Goal: Task Accomplishment & Management: Complete application form

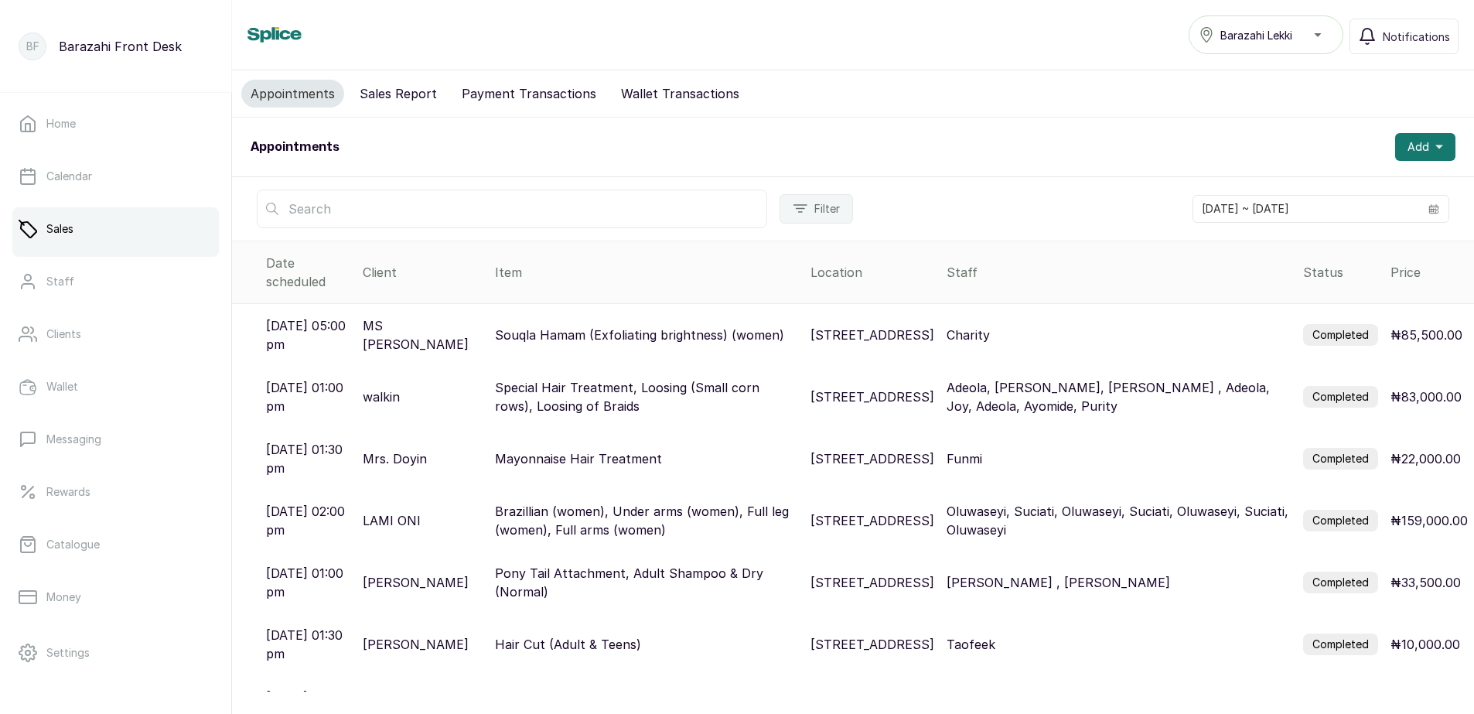
click at [558, 99] on button "Payment Transactions" at bounding box center [528, 94] width 153 height 28
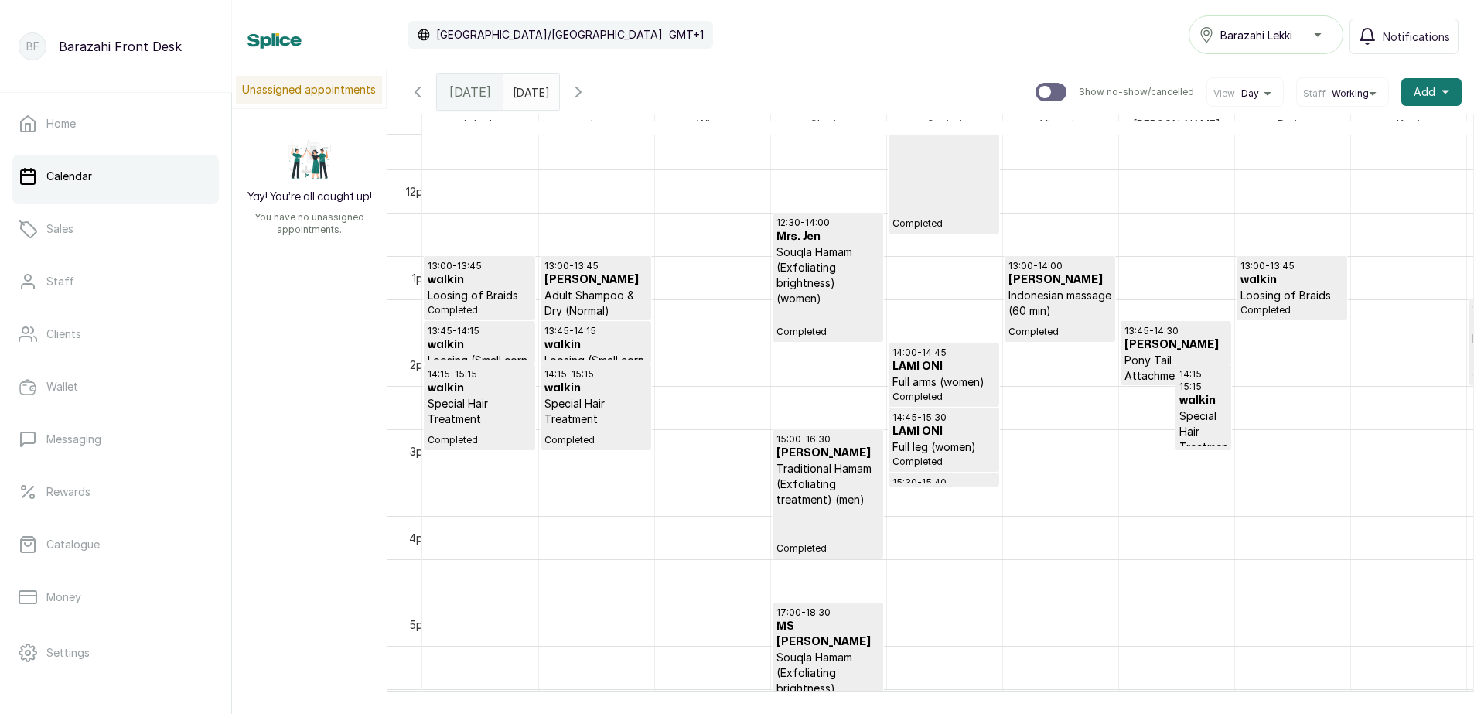
scroll to position [984, 0]
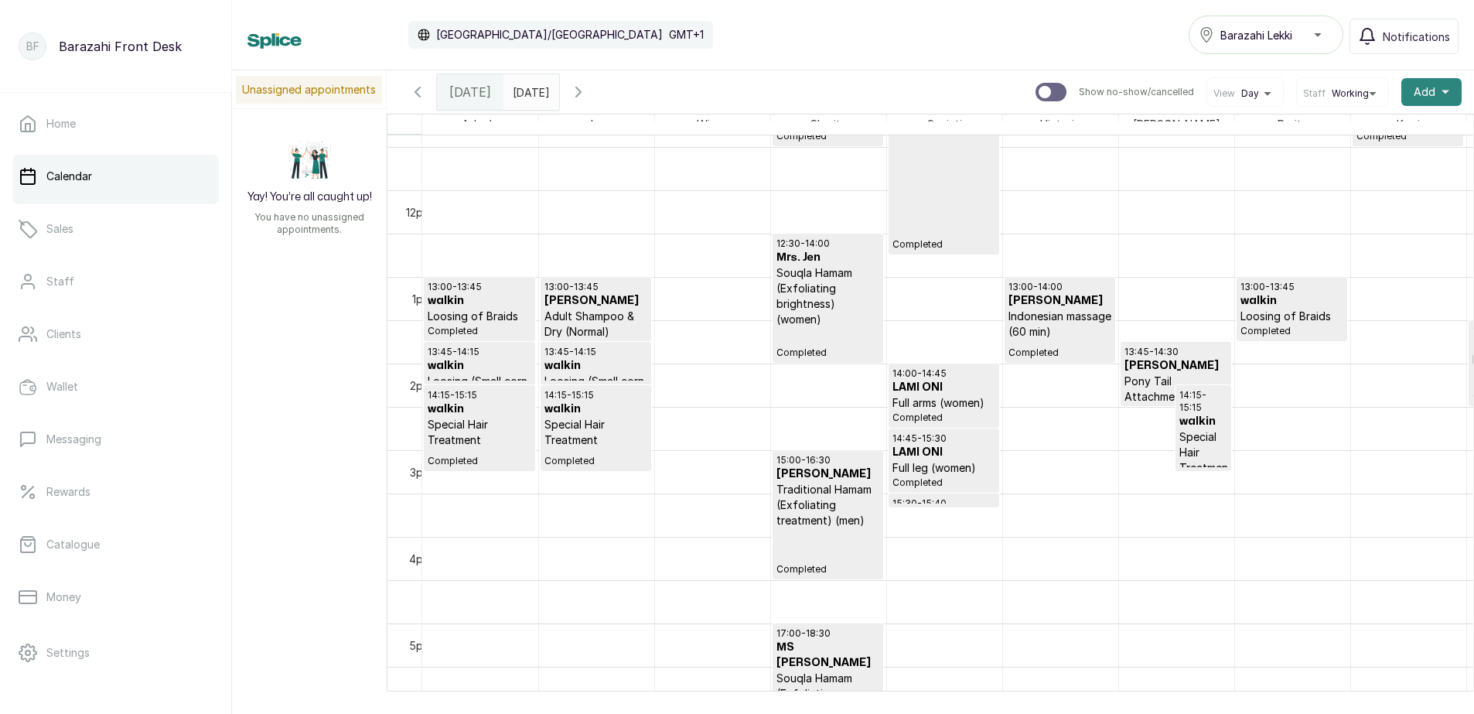
click at [1414, 90] on span "Add" at bounding box center [1424, 91] width 22 height 15
click at [1351, 166] on span "New Sale" at bounding box center [1374, 164] width 148 height 19
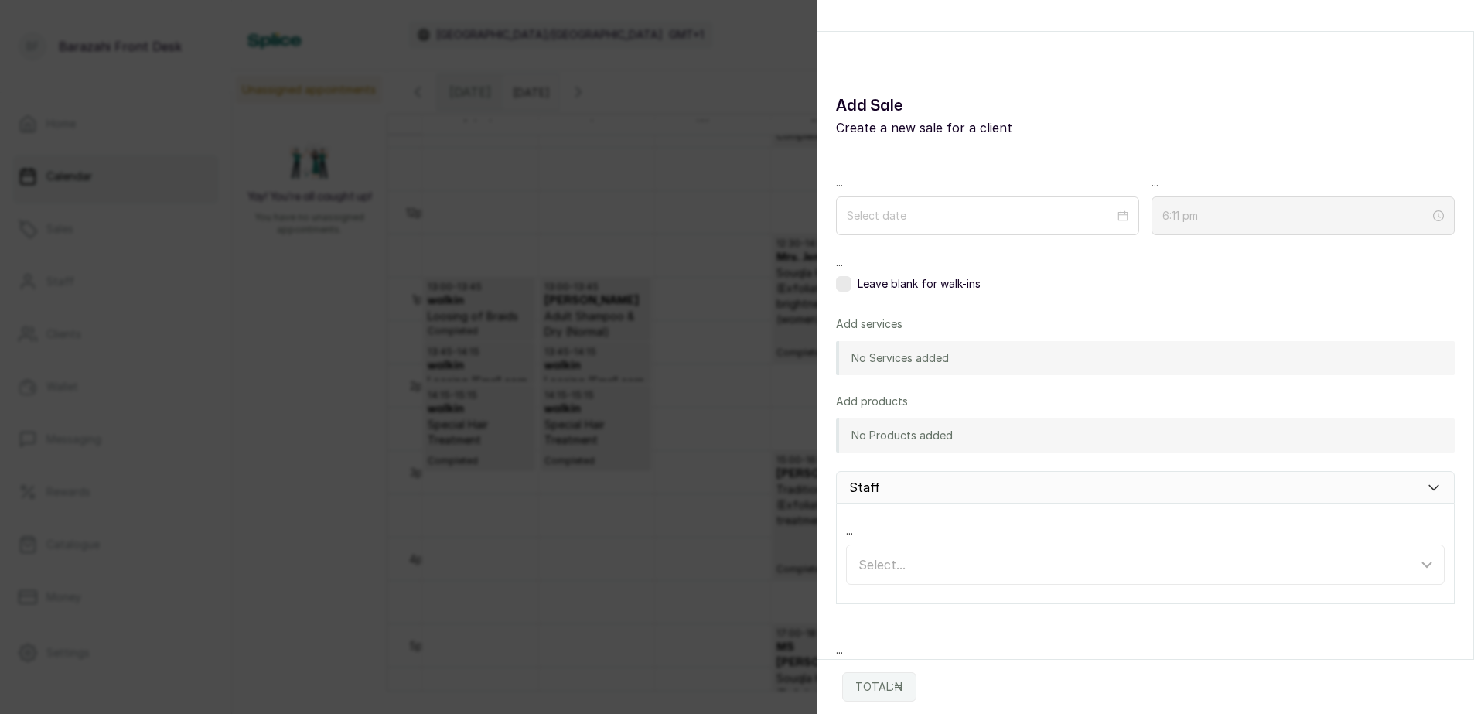
click at [687, 181] on div "Add Sale Add Sale Create a new sale for a client ... ... 6:11 pm ... Leave blan…" at bounding box center [737, 357] width 1474 height 714
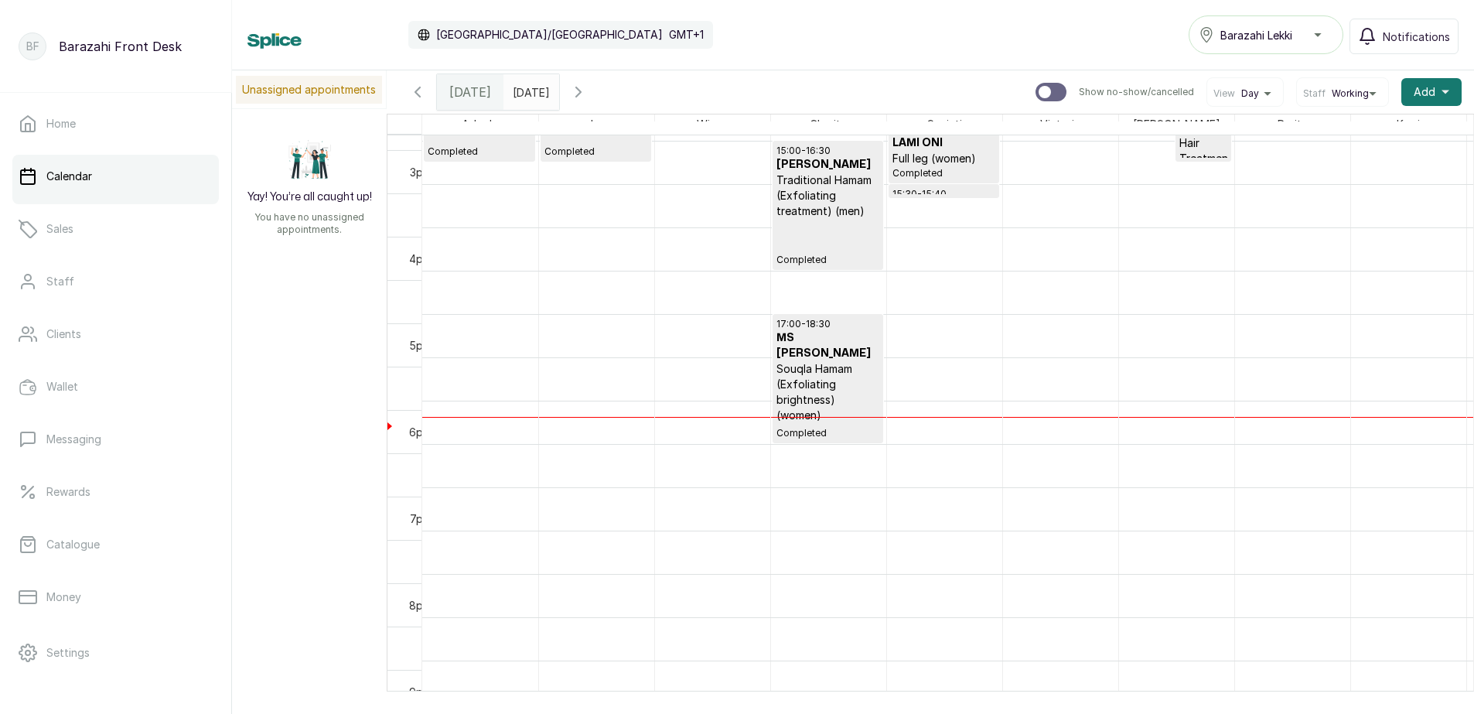
scroll to position [1293, 0]
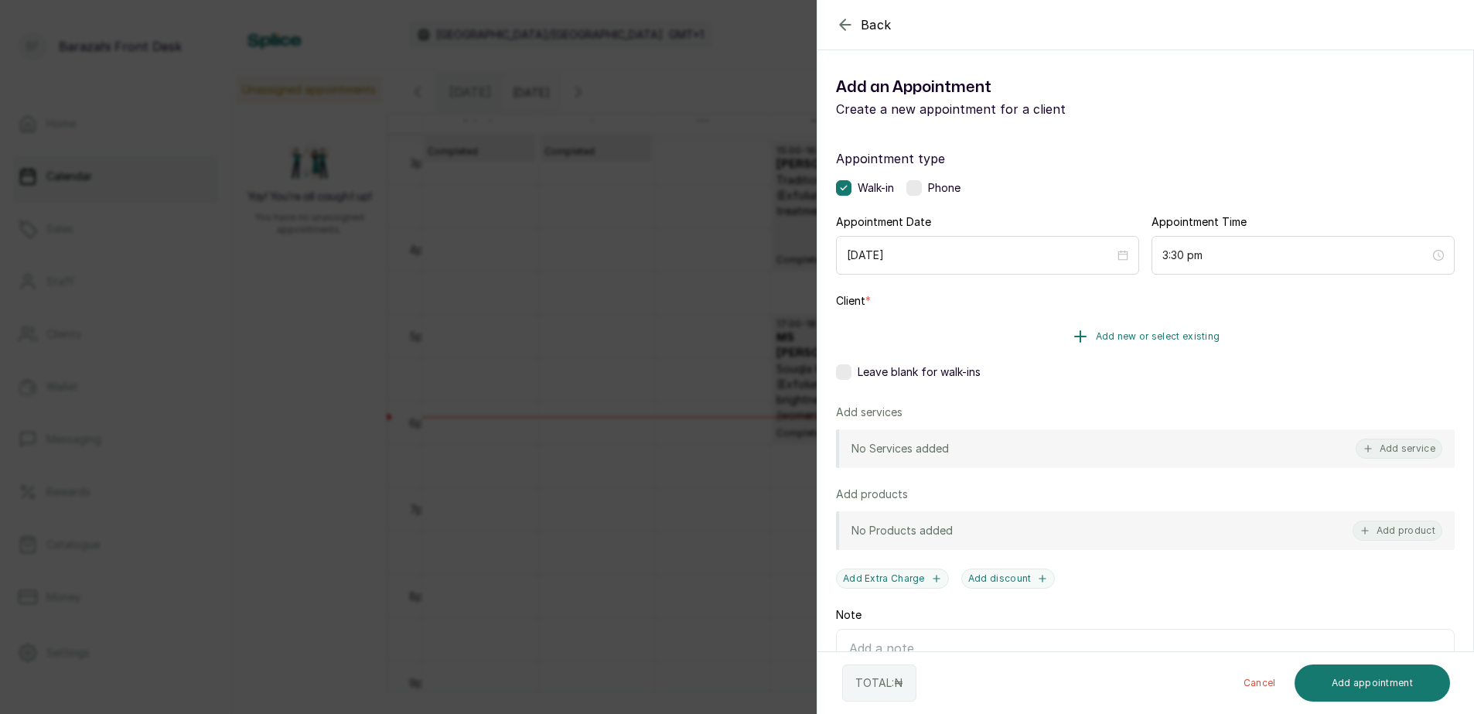
click at [1171, 335] on span "Add new or select existing" at bounding box center [1158, 336] width 124 height 12
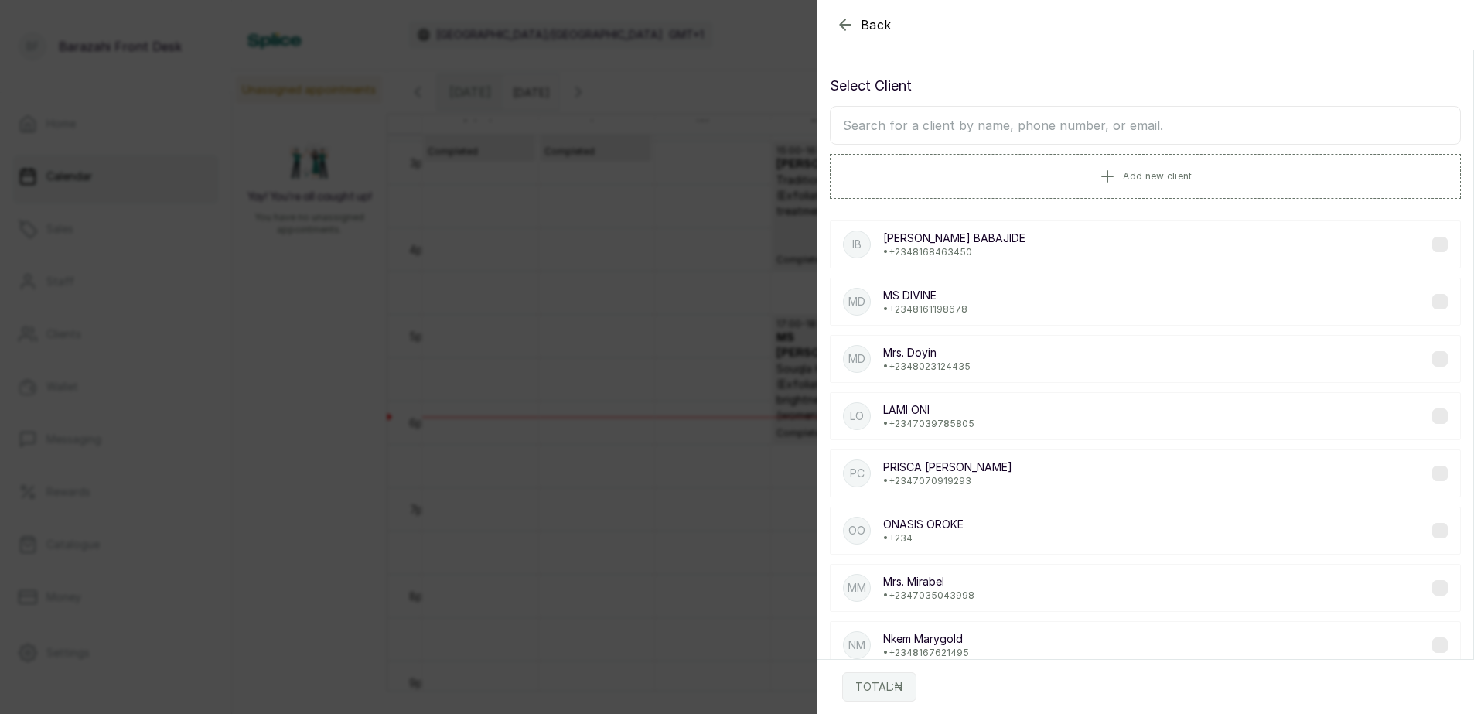
click at [1013, 128] on input "text" at bounding box center [1145, 125] width 631 height 39
type input "BENS"
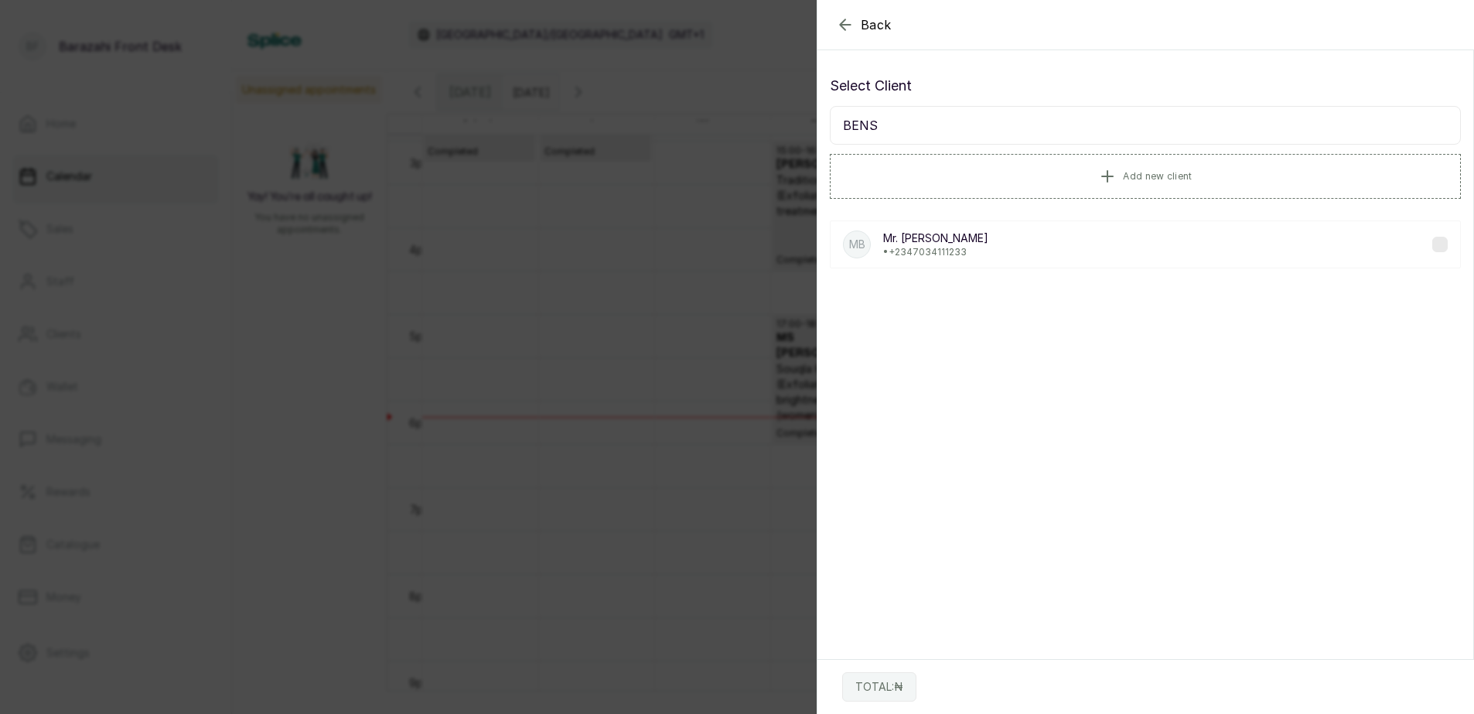
click at [840, 23] on icon "button" at bounding box center [845, 24] width 10 height 10
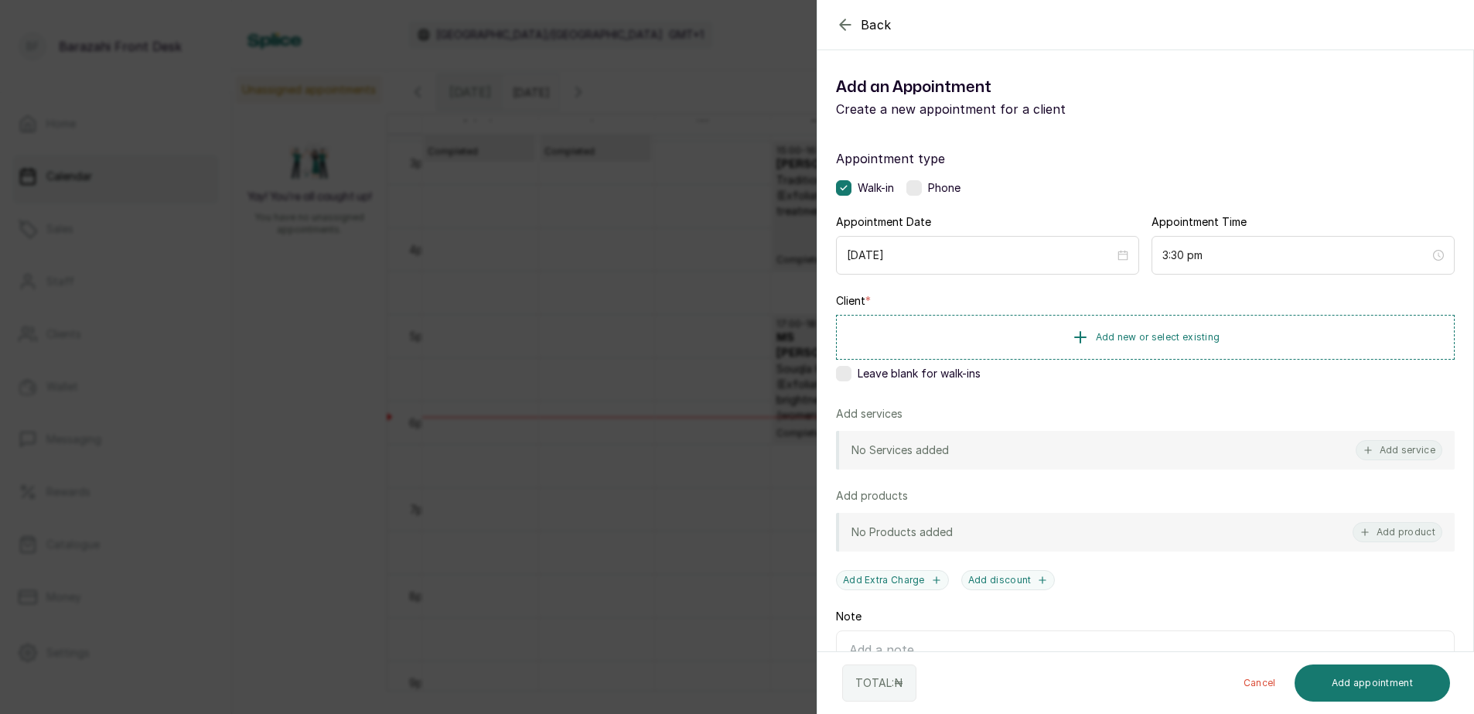
click at [846, 373] on label at bounding box center [843, 373] width 15 height 15
click at [1392, 452] on button "Add service" at bounding box center [1398, 450] width 87 height 20
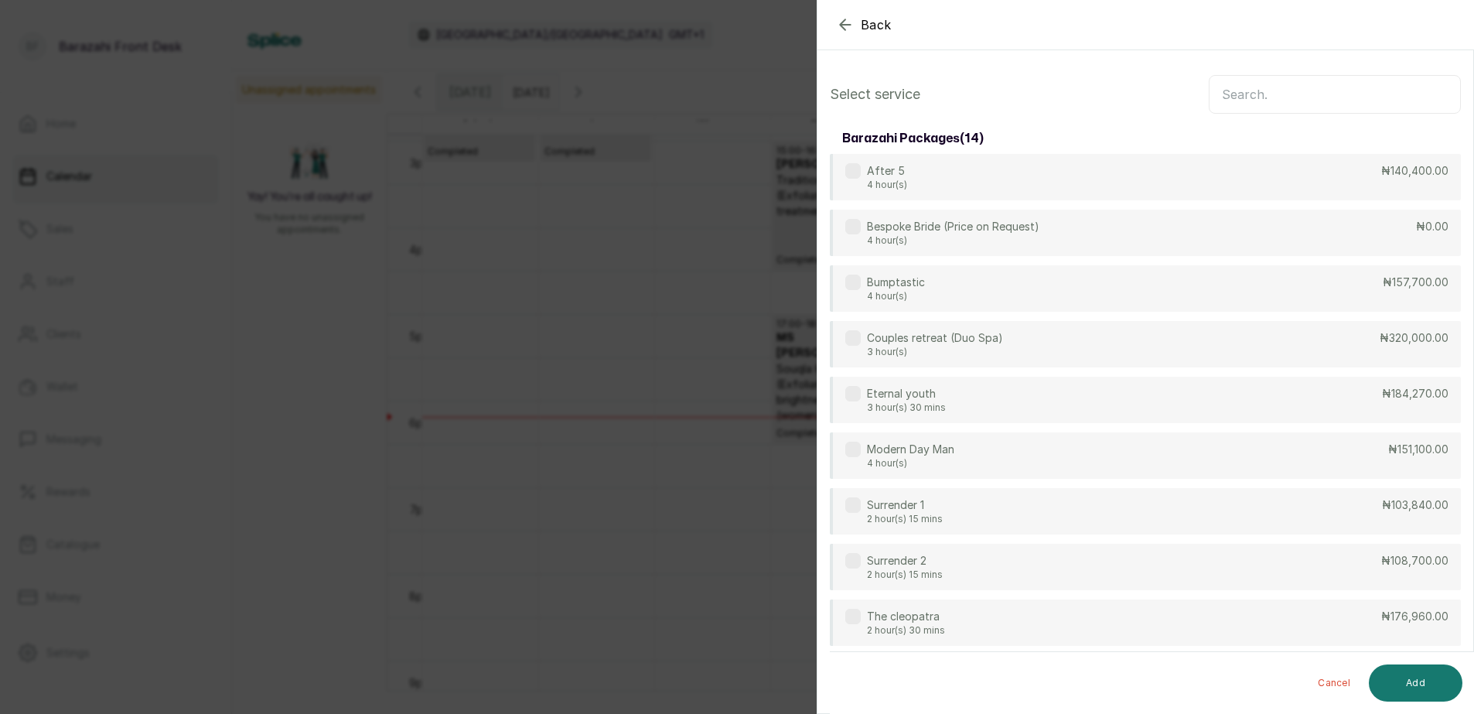
scroll to position [62, 0]
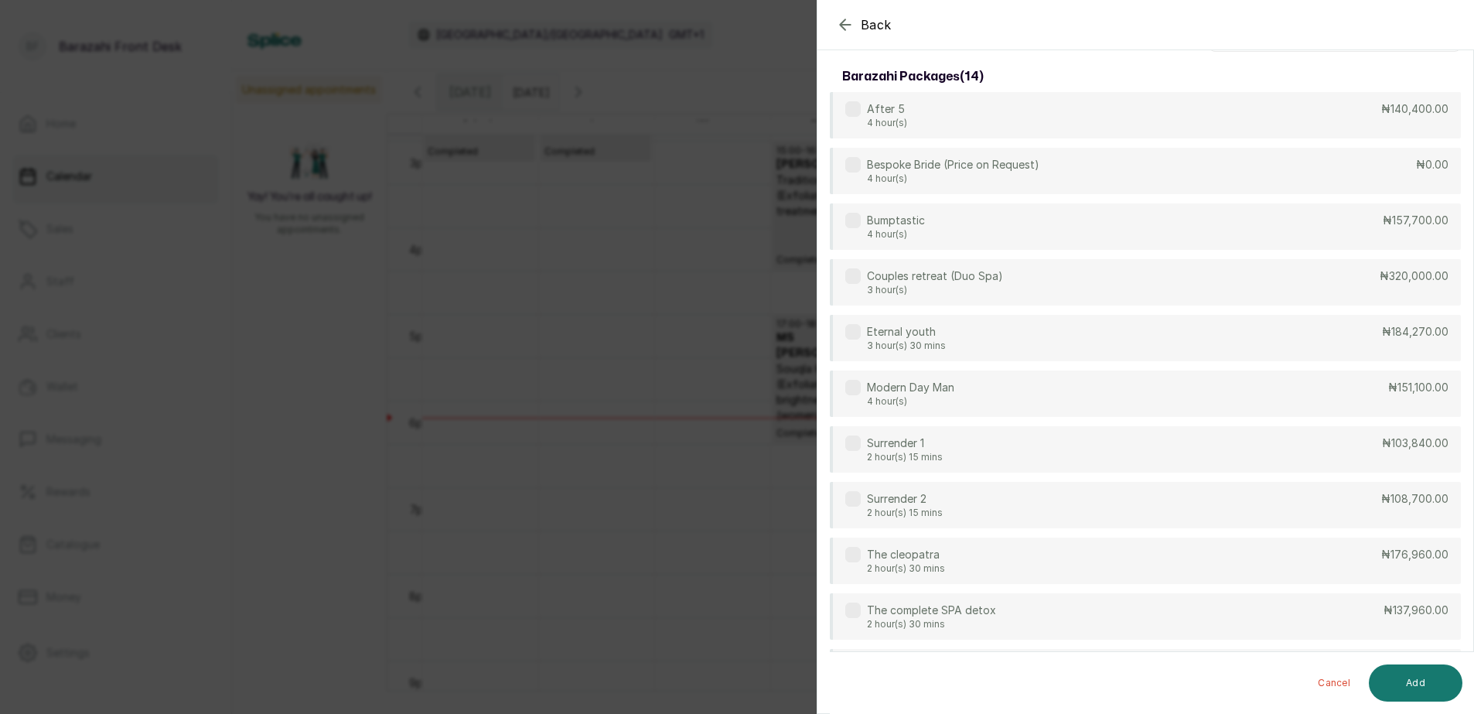
click at [838, 21] on icon "button" at bounding box center [845, 24] width 19 height 19
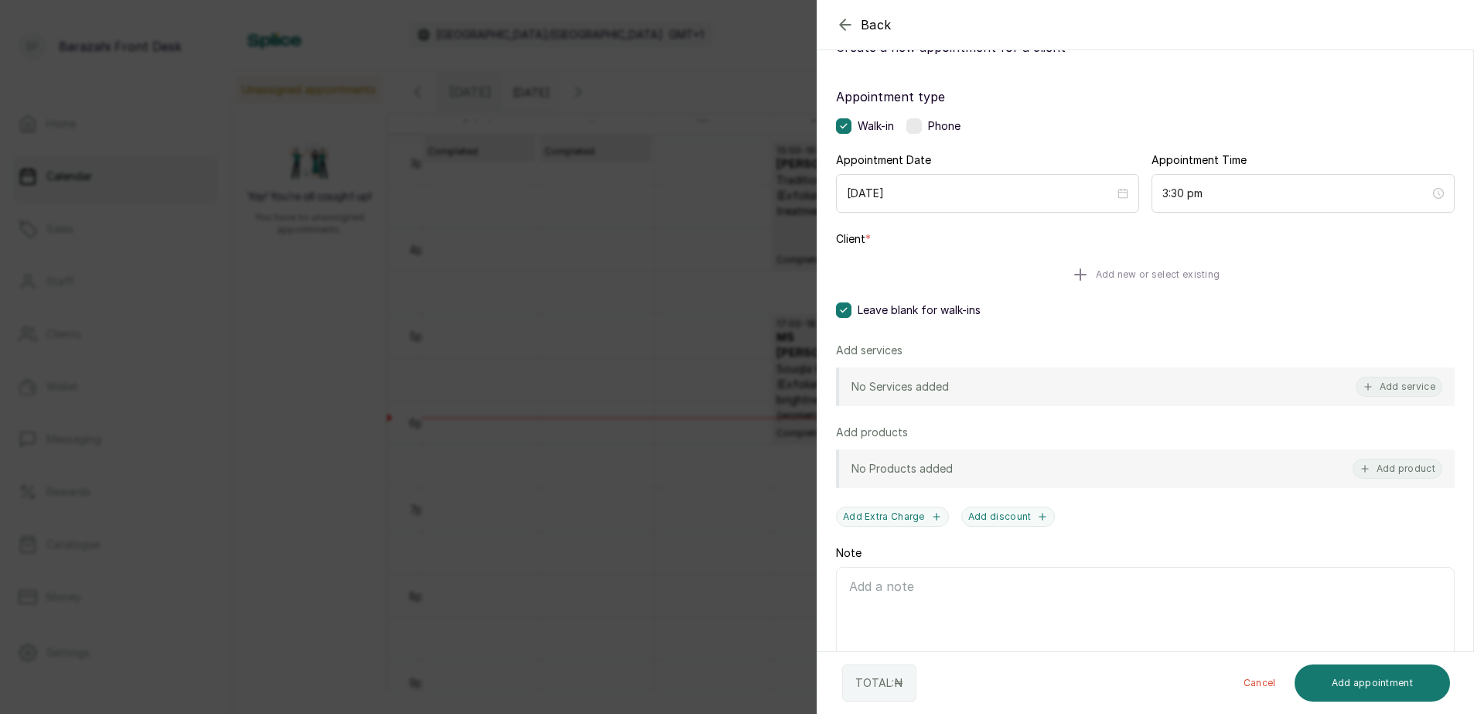
click at [1154, 275] on span "Add new or select existing" at bounding box center [1158, 274] width 124 height 12
click at [1390, 392] on button "Add service" at bounding box center [1398, 388] width 87 height 20
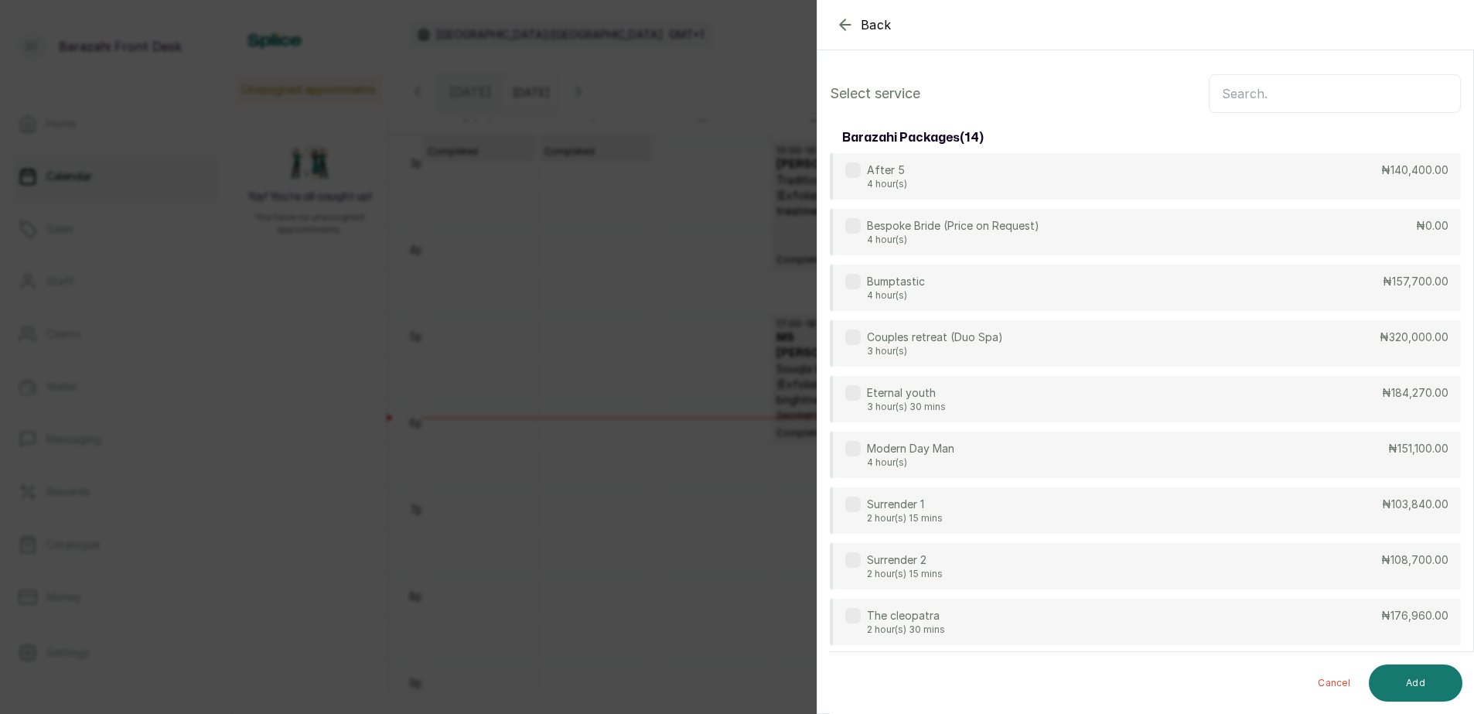
scroll to position [0, 0]
click at [1275, 89] on input "text" at bounding box center [1334, 94] width 252 height 39
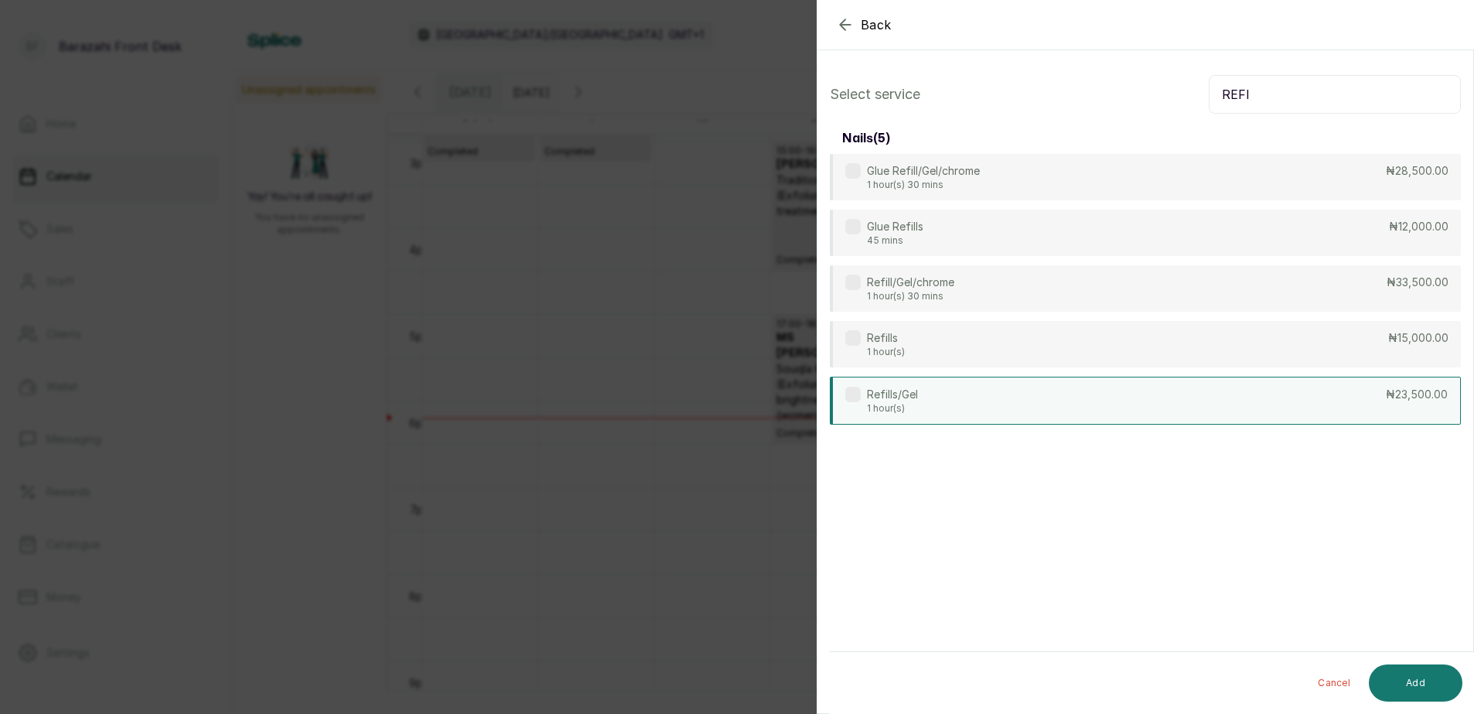
type input "REFI"
drag, startPoint x: 1170, startPoint y: 383, endPoint x: 1199, endPoint y: 457, distance: 79.8
click at [1170, 384] on div "Refills/Gel 1 hour(s) ₦23,500.00" at bounding box center [1145, 400] width 631 height 46
click at [1423, 687] on button "Add" at bounding box center [1415, 682] width 94 height 37
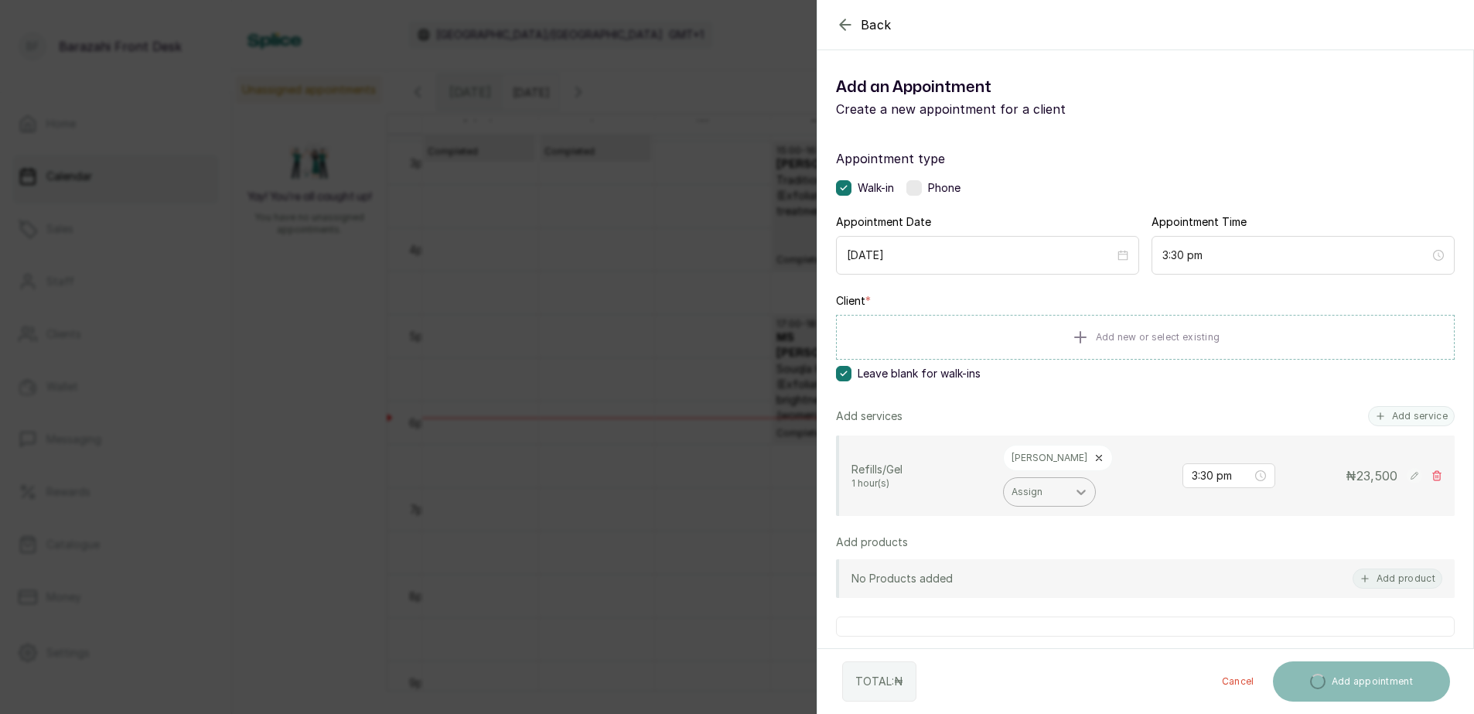
click at [1093, 455] on icon at bounding box center [1098, 457] width 11 height 11
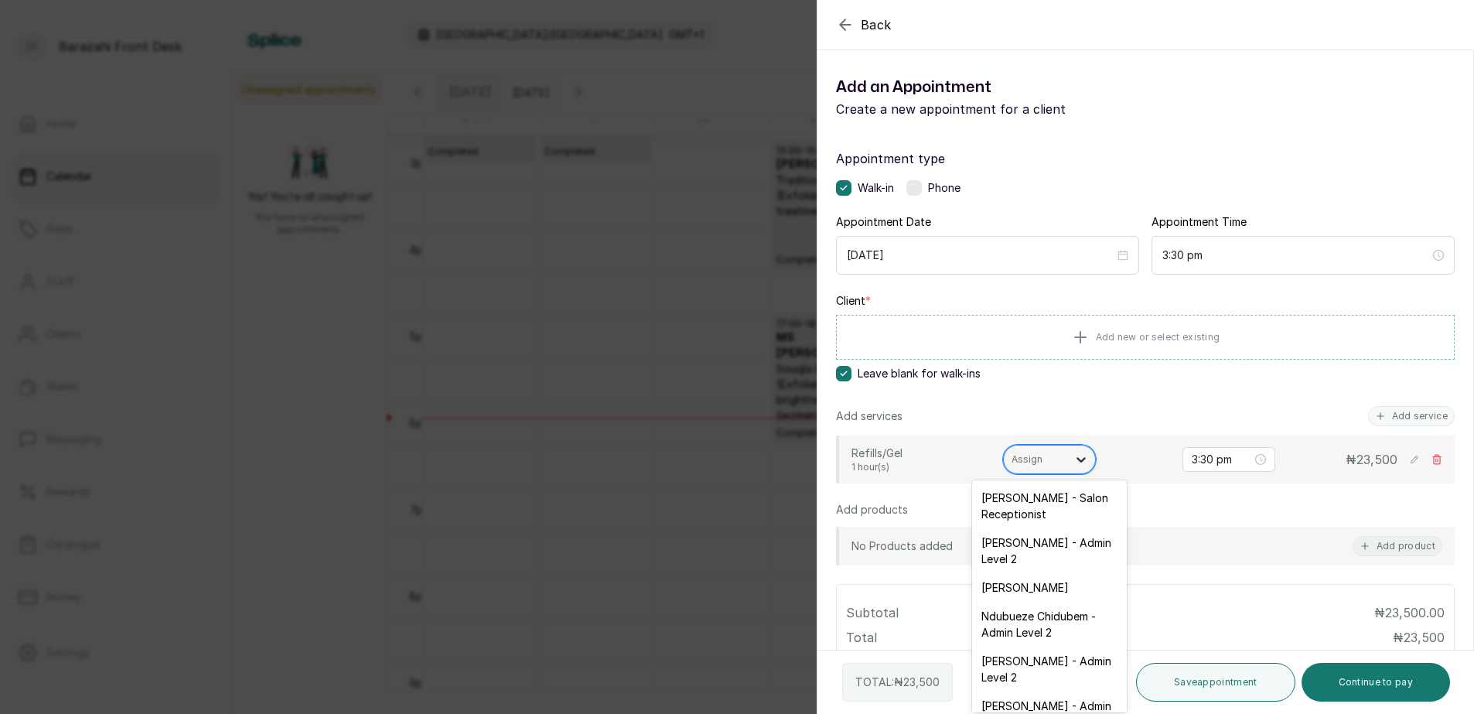
click at [1068, 461] on div at bounding box center [1081, 459] width 28 height 28
type input "W"
drag, startPoint x: 1041, startPoint y: 598, endPoint x: 1130, endPoint y: 539, distance: 107.0
click at [1047, 593] on div "[PERSON_NAME] - Nail Technician" at bounding box center [1049, 595] width 155 height 45
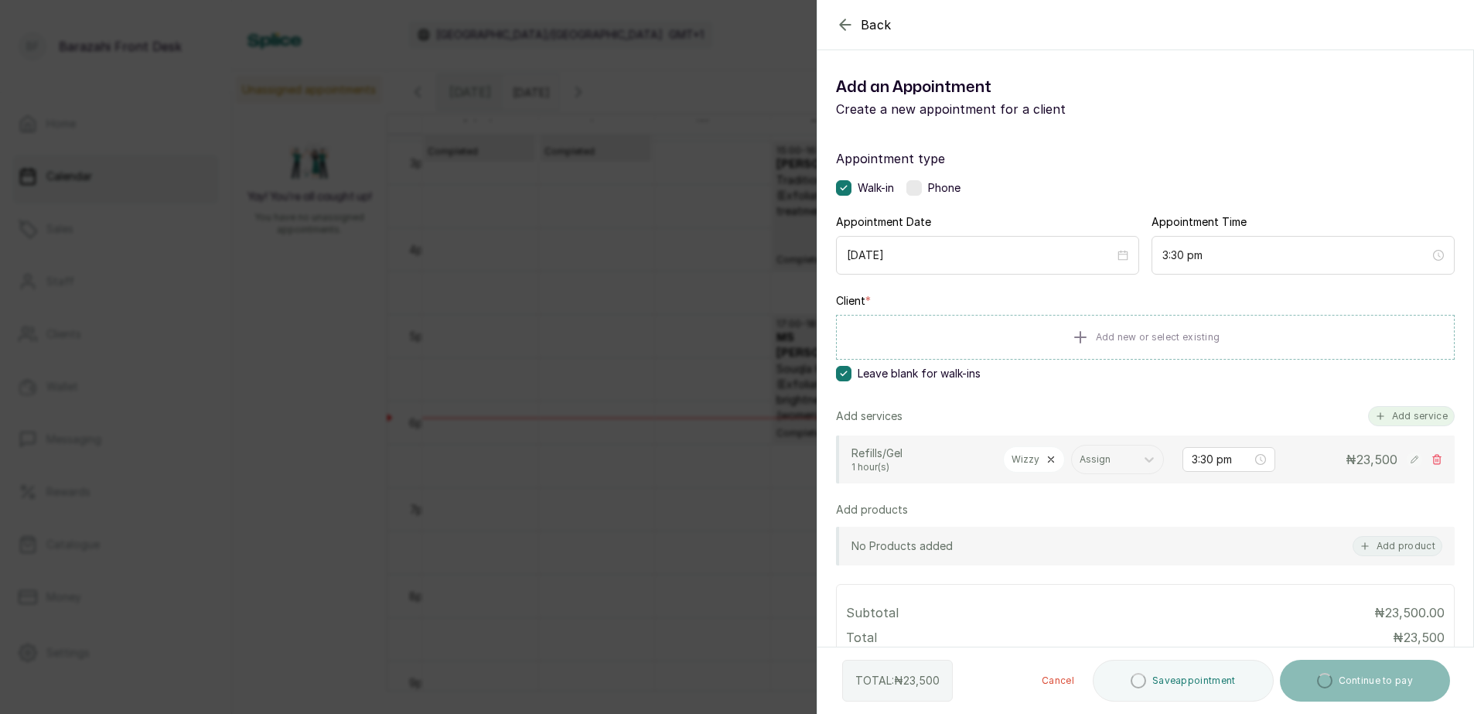
click at [1402, 410] on button "Add service" at bounding box center [1411, 416] width 87 height 20
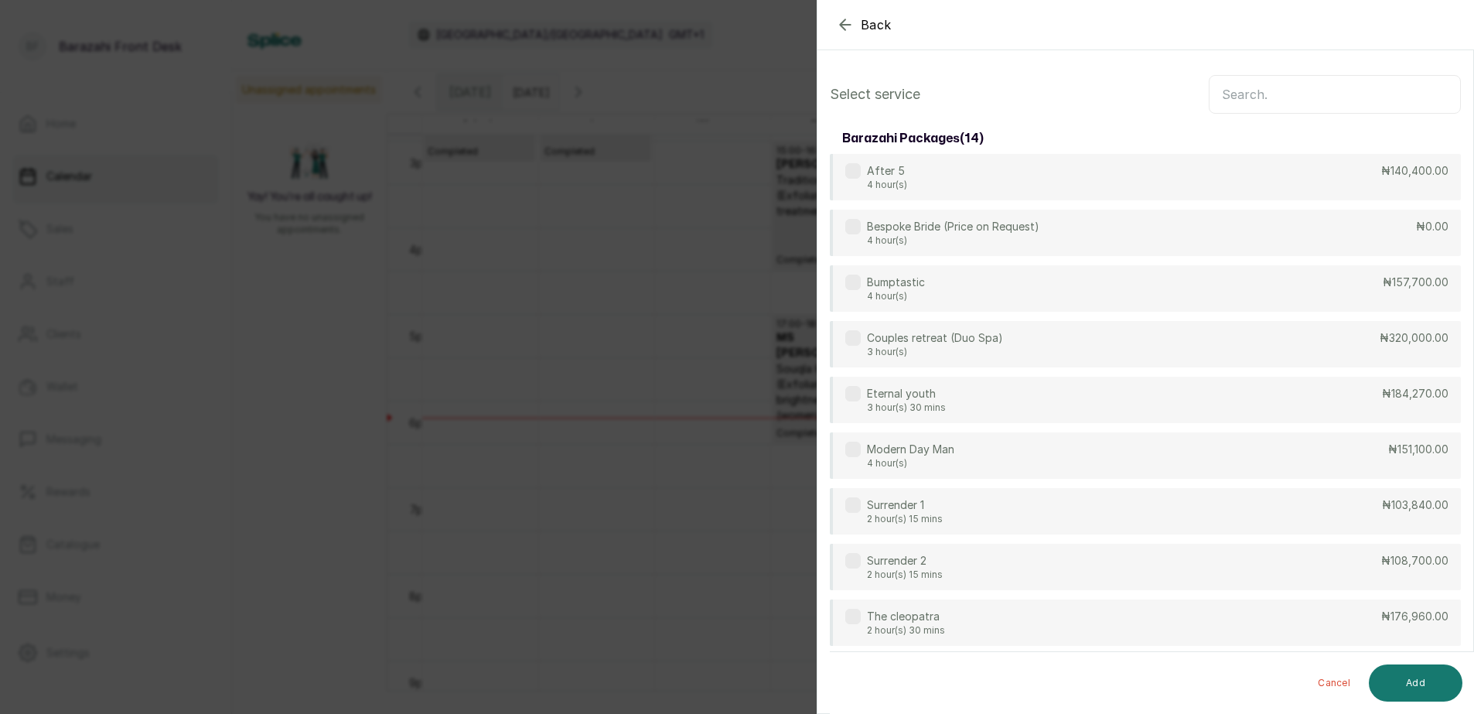
click at [1347, 88] on input "text" at bounding box center [1334, 94] width 252 height 39
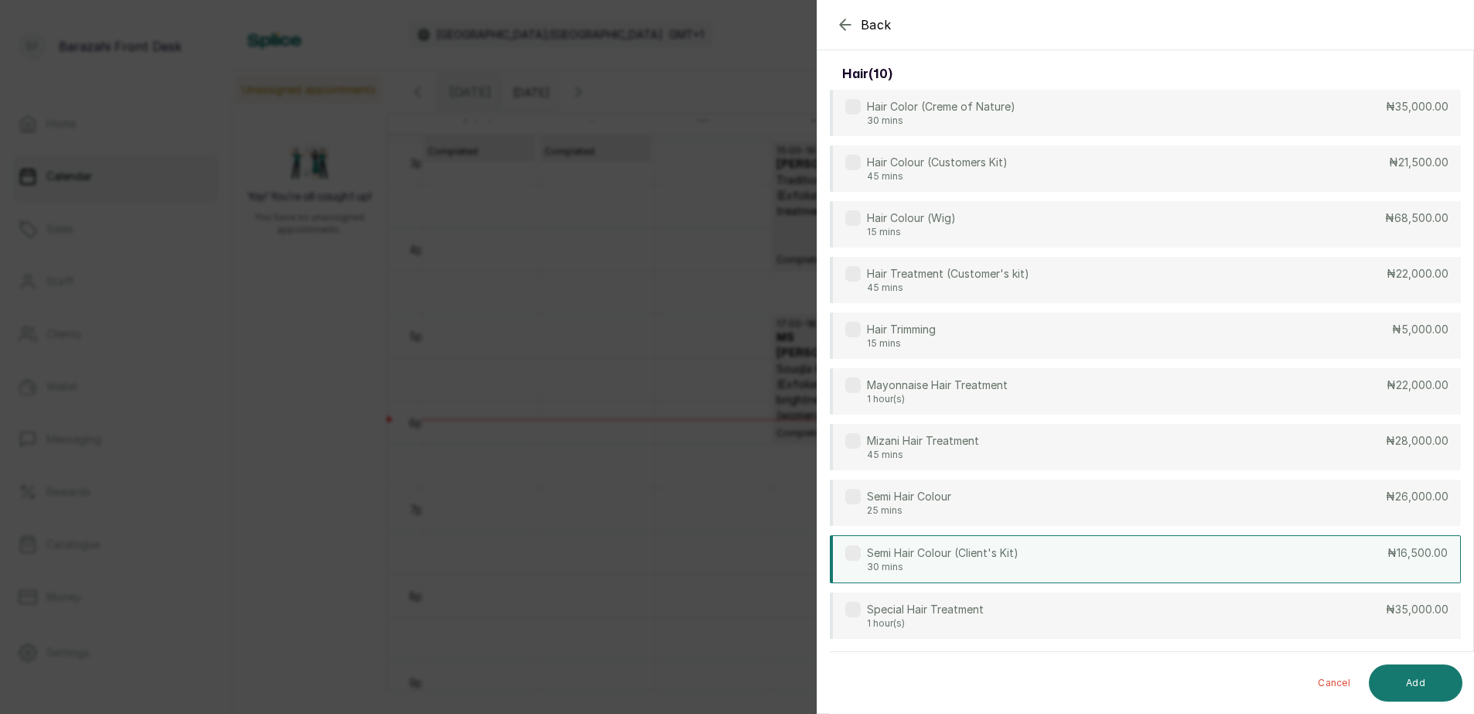
scroll to position [318, 0]
type input "HAIR"
click at [1349, 554] on div "Semi Hair Colour (Client's Kit) 30 mins ₦16,500.00" at bounding box center [1145, 559] width 631 height 48
click at [1413, 693] on button "Add" at bounding box center [1415, 682] width 94 height 37
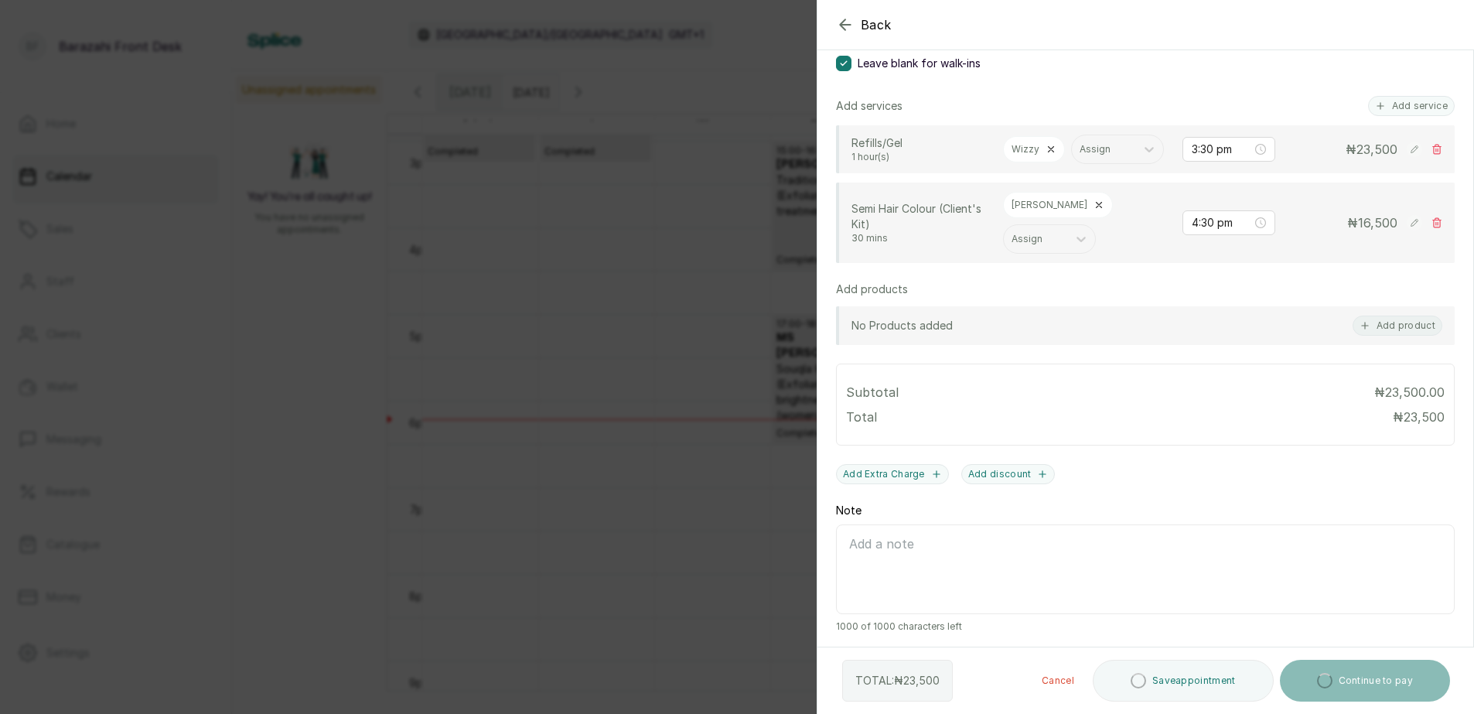
click at [1388, 99] on div at bounding box center [1318, 63] width 309 height 77
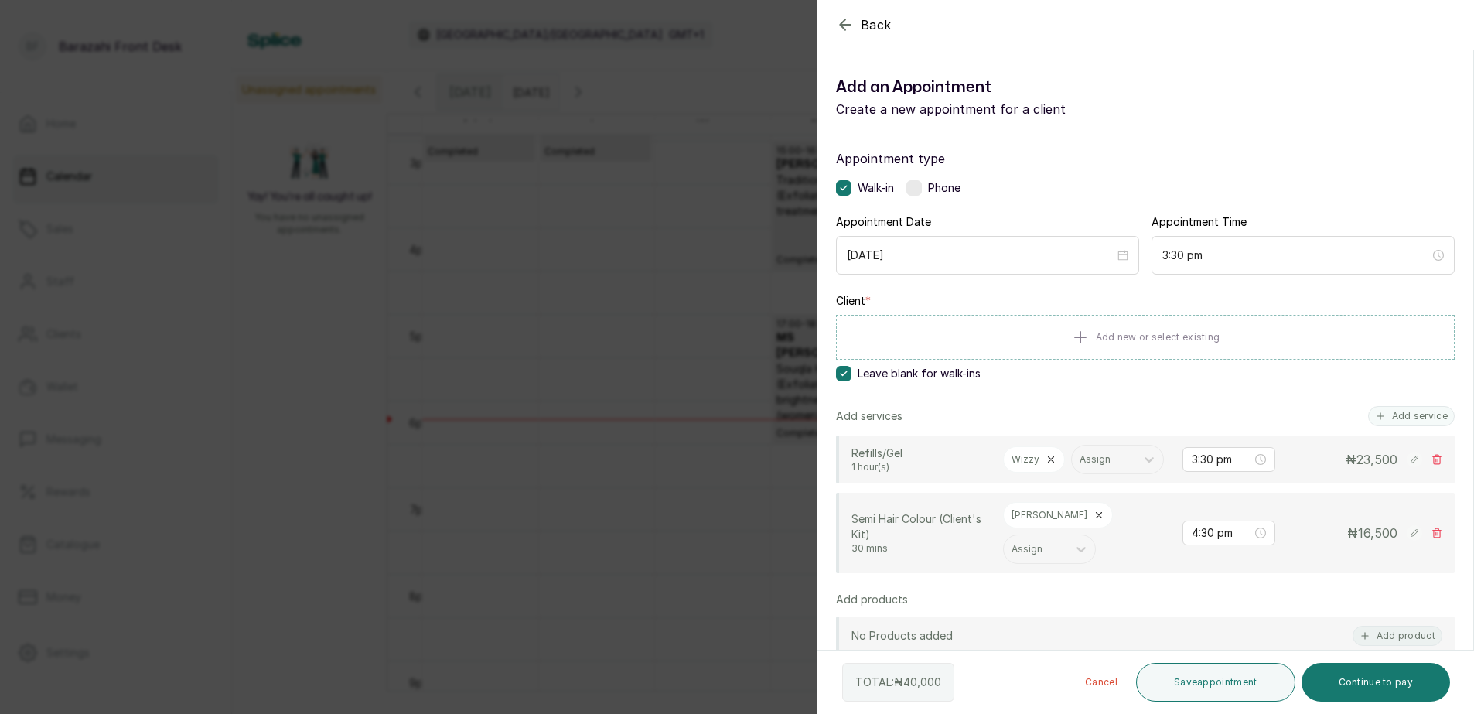
scroll to position [232, 0]
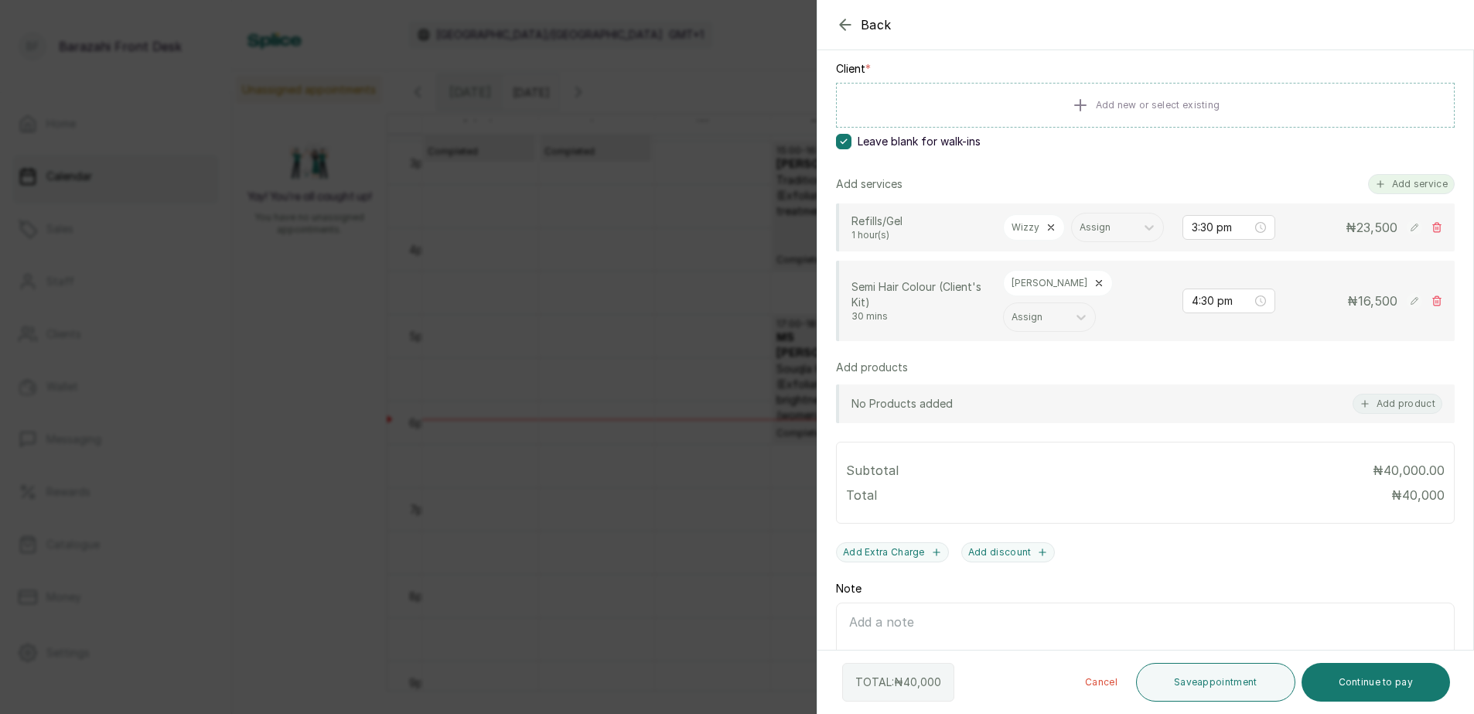
click at [1377, 183] on button "Add service" at bounding box center [1411, 184] width 87 height 20
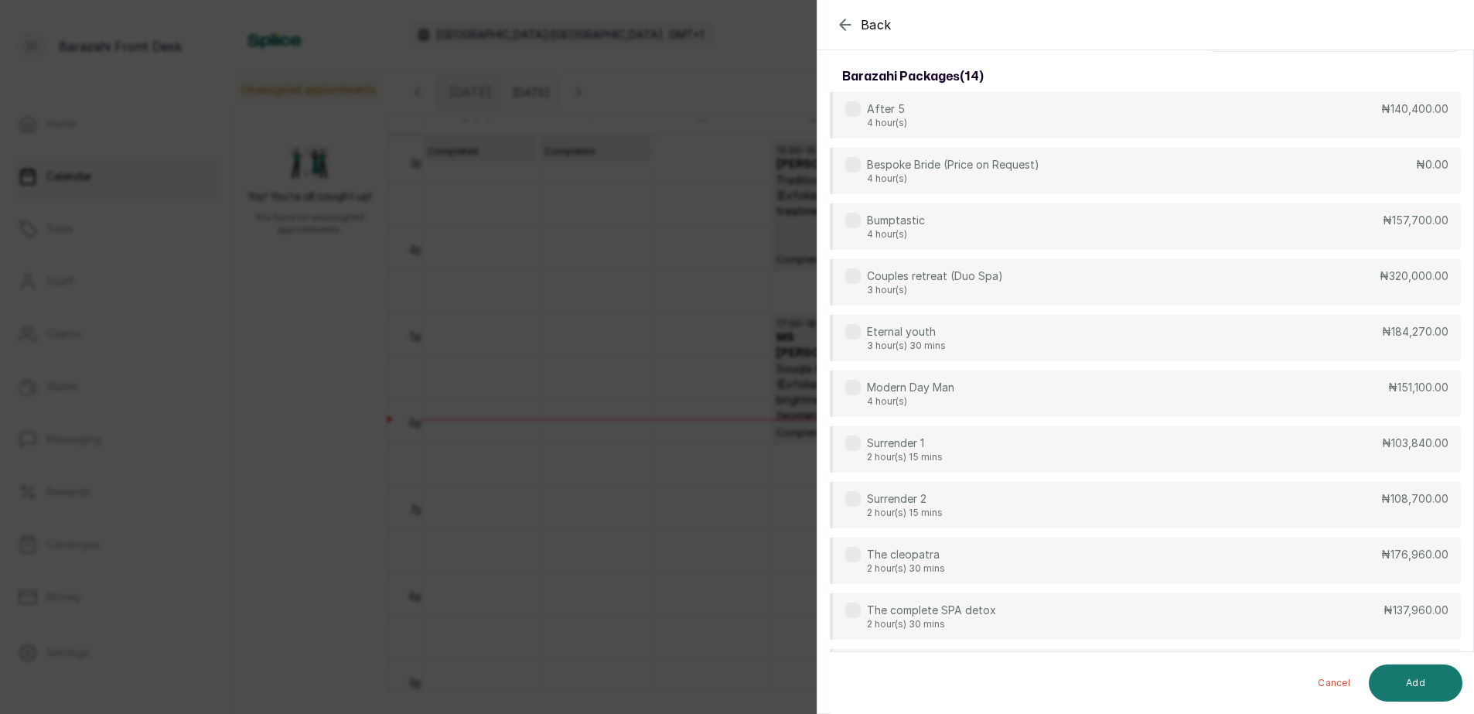
scroll to position [0, 0]
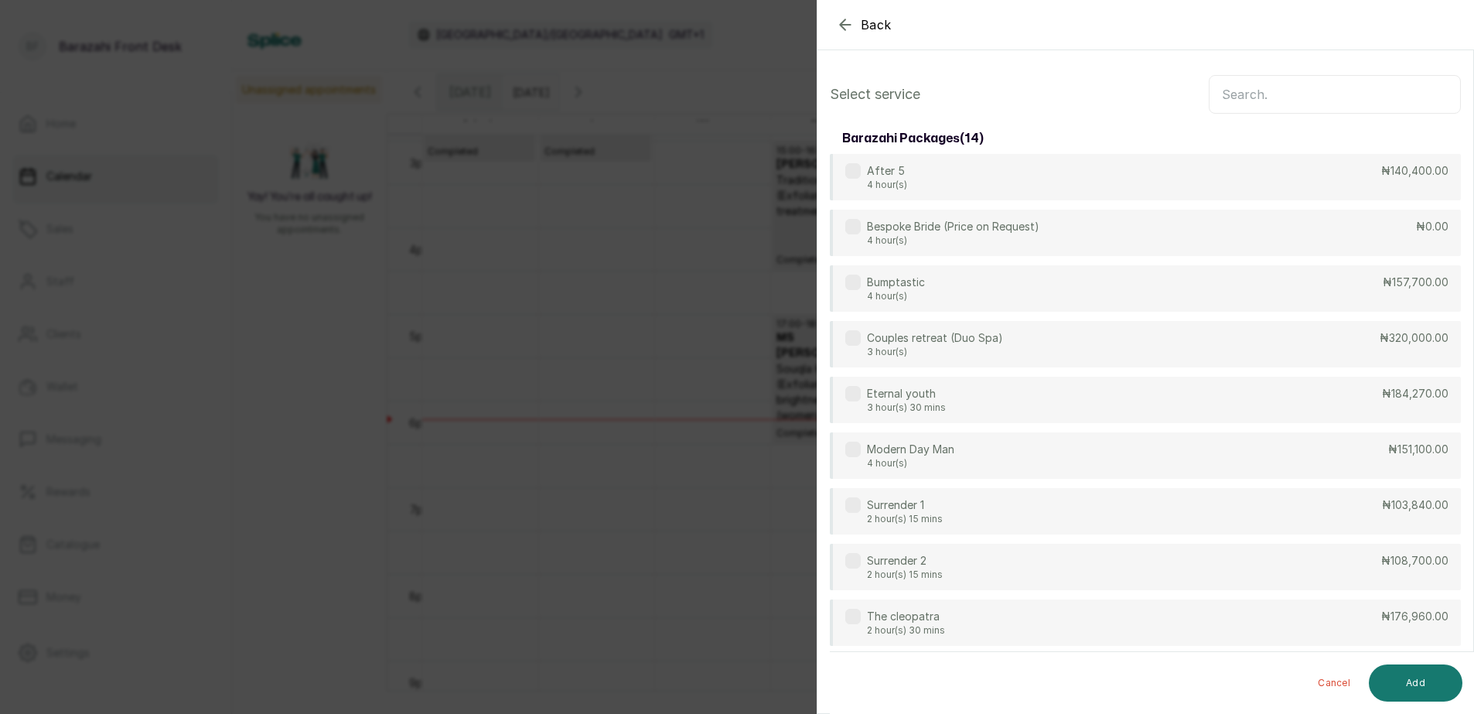
click at [1344, 83] on input "text" at bounding box center [1334, 94] width 252 height 39
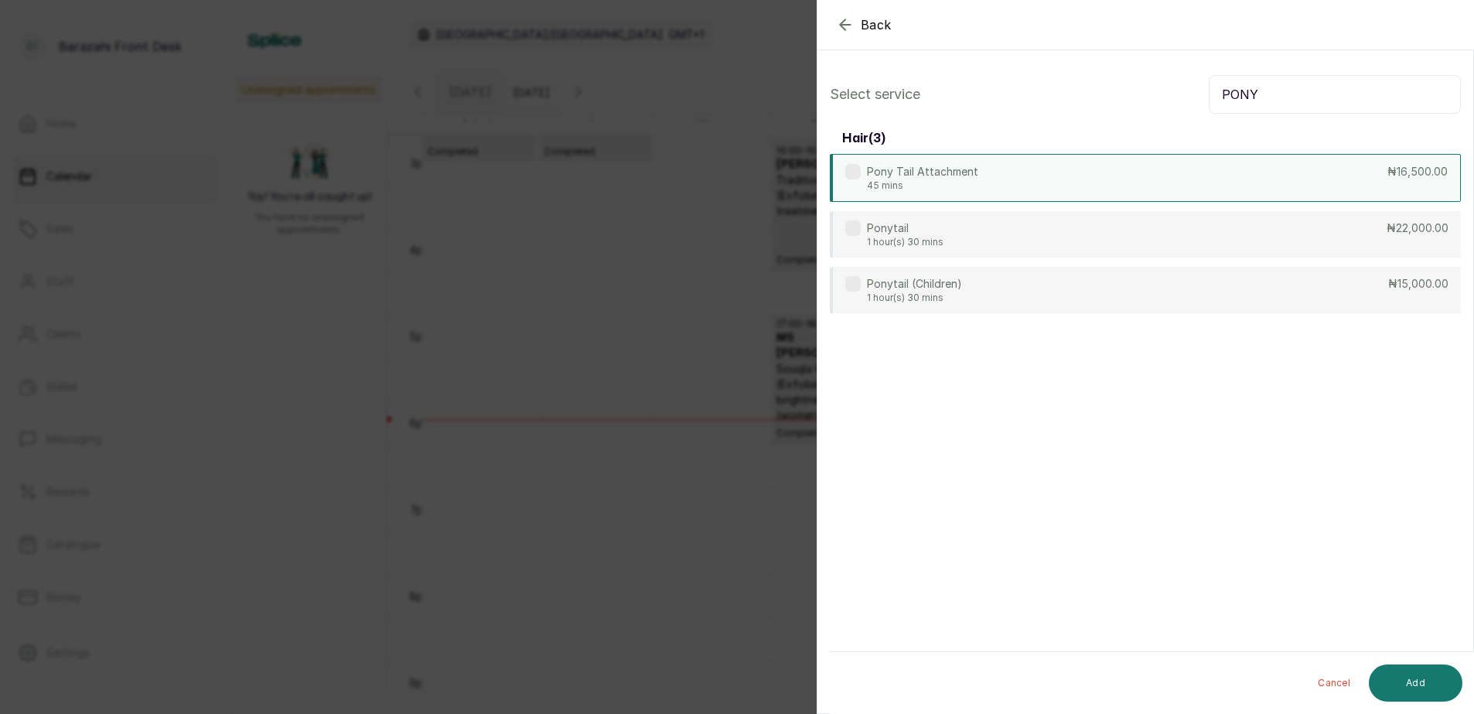
type input "PONY"
click at [1305, 168] on div "Pony Tail Attachment 45 mins ₦16,500.00" at bounding box center [1145, 178] width 631 height 48
click at [1420, 680] on button "Add" at bounding box center [1415, 682] width 94 height 37
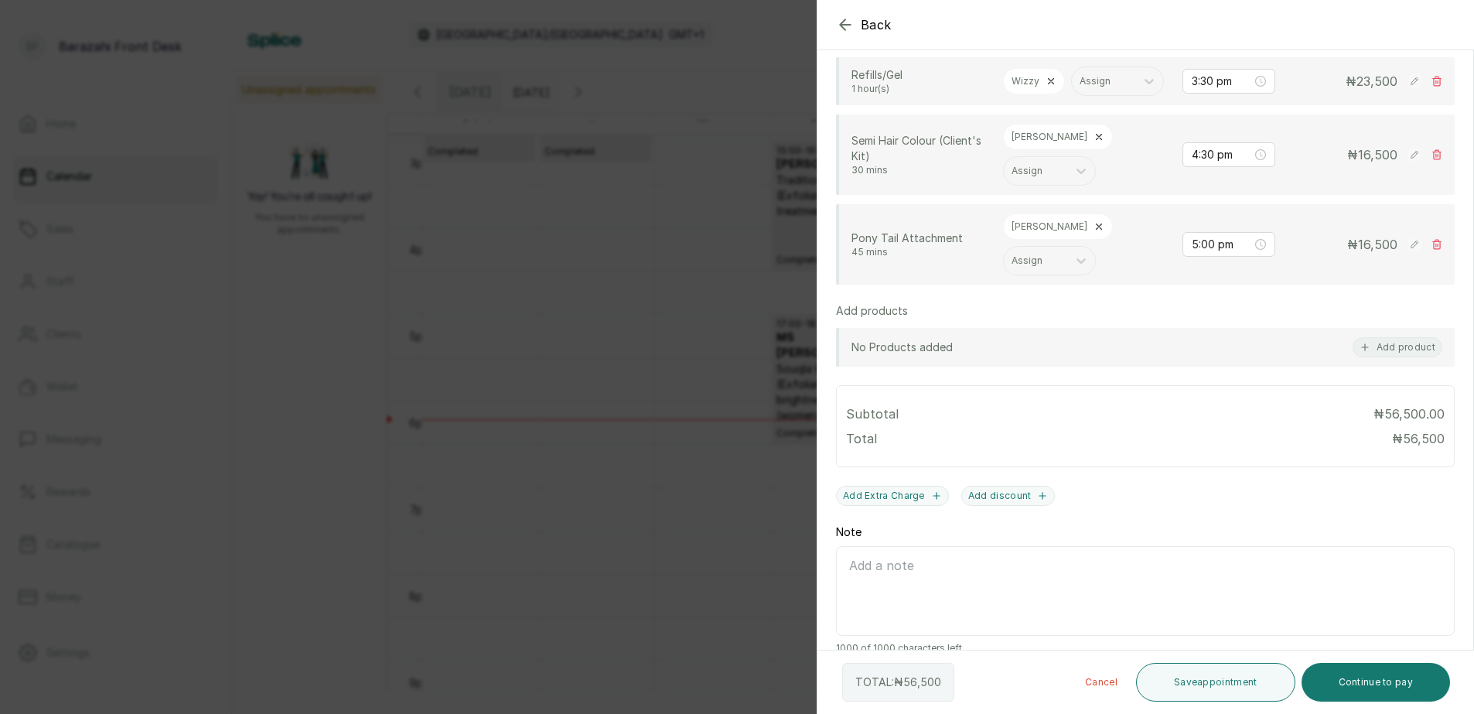
scroll to position [387, 0]
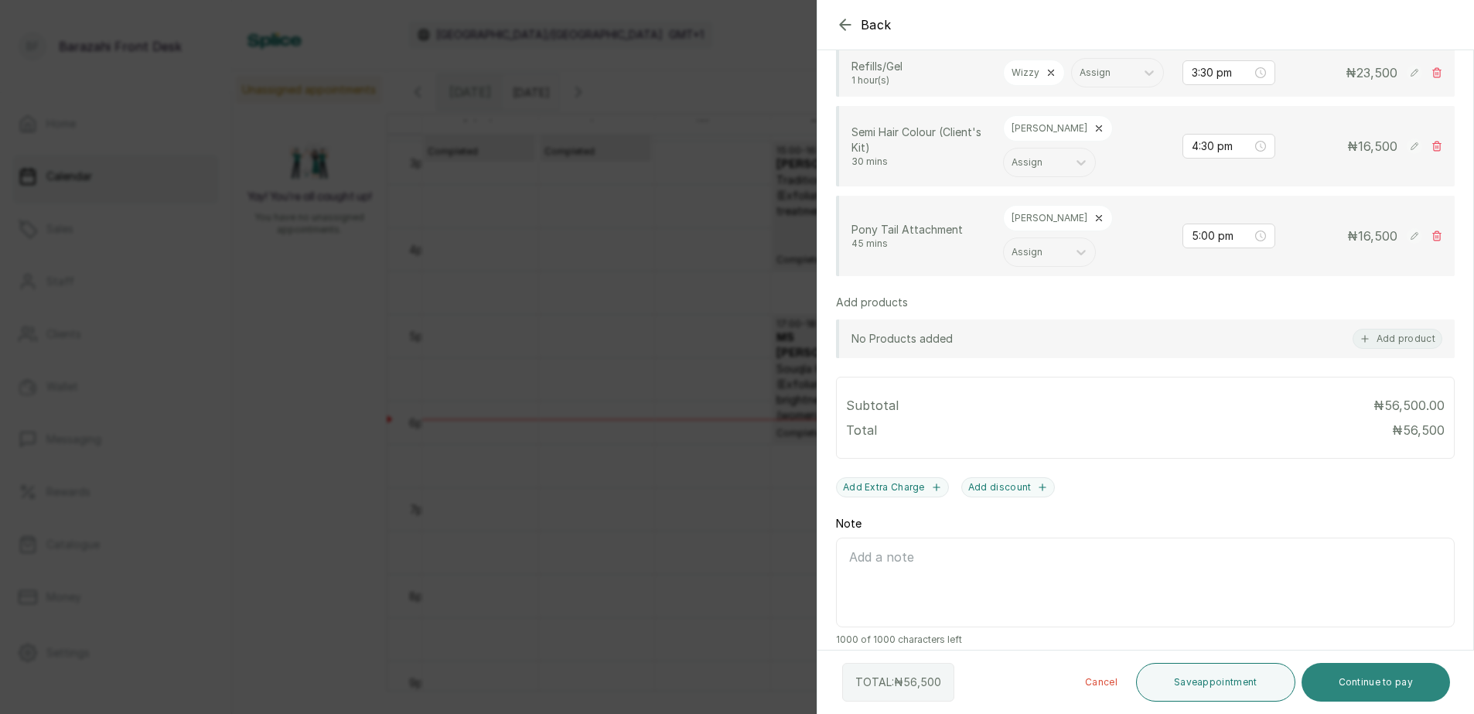
click at [1345, 683] on button "Continue to pay" at bounding box center [1375, 682] width 149 height 39
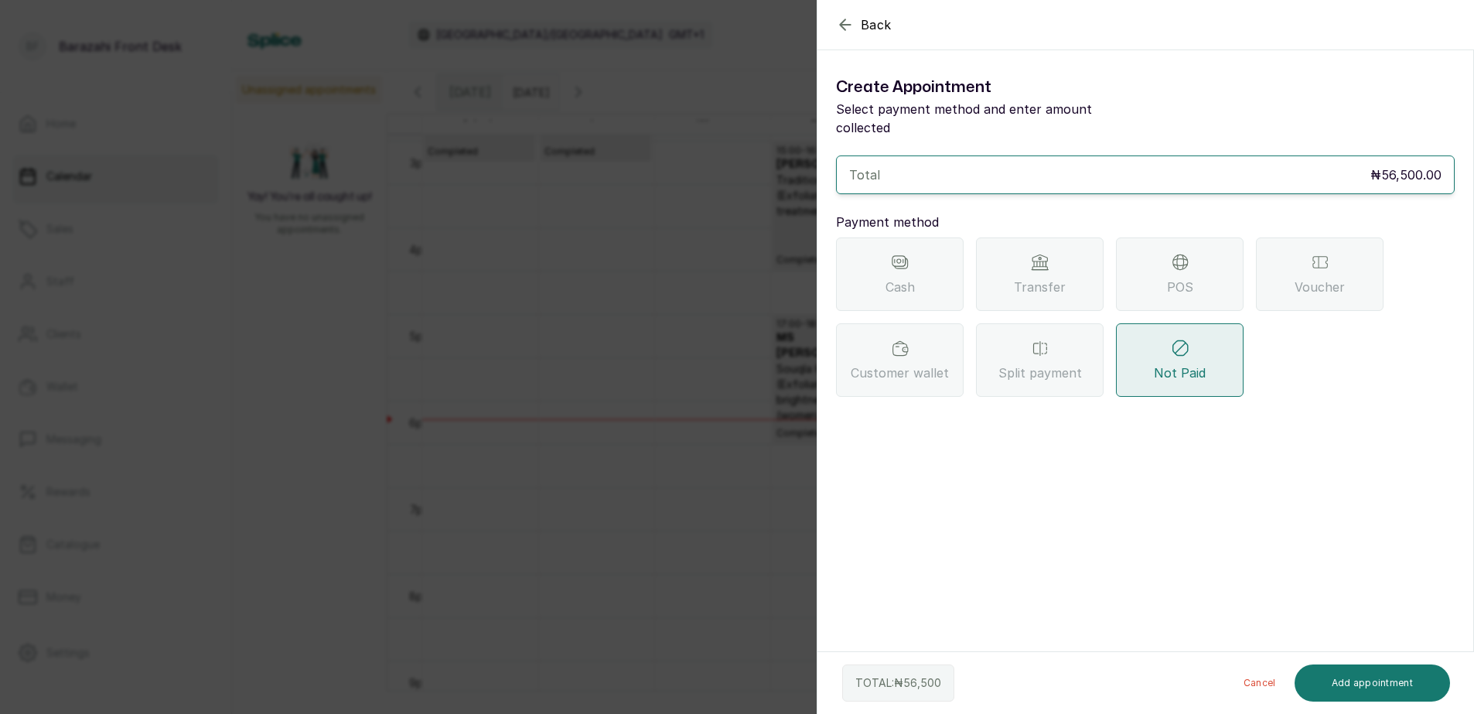
scroll to position [0, 0]
click at [1046, 257] on div "Transfer" at bounding box center [1040, 273] width 128 height 73
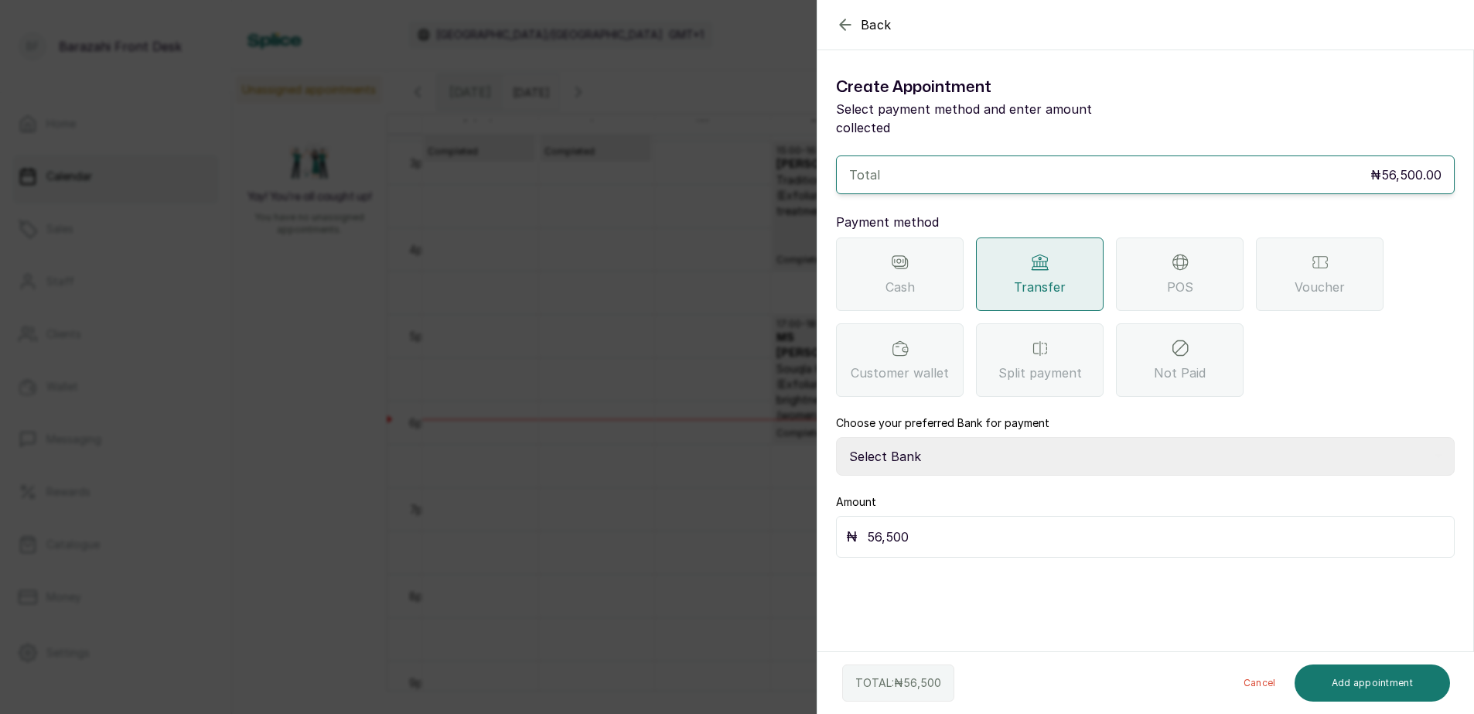
click at [948, 437] on select "Select Bank BARAZAHI LIMITED Access Bank TRACTION/TR BARAZAHI Paystack-Titan Ba…" at bounding box center [1145, 456] width 619 height 39
select select "3da602f6-cb5f-407a-81f6-dc86d0307638"
click at [836, 437] on select "Select Bank BARAZAHI LIMITED Access Bank TRACTION/TR BARAZAHI Paystack-Titan Ba…" at bounding box center [1145, 456] width 619 height 39
drag, startPoint x: 1358, startPoint y: 676, endPoint x: 964, endPoint y: 502, distance: 431.0
click at [1358, 676] on button "Add appointment" at bounding box center [1372, 682] width 156 height 37
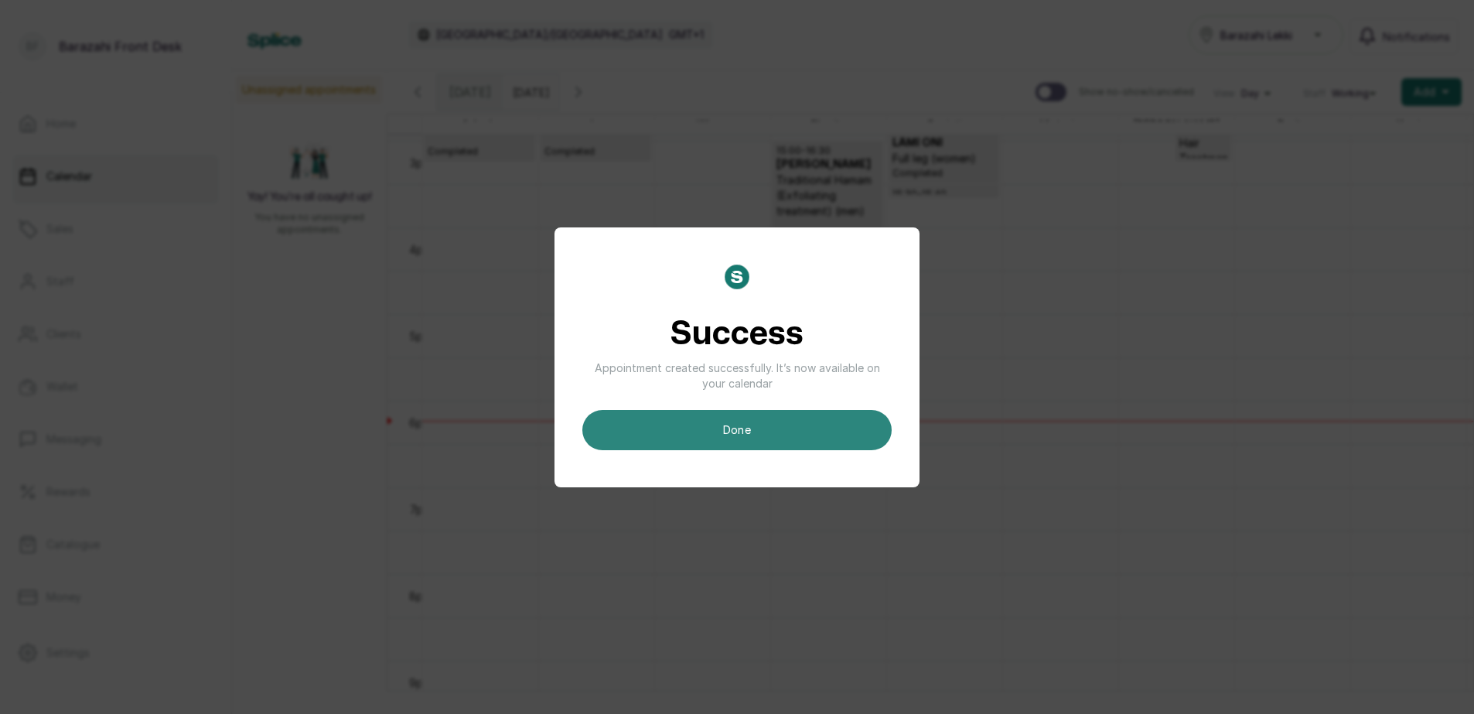
click at [751, 433] on button "done" at bounding box center [736, 430] width 309 height 40
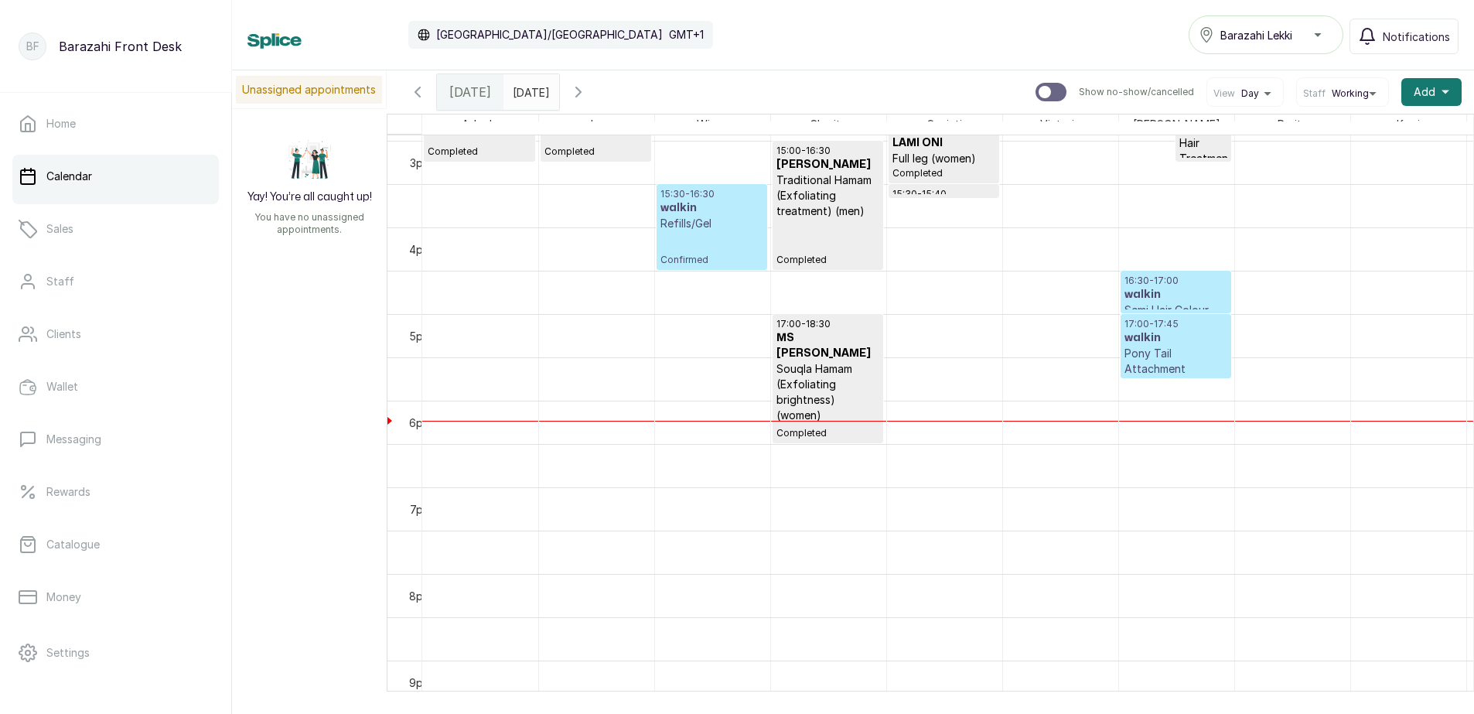
click at [712, 234] on div "15:30 - 16:30 walkin Refills/Gel Confirmed" at bounding box center [711, 227] width 103 height 78
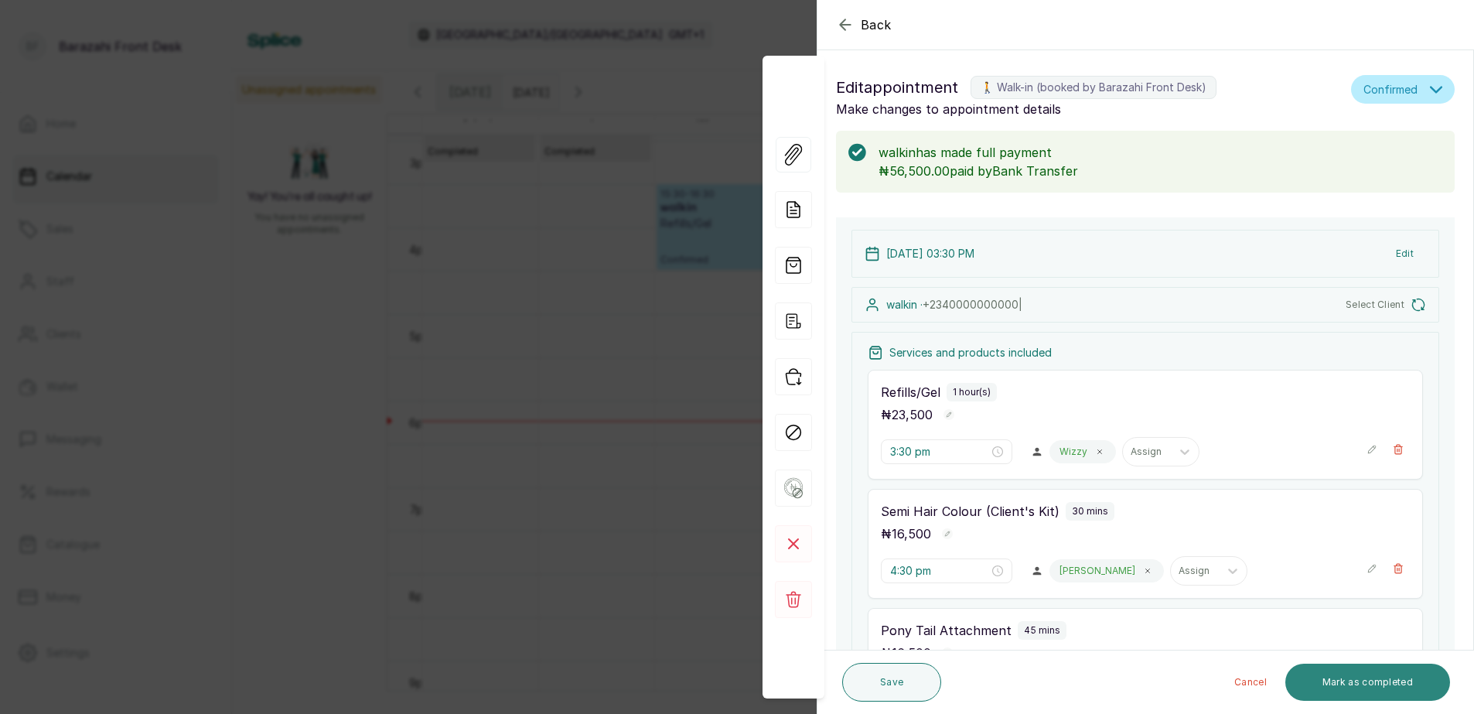
click at [1338, 678] on button "Mark as completed" at bounding box center [1367, 681] width 165 height 37
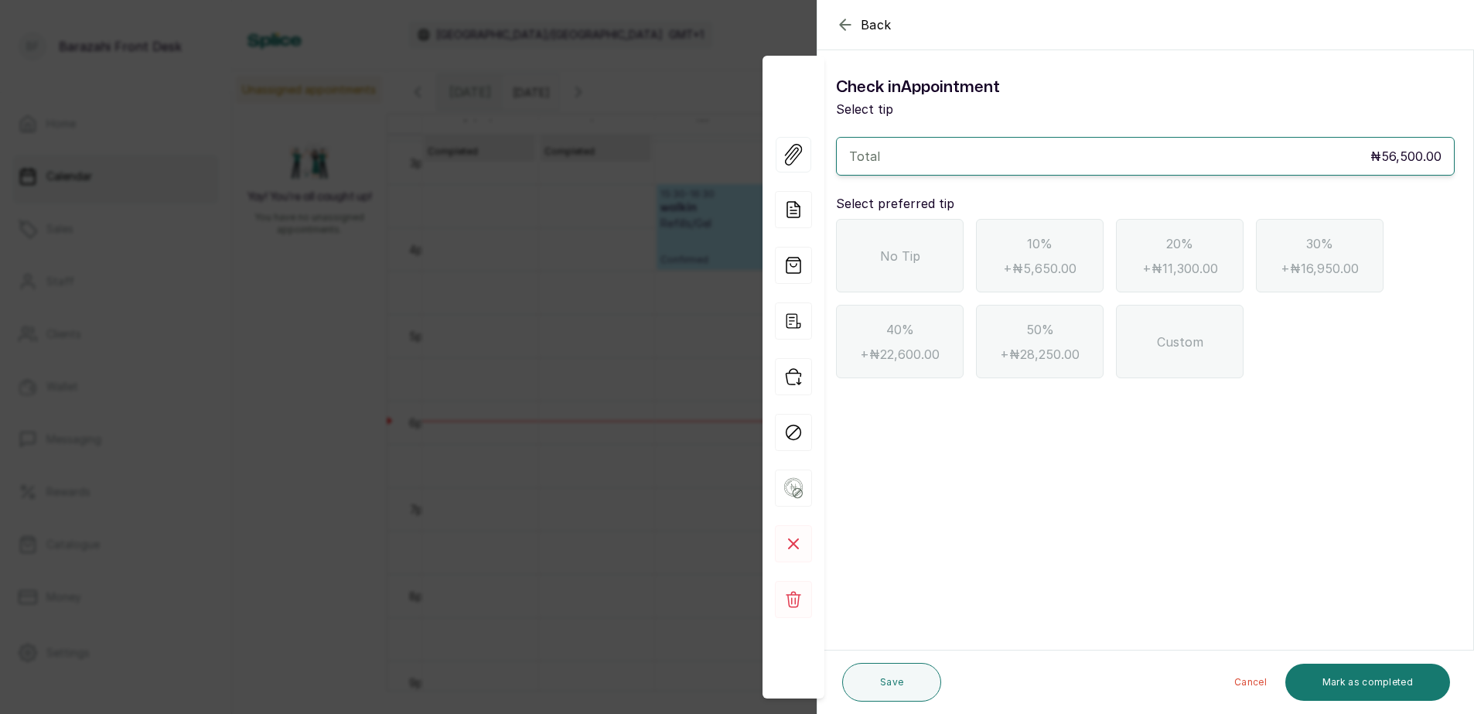
click at [895, 269] on div "No Tip" at bounding box center [900, 255] width 128 height 73
click at [1385, 673] on button "Mark as completed" at bounding box center [1367, 681] width 165 height 37
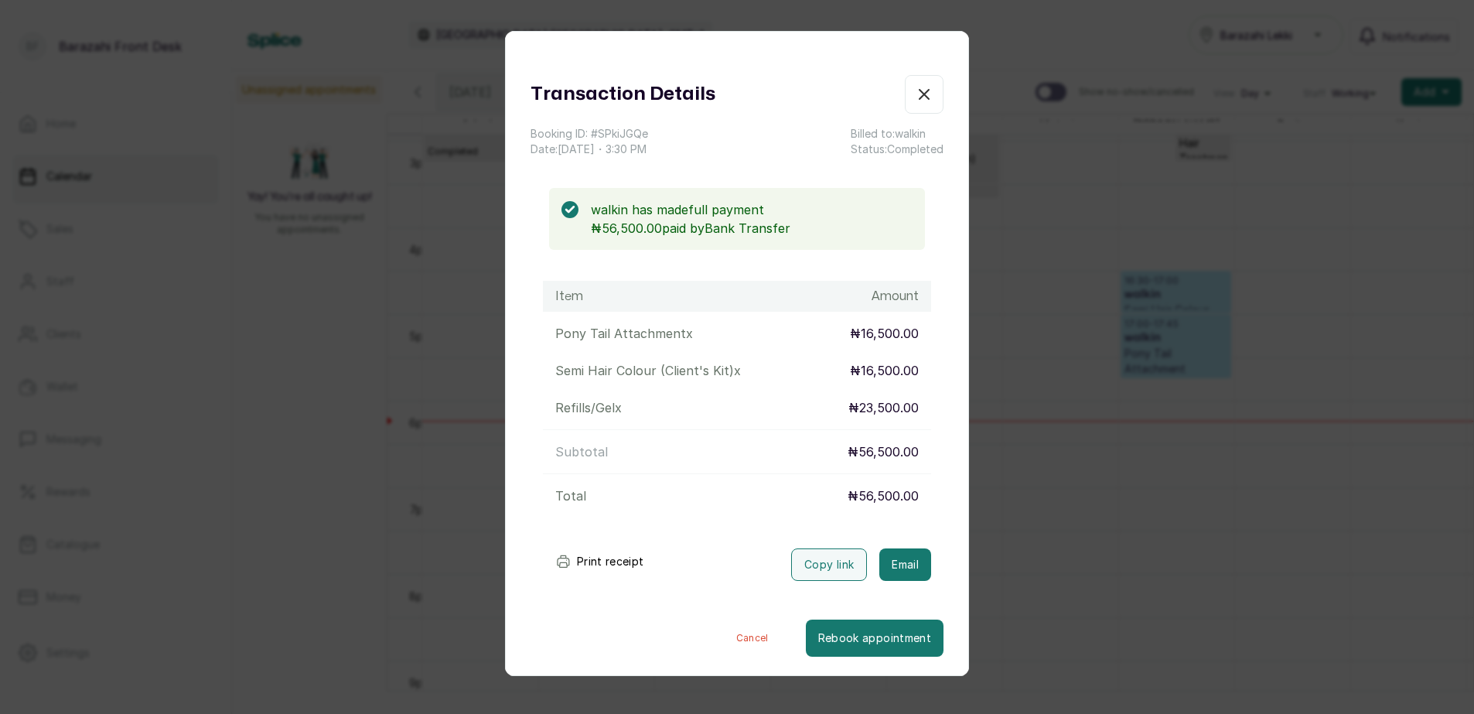
click at [602, 558] on button "Print receipt" at bounding box center [600, 561] width 114 height 31
click at [575, 561] on button "Print receipt" at bounding box center [600, 561] width 114 height 31
click at [915, 94] on icon "button" at bounding box center [924, 94] width 19 height 19
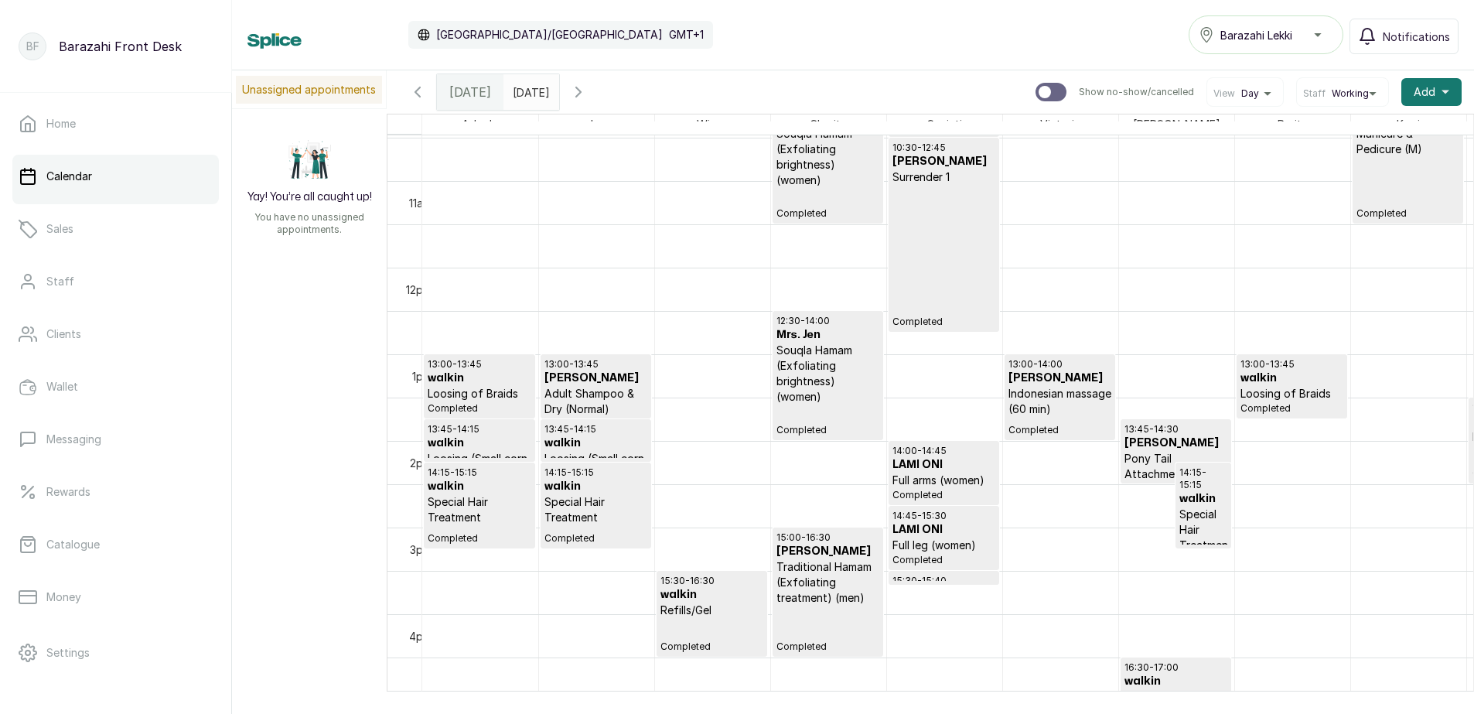
scroll to position [830, 0]
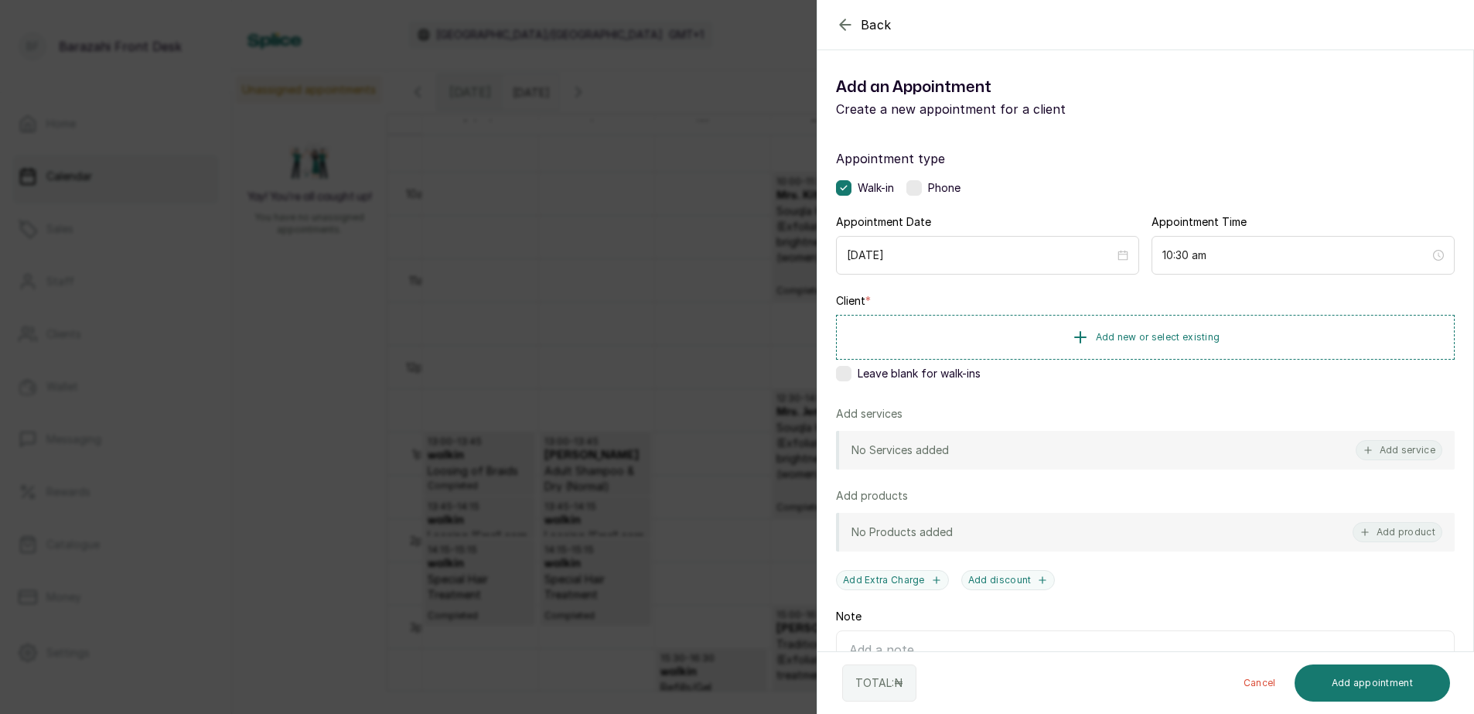
click at [840, 373] on label at bounding box center [843, 373] width 15 height 15
click at [844, 374] on icon at bounding box center [844, 374] width 8 height 8
click at [1150, 340] on span "Add new or select existing" at bounding box center [1158, 336] width 124 height 12
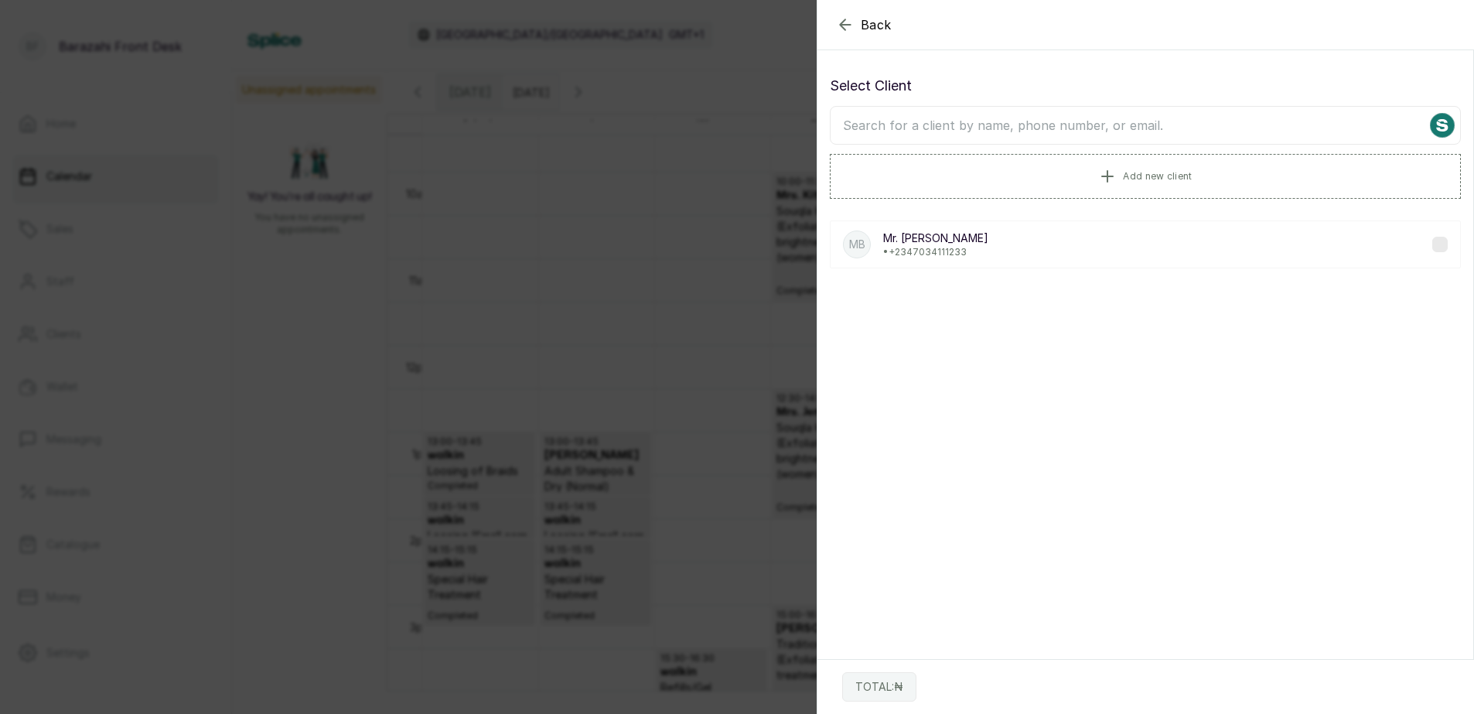
click at [1081, 125] on input "text" at bounding box center [1145, 125] width 631 height 39
type input "ROSE"
click at [843, 27] on icon "button" at bounding box center [845, 24] width 10 height 10
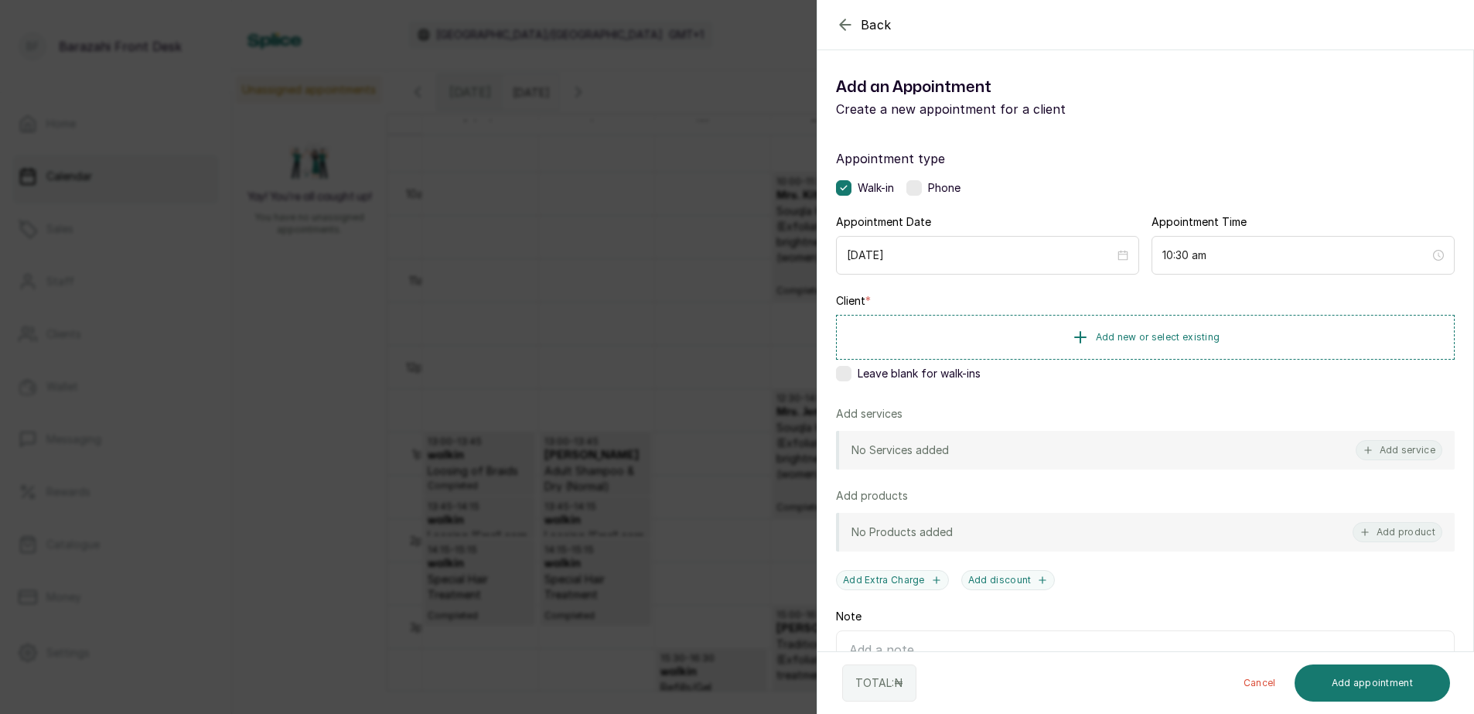
click at [846, 372] on label at bounding box center [843, 373] width 15 height 15
click at [1396, 450] on button "Add service" at bounding box center [1398, 450] width 87 height 20
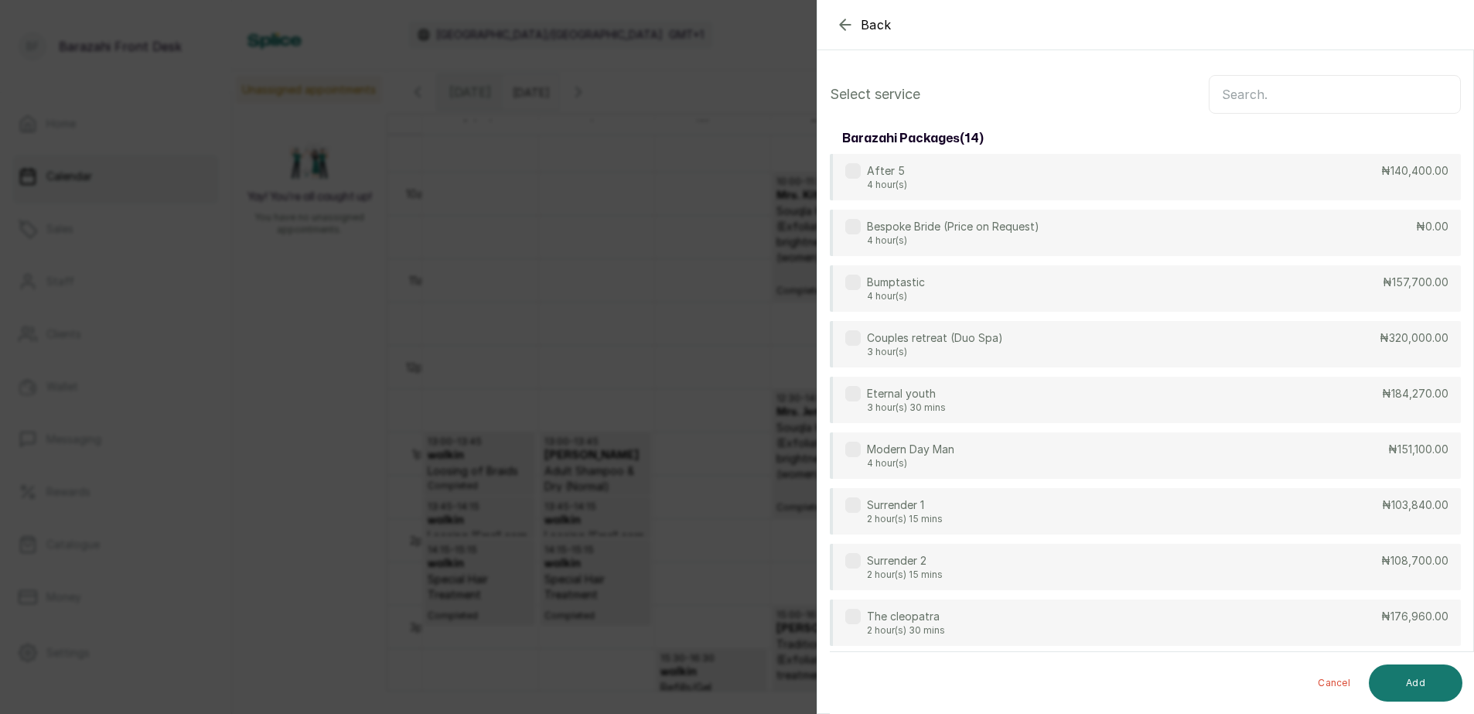
click at [1241, 88] on input "text" at bounding box center [1334, 94] width 252 height 39
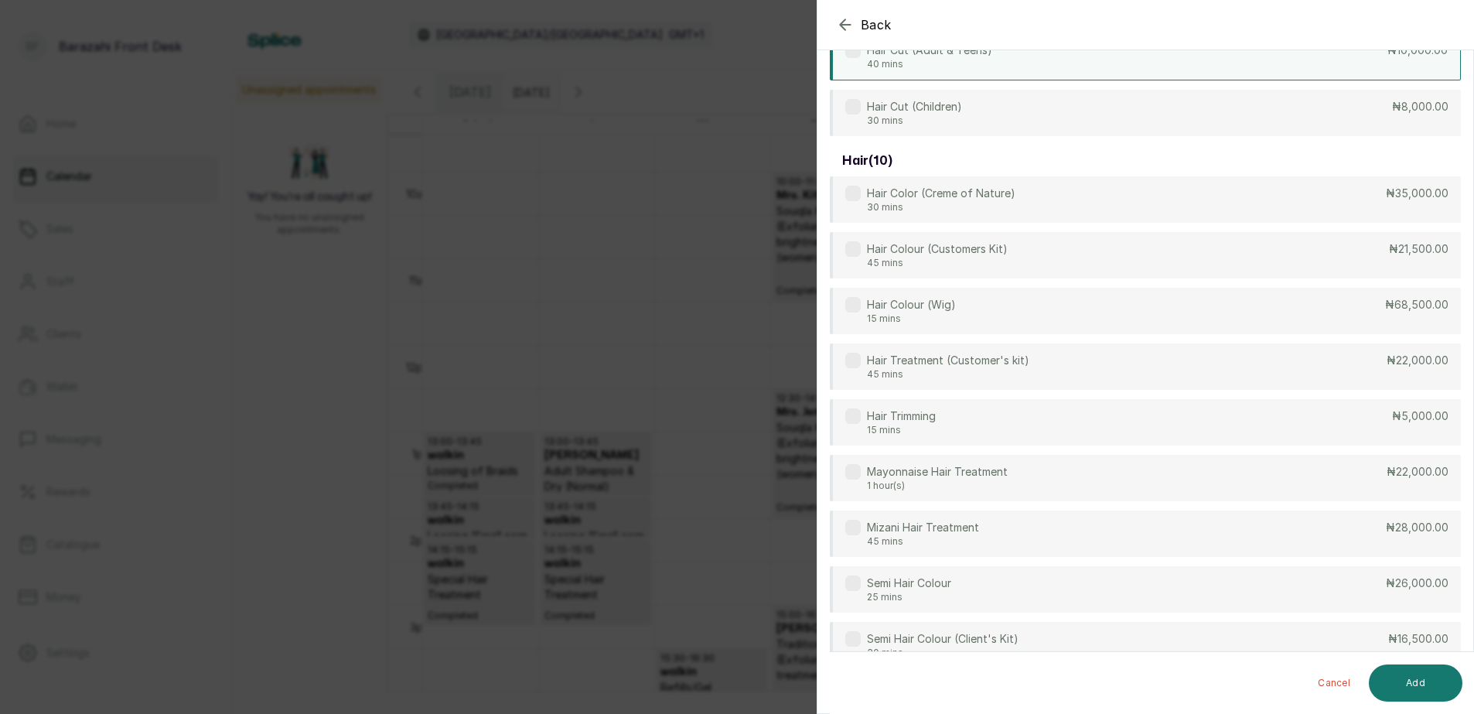
scroll to position [309, 0]
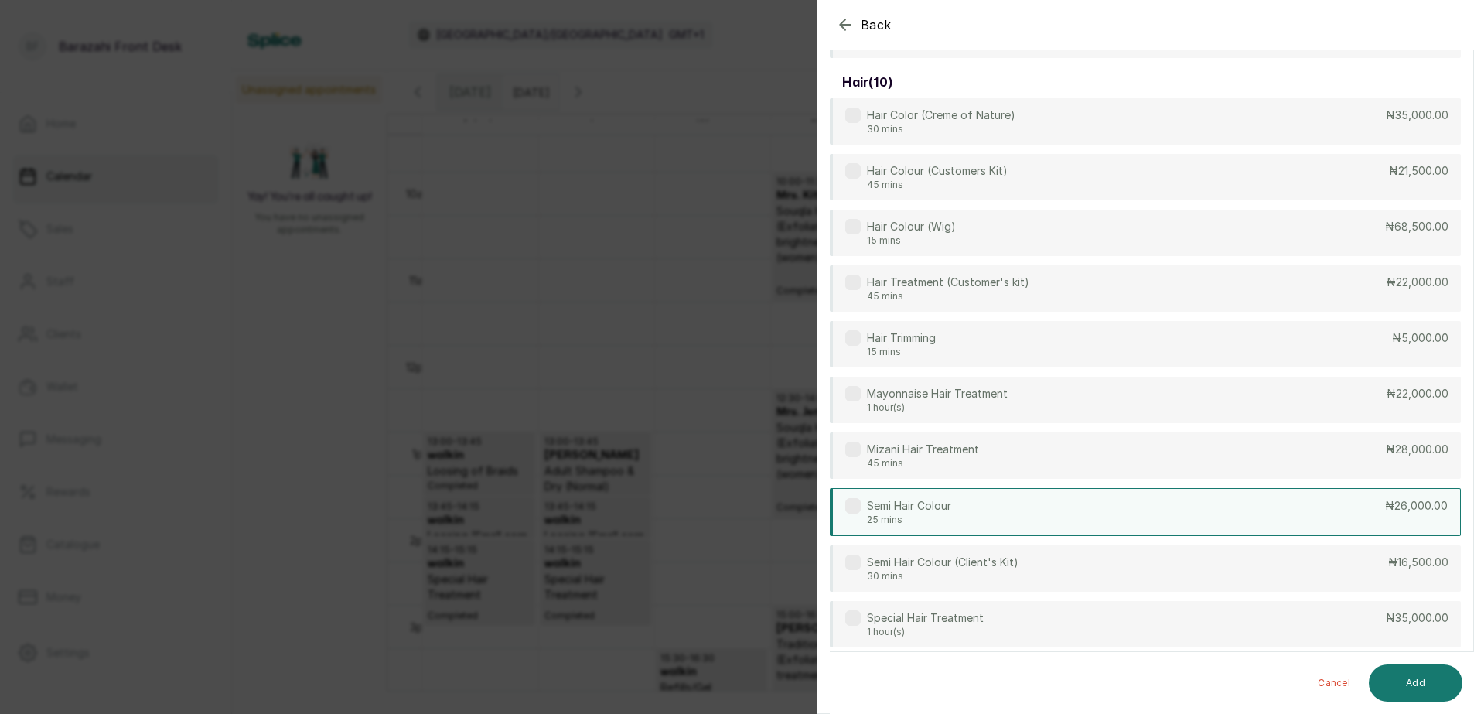
type input "HAIR"
click at [1363, 512] on div "Semi Hair Colour 25 mins ₦26,000.00" at bounding box center [1145, 512] width 631 height 48
click at [1421, 681] on button "Add" at bounding box center [1415, 682] width 94 height 37
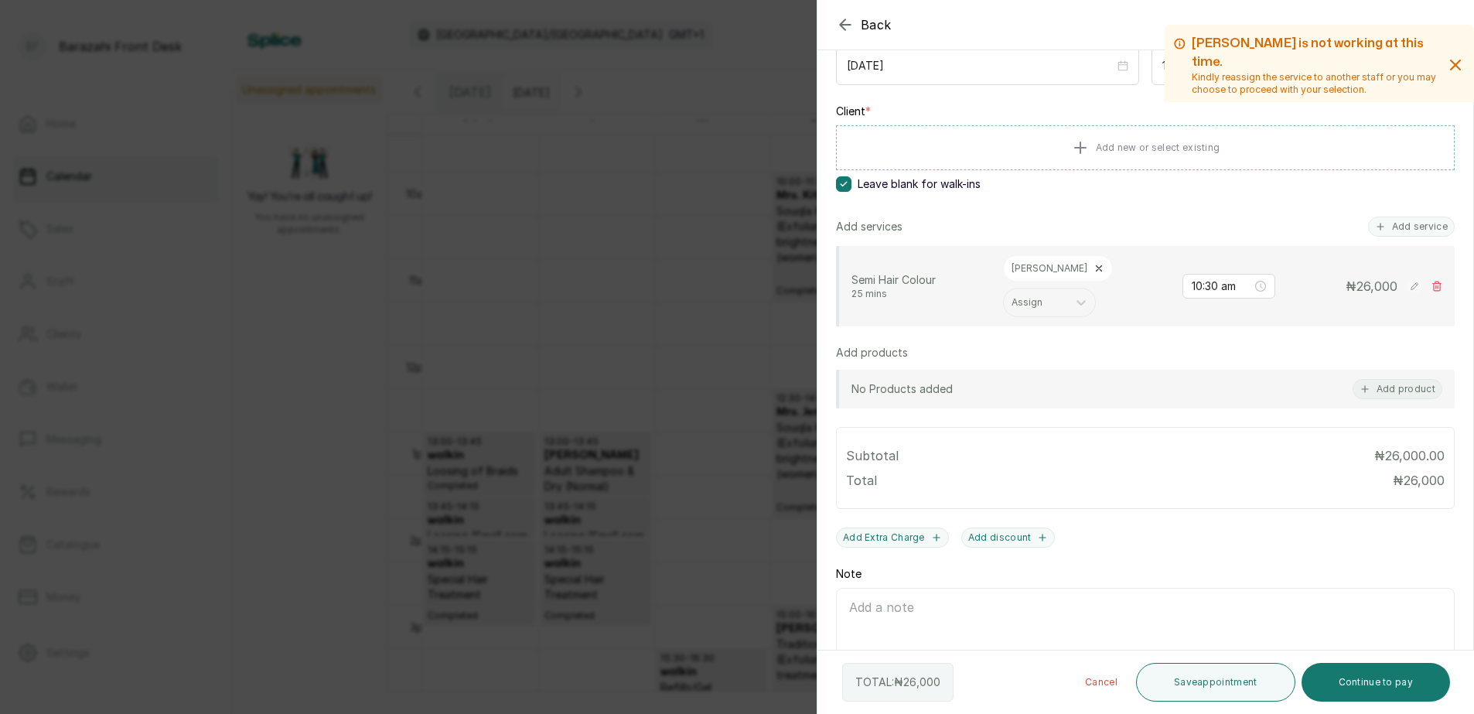
scroll to position [253, 0]
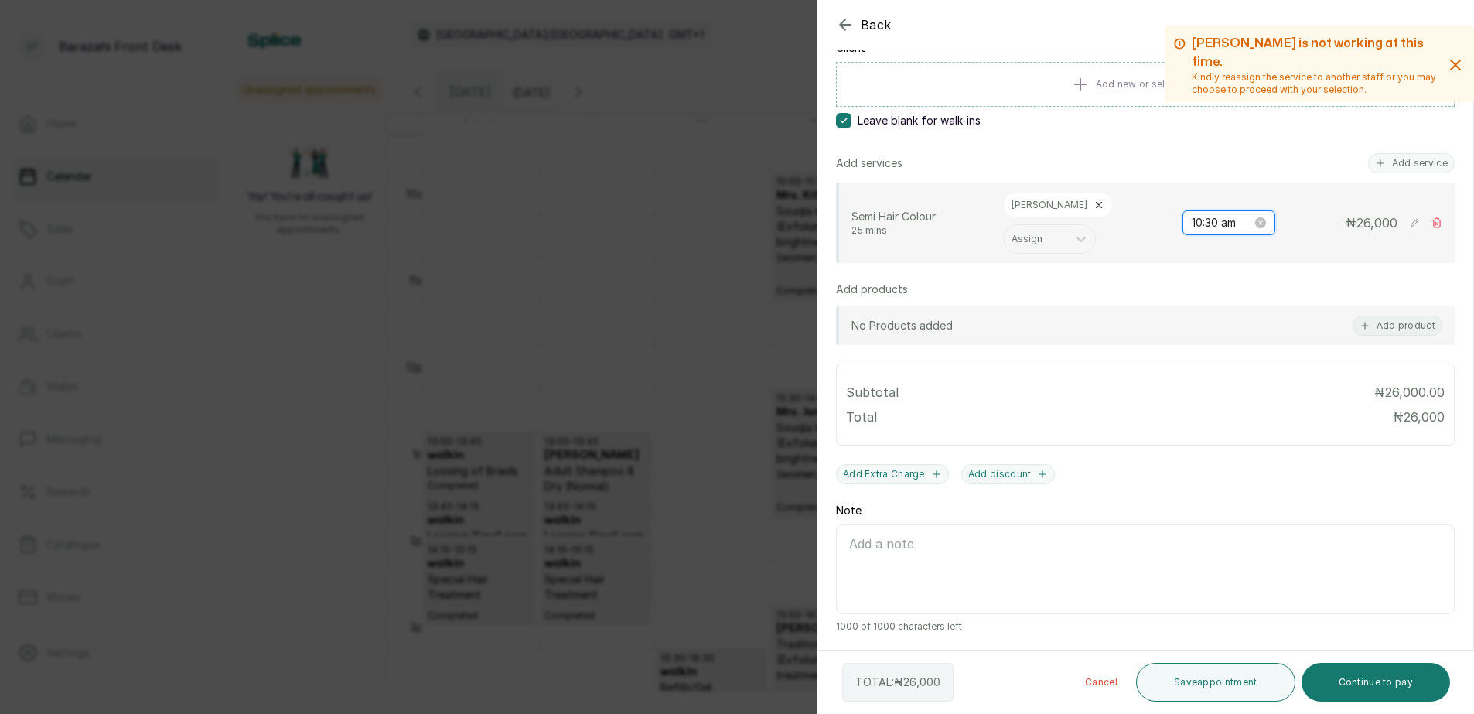
click at [1191, 223] on input "10:30 am" at bounding box center [1221, 222] width 60 height 17
click at [1188, 277] on div "11" at bounding box center [1190, 278] width 37 height 22
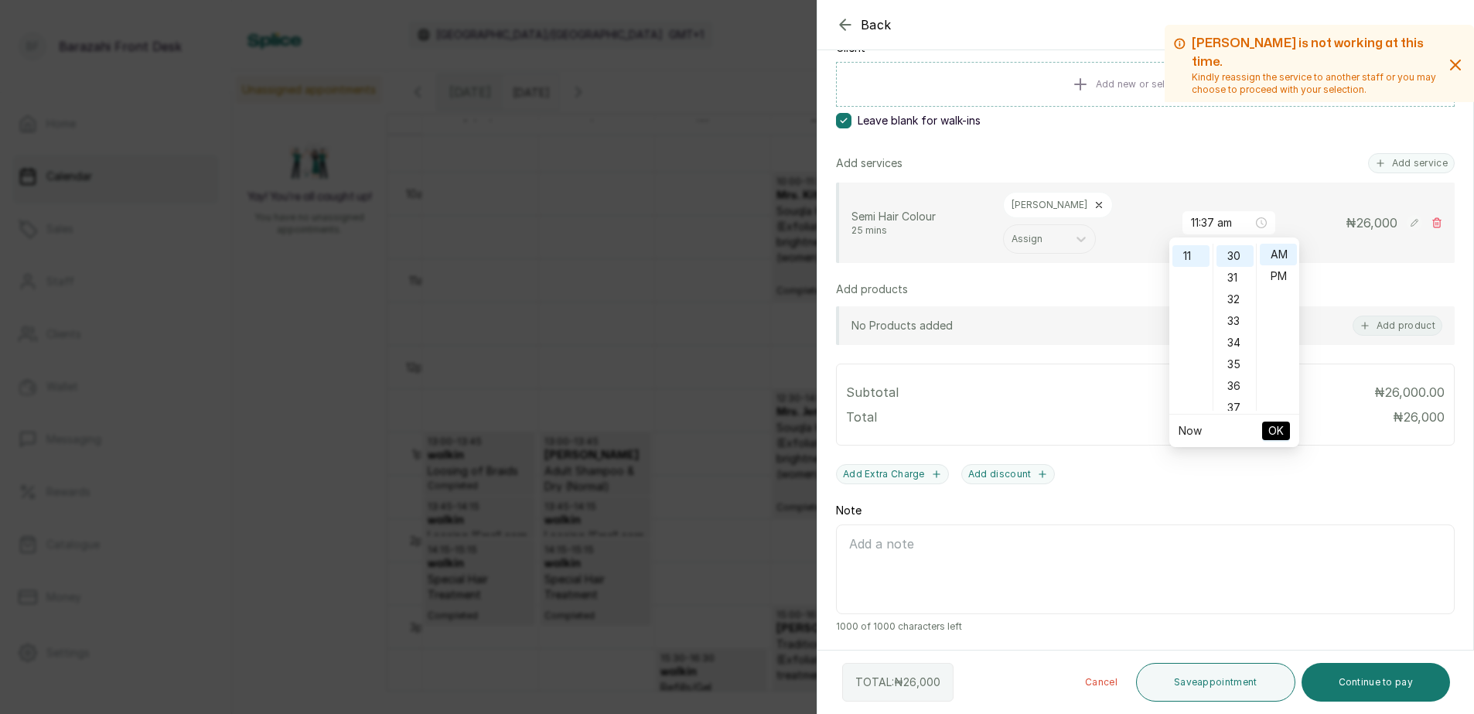
type input "11:30 am"
click at [1268, 431] on span "OK" at bounding box center [1275, 430] width 15 height 29
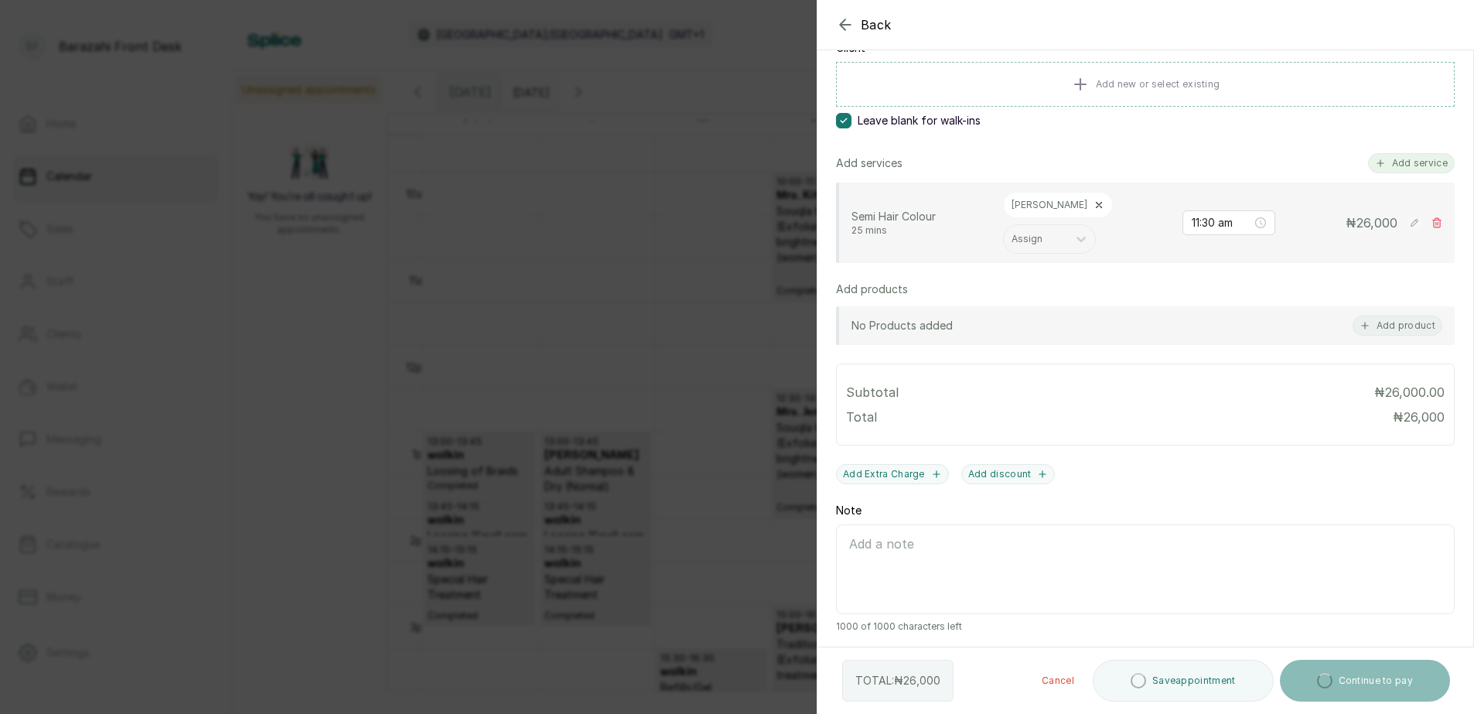
click at [1381, 167] on button "Add service" at bounding box center [1411, 163] width 87 height 20
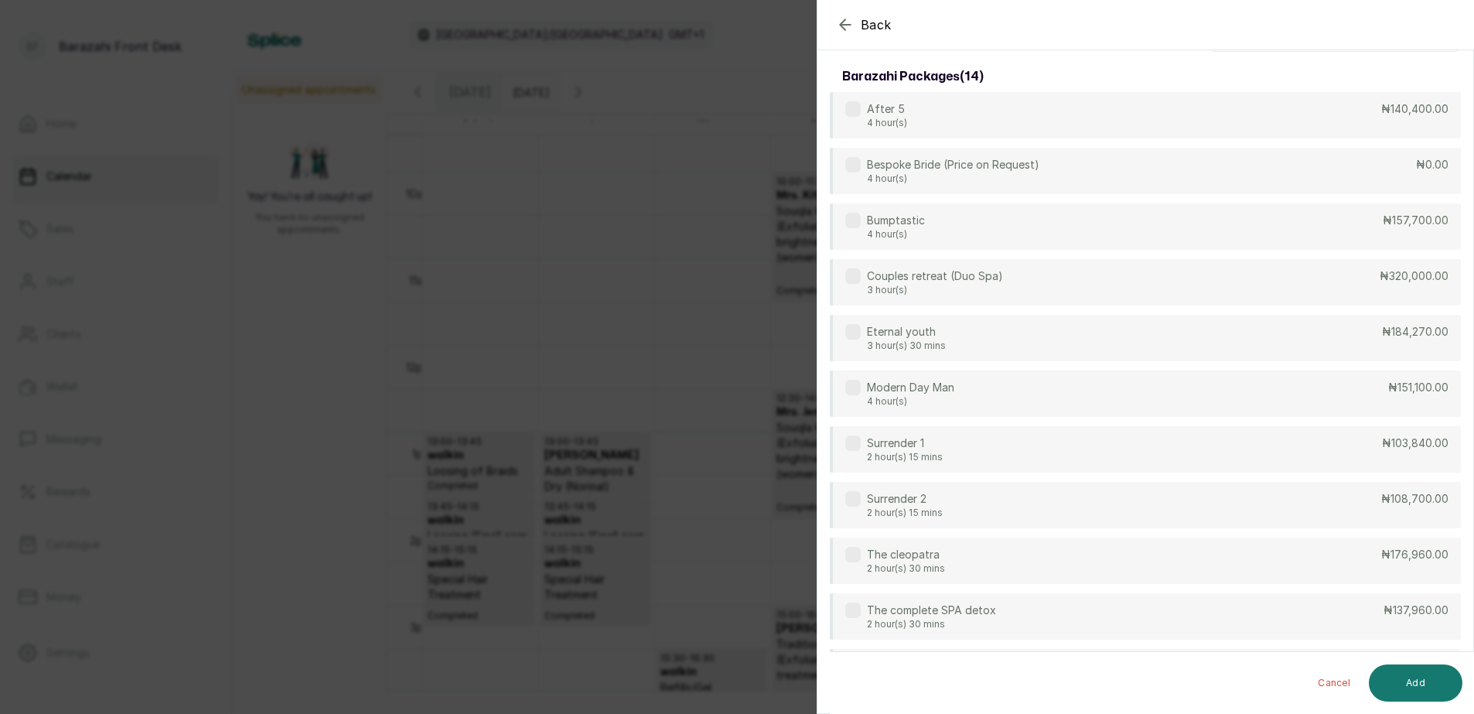
scroll to position [0, 0]
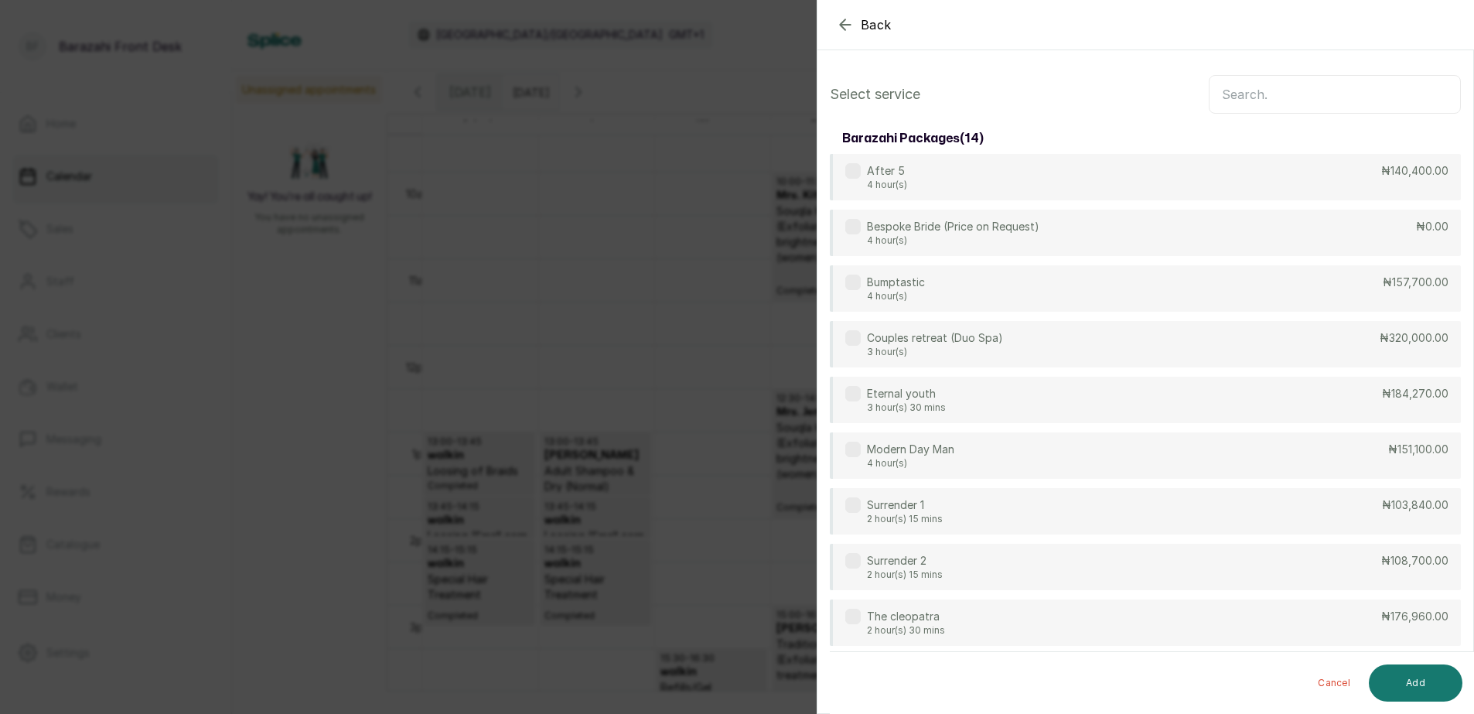
click at [1297, 99] on input "text" at bounding box center [1334, 94] width 252 height 39
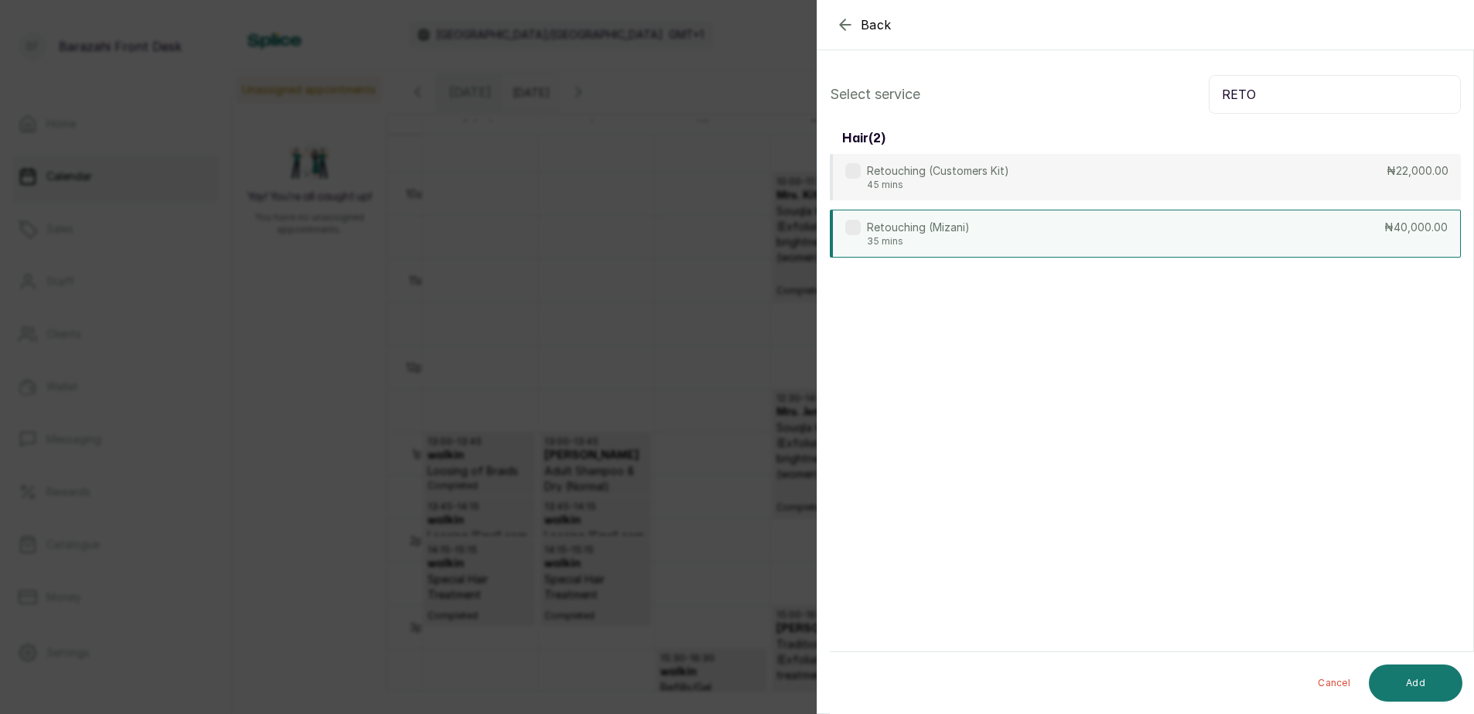
type input "RETO"
click at [1246, 245] on div "Retouching (Mizani) 35 mins ₦40,000.00" at bounding box center [1145, 234] width 631 height 48
click at [1402, 691] on button "Add" at bounding box center [1415, 682] width 94 height 37
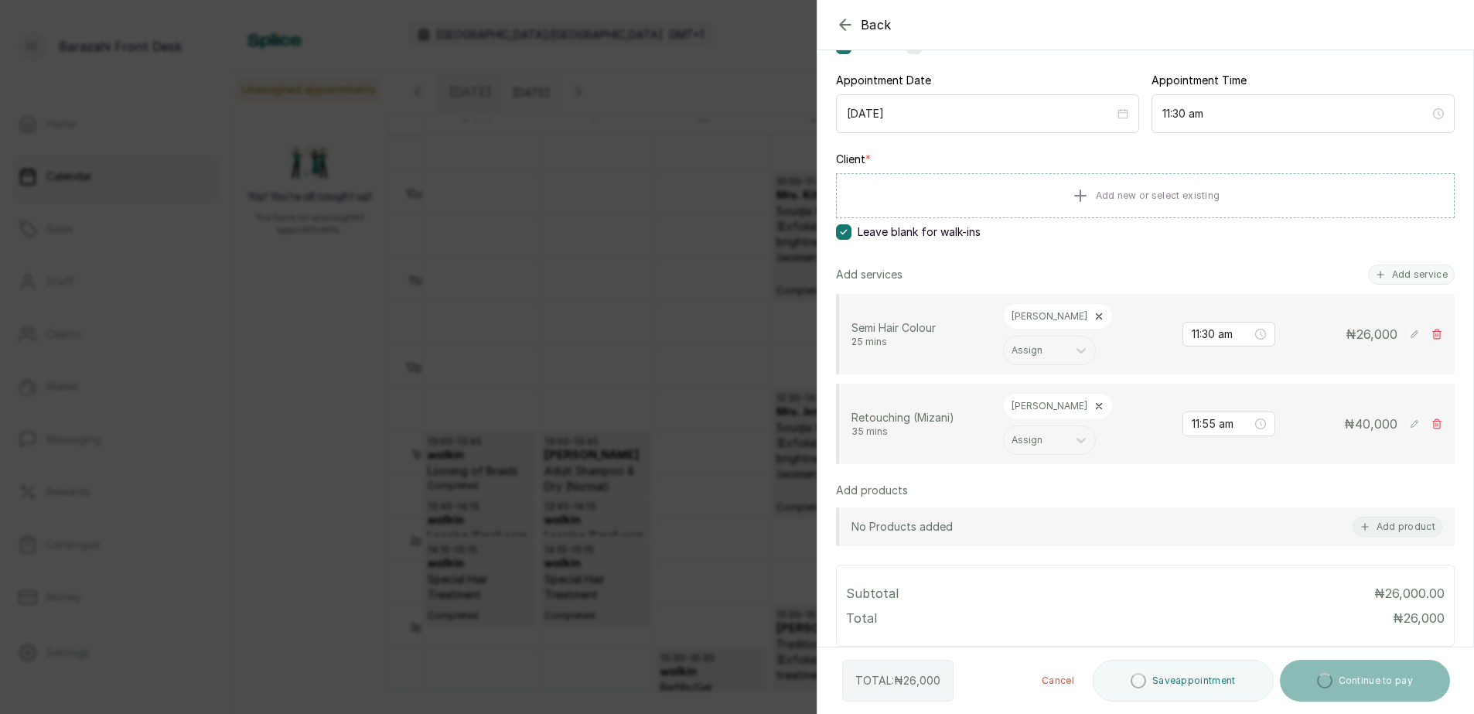
scroll to position [232, 0]
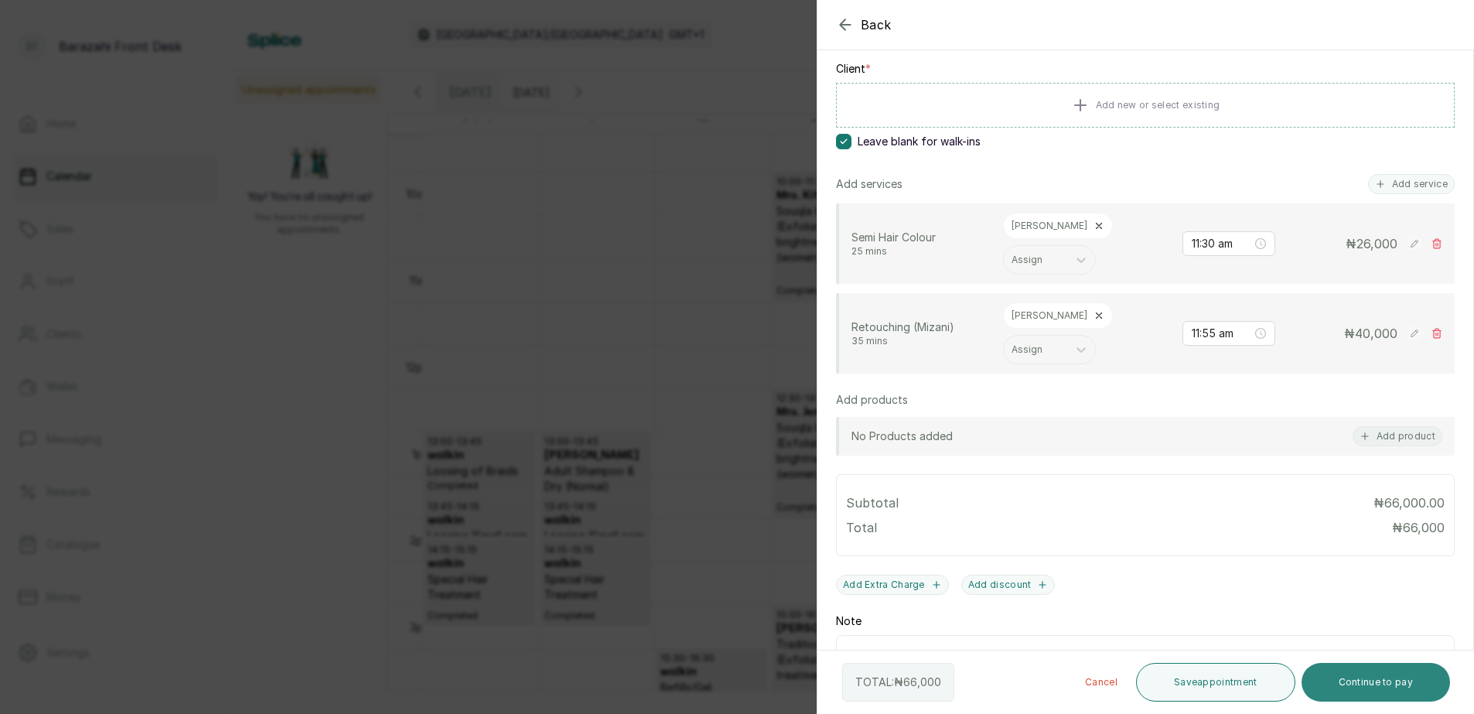
click at [1368, 683] on button "Continue to pay" at bounding box center [1375, 682] width 149 height 39
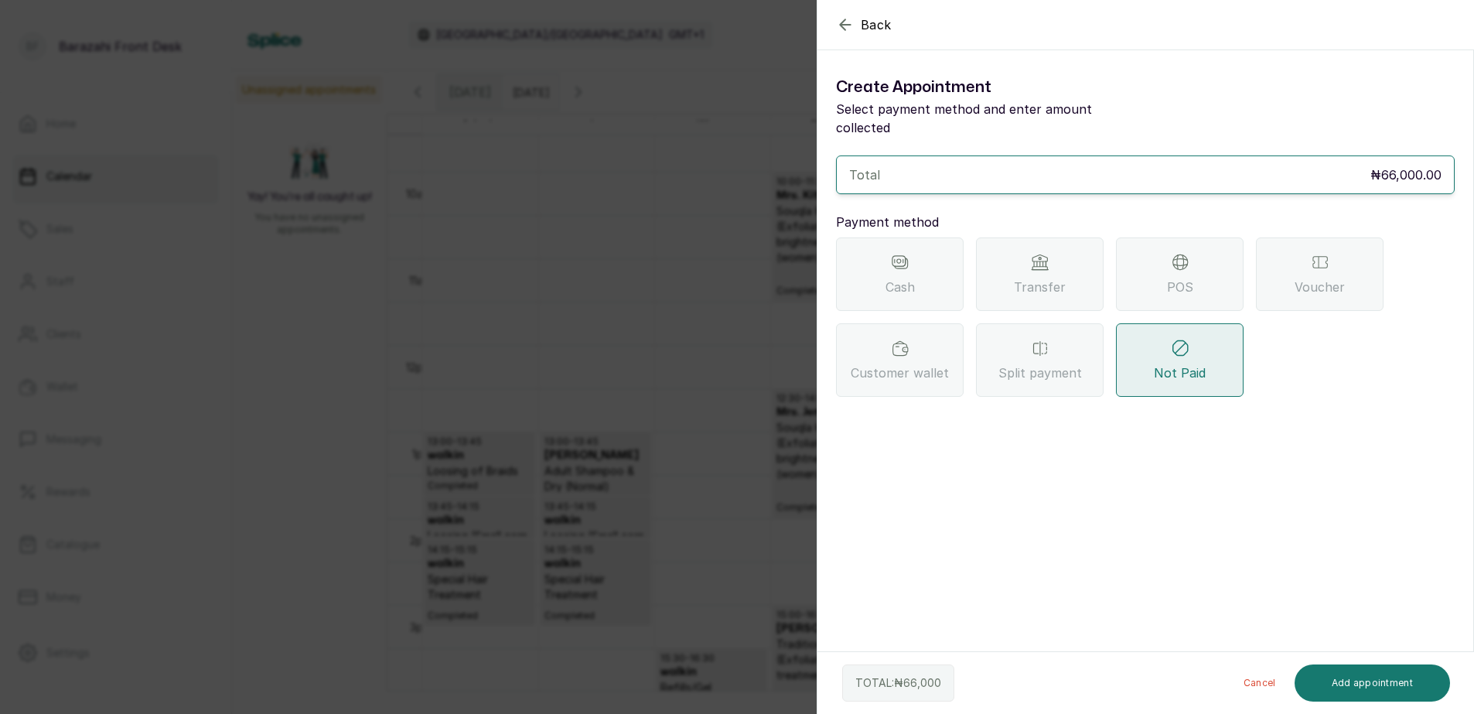
click at [1154, 270] on div "POS" at bounding box center [1180, 273] width 128 height 73
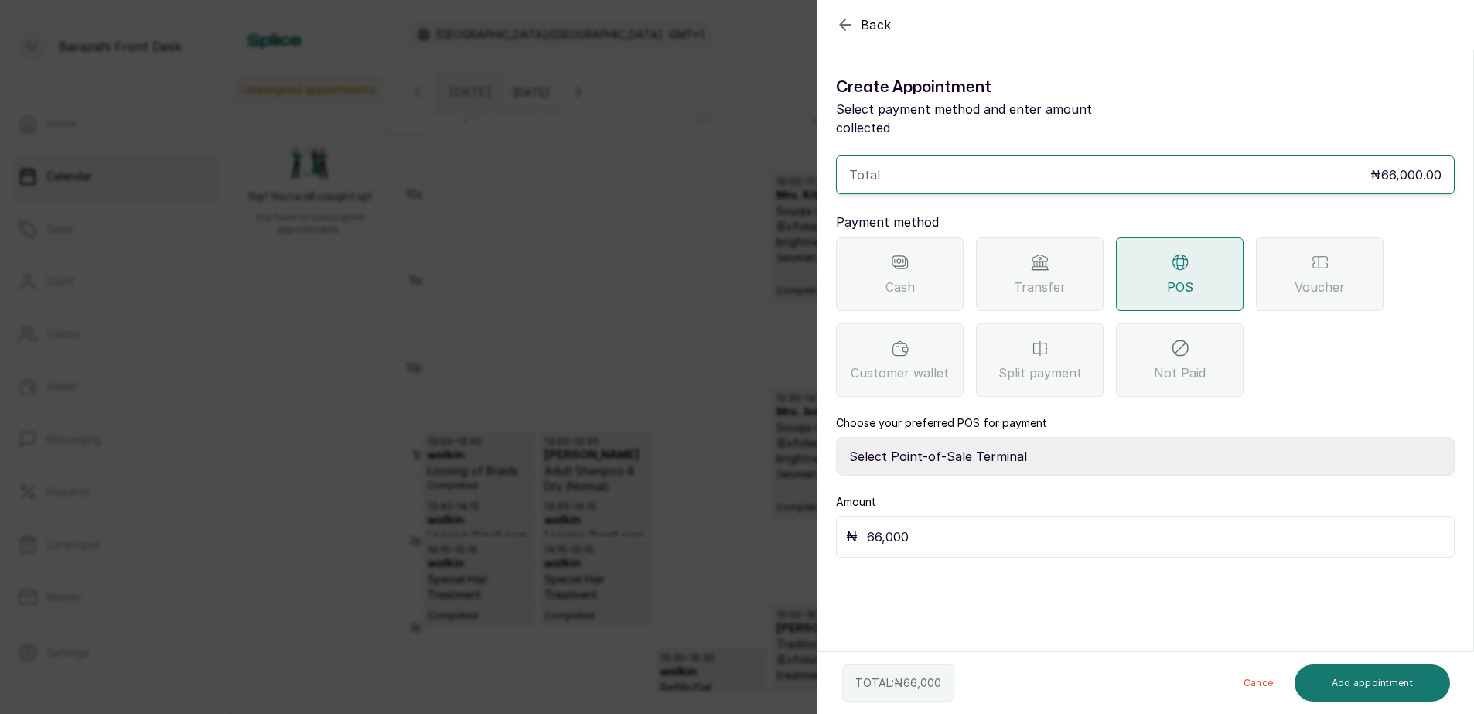
click at [1021, 363] on span "Split payment" at bounding box center [1039, 372] width 83 height 19
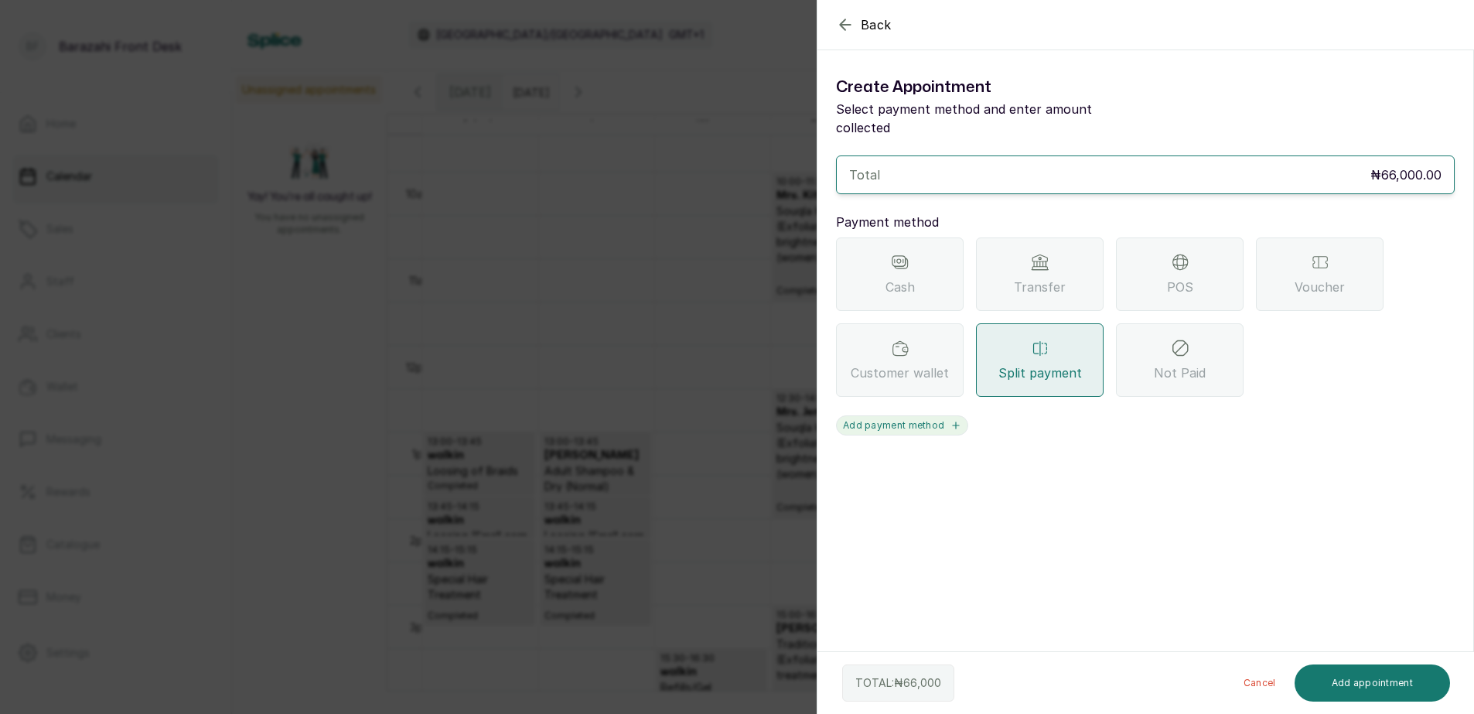
click at [925, 415] on button "Add payment method" at bounding box center [902, 425] width 132 height 20
click at [1122, 448] on icon at bounding box center [1121, 455] width 15 height 15
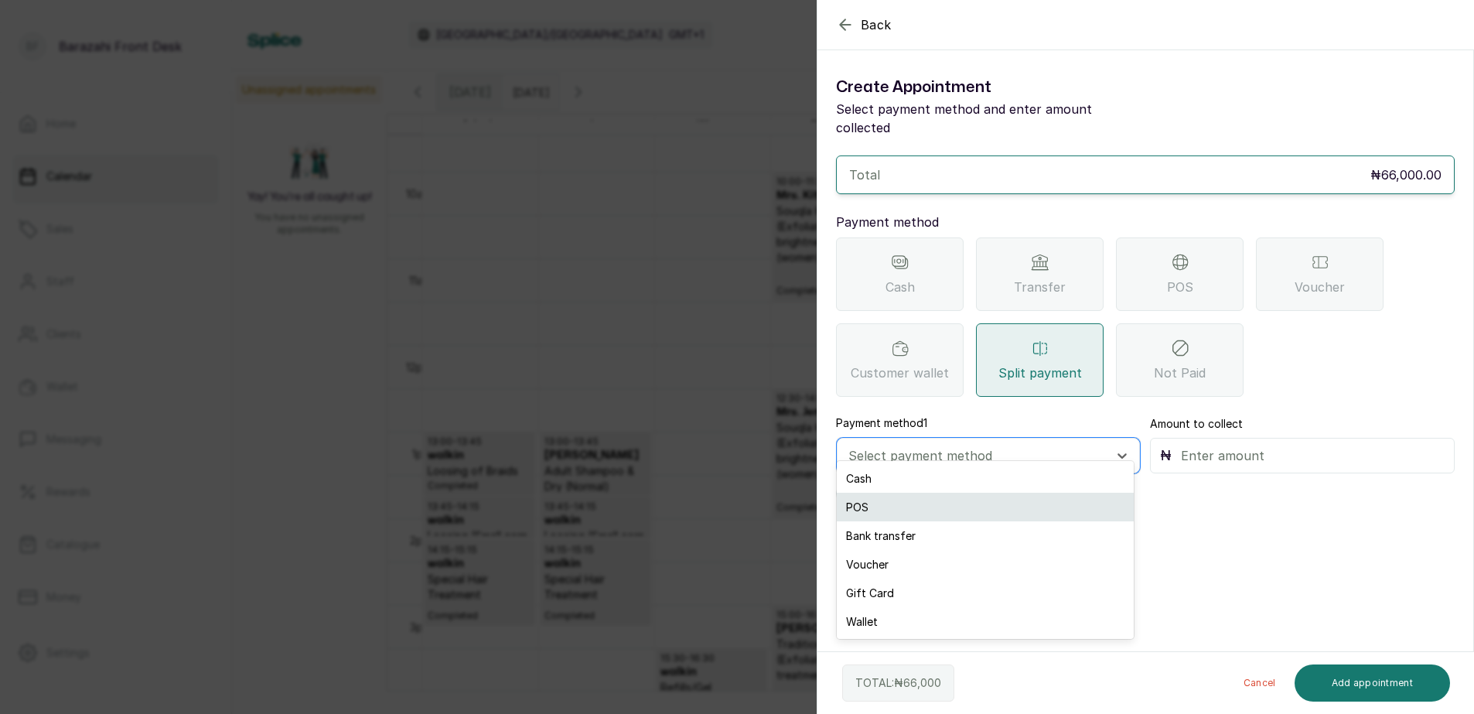
click at [915, 506] on div "POS" at bounding box center [985, 506] width 297 height 29
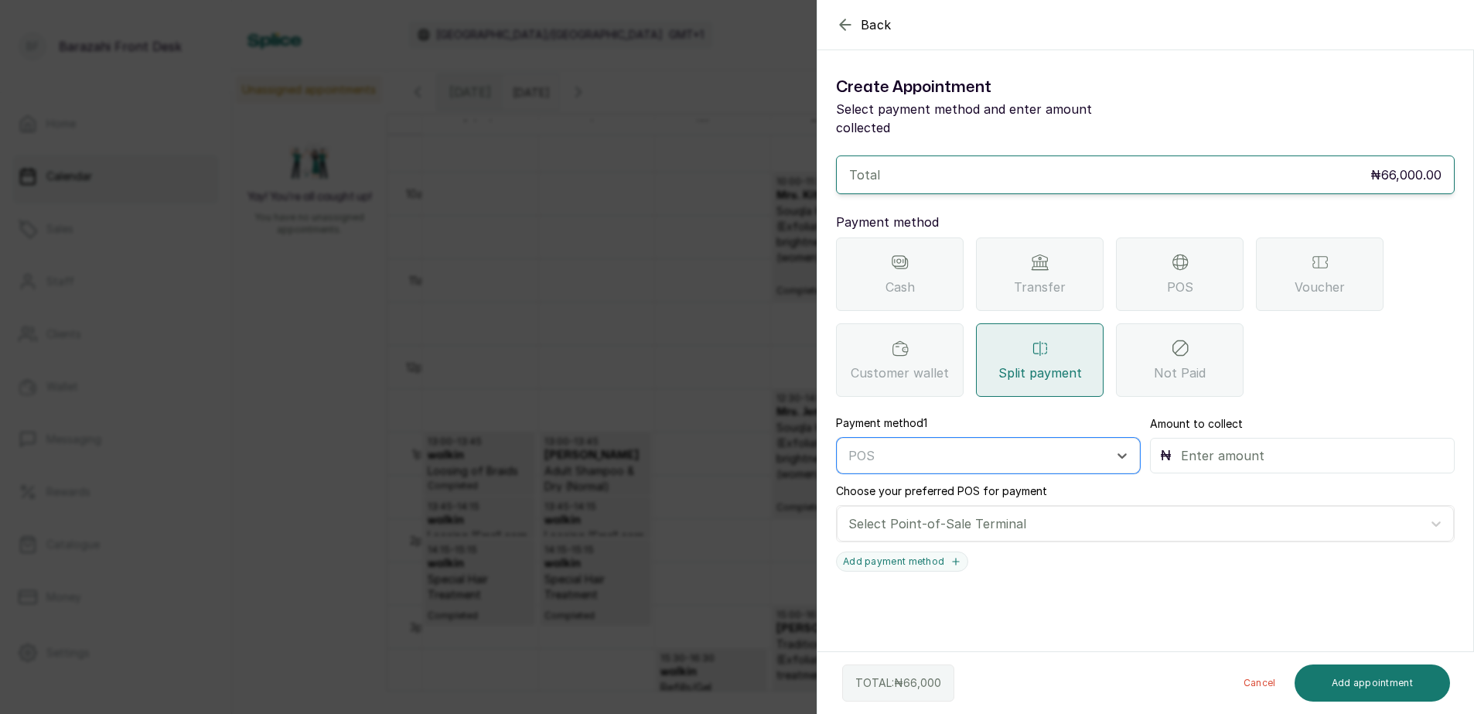
click at [1181, 445] on input "text" at bounding box center [1313, 456] width 264 height 22
type input "10,000"
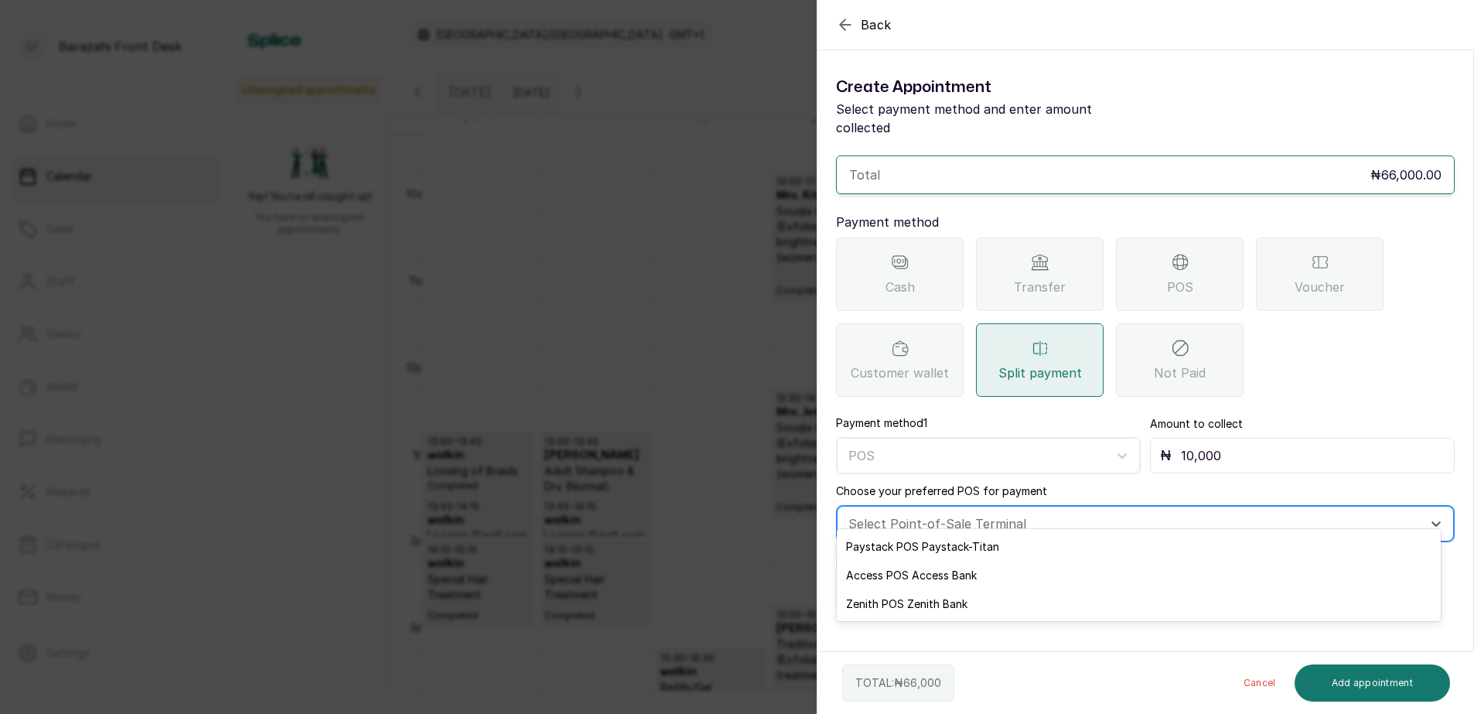
click at [922, 513] on div at bounding box center [1131, 523] width 566 height 20
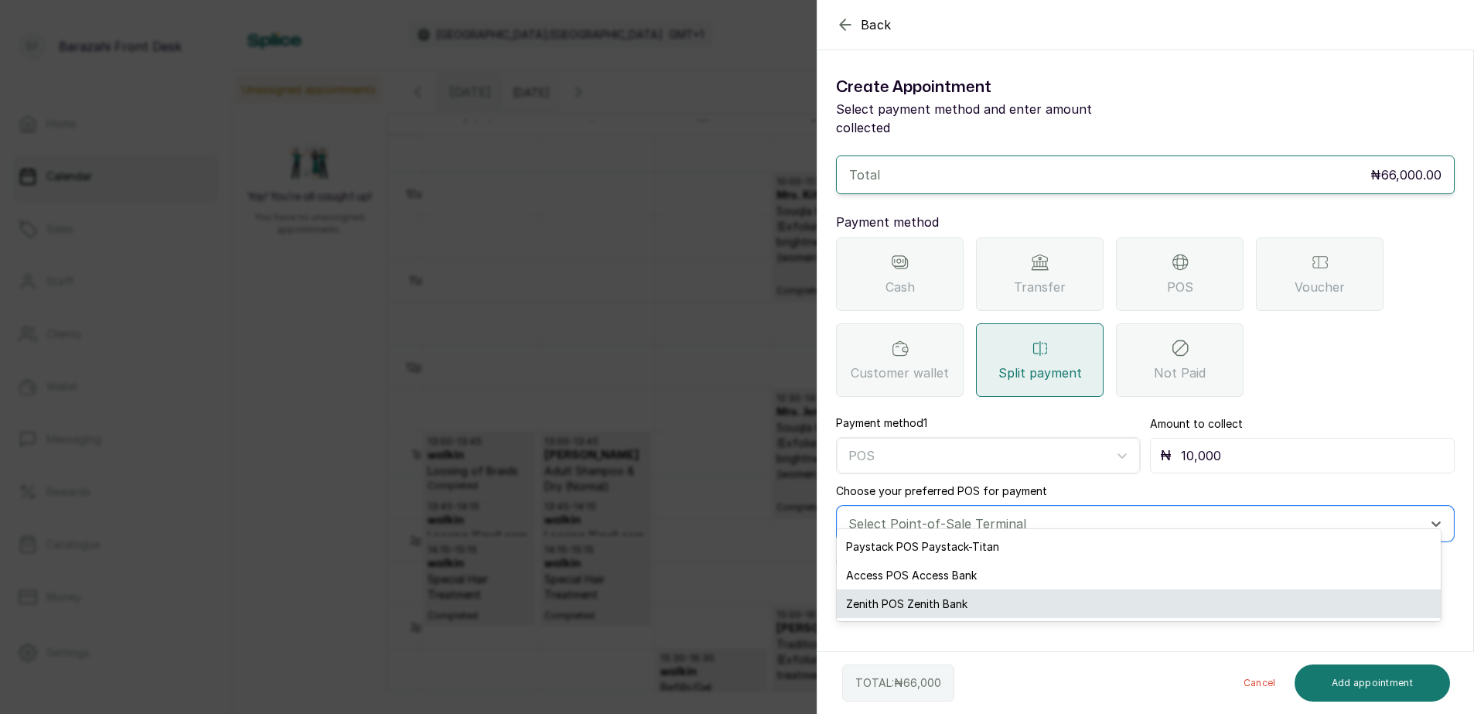
click at [925, 598] on div "Zenith POS Zenith Bank" at bounding box center [1139, 603] width 604 height 29
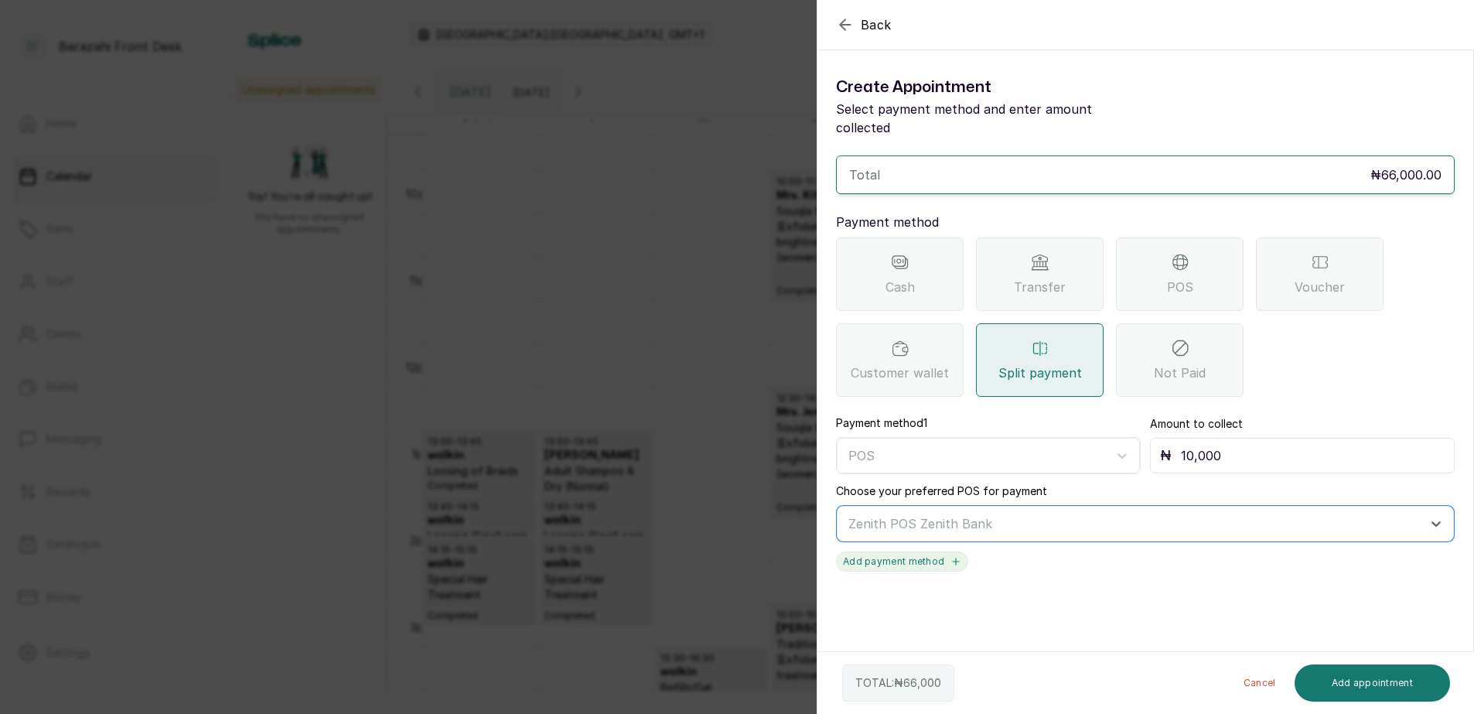
click at [953, 558] on icon "button" at bounding box center [956, 561] width 6 height 6
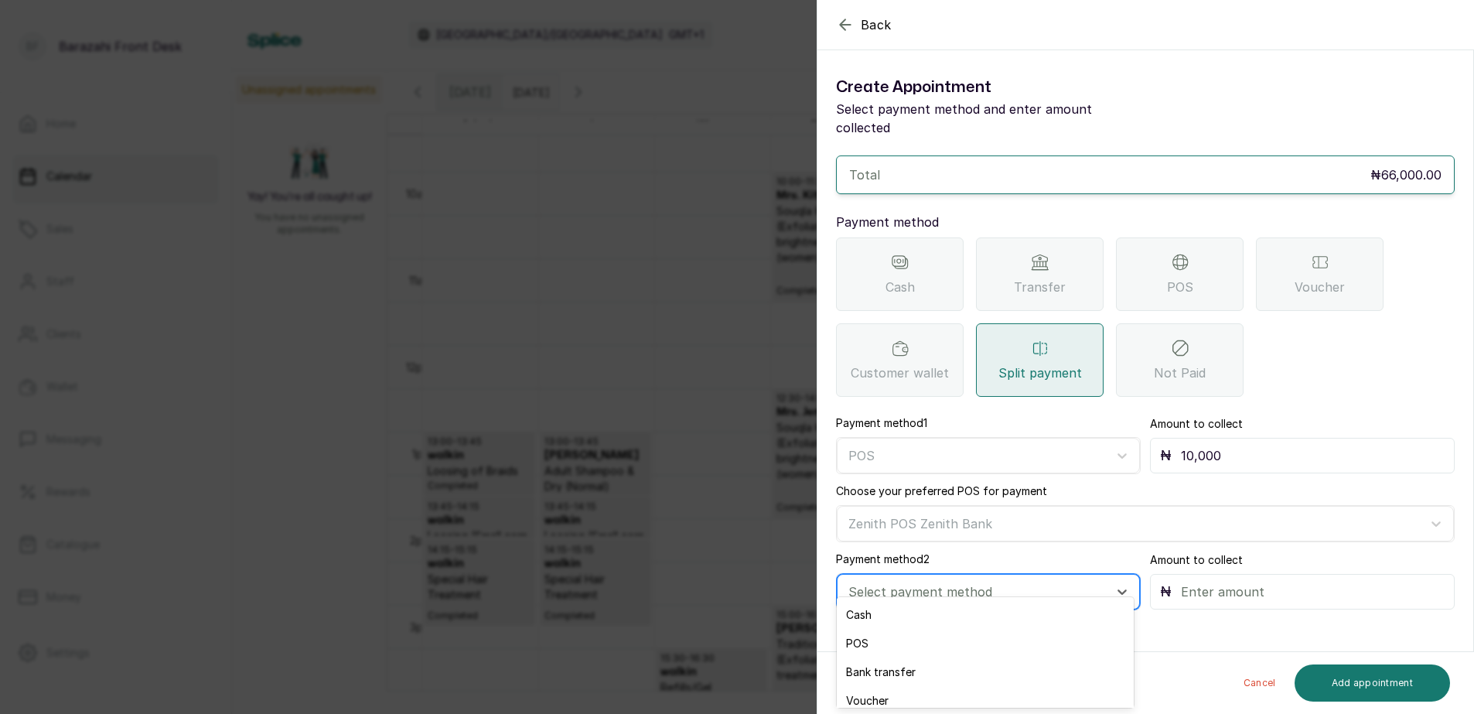
click at [949, 581] on div at bounding box center [974, 591] width 252 height 20
click at [928, 669] on div "Bank transfer" at bounding box center [985, 671] width 297 height 29
click at [1191, 581] on input "text" at bounding box center [1313, 592] width 264 height 22
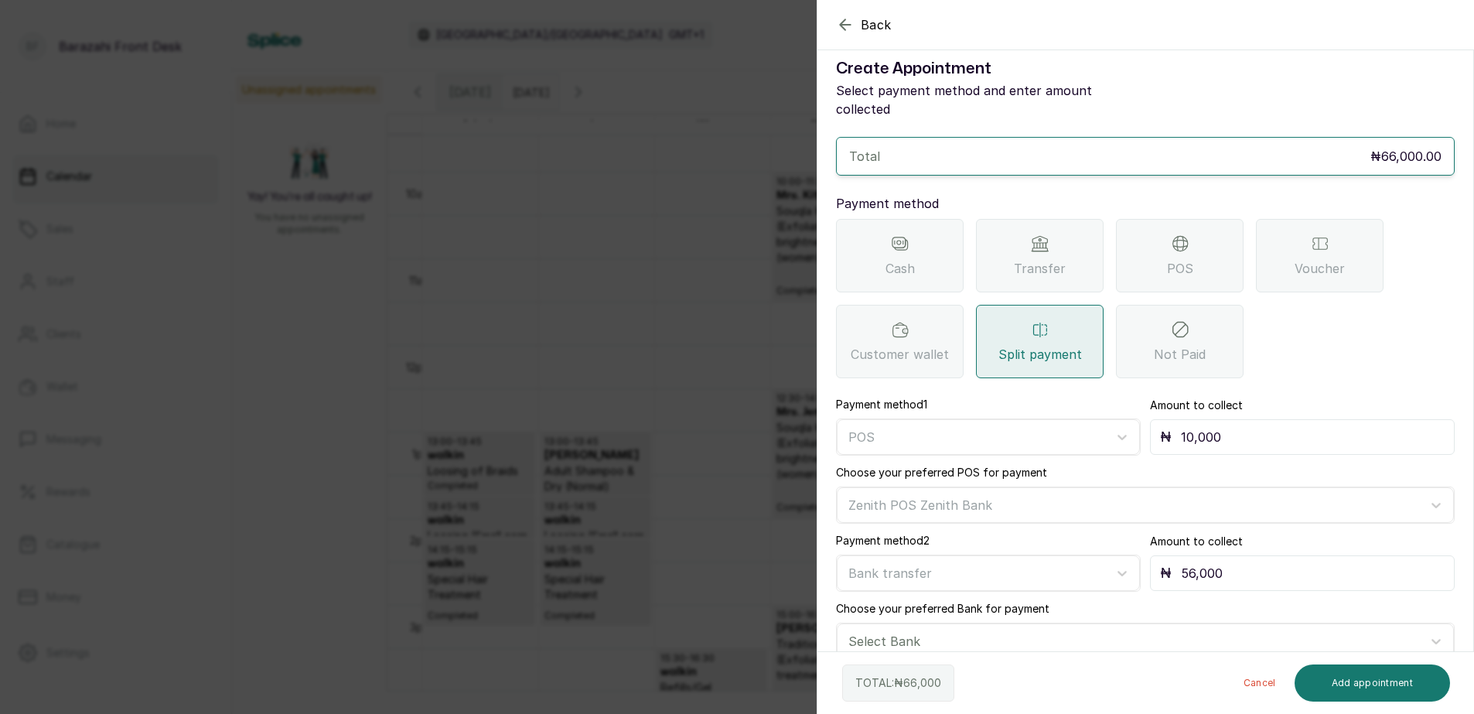
scroll to position [21, 0]
type input "56,000"
click at [899, 629] on div at bounding box center [1131, 639] width 566 height 20
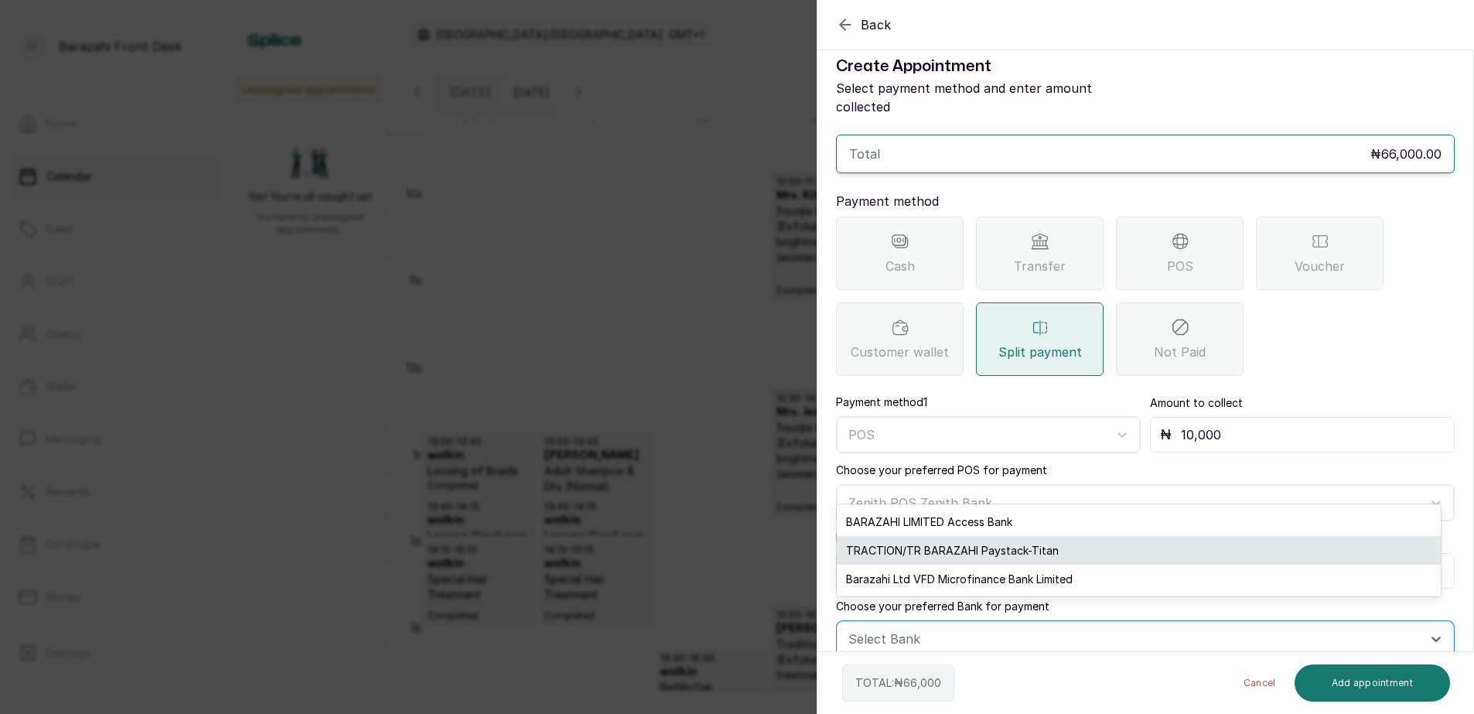
click at [943, 550] on div "TRACTION/TR BARAZAHI Paystack-Titan" at bounding box center [1139, 550] width 604 height 29
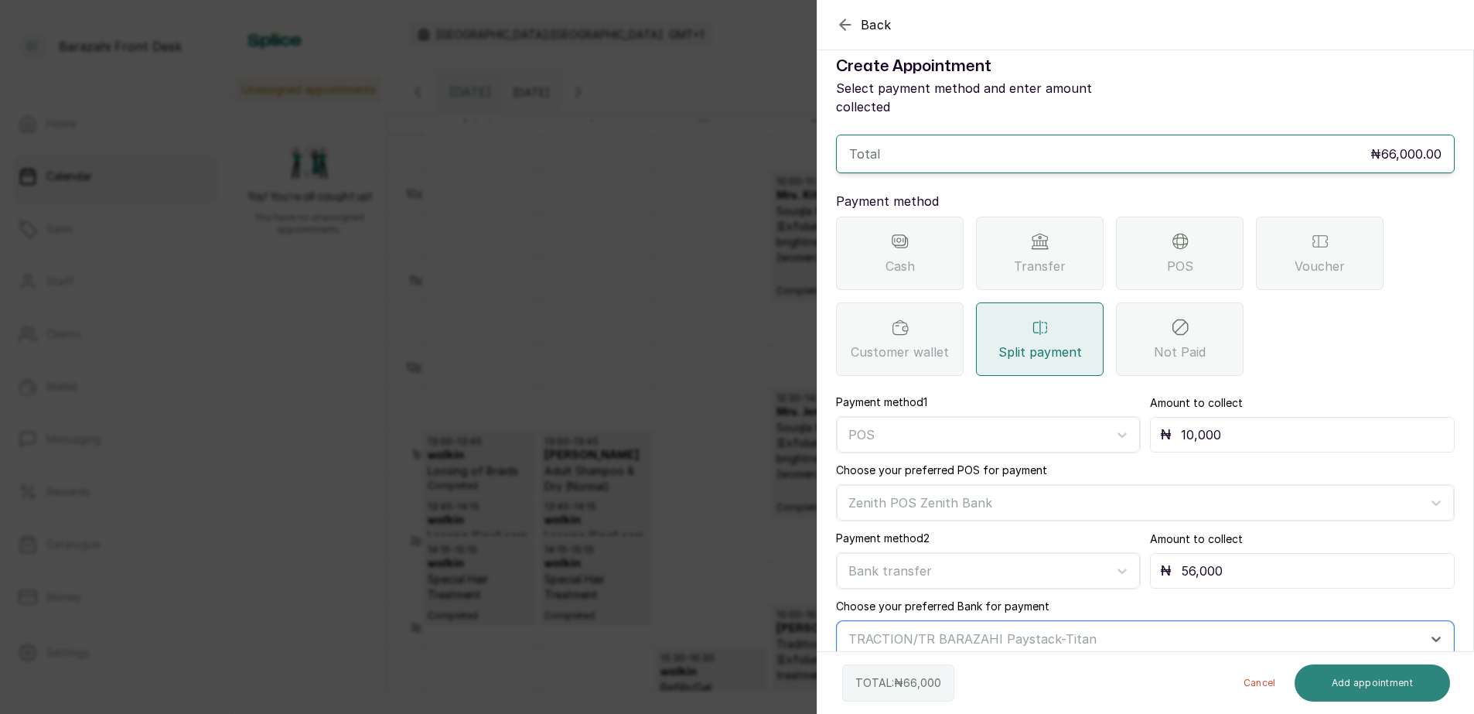
click at [1375, 687] on button "Add appointment" at bounding box center [1372, 682] width 156 height 37
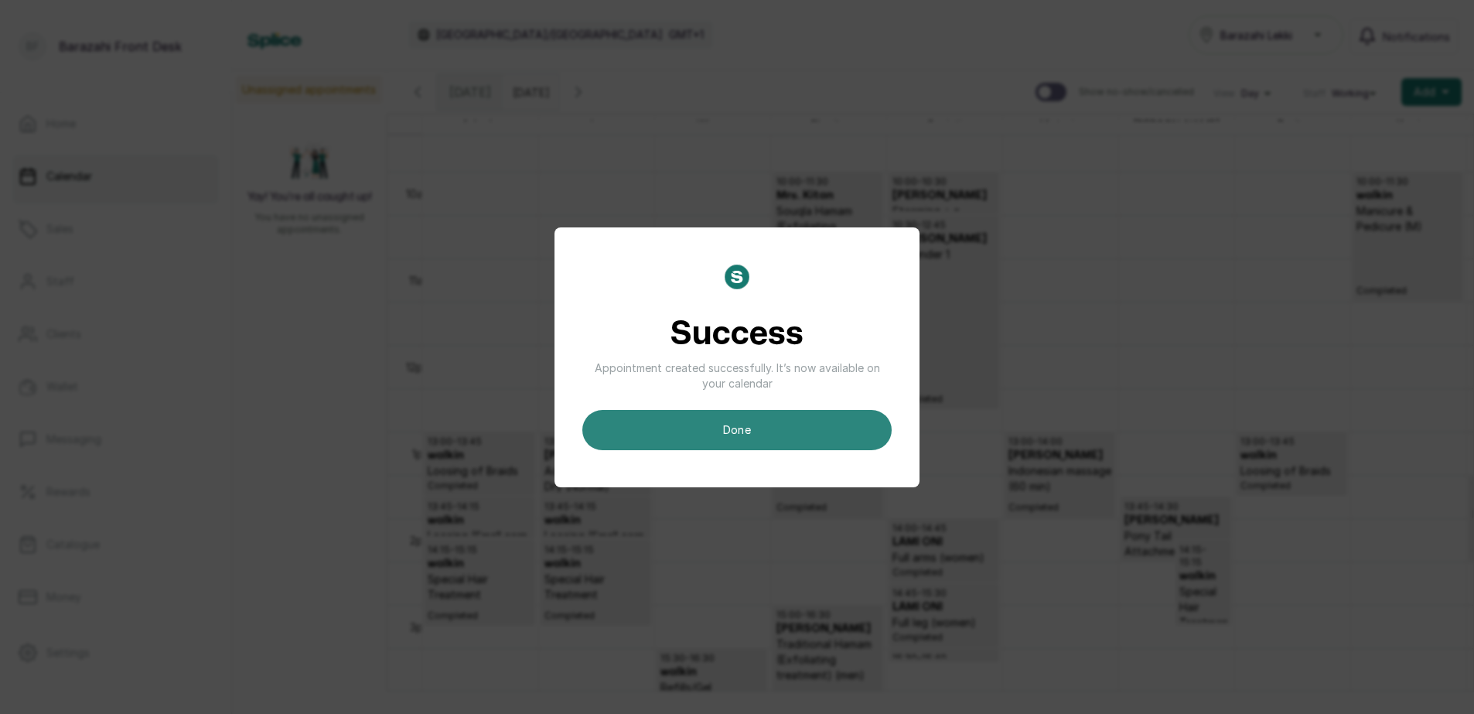
click at [864, 445] on button "done" at bounding box center [736, 430] width 309 height 40
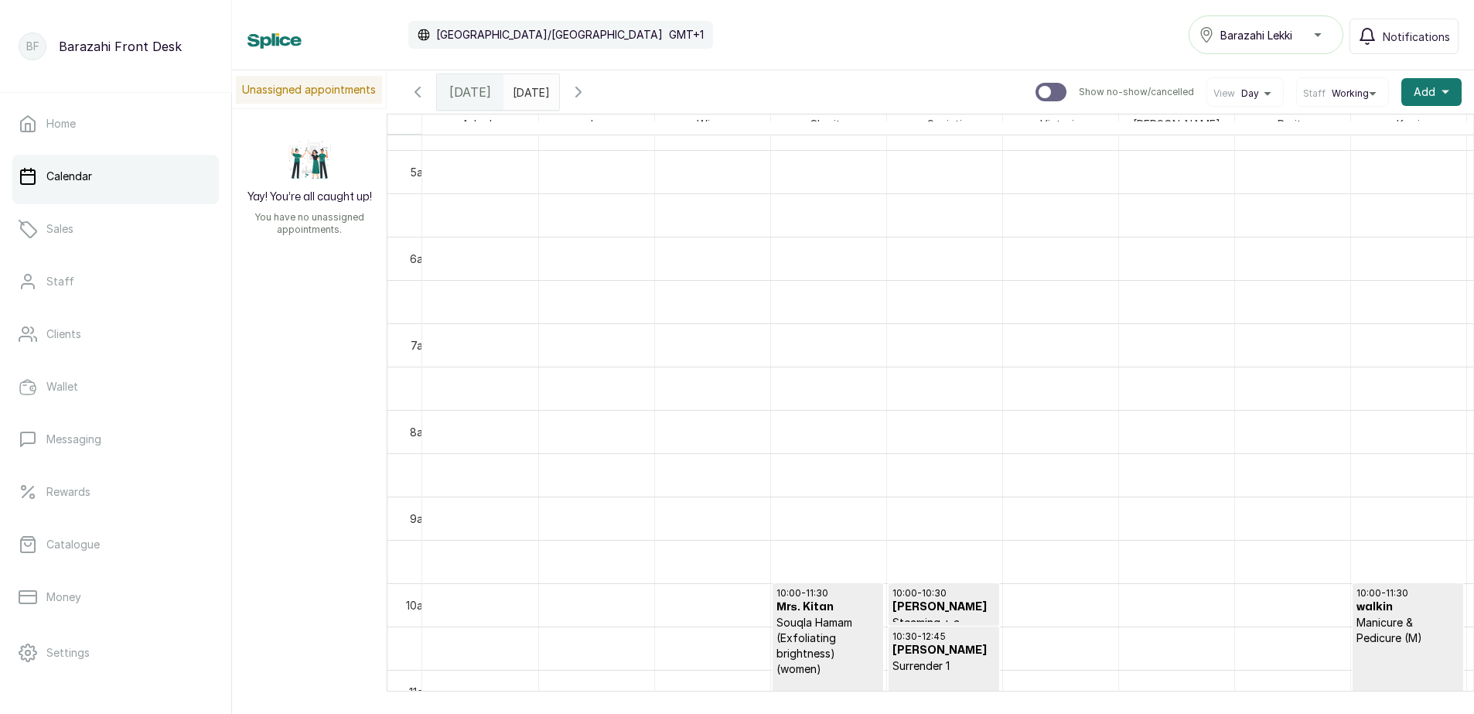
scroll to position [752, 0]
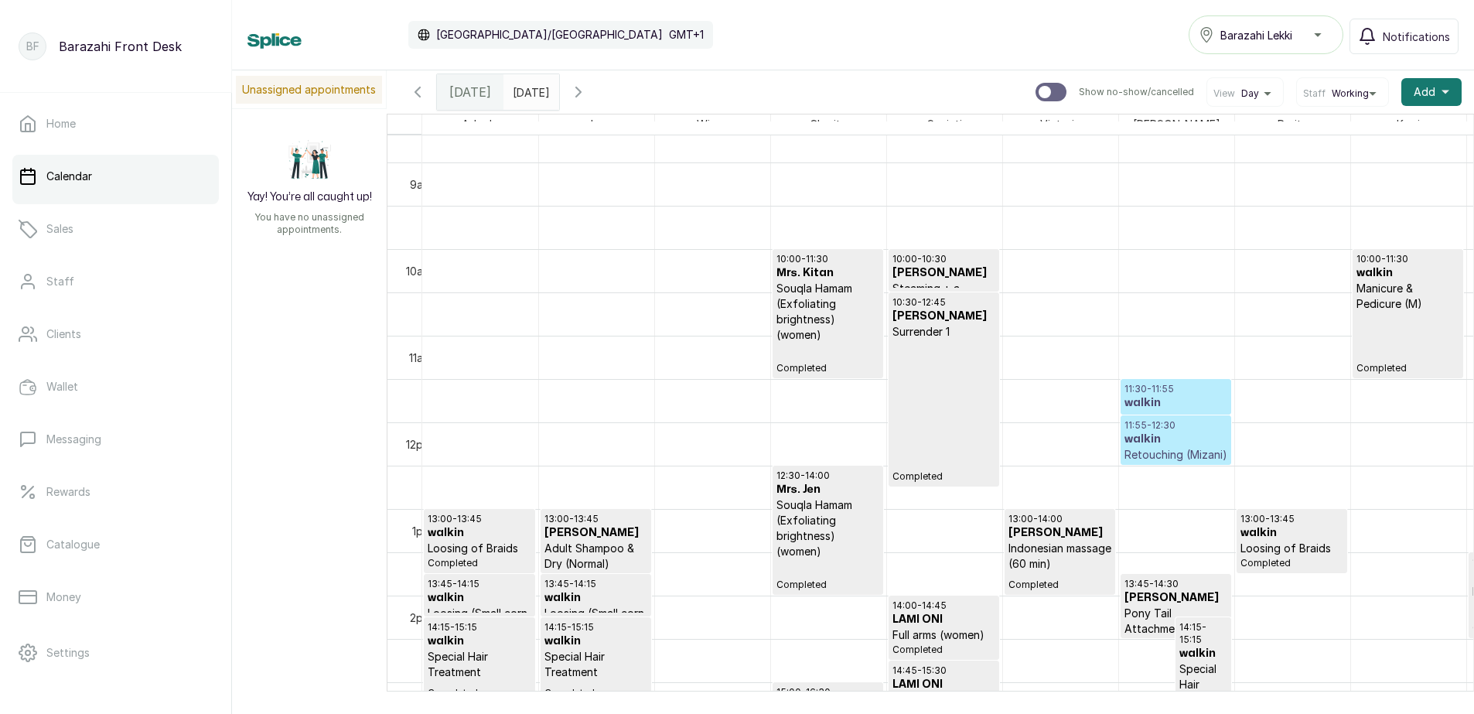
click at [1176, 399] on h3 "walkin" at bounding box center [1175, 402] width 103 height 15
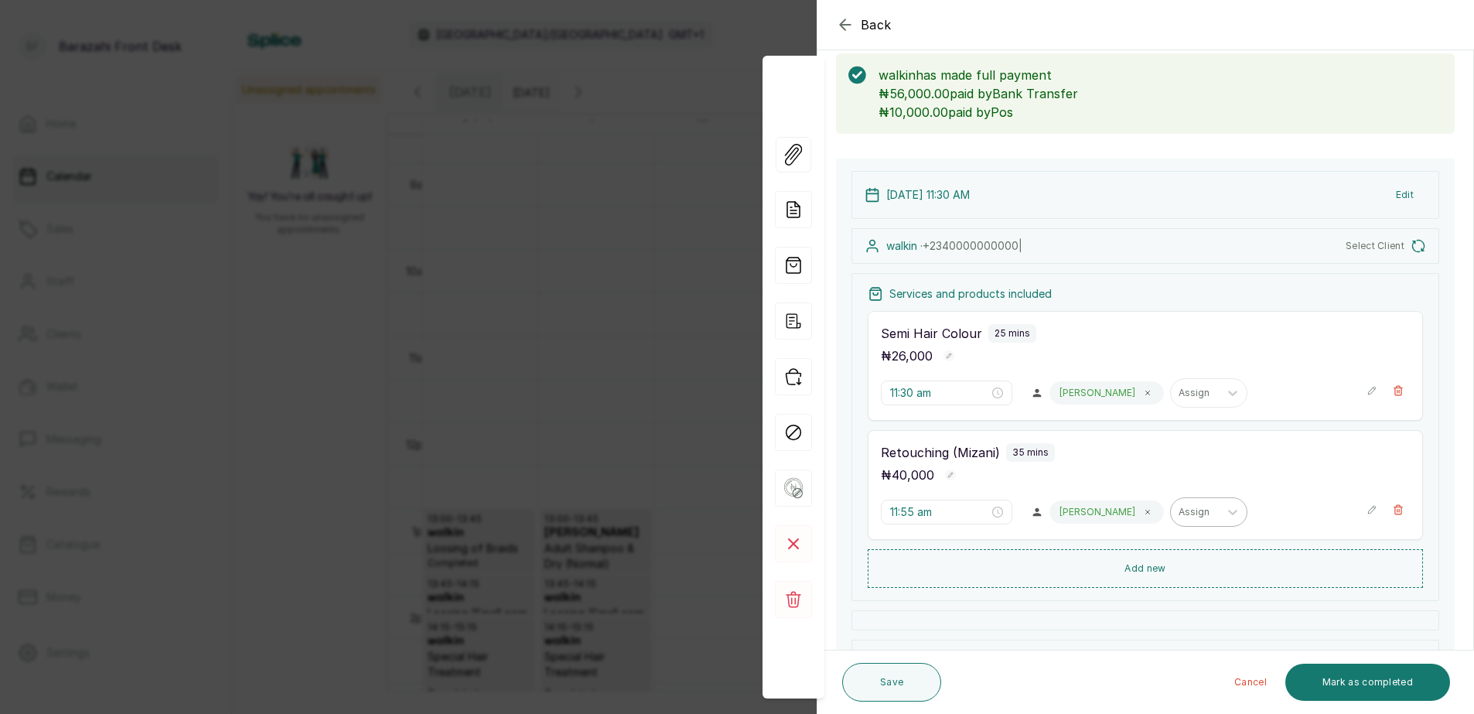
scroll to position [230, 0]
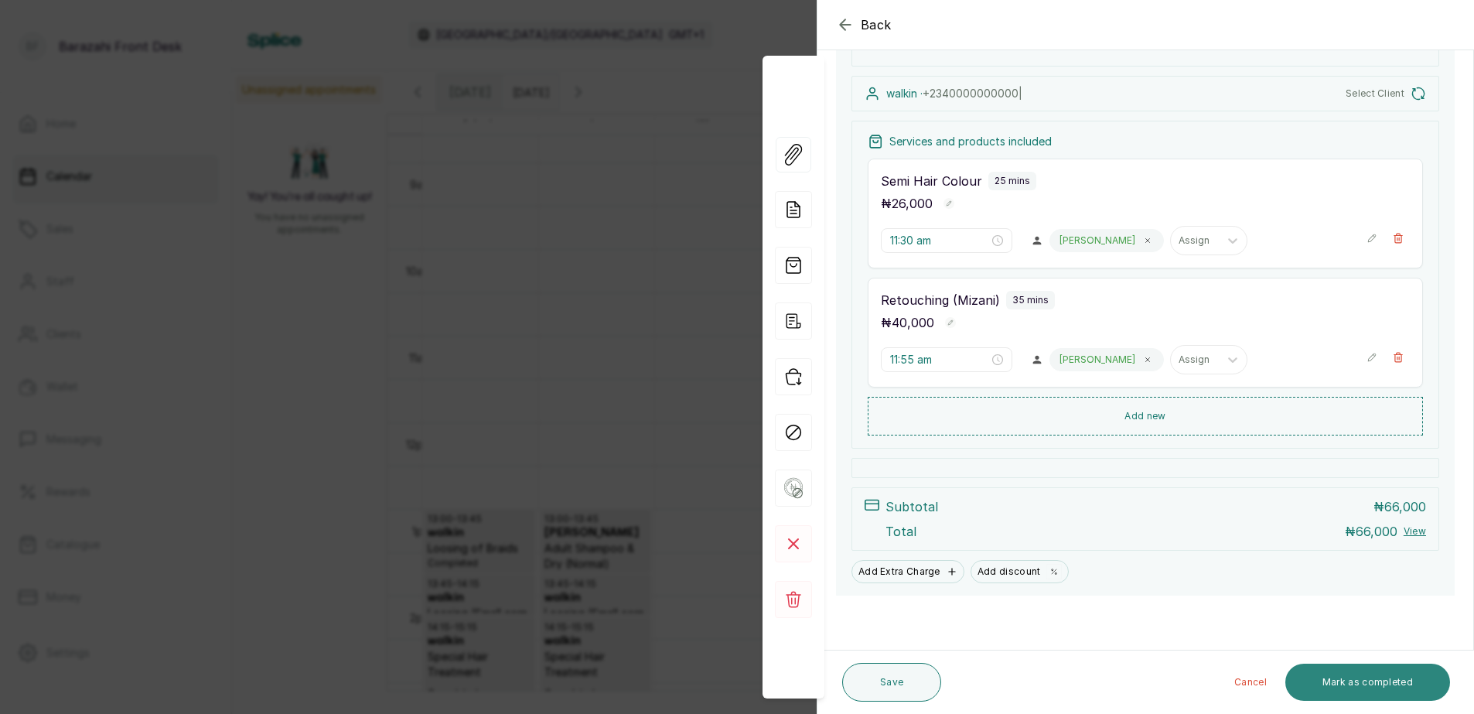
click at [1331, 665] on button "Mark as completed" at bounding box center [1367, 681] width 165 height 37
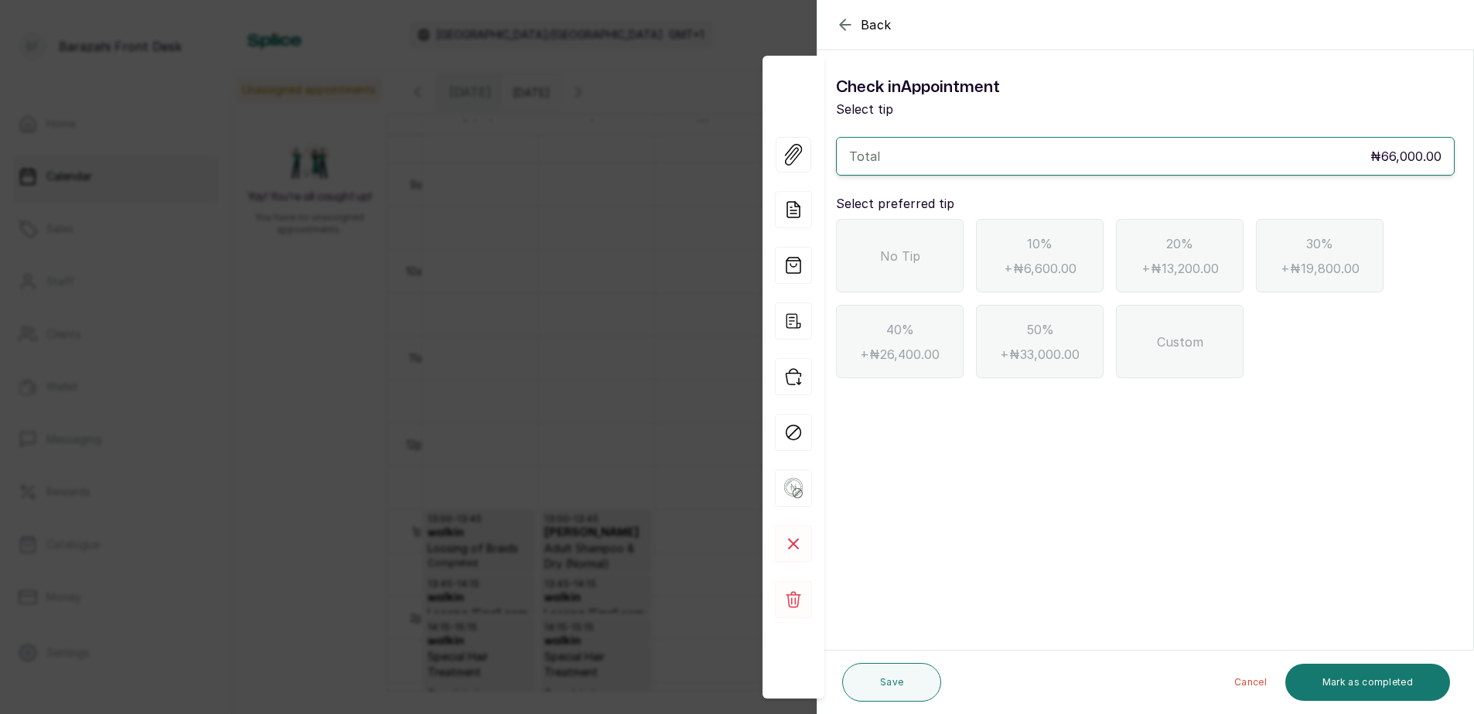
scroll to position [0, 0]
click at [863, 260] on div "No Tip" at bounding box center [900, 255] width 128 height 73
click at [1380, 685] on button "Mark as completed" at bounding box center [1367, 681] width 165 height 37
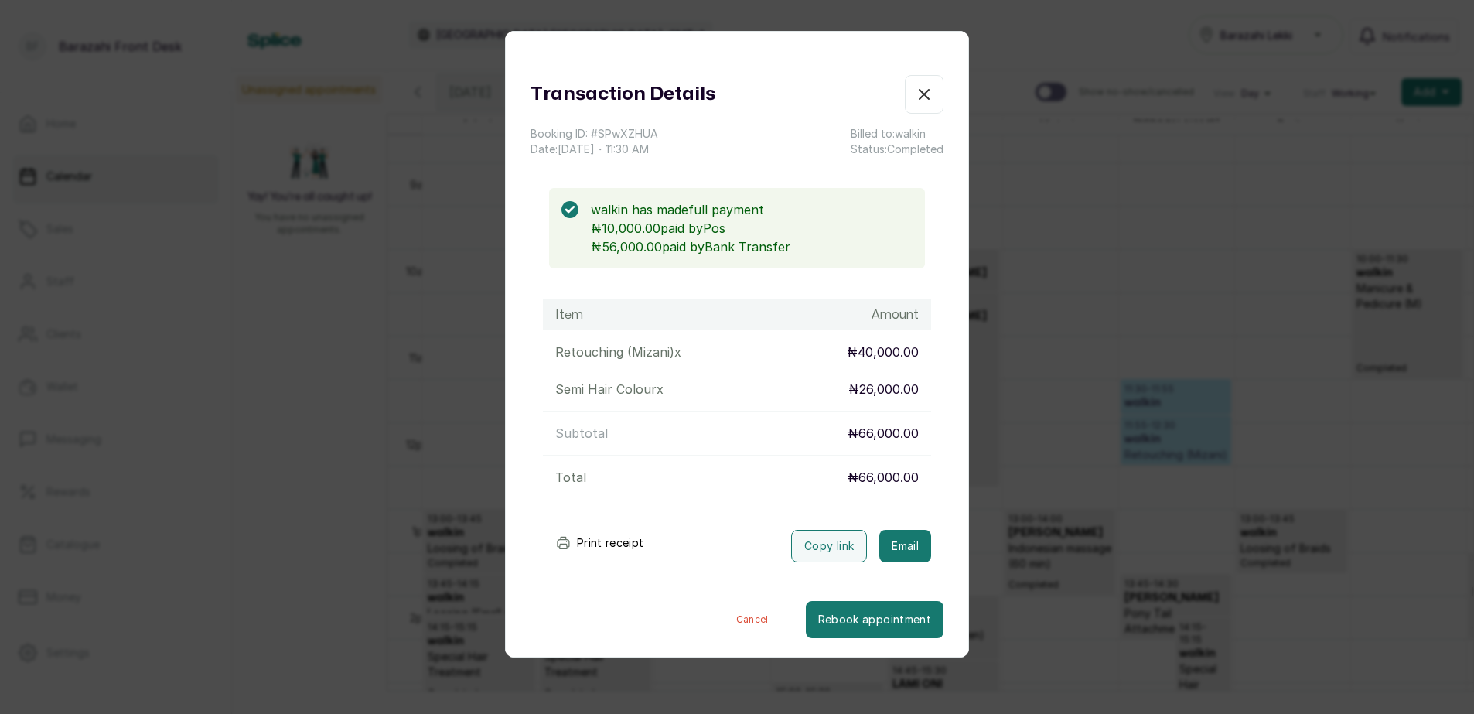
click at [595, 541] on button "Print receipt" at bounding box center [600, 542] width 114 height 31
click at [915, 90] on icon "button" at bounding box center [924, 94] width 19 height 19
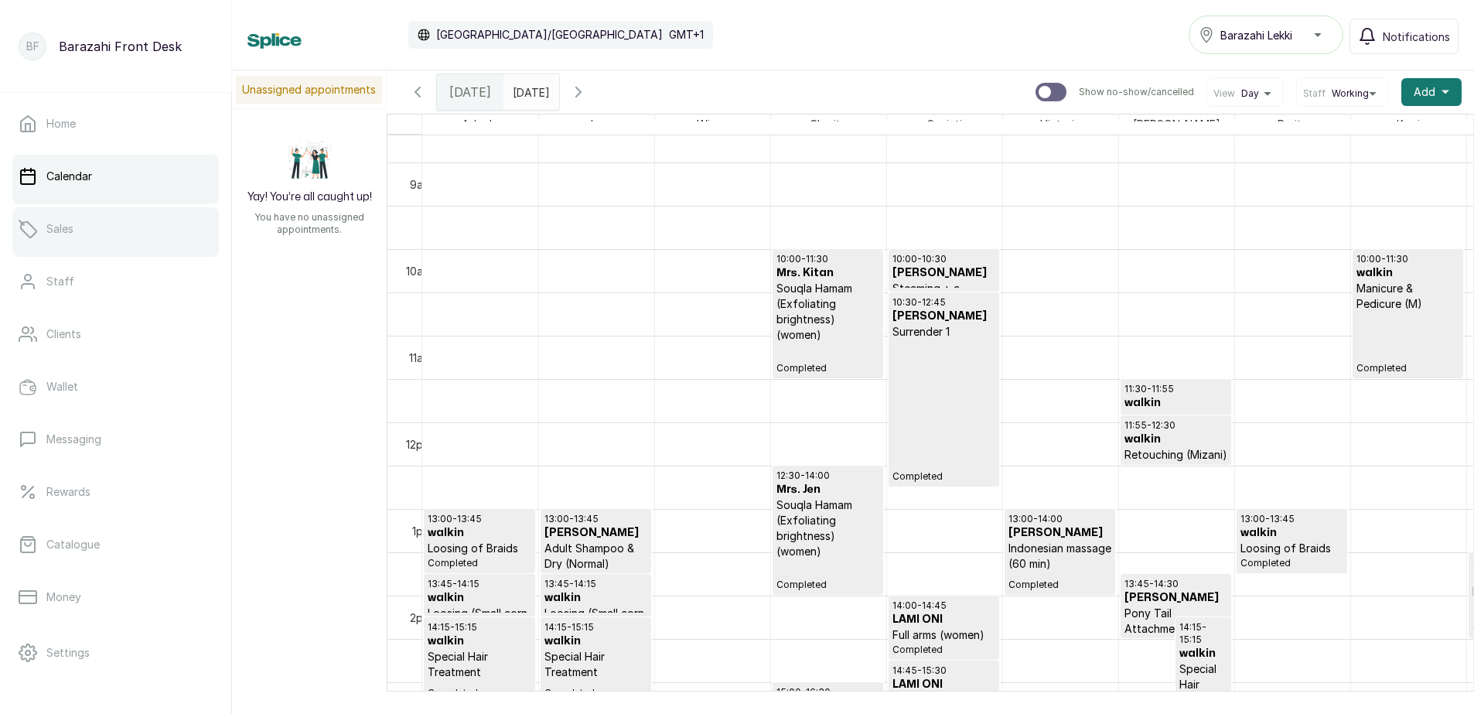
click at [133, 232] on link "Sales" at bounding box center [115, 228] width 206 height 43
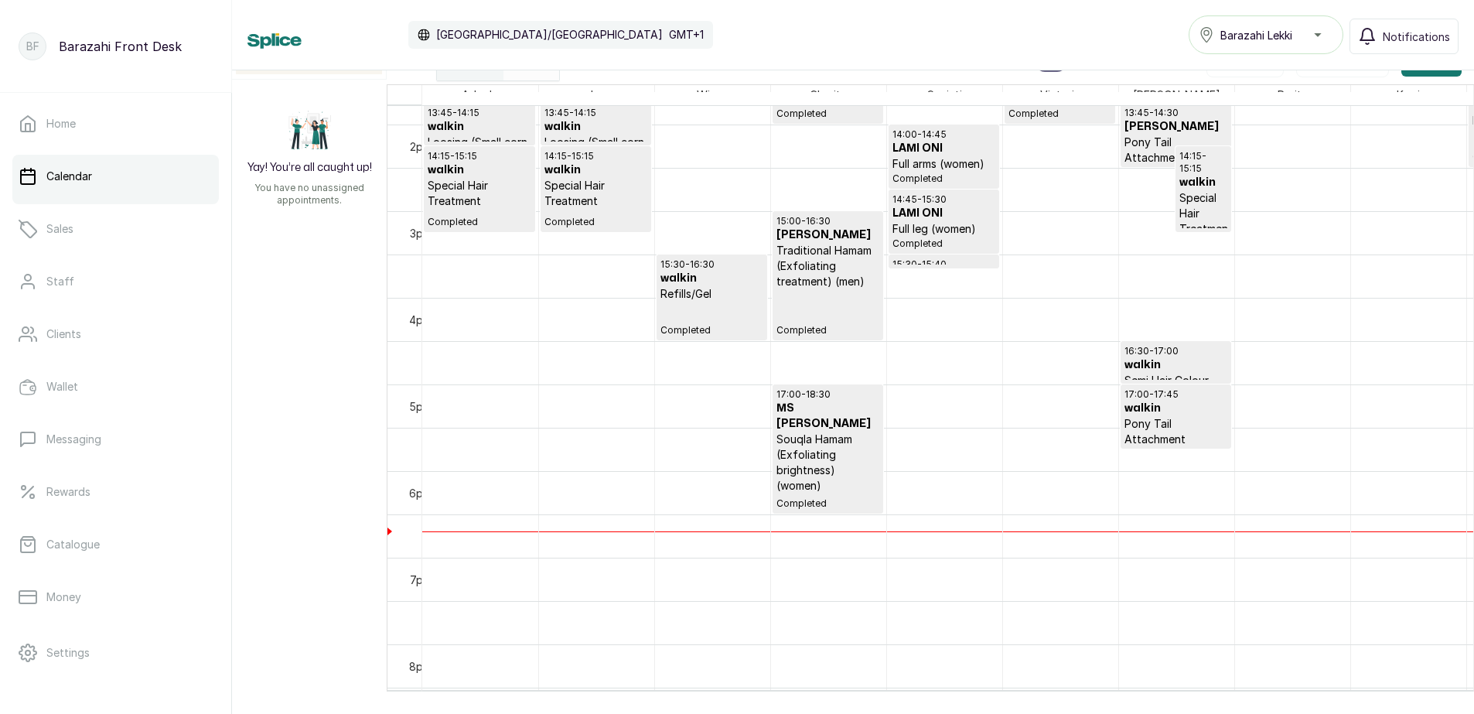
scroll to position [1216, 0]
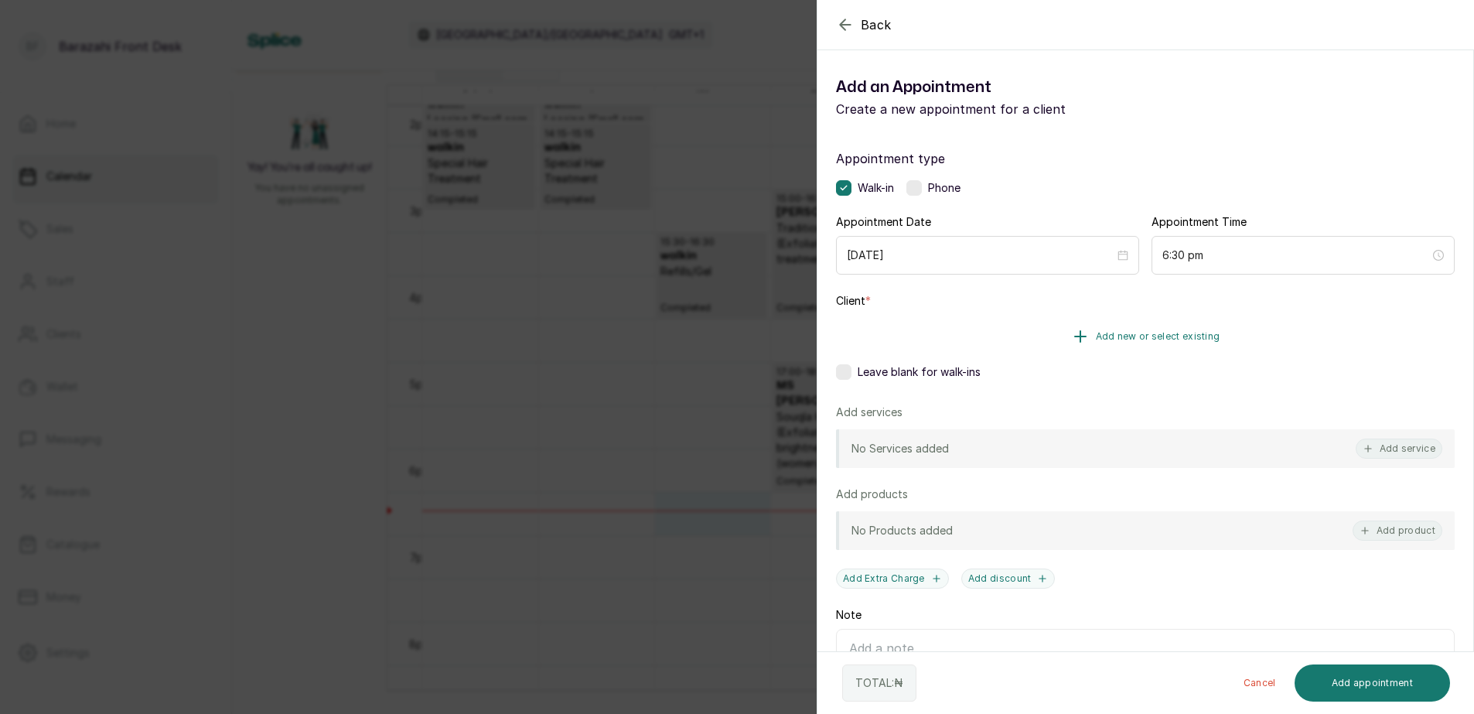
click at [1113, 336] on span "Add new or select existing" at bounding box center [1158, 336] width 124 height 12
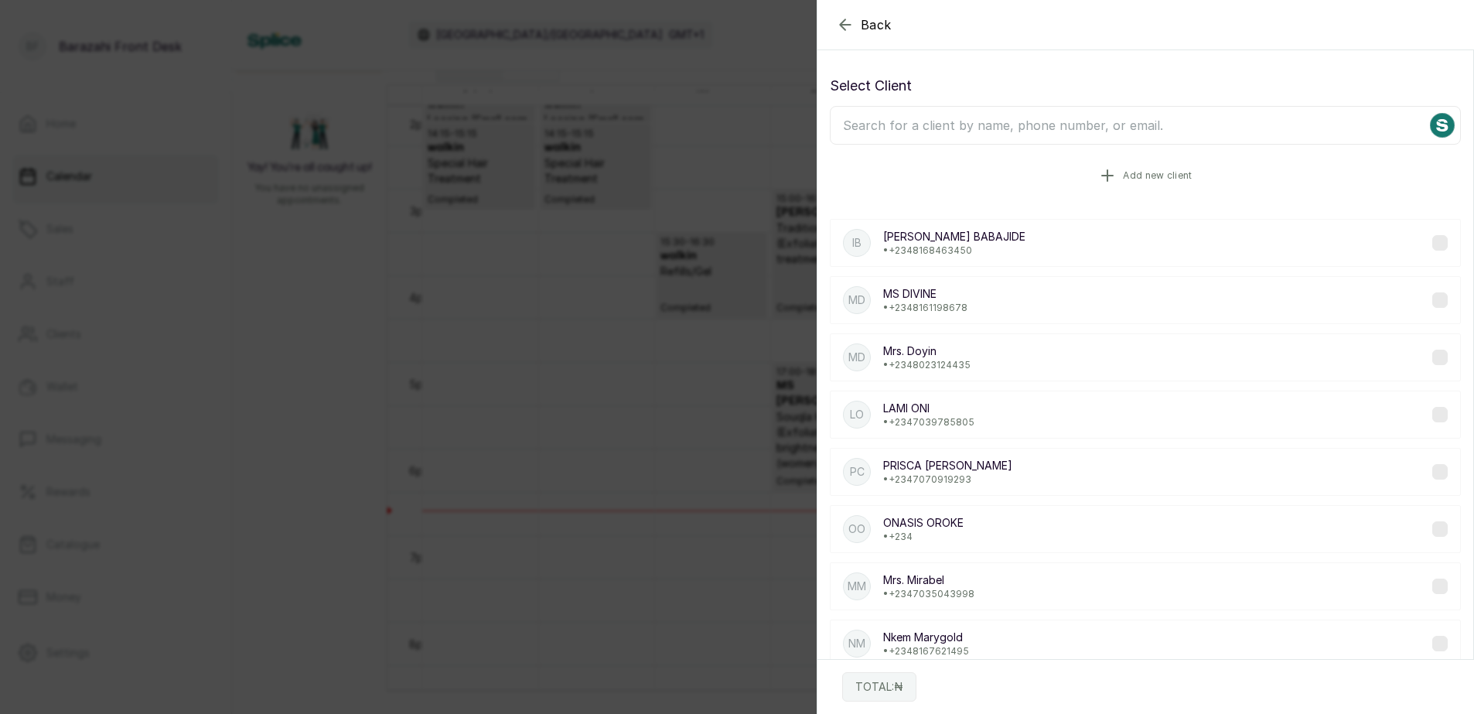
click at [1139, 176] on span "Add new client" at bounding box center [1157, 175] width 69 height 12
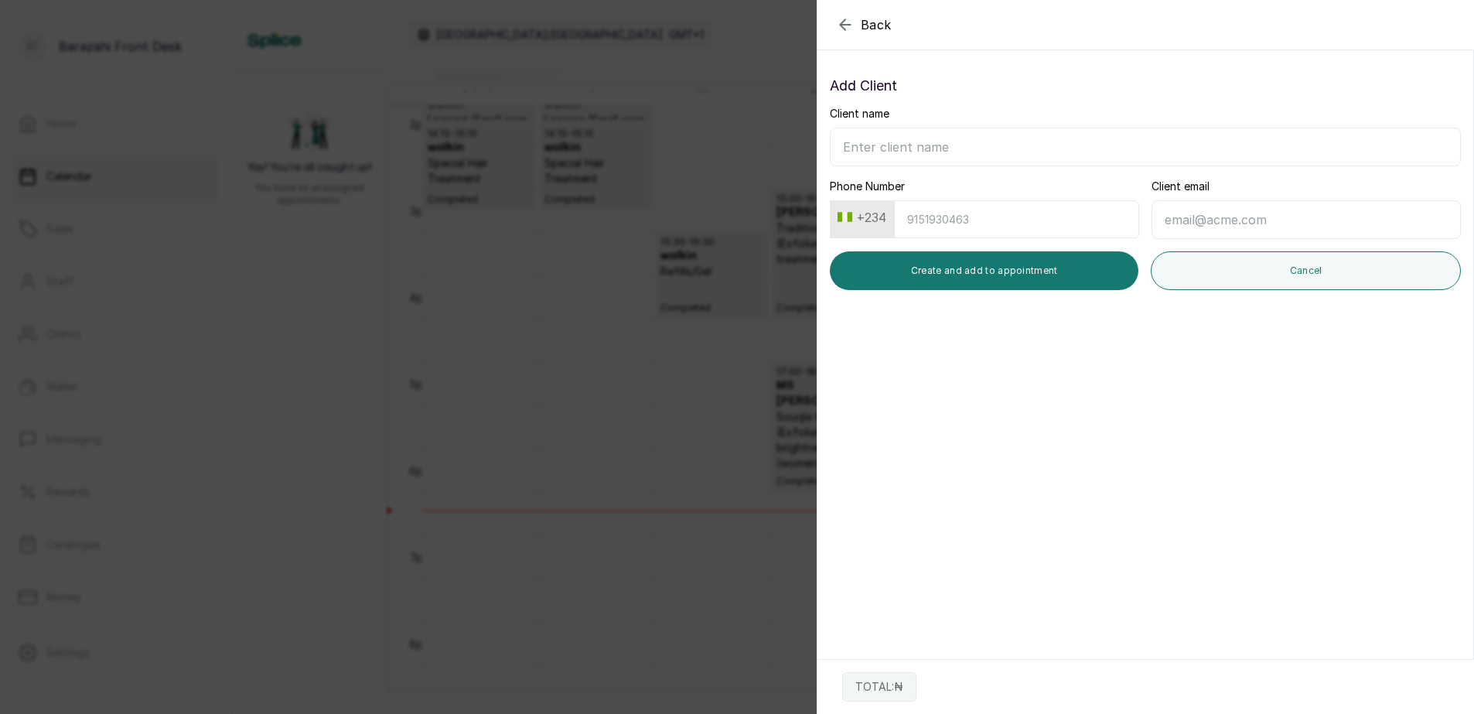
click at [897, 138] on input "Client name" at bounding box center [1145, 147] width 631 height 39
type input "[PERSON_NAME]"
click at [982, 276] on button "Create and add to appointment" at bounding box center [984, 270] width 308 height 39
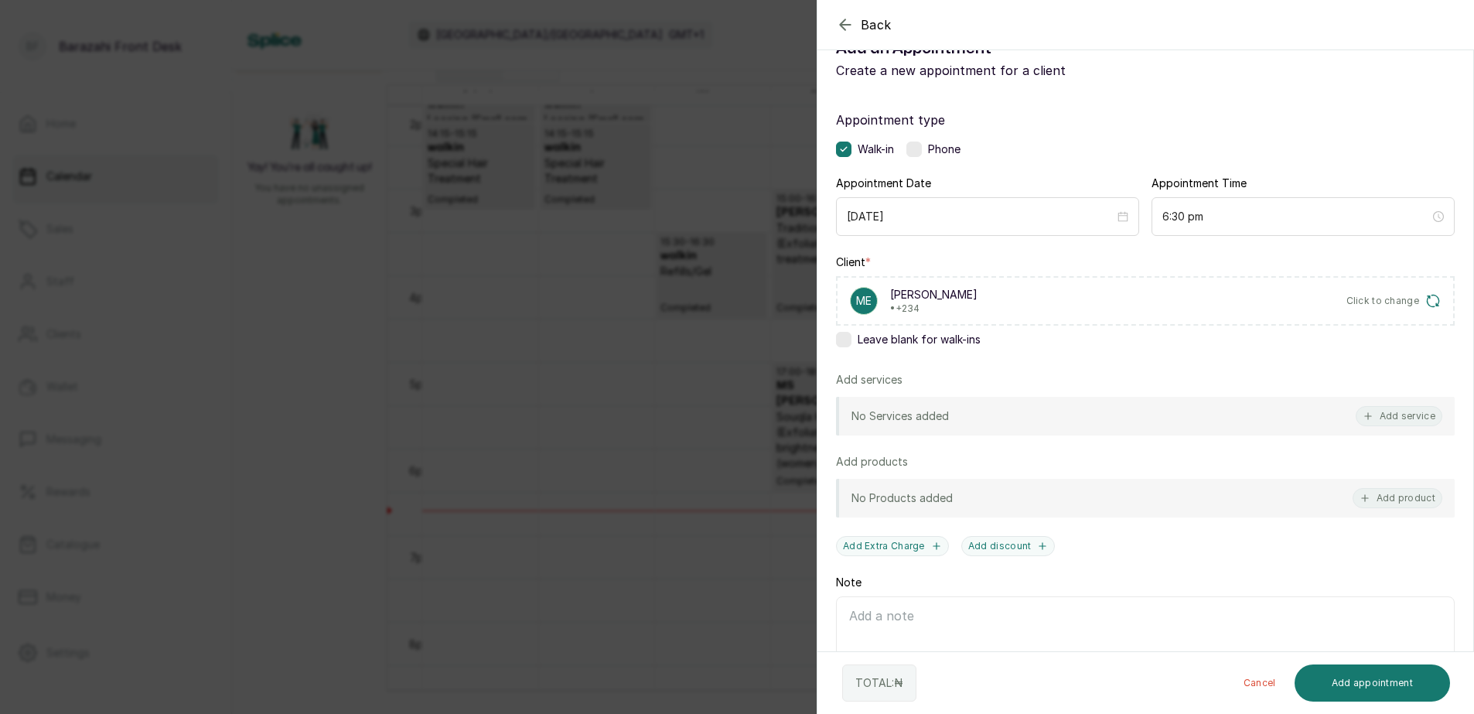
scroll to position [111, 0]
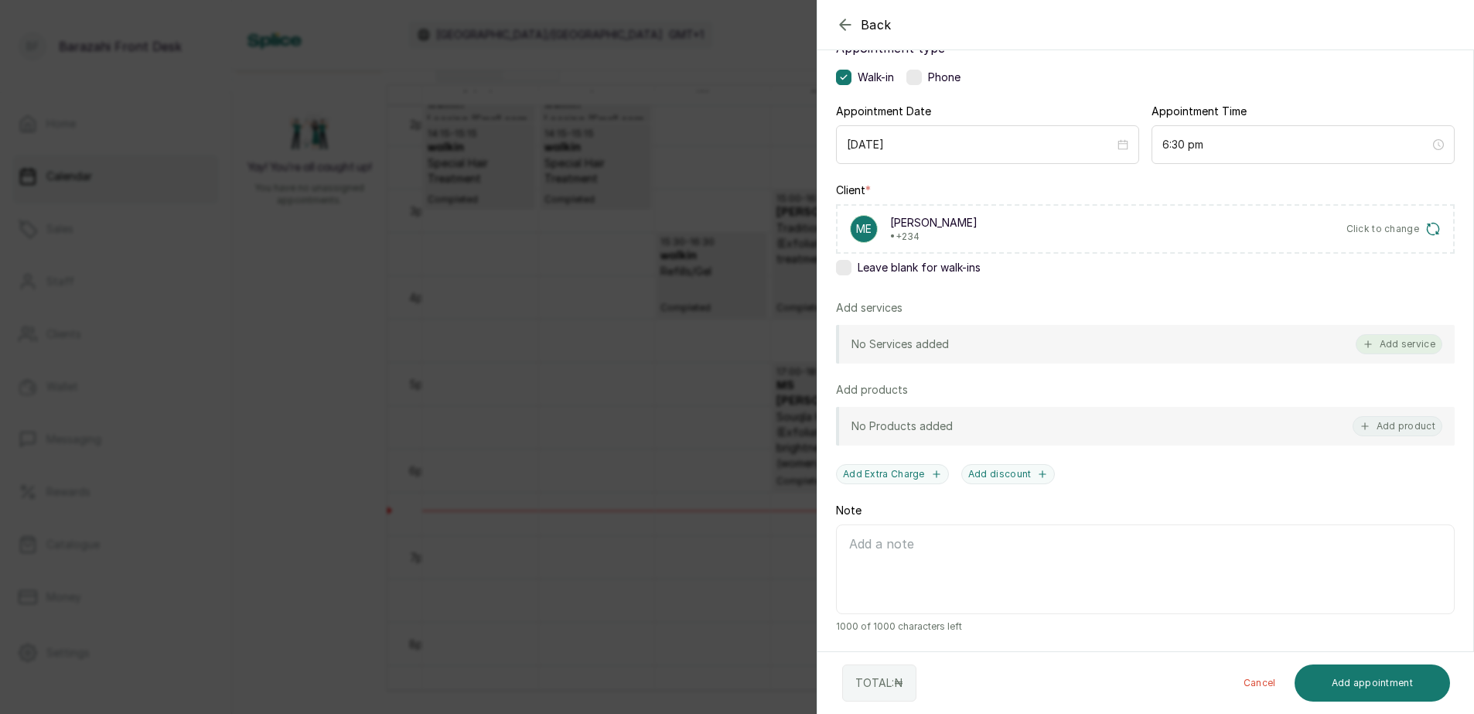
click at [1406, 343] on button "Add service" at bounding box center [1398, 344] width 87 height 20
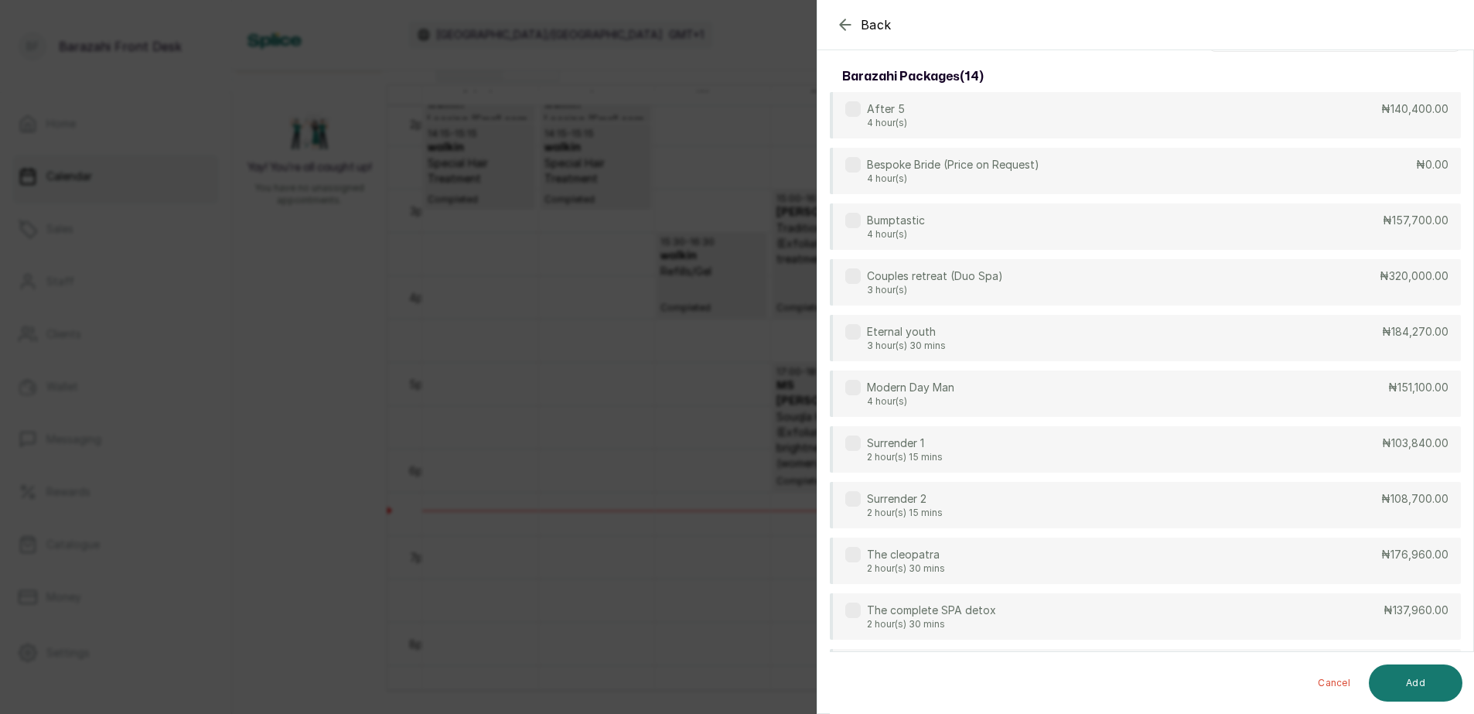
scroll to position [0, 0]
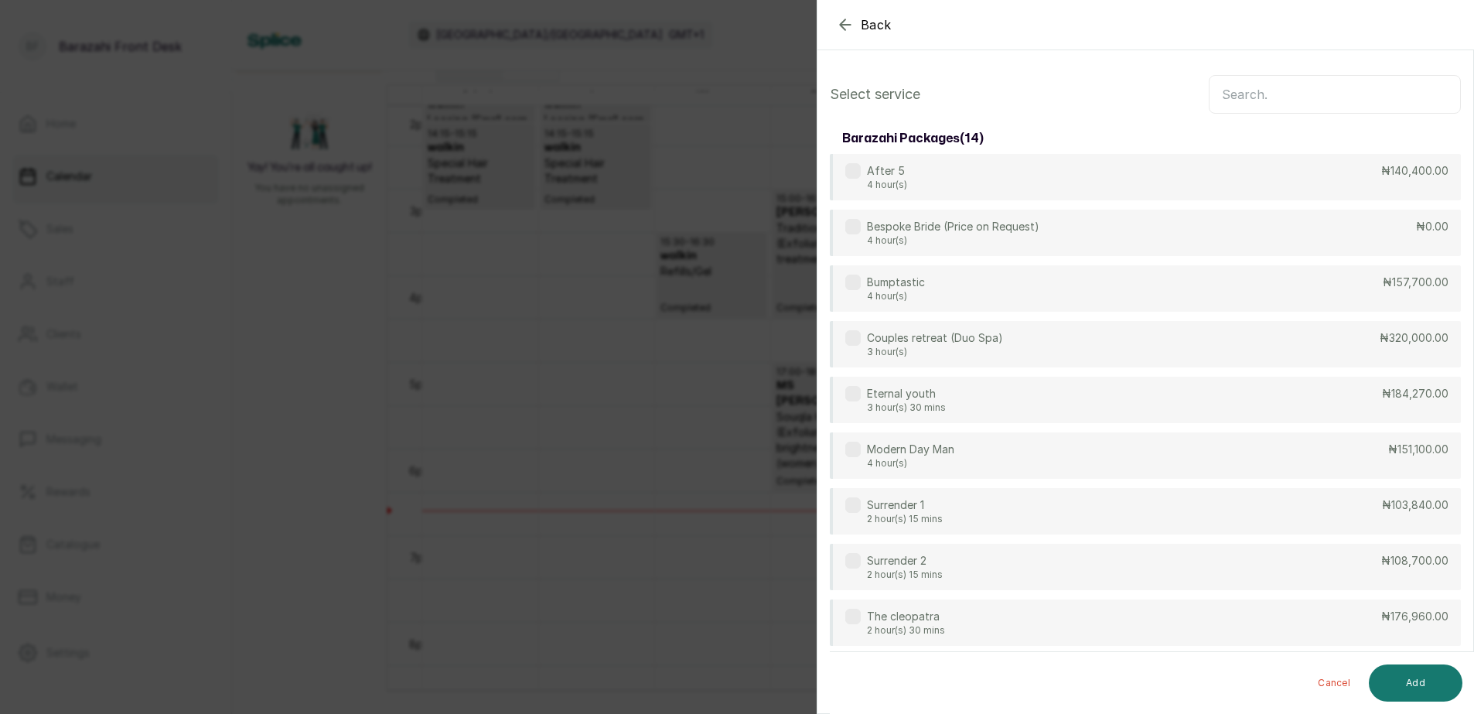
click at [1287, 100] on input "text" at bounding box center [1334, 94] width 252 height 39
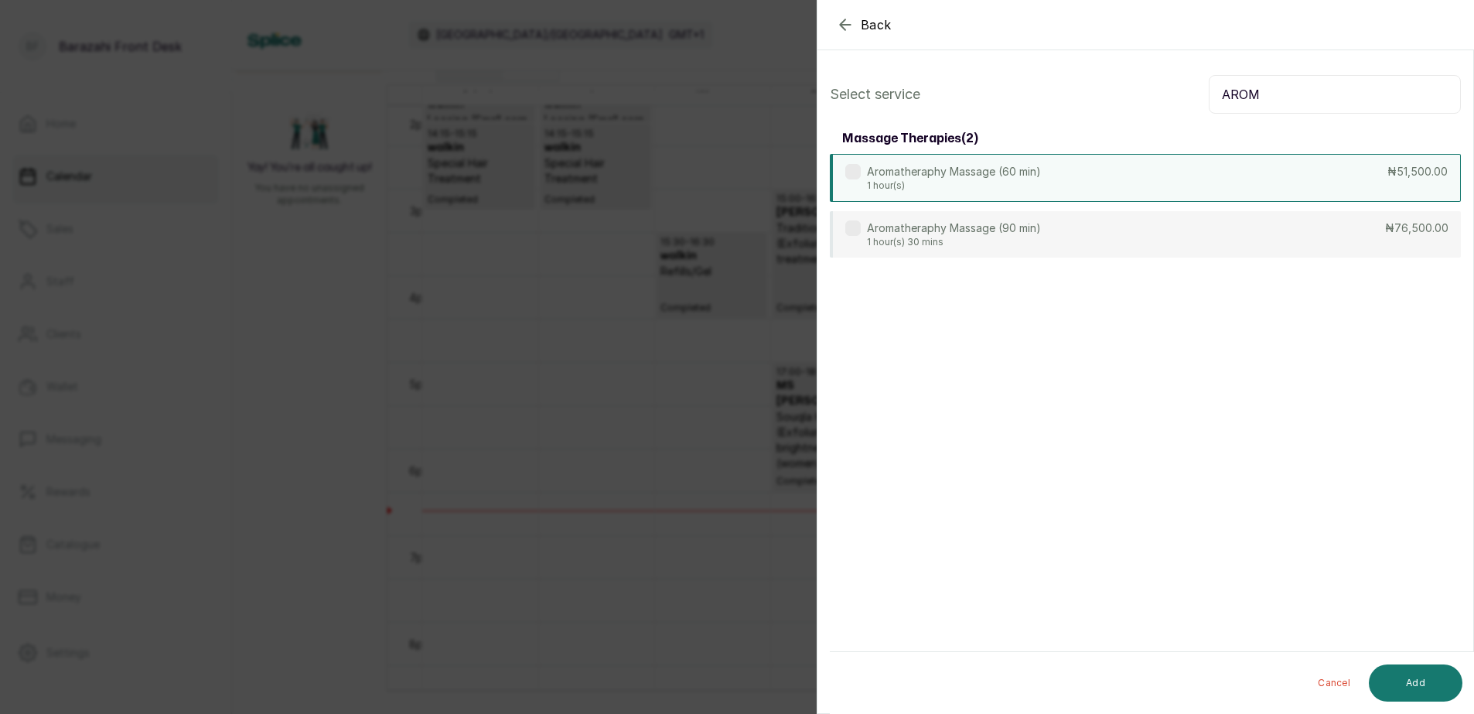
type input "AROM"
click at [1389, 191] on div "Aromatheraphy Massage (60 min) 1 hour(s) ₦51,500.00" at bounding box center [1145, 178] width 631 height 48
click at [1395, 680] on button "Add" at bounding box center [1415, 682] width 94 height 37
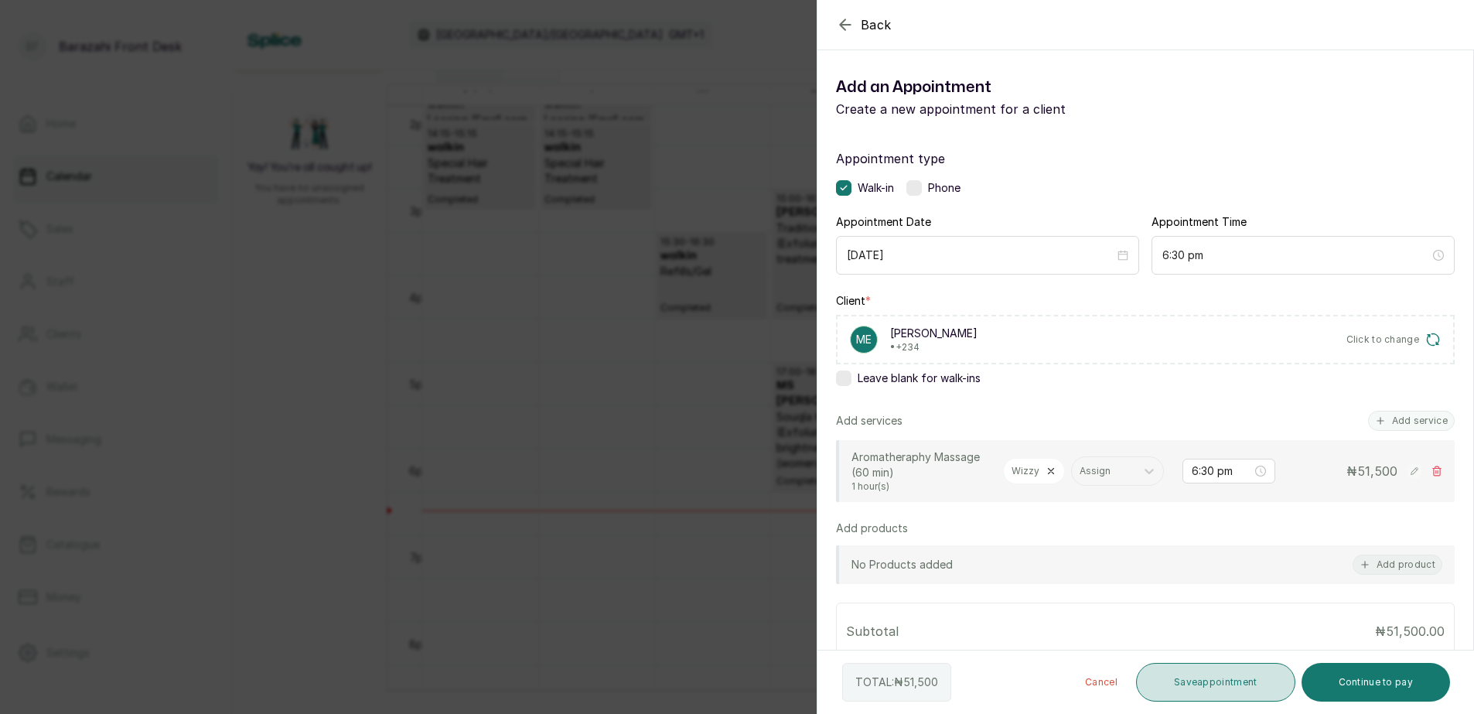
click at [1224, 680] on button "Save appointment" at bounding box center [1215, 682] width 159 height 39
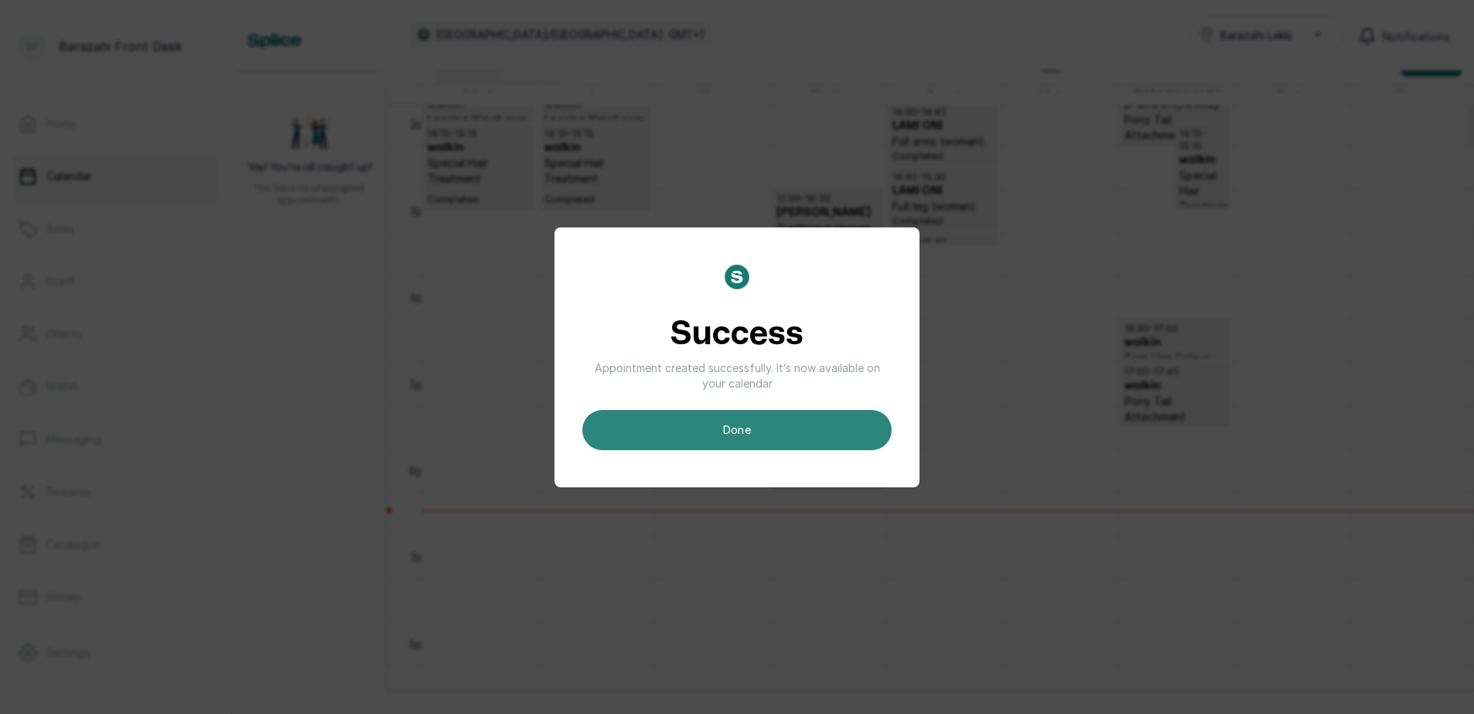
drag, startPoint x: 688, startPoint y: 426, endPoint x: 630, endPoint y: 405, distance: 61.6
click at [688, 427] on button "done" at bounding box center [736, 430] width 309 height 40
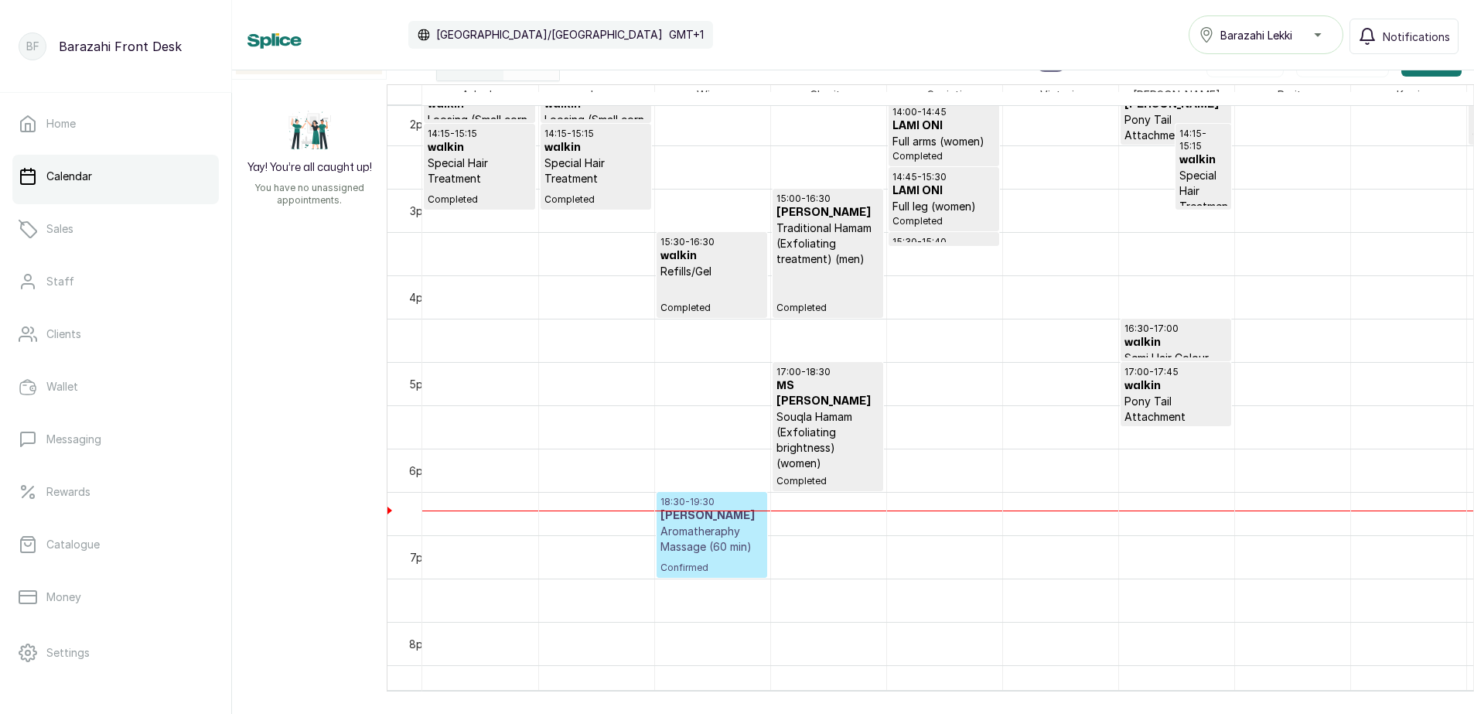
click at [704, 550] on p "Aromatheraphy Massage (60 min)" at bounding box center [711, 538] width 103 height 31
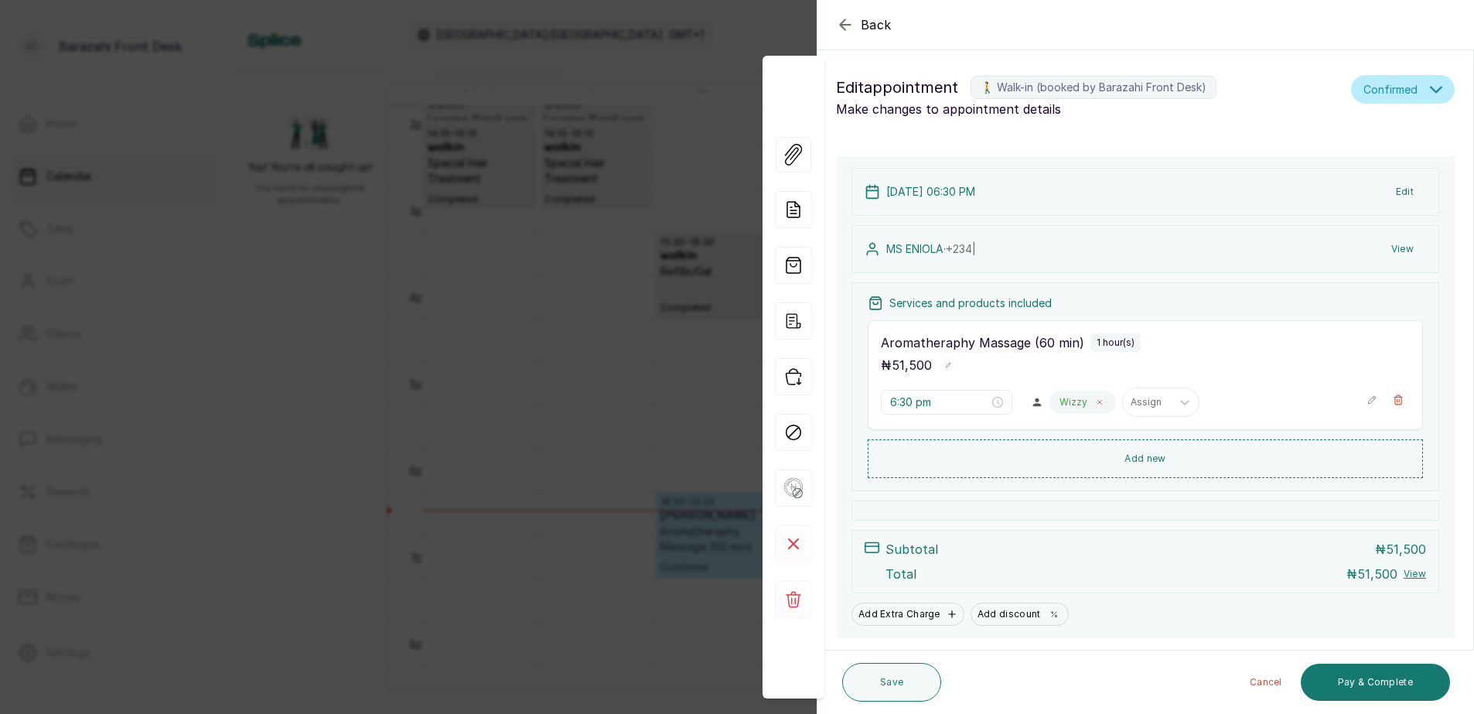
click at [1096, 401] on span at bounding box center [1099, 402] width 12 height 12
click at [1068, 397] on div at bounding box center [1074, 402] width 32 height 14
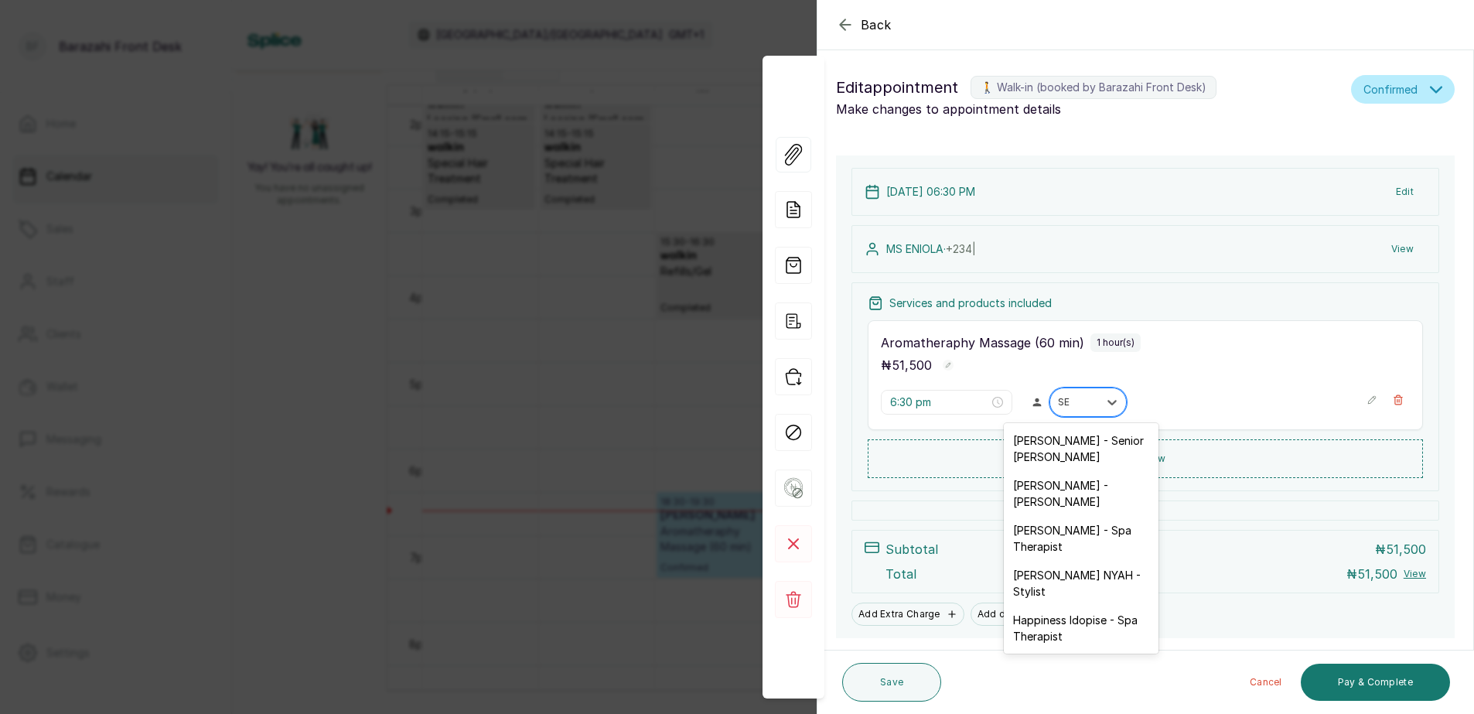
type input "SEY"
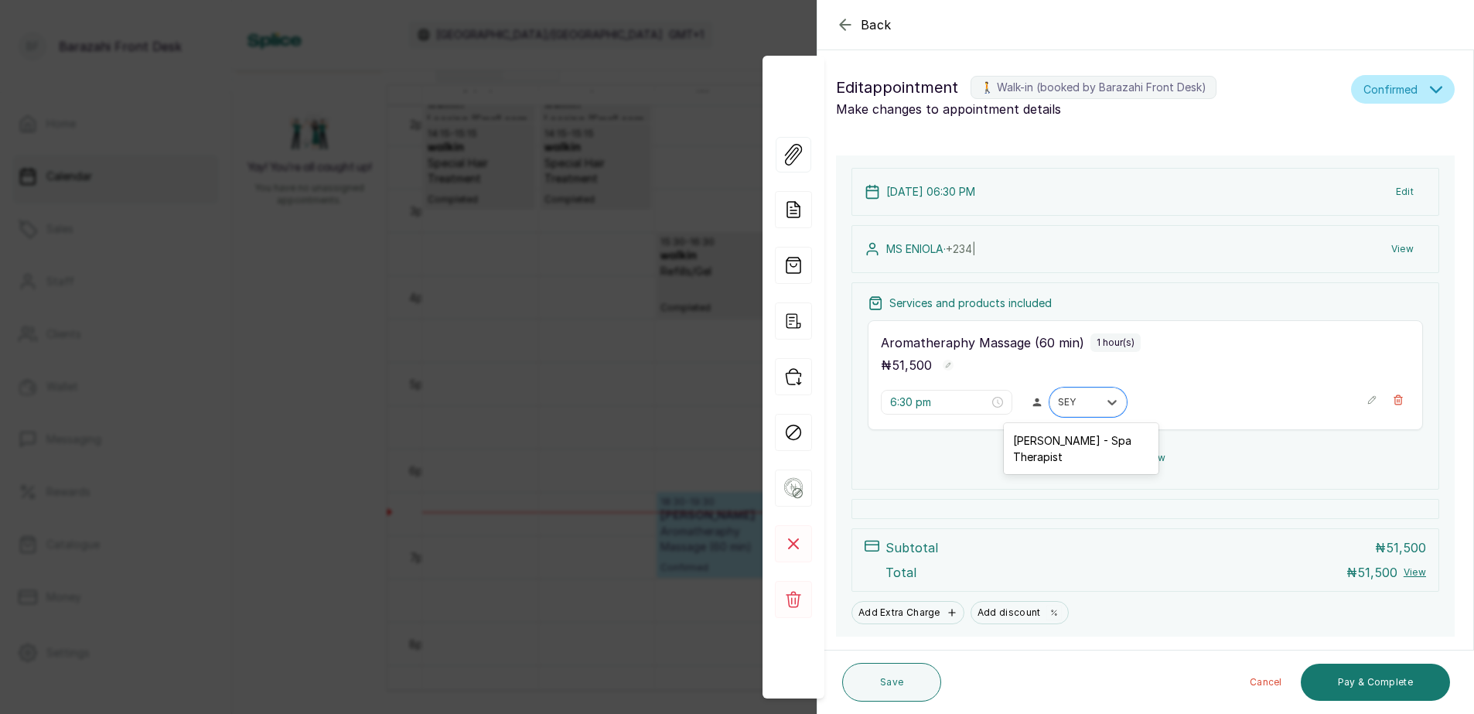
click at [1106, 455] on div "[PERSON_NAME] - Spa Therapist" at bounding box center [1081, 448] width 155 height 45
click at [1365, 673] on button "Pay & Complete" at bounding box center [1374, 681] width 149 height 37
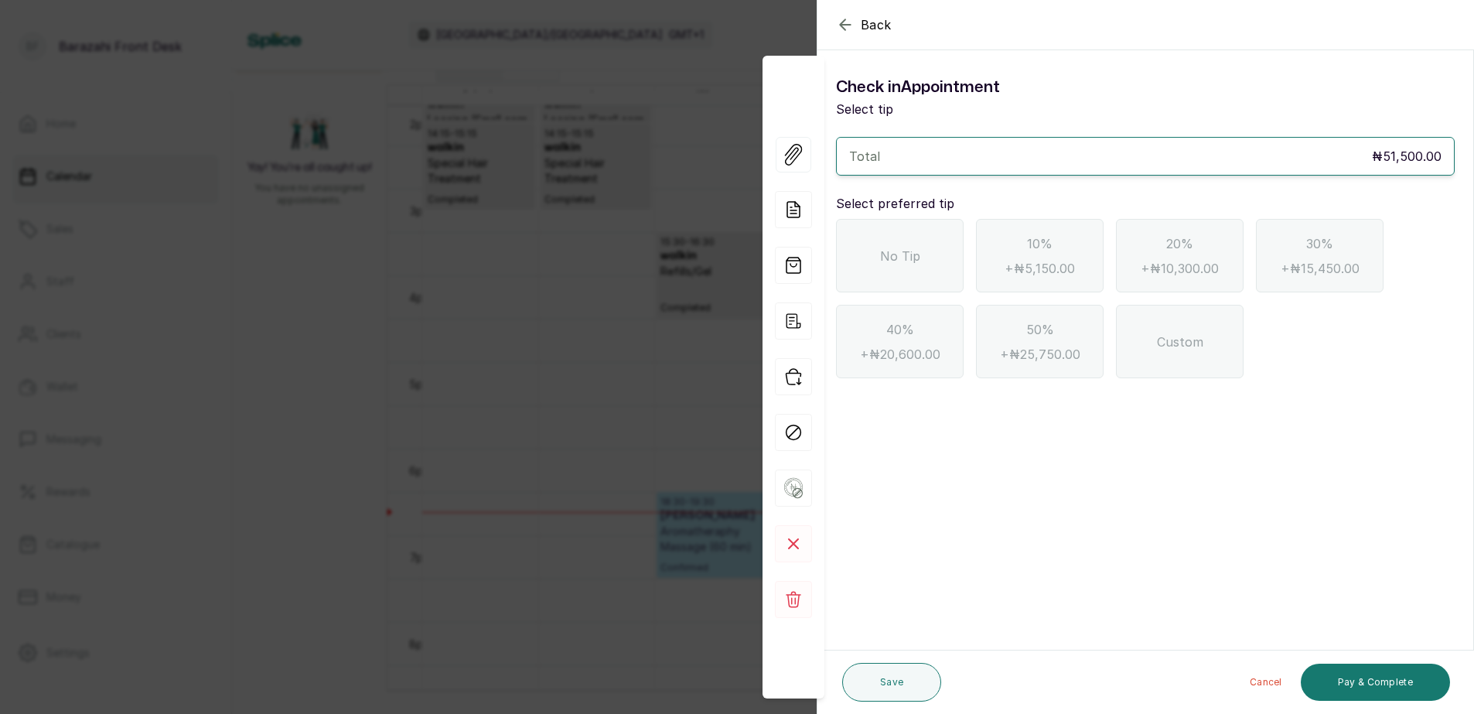
click at [914, 279] on div "No Tip" at bounding box center [900, 255] width 128 height 73
click at [1381, 680] on button "Pay & Complete" at bounding box center [1374, 681] width 149 height 37
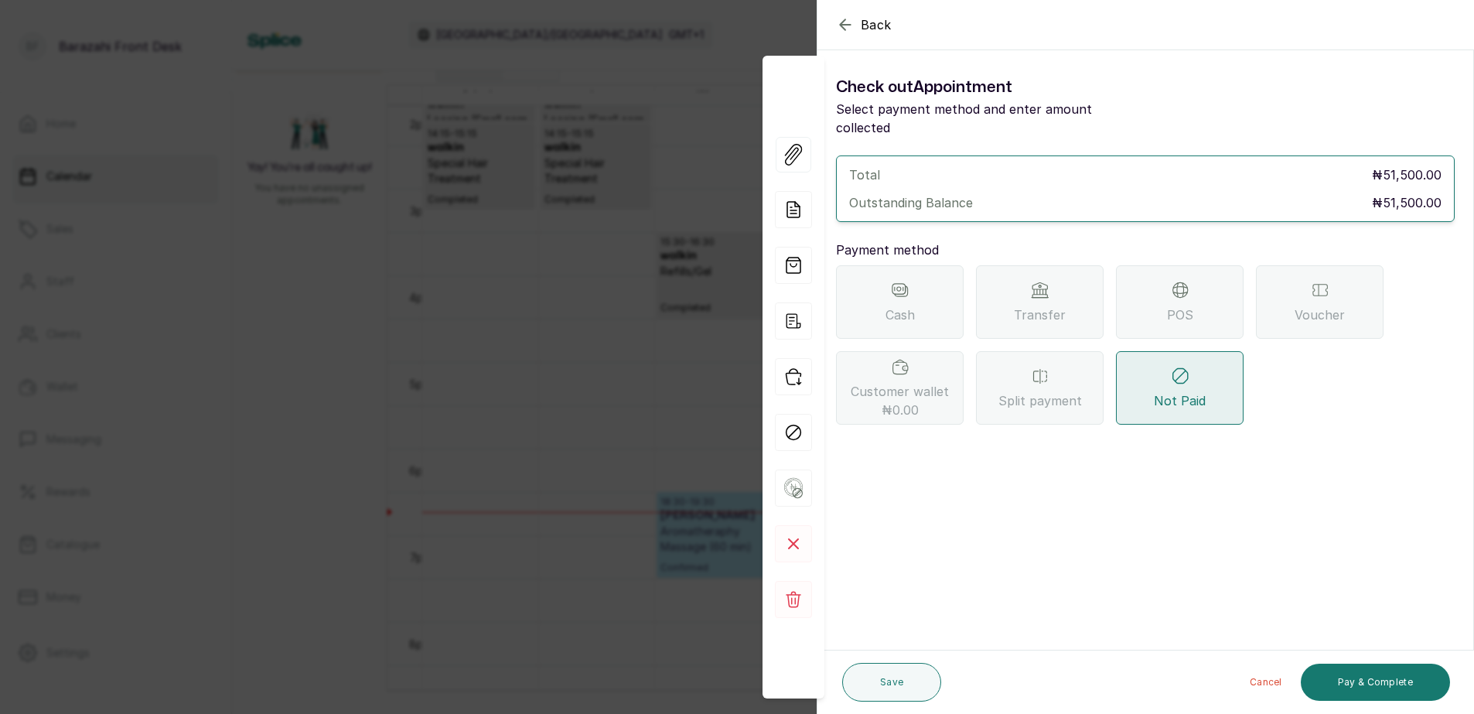
click at [1027, 283] on div "Transfer" at bounding box center [1040, 301] width 128 height 73
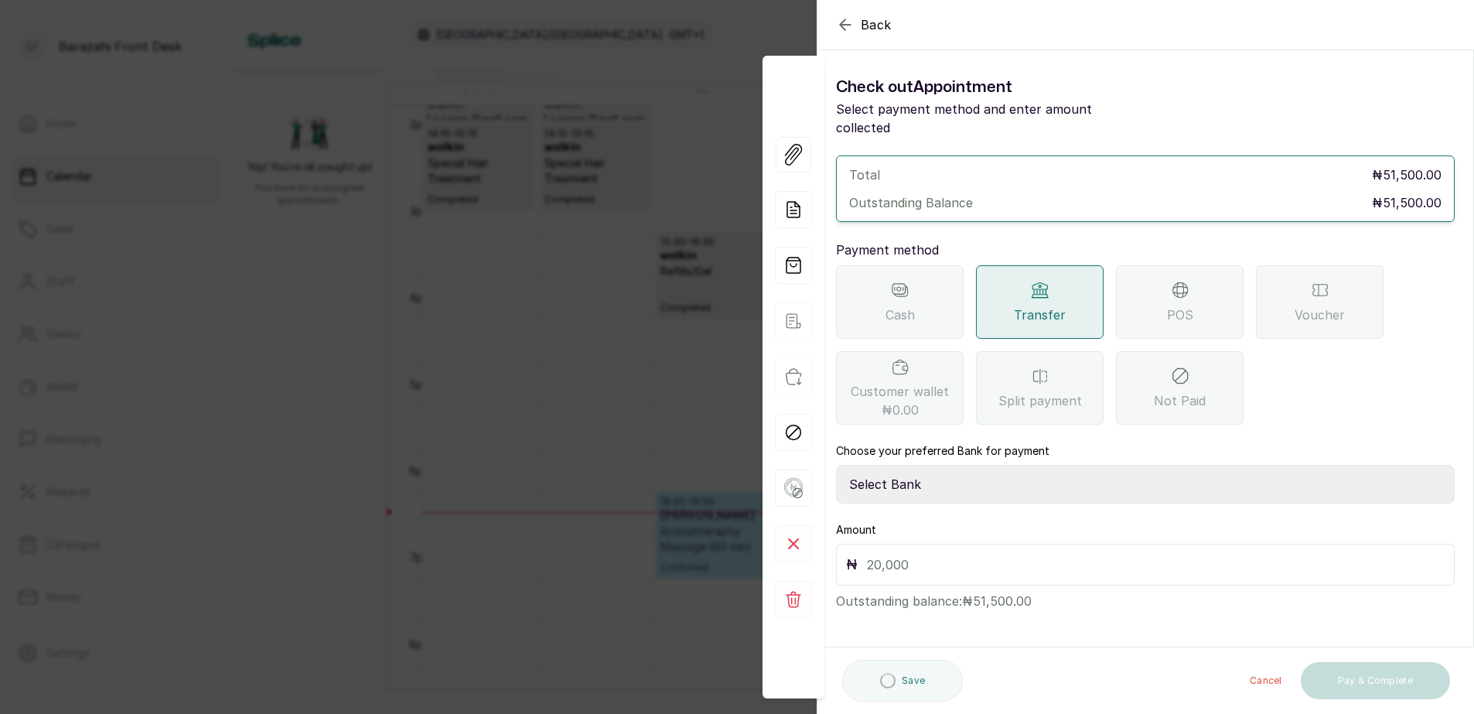
drag, startPoint x: 956, startPoint y: 468, endPoint x: 949, endPoint y: 482, distance: 15.9
click at [956, 468] on select "Select Bank BARAZAHI LIMITED Access Bank TRACTION/TR BARAZAHI Paystack-Titan Ba…" at bounding box center [1145, 484] width 619 height 39
select select "3da602f6-cb5f-407a-81f6-dc86d0307638"
click at [836, 465] on select "Select Bank BARAZAHI LIMITED Access Bank TRACTION/TR BARAZAHI Paystack-Titan Ba…" at bounding box center [1145, 484] width 619 height 39
click at [1122, 554] on input "text" at bounding box center [1156, 565] width 578 height 22
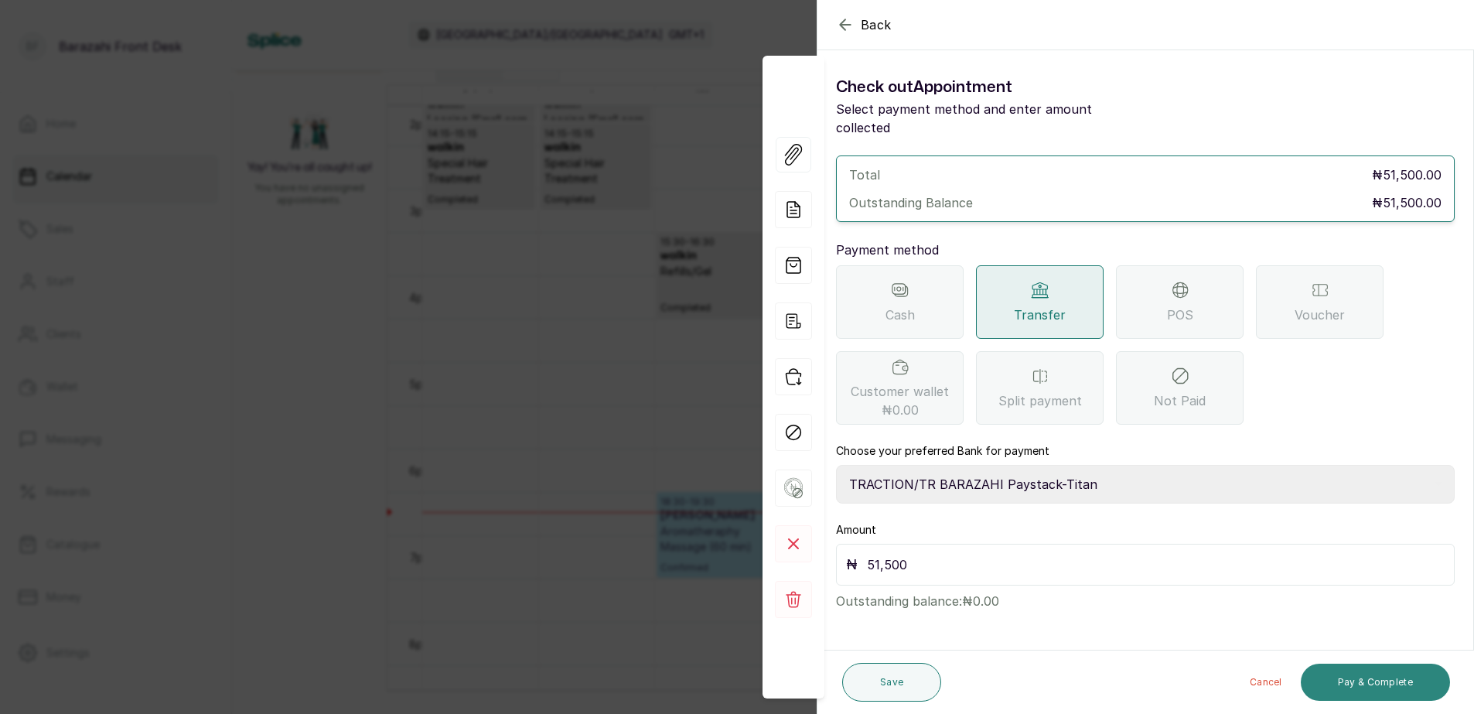
type input "51,500"
click at [1339, 672] on button "Pay & Complete" at bounding box center [1374, 681] width 149 height 37
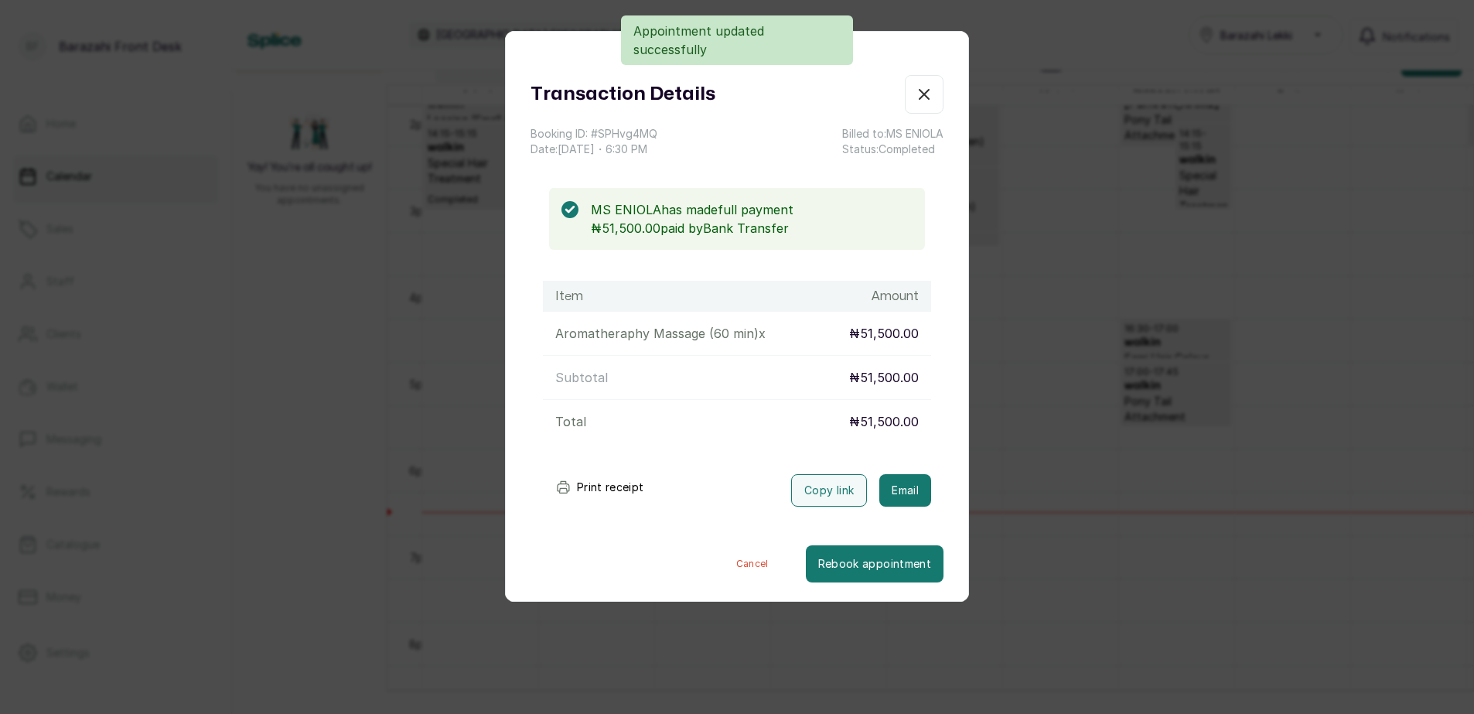
click at [606, 484] on button "Print receipt" at bounding box center [600, 487] width 114 height 31
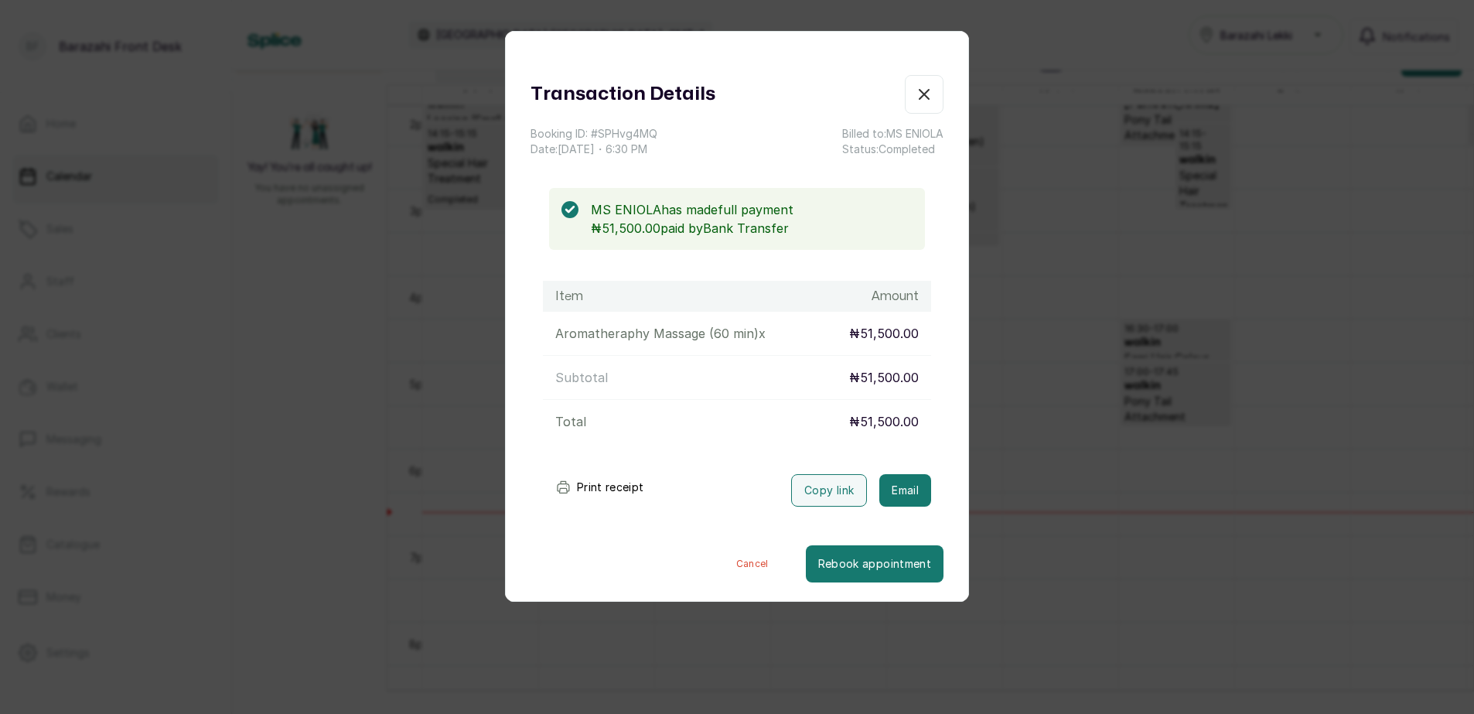
click at [915, 97] on icon "button" at bounding box center [924, 94] width 19 height 19
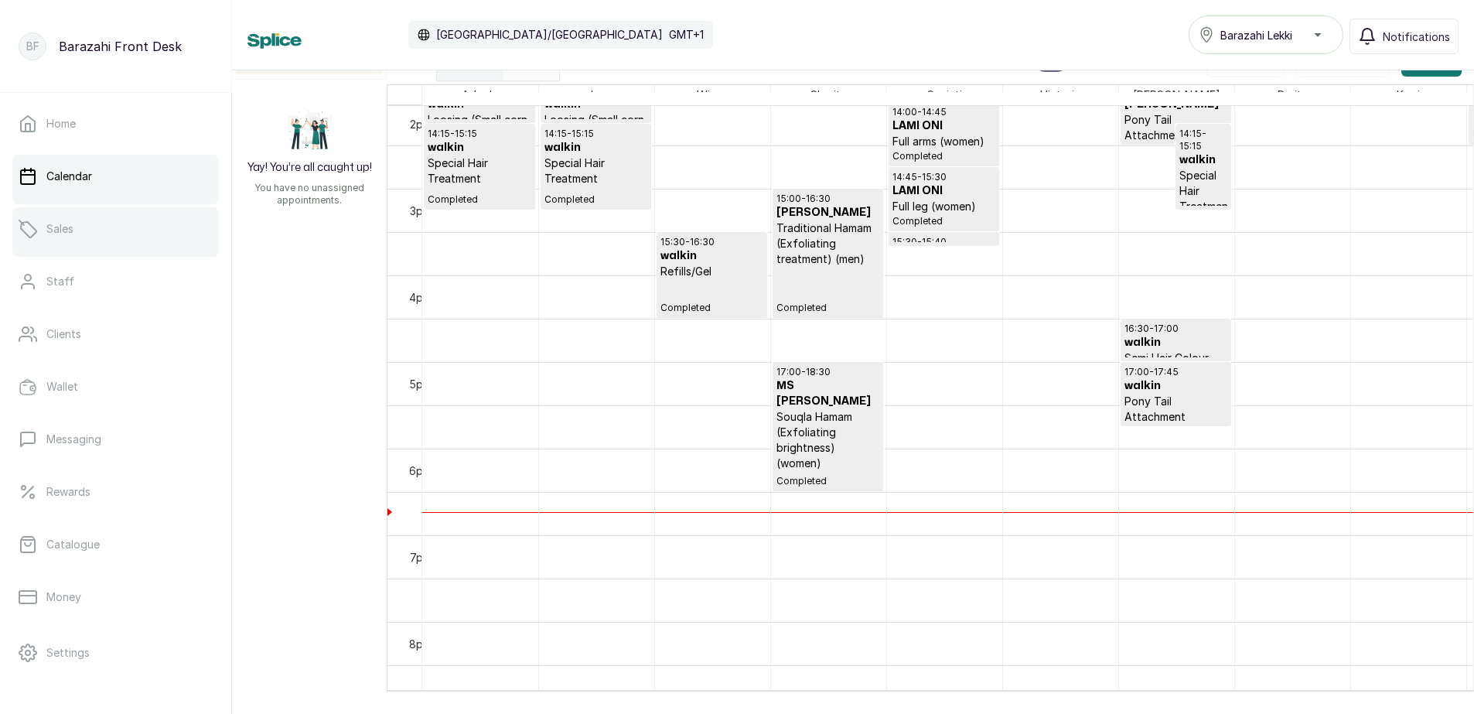
click at [77, 240] on link "Sales" at bounding box center [115, 228] width 206 height 43
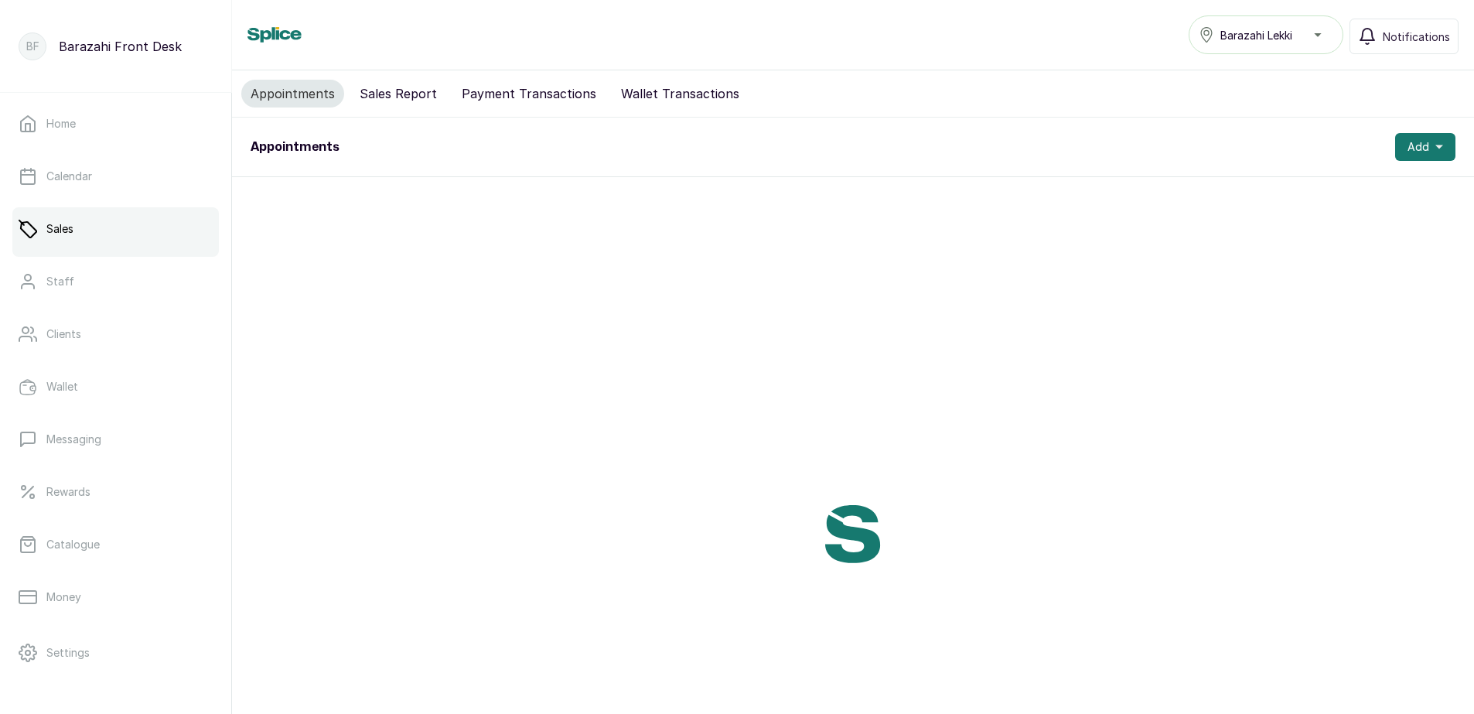
click at [526, 98] on button "Payment Transactions" at bounding box center [528, 94] width 153 height 28
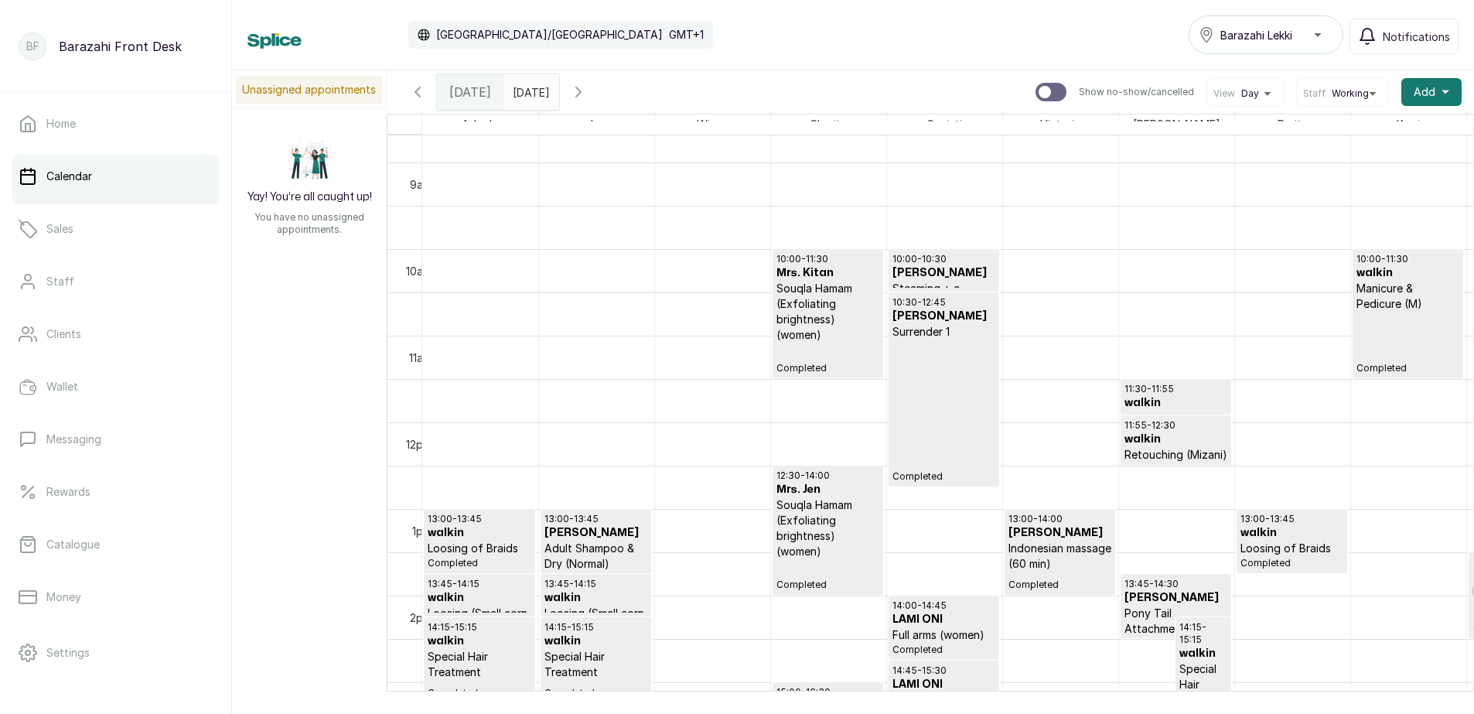
scroll to position [520, 0]
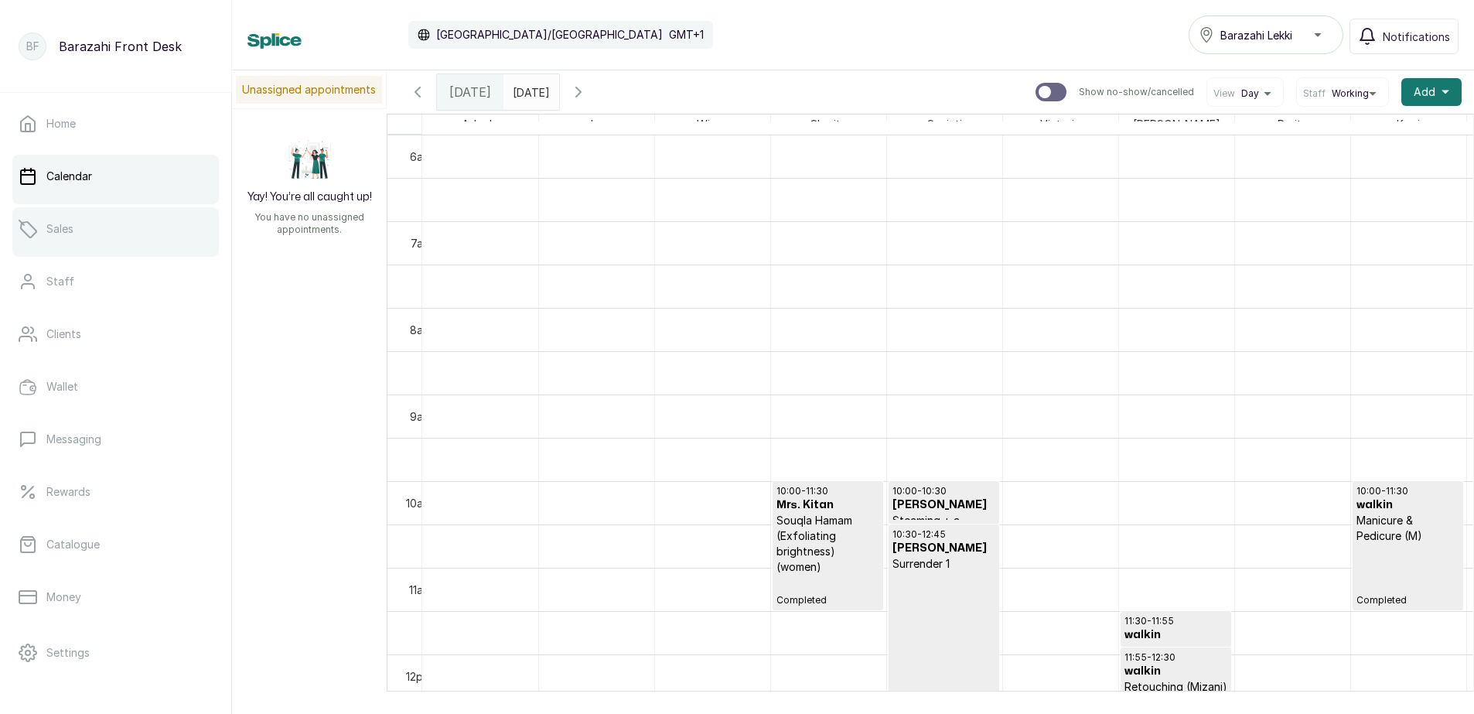
click at [48, 220] on link "Sales" at bounding box center [115, 228] width 206 height 43
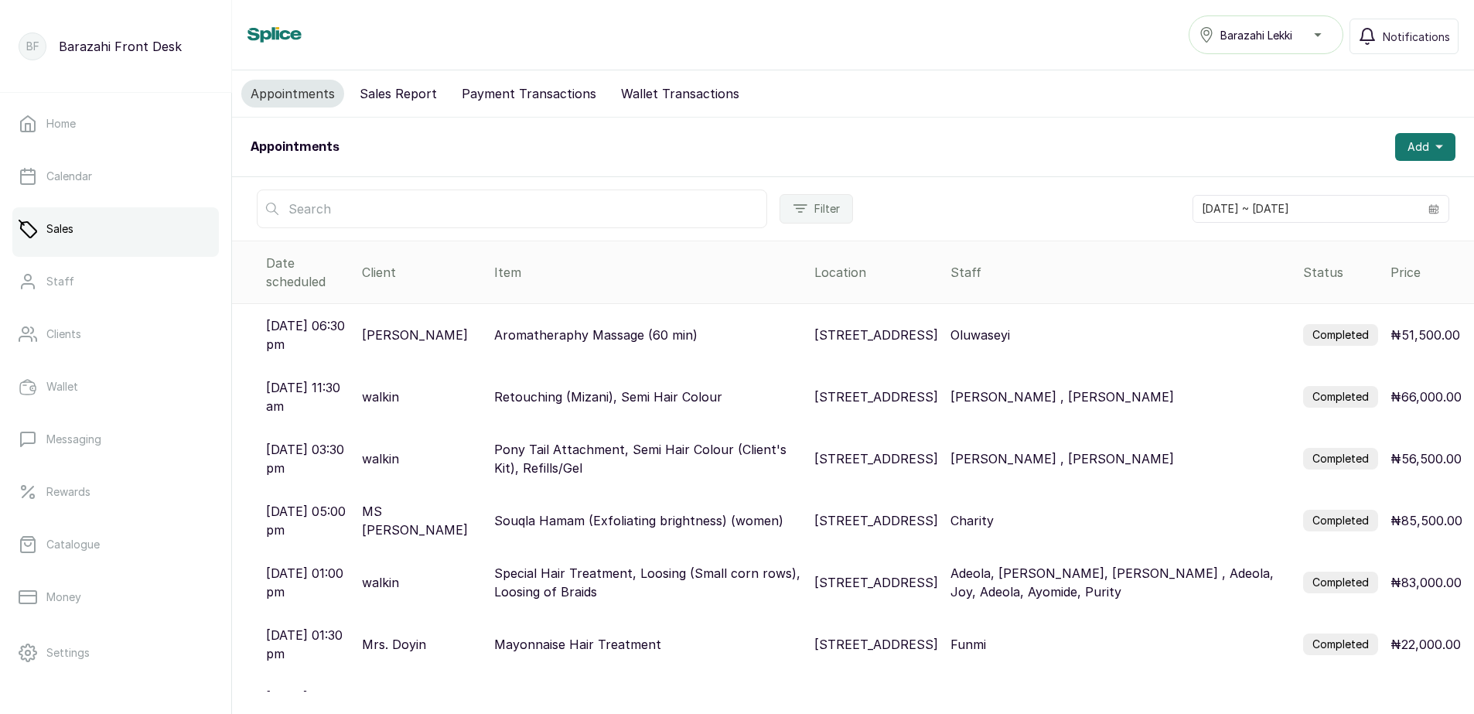
click at [382, 86] on button "Sales Report" at bounding box center [398, 94] width 96 height 28
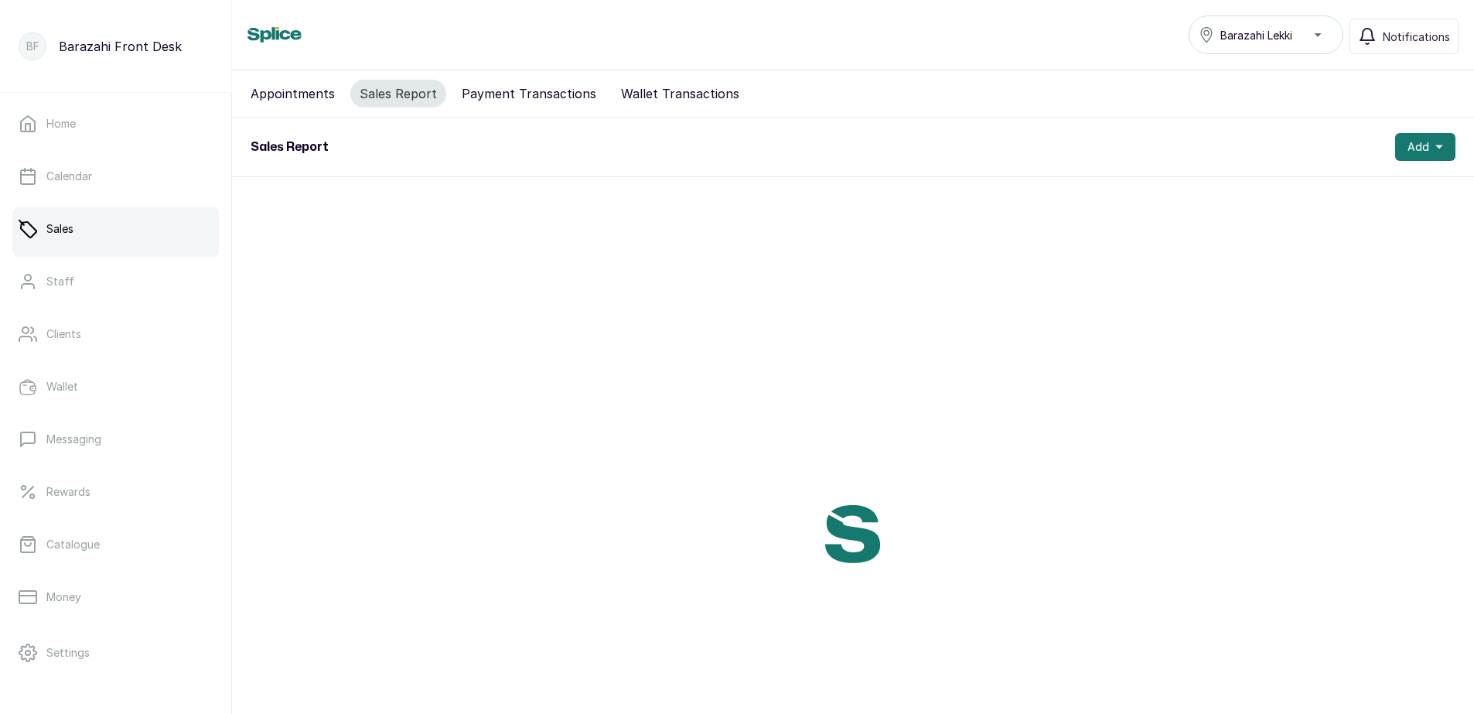
click at [698, 97] on button "Wallet Transactions" at bounding box center [680, 94] width 137 height 28
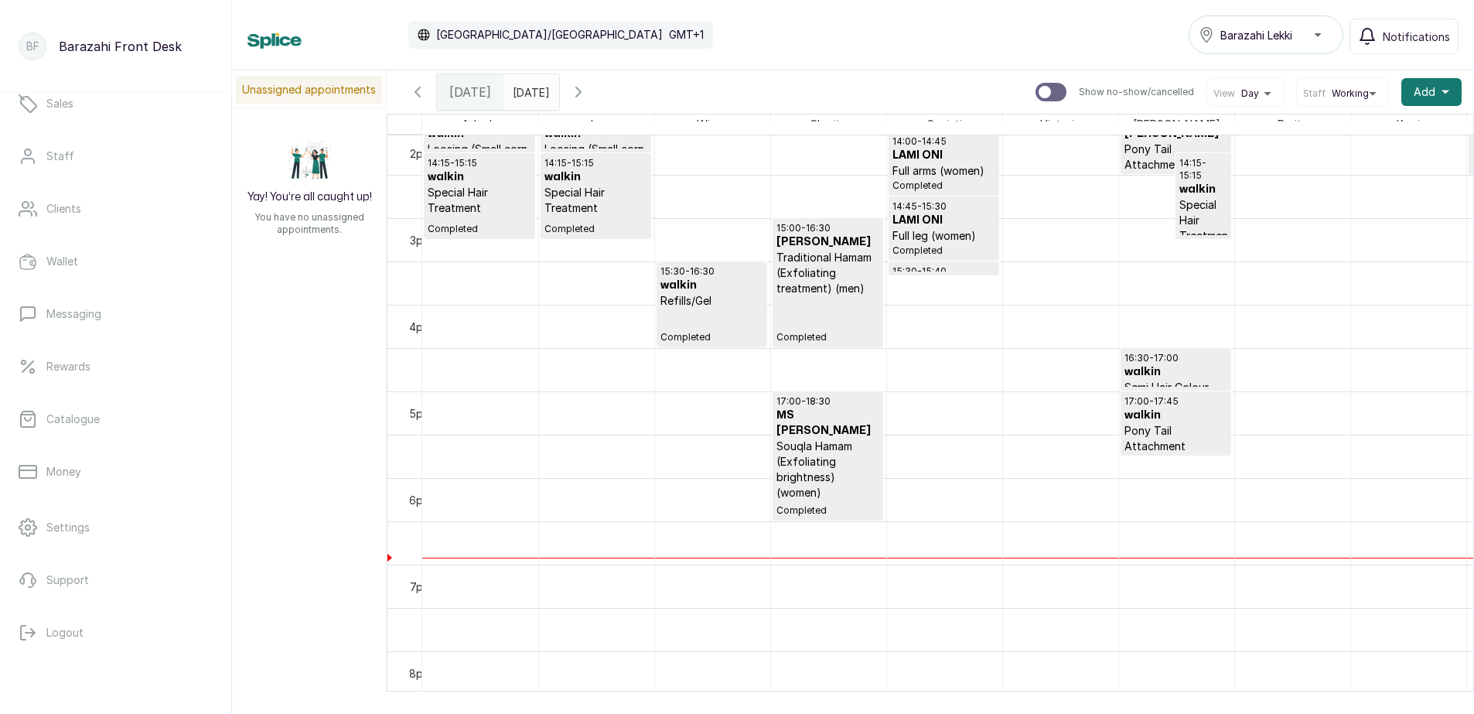
scroll to position [1216, 0]
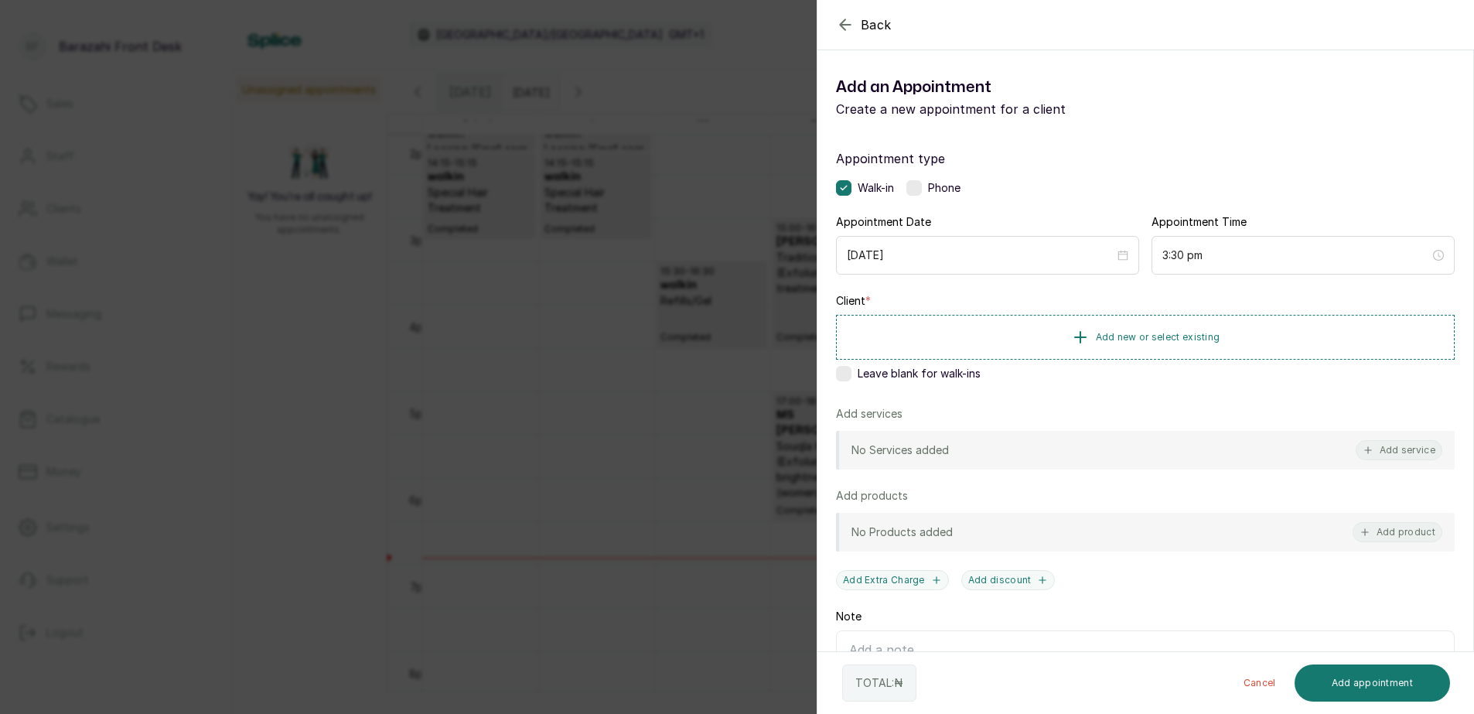
click at [851, 372] on div "Leave blank for walk-ins" at bounding box center [1145, 373] width 619 height 15
click at [1392, 453] on button "Add service" at bounding box center [1398, 450] width 87 height 20
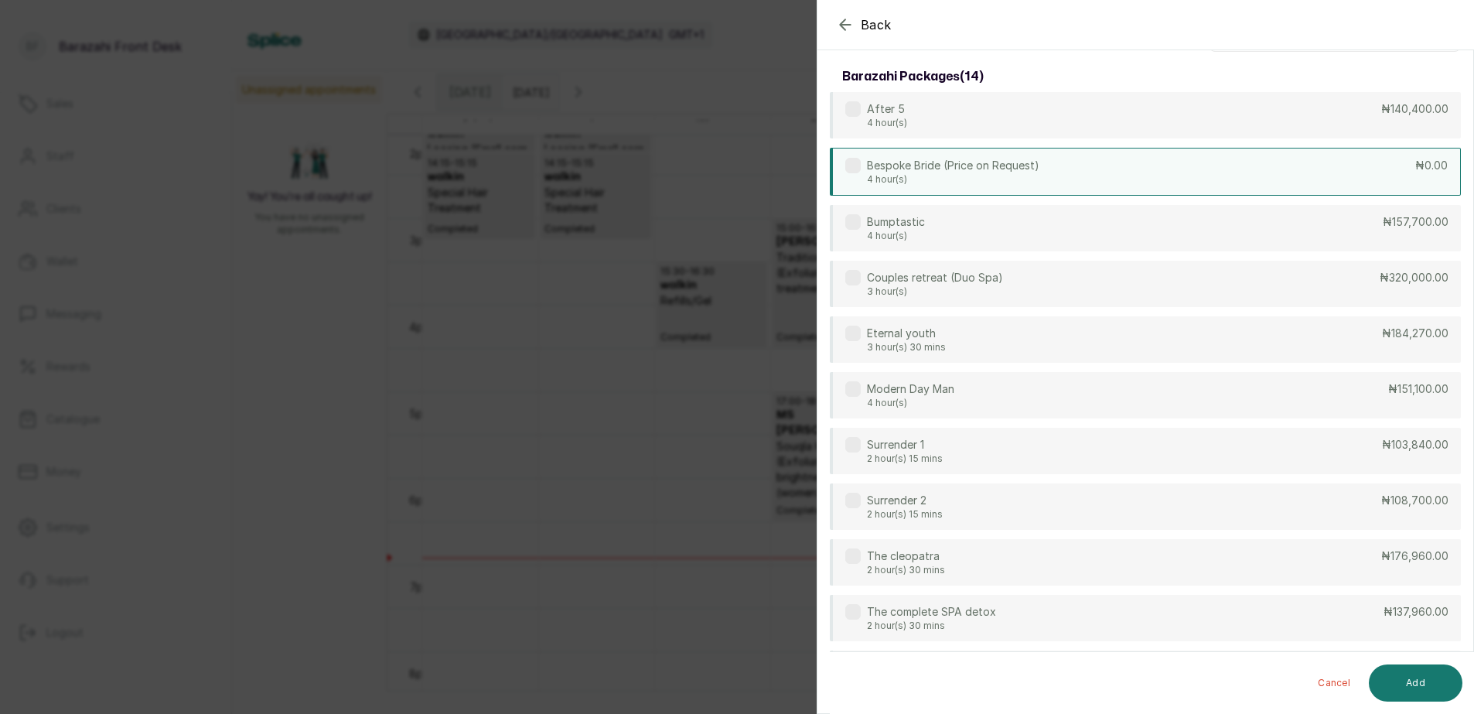
scroll to position [0, 0]
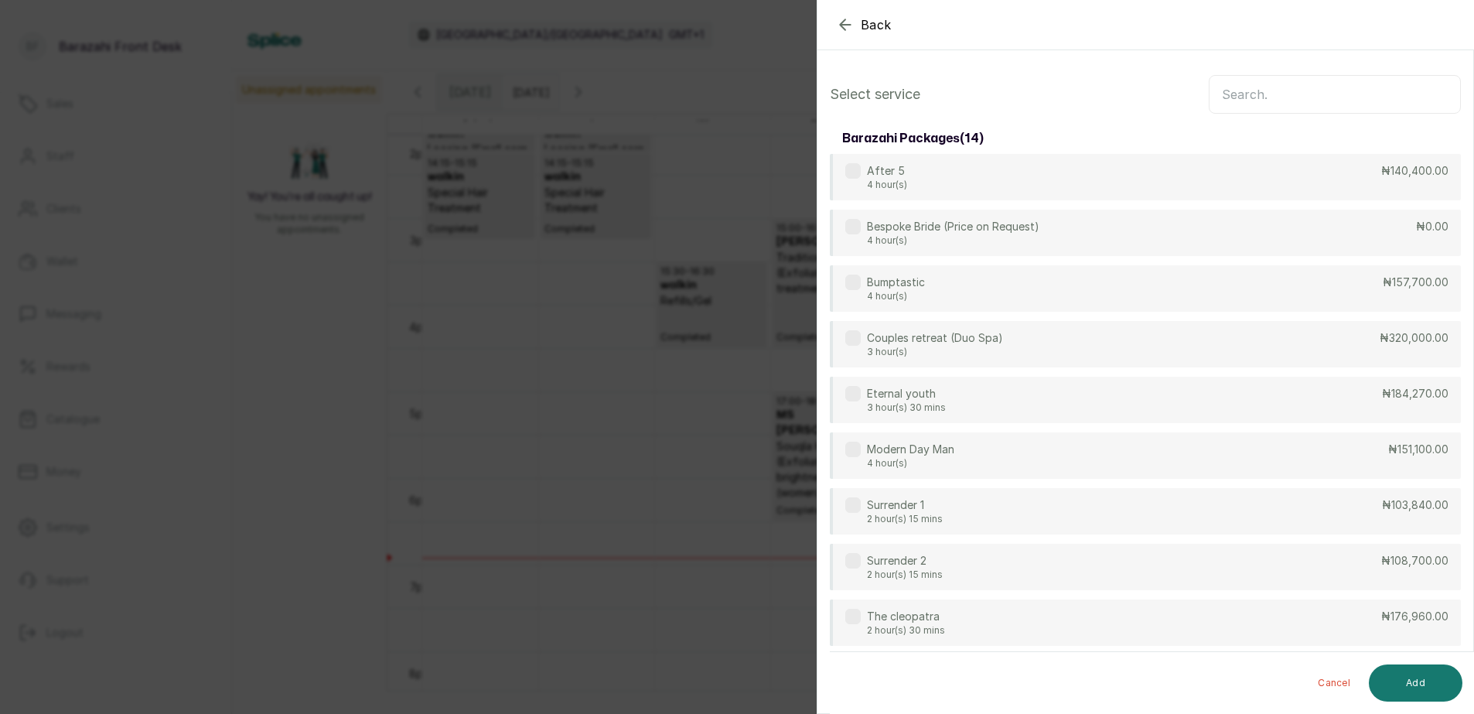
click at [1258, 87] on input "text" at bounding box center [1334, 94] width 252 height 39
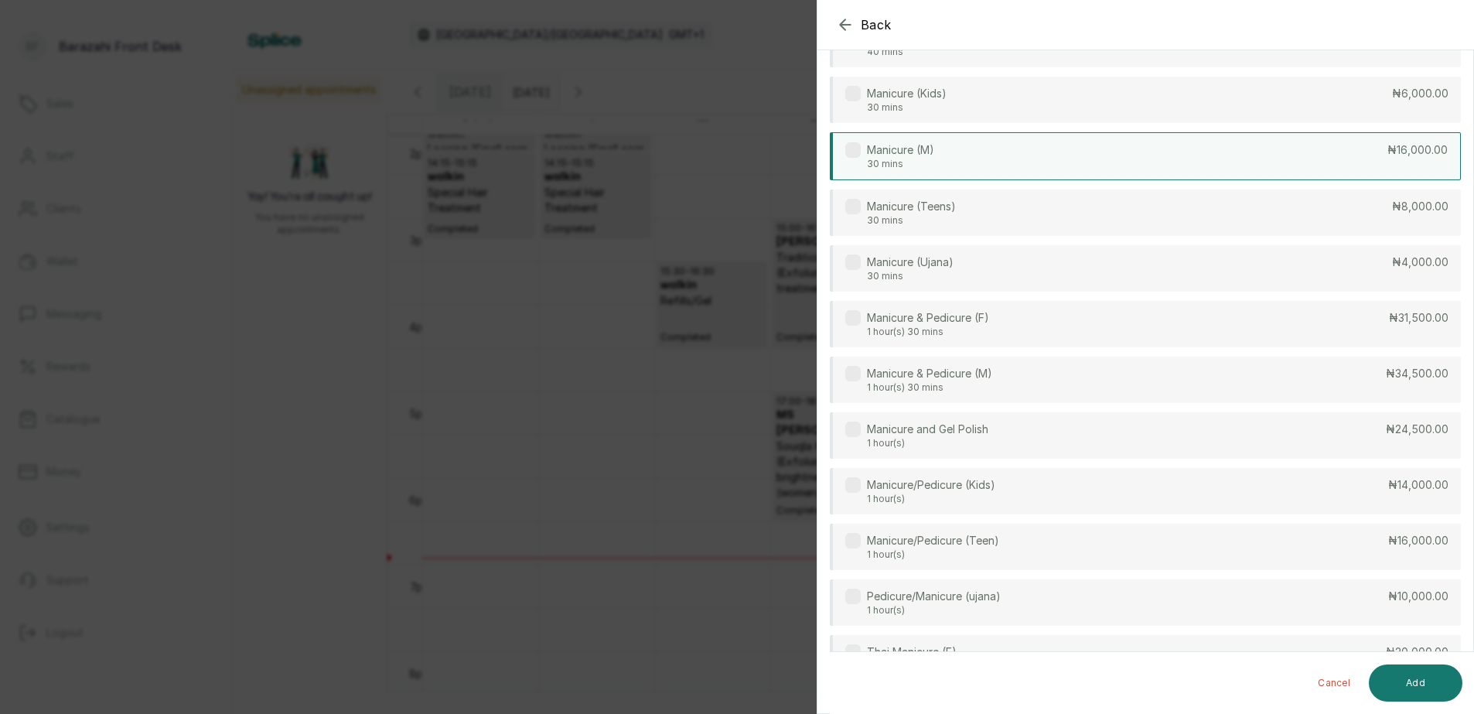
scroll to position [385, 0]
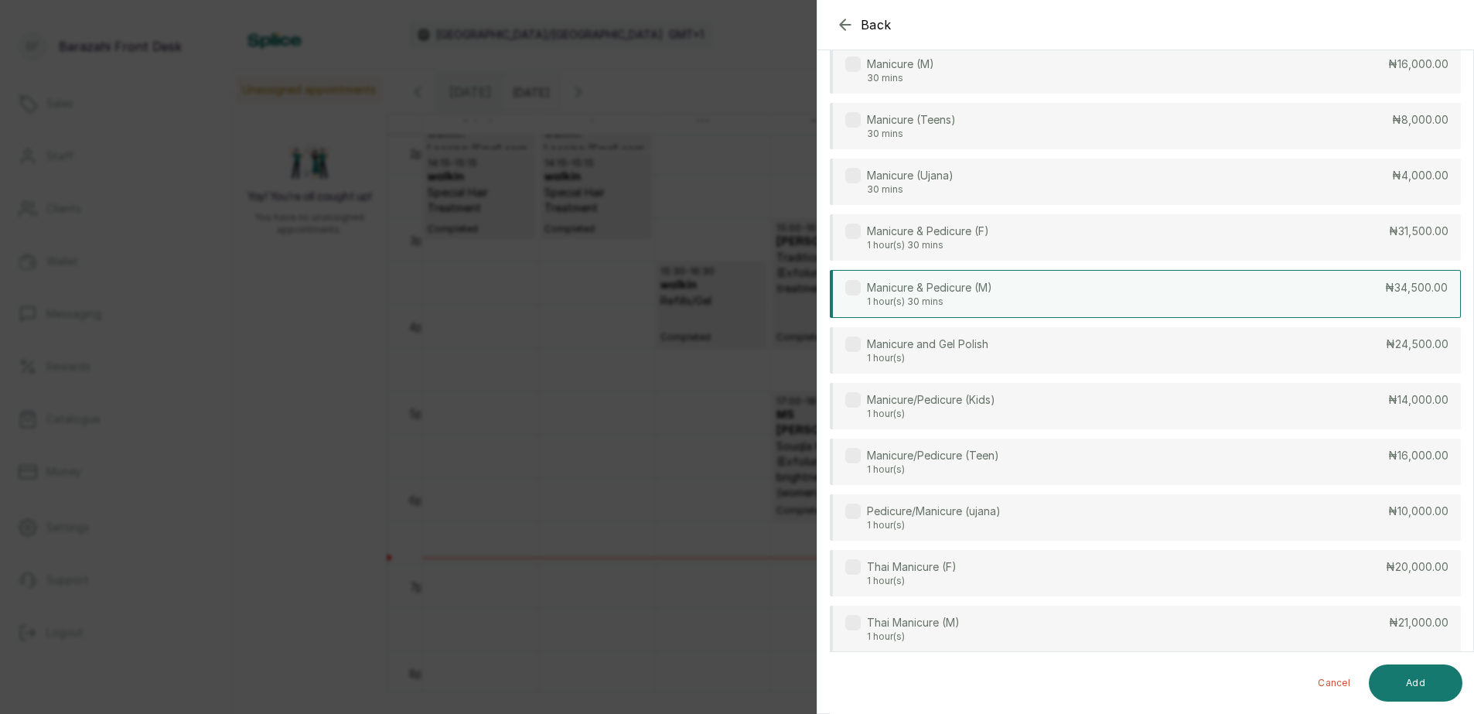
type input "MANI"
click at [1079, 294] on div "Manicure & Pedicure (M) 1 hour(s) 30 mins ₦34,500.00" at bounding box center [1145, 294] width 631 height 48
click at [1428, 672] on button "Add" at bounding box center [1415, 682] width 94 height 37
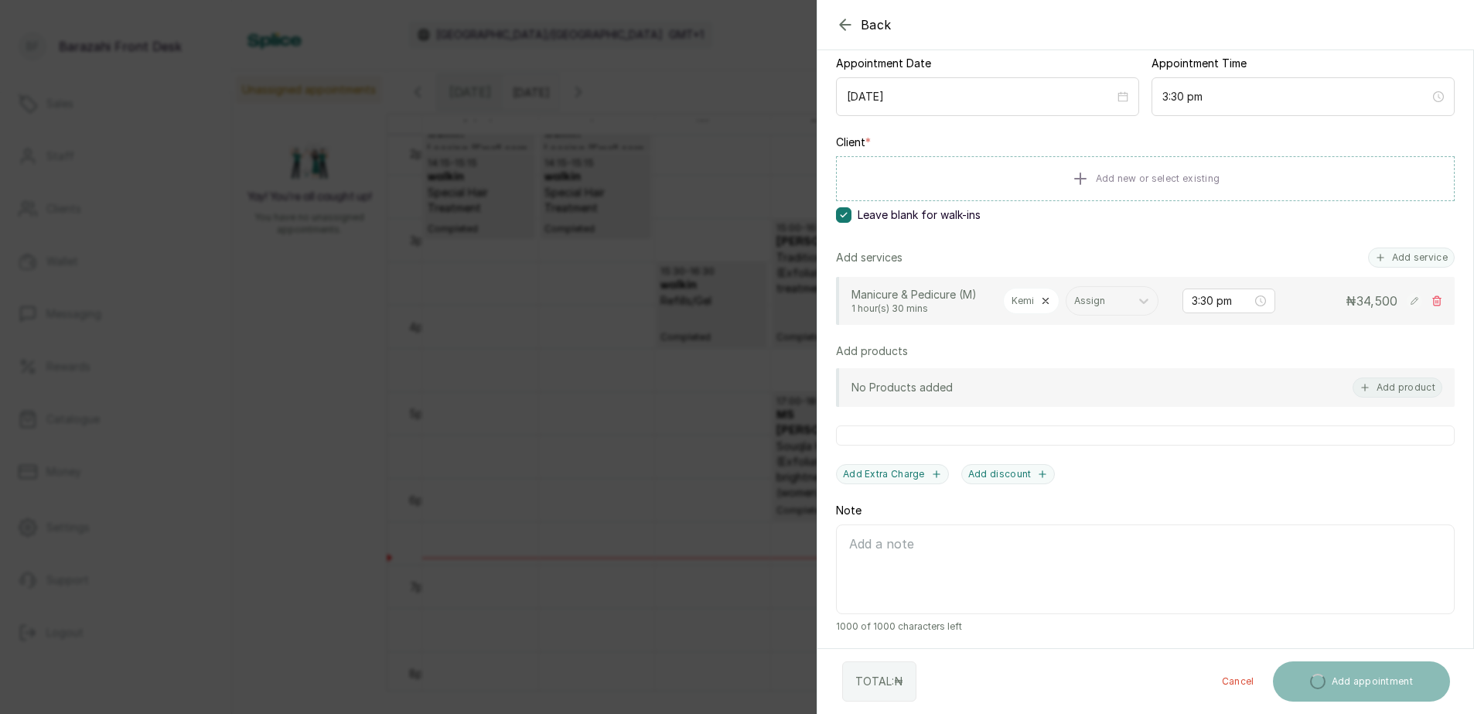
scroll to position [253, 0]
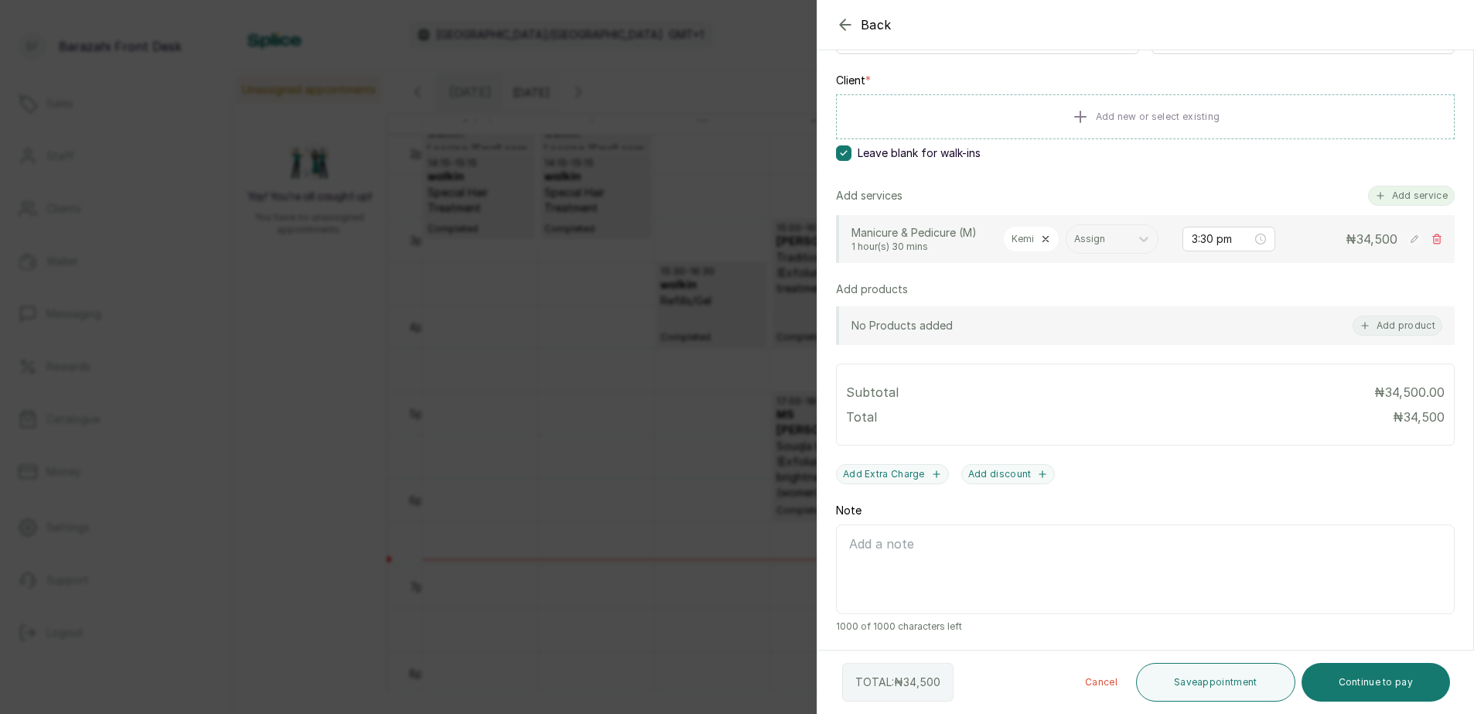
click at [1397, 186] on button "Add service" at bounding box center [1411, 196] width 87 height 20
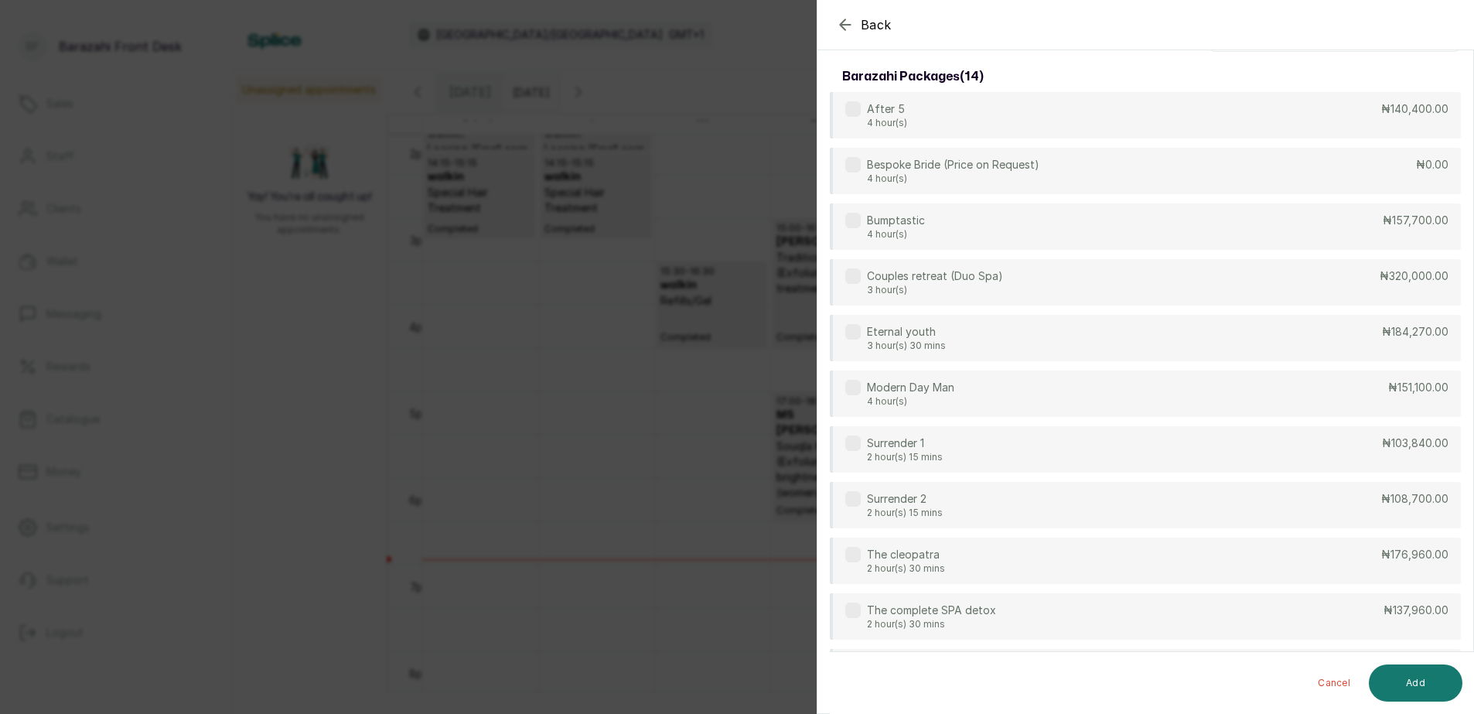
scroll to position [0, 0]
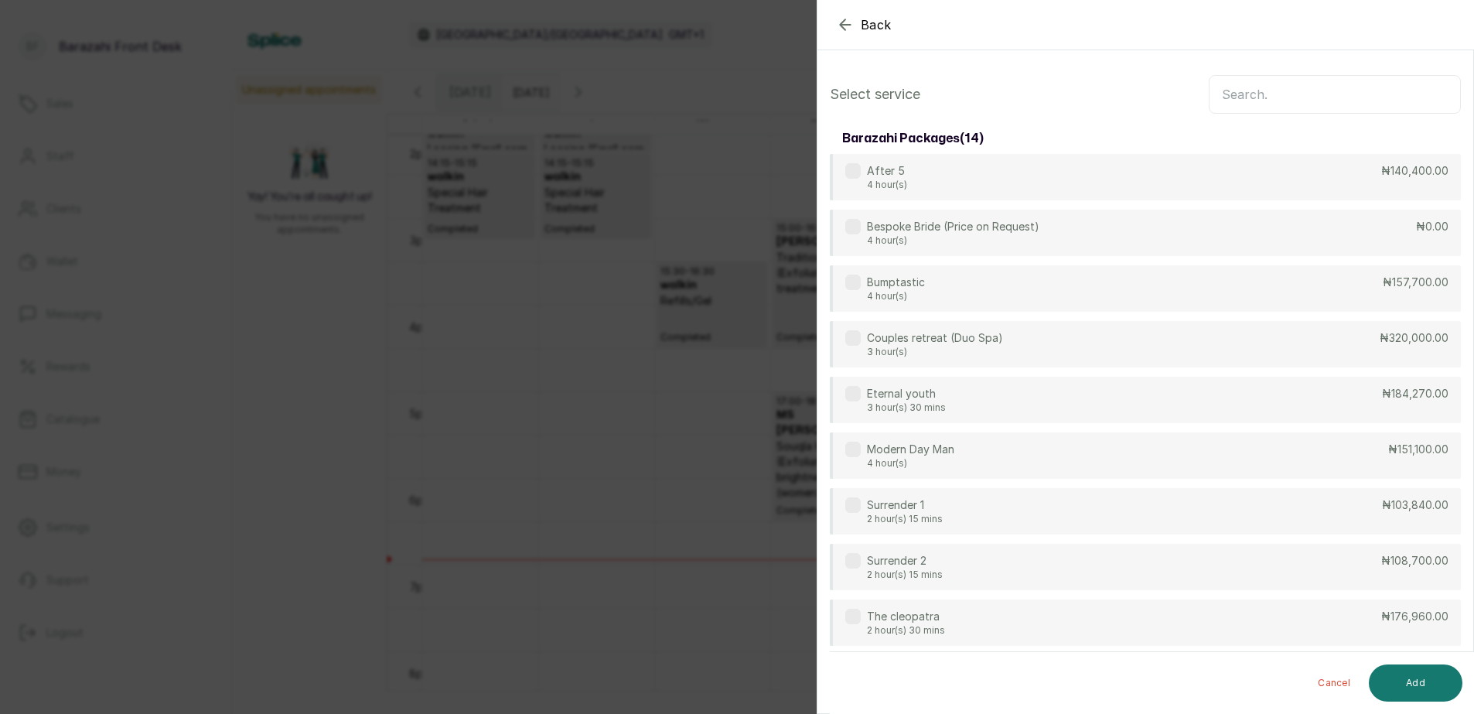
click at [1341, 102] on input "text" at bounding box center [1334, 94] width 252 height 39
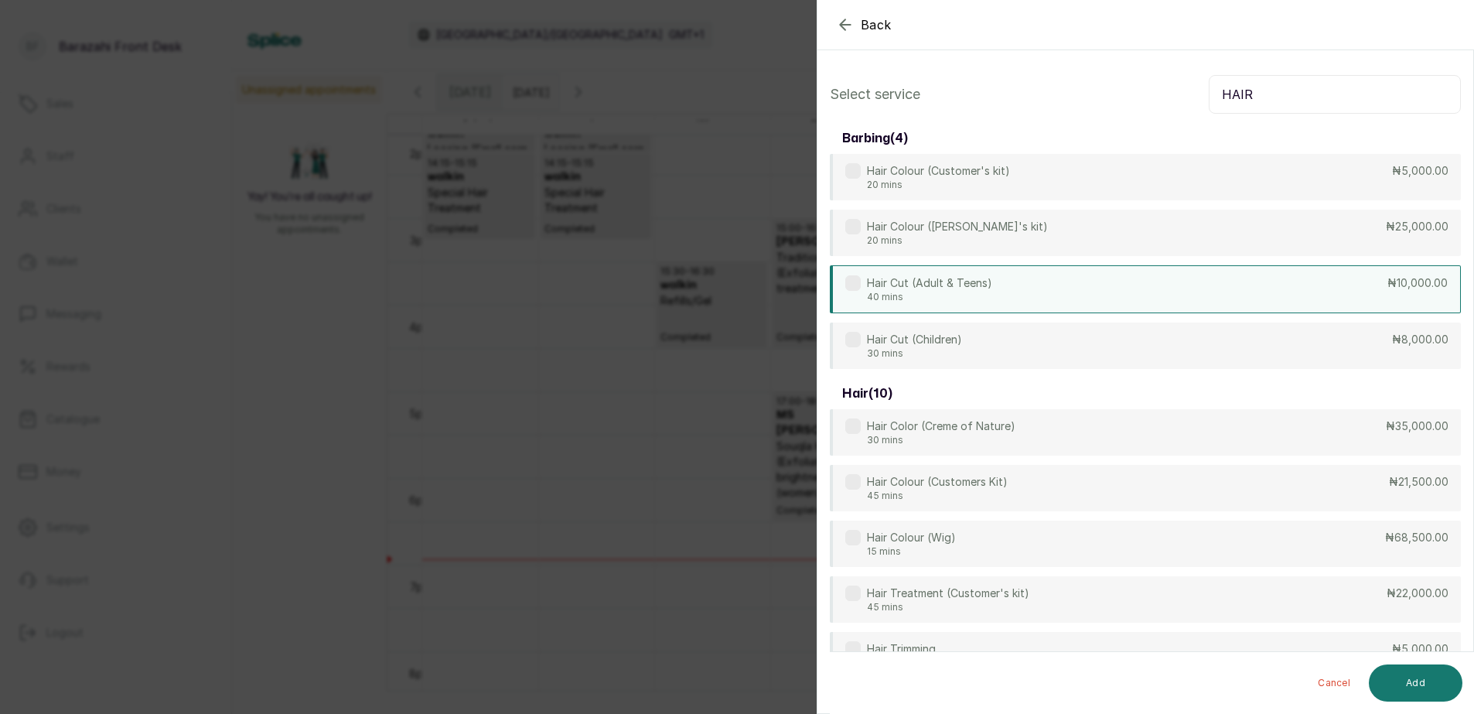
type input "HAIR"
click at [1277, 297] on div "Hair Cut (Adult & Teens) 40 mins ₦10,000.00" at bounding box center [1145, 289] width 631 height 48
click at [1397, 670] on button "Add" at bounding box center [1415, 682] width 94 height 37
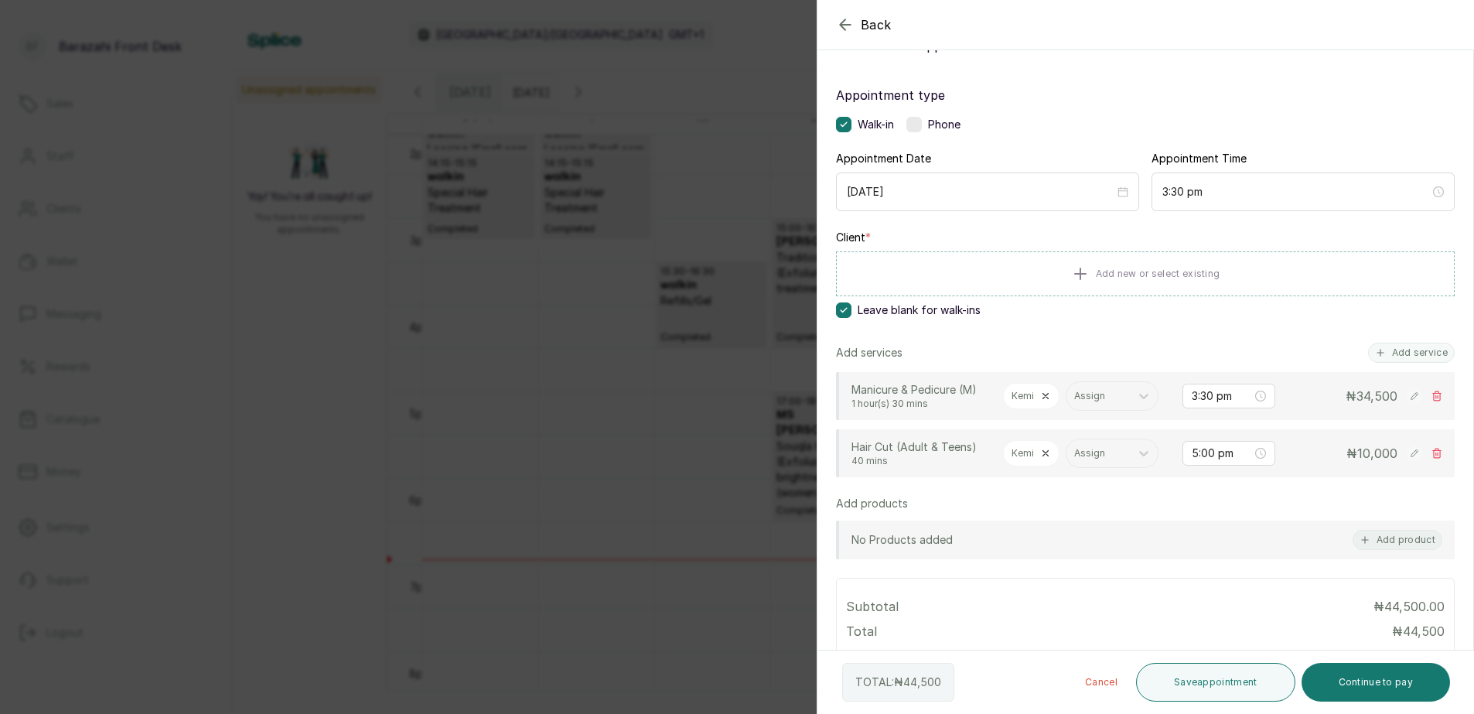
scroll to position [155, 0]
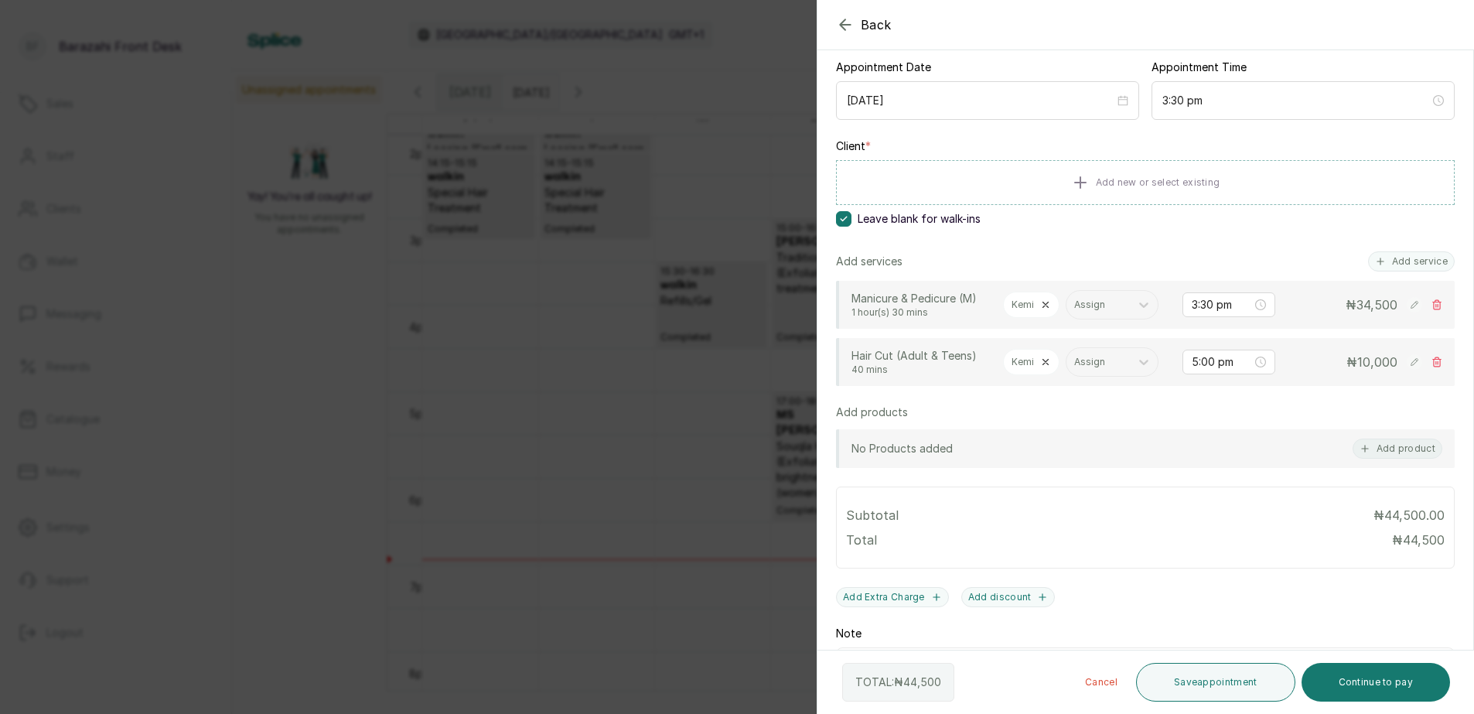
click at [1048, 367] on icon at bounding box center [1045, 361] width 11 height 11
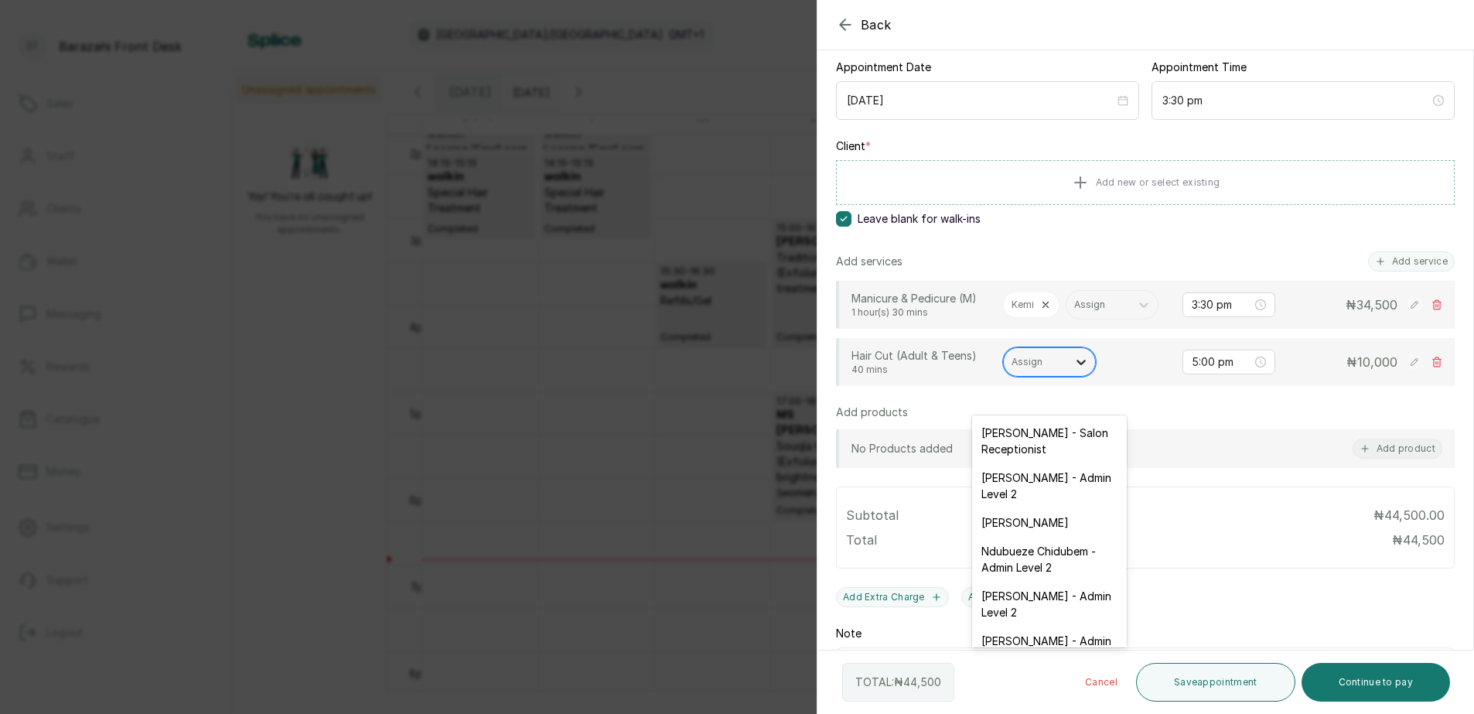
click at [1076, 370] on icon at bounding box center [1080, 361] width 15 height 15
type input "TA"
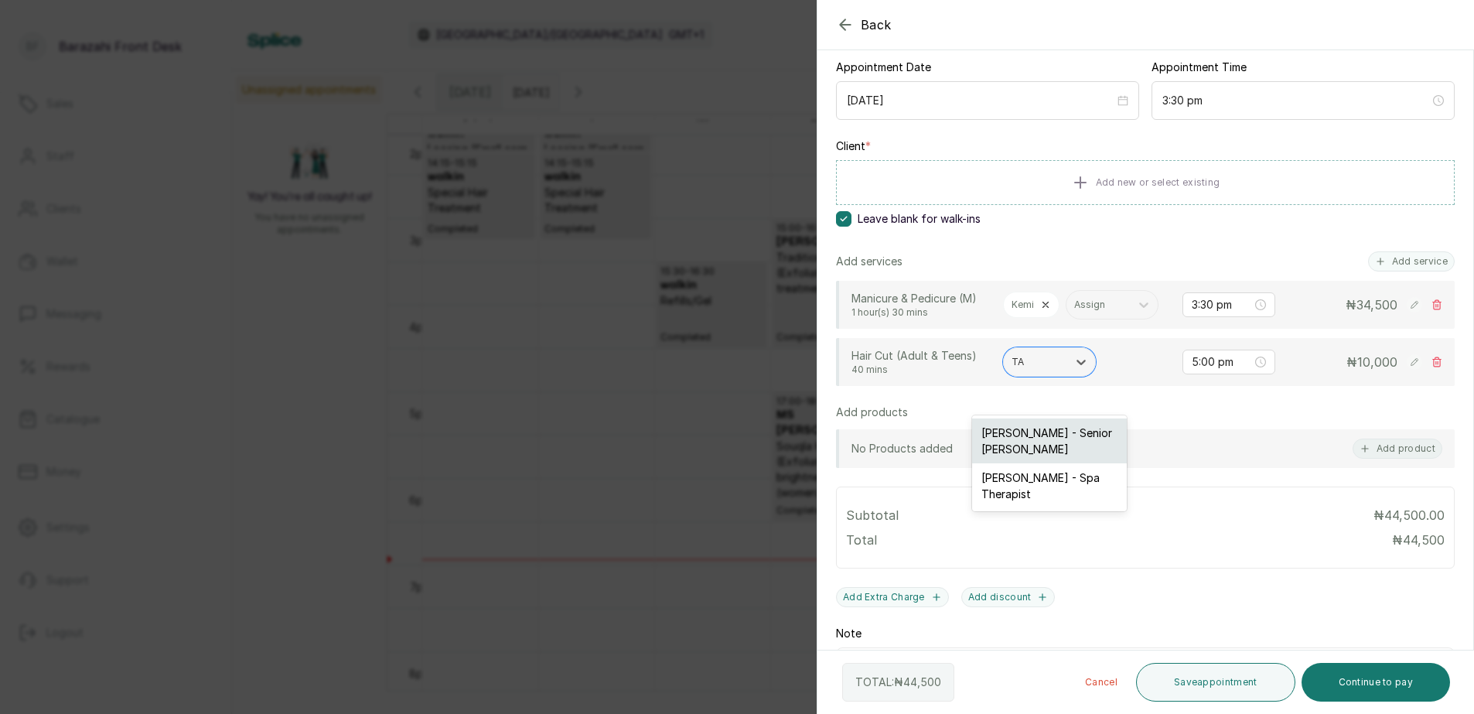
click at [1064, 426] on div "[PERSON_NAME] - Senior [PERSON_NAME]" at bounding box center [1049, 440] width 155 height 45
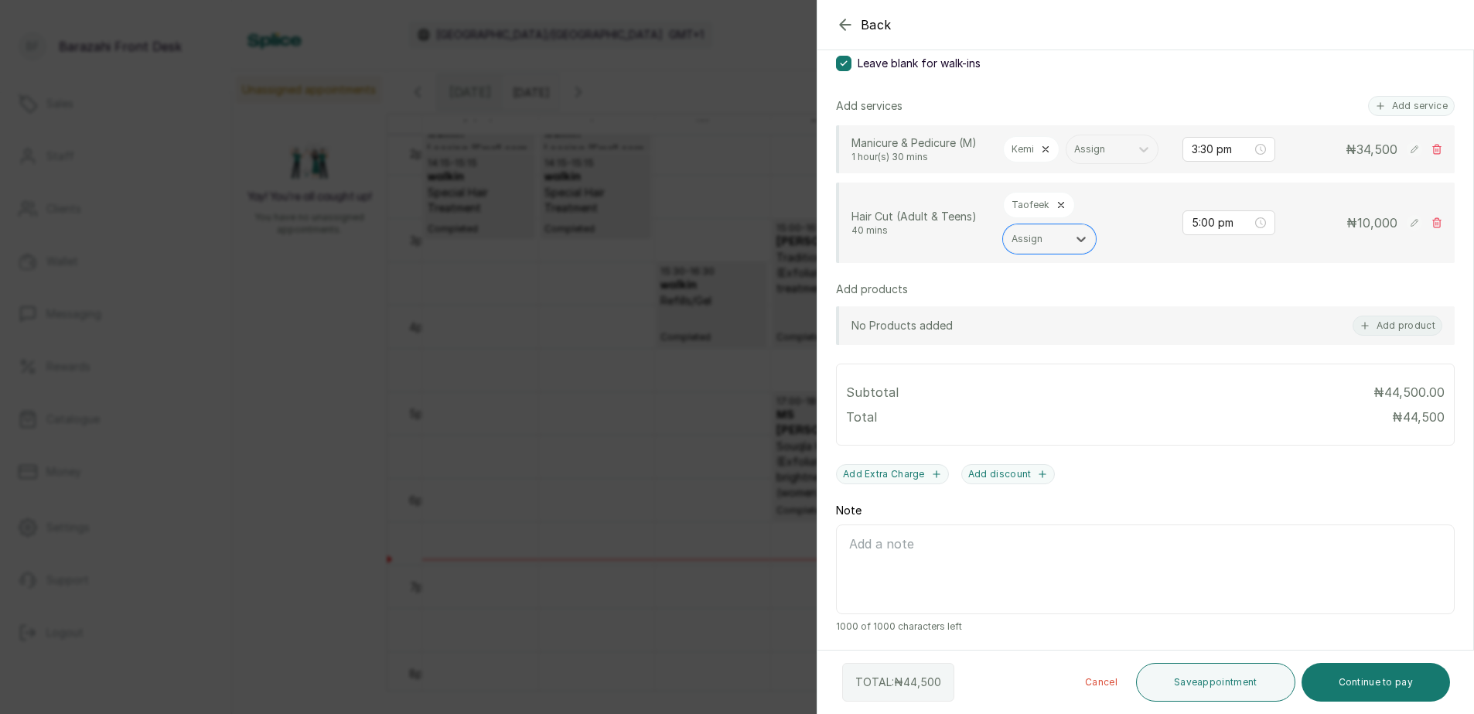
scroll to position [343, 0]
click at [1384, 687] on button "Continue to pay" at bounding box center [1375, 682] width 149 height 39
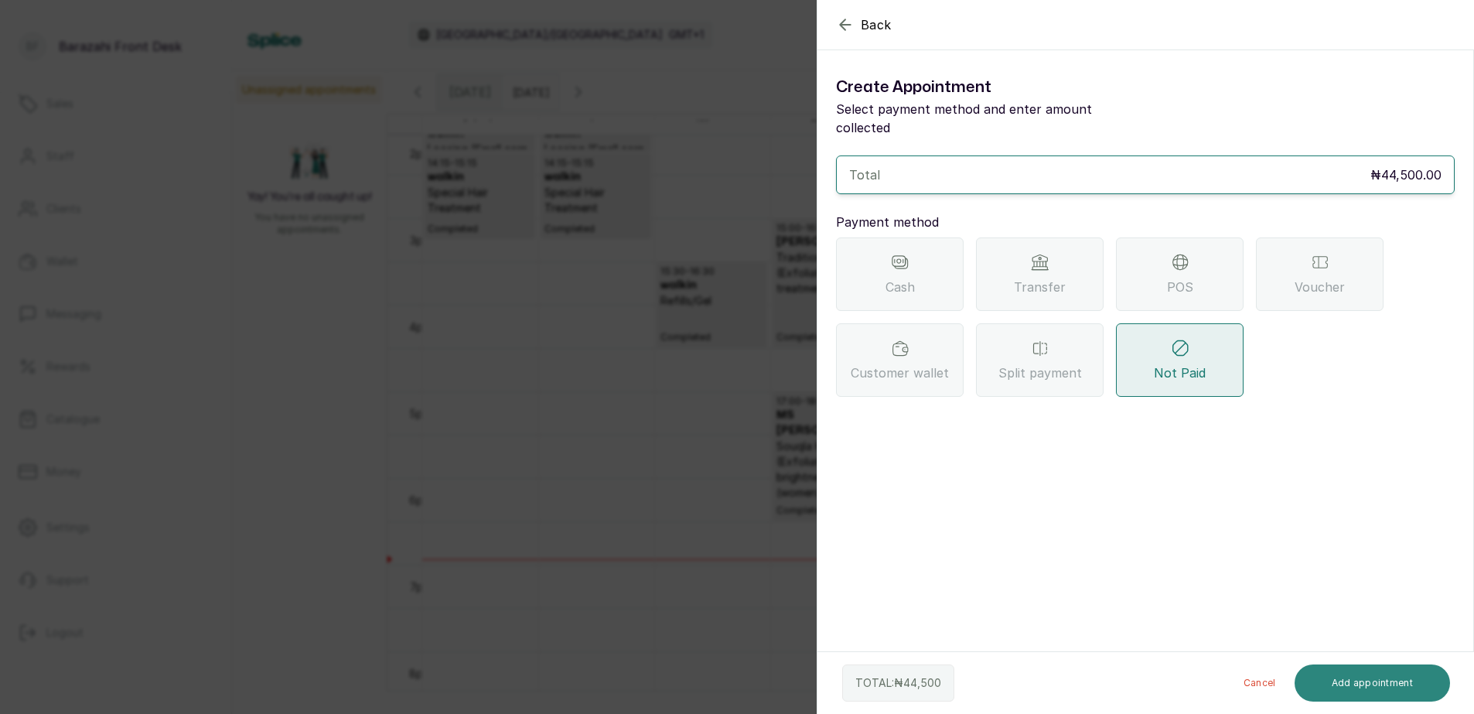
scroll to position [0, 0]
click at [1152, 259] on div "POS" at bounding box center [1180, 273] width 128 height 73
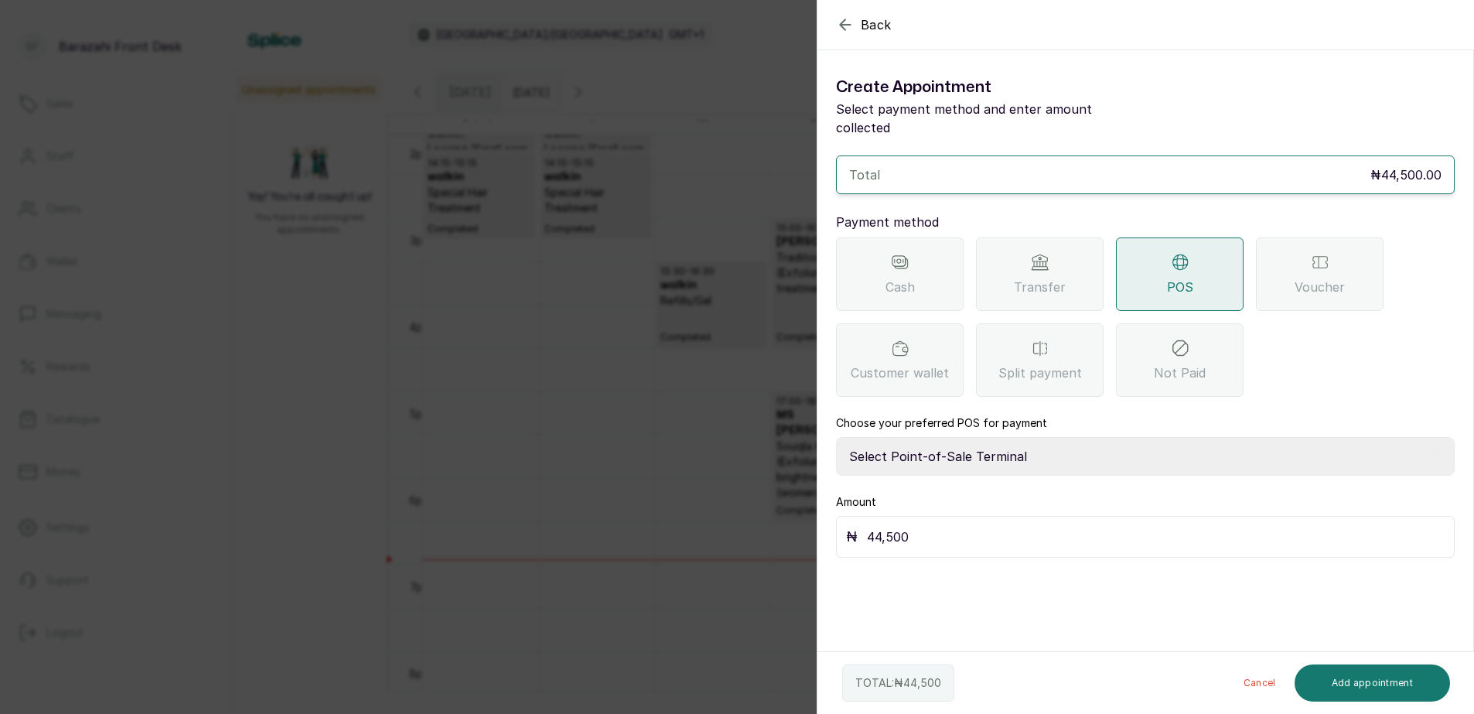
click at [938, 437] on select "Select Point-of-Sale Terminal [GEOGRAPHIC_DATA] POS Paystack-Titan Access POS A…" at bounding box center [1145, 456] width 619 height 39
select select "167b6f8a-d5d1-4786-a93b-04c747e16f1a"
click at [836, 437] on select "Select Point-of-Sale Terminal [GEOGRAPHIC_DATA] POS Paystack-Titan Access POS A…" at bounding box center [1145, 456] width 619 height 39
click at [1356, 688] on button "Add appointment" at bounding box center [1372, 682] width 156 height 37
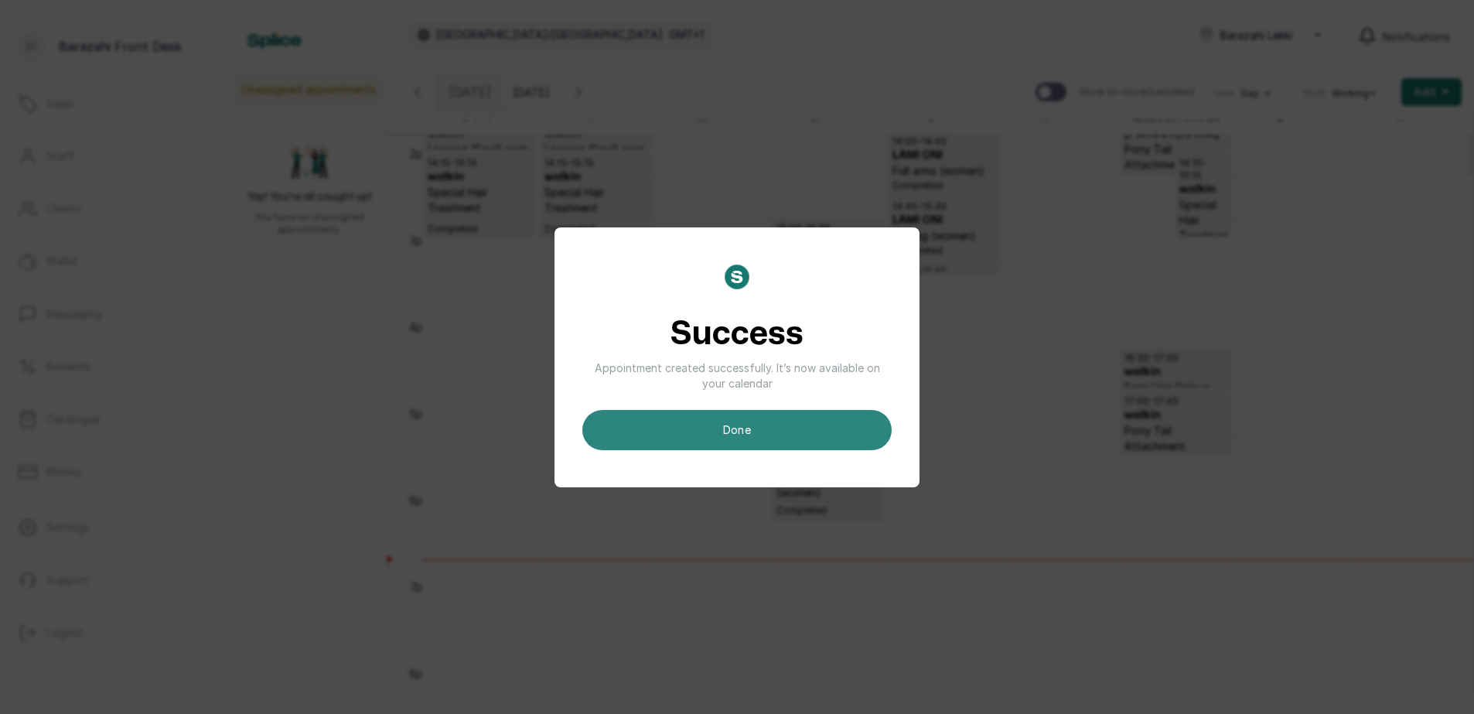
click at [827, 432] on button "done" at bounding box center [736, 430] width 309 height 40
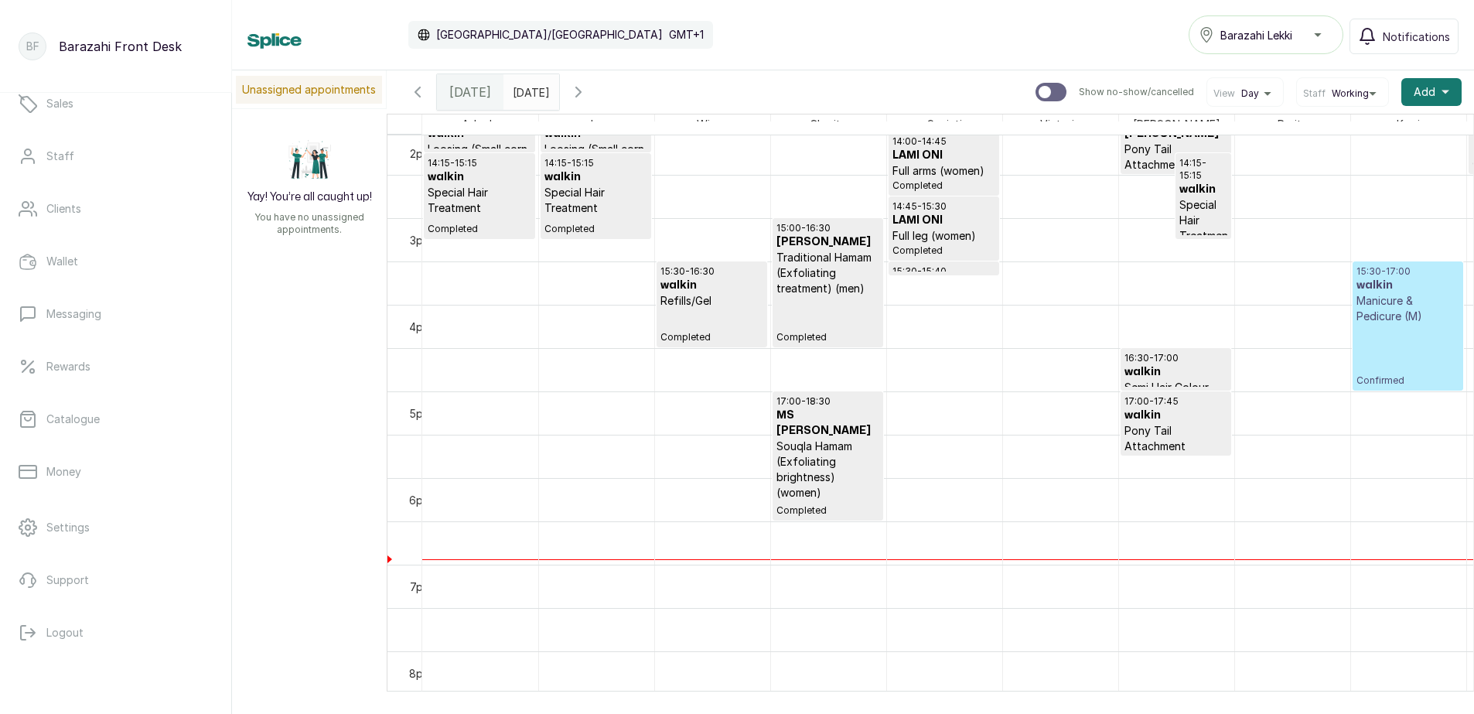
click at [1387, 336] on div "15:30 - 17:00 walkin Manicure & Pedicure (M) Confirmed" at bounding box center [1407, 325] width 103 height 121
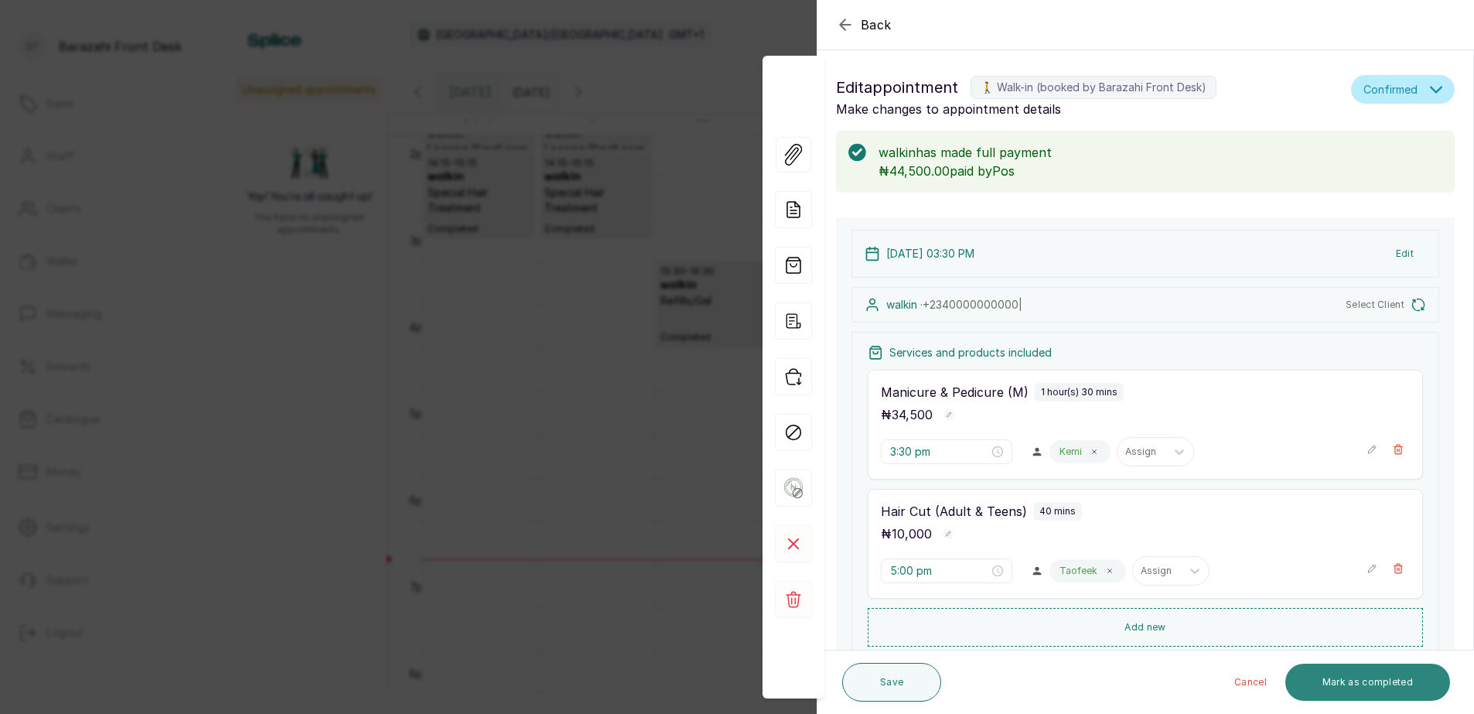
click at [1324, 682] on button "Mark as completed" at bounding box center [1367, 681] width 165 height 37
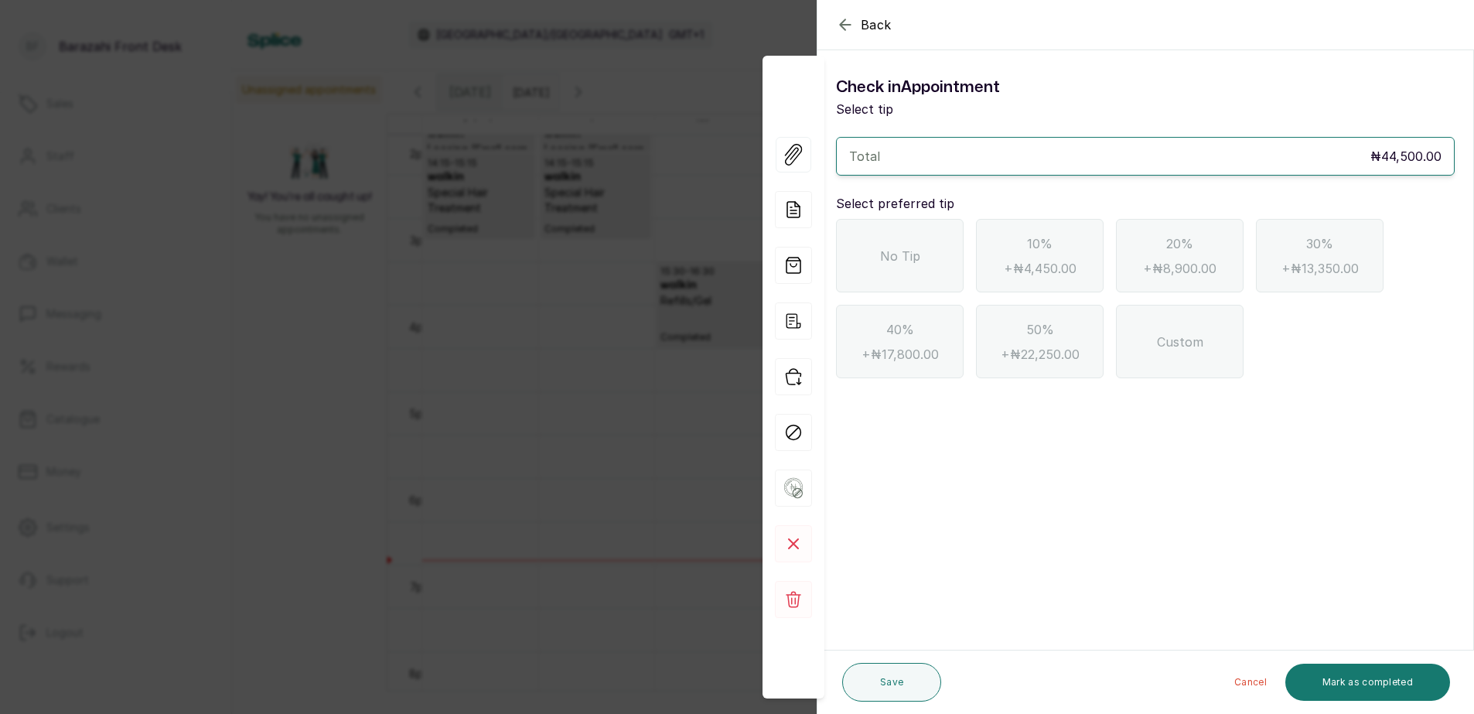
click at [892, 273] on div "No Tip" at bounding box center [900, 255] width 128 height 73
click at [1365, 687] on button "Mark as completed" at bounding box center [1367, 681] width 165 height 37
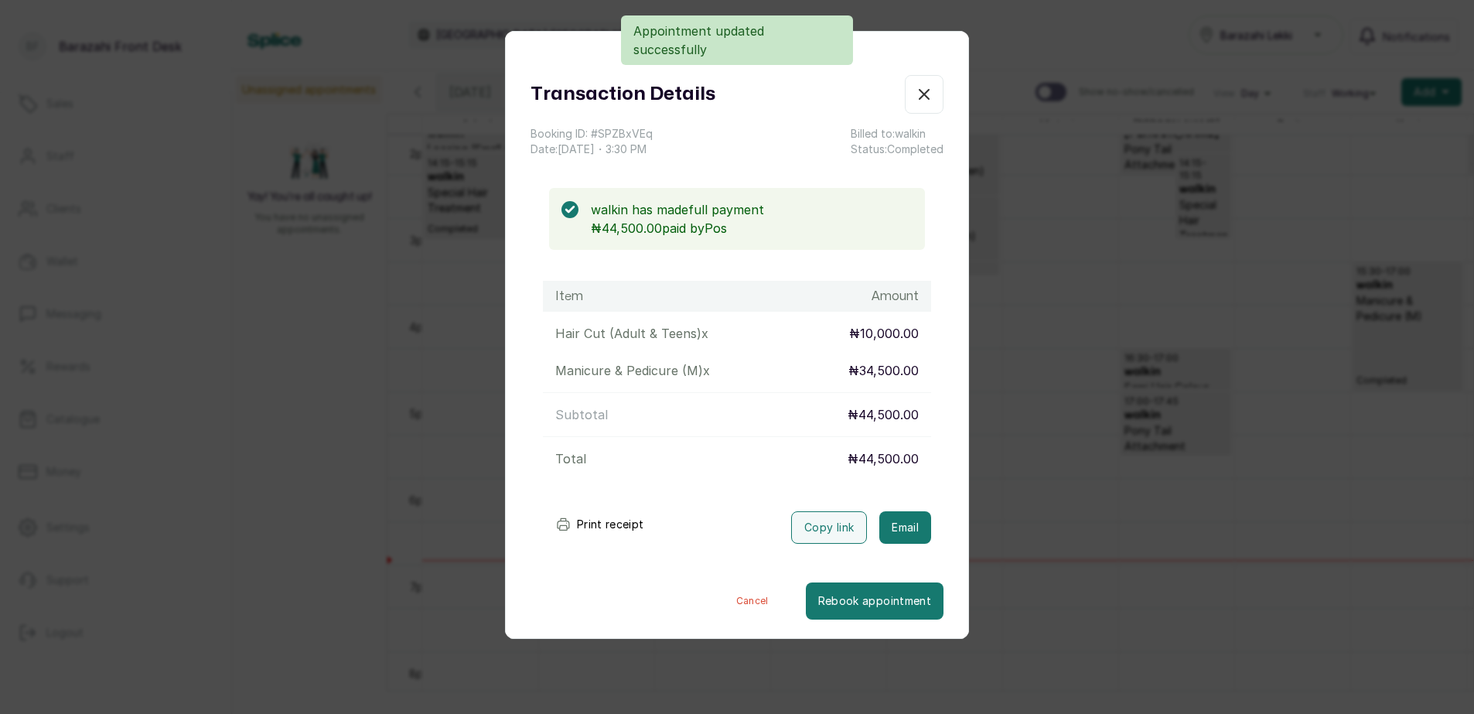
click at [619, 526] on button "Print receipt" at bounding box center [600, 524] width 114 height 31
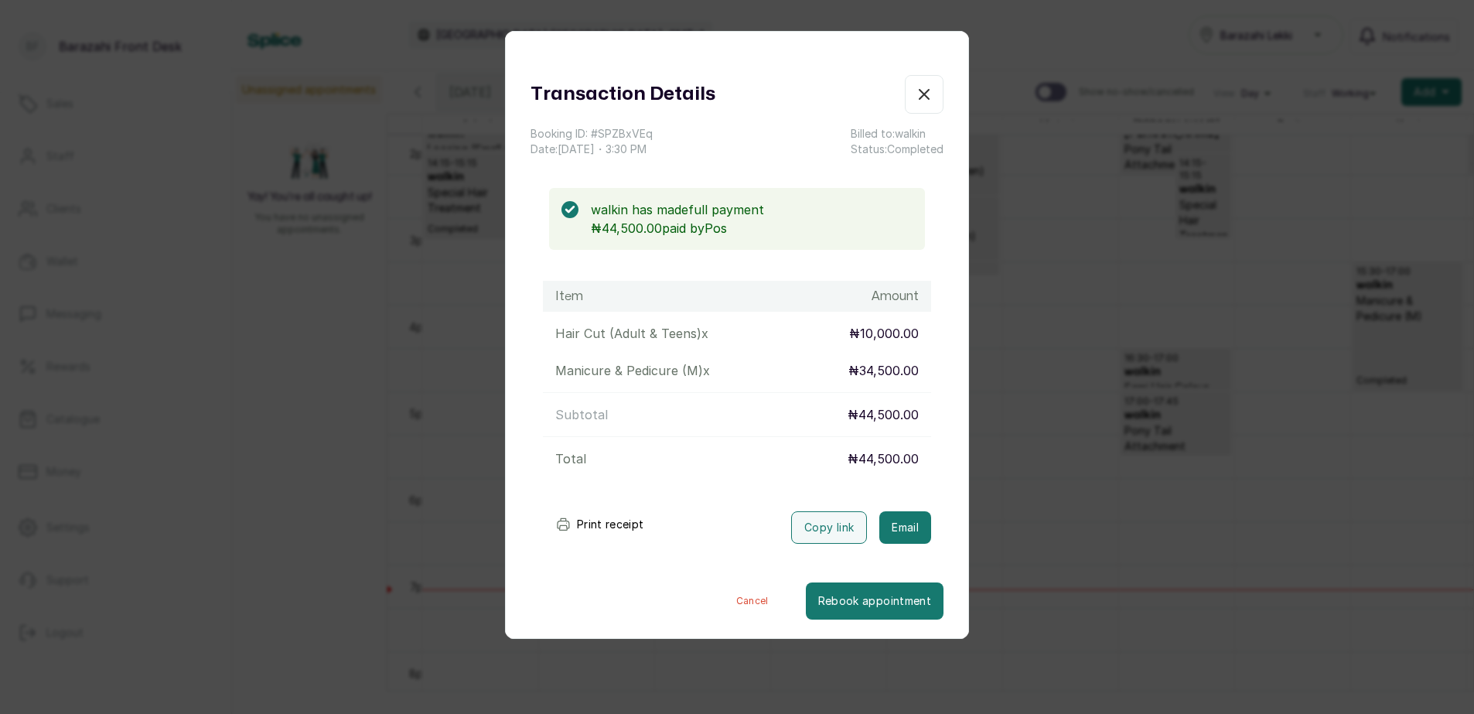
click at [905, 104] on button "Show no-show/cancelled" at bounding box center [924, 94] width 39 height 39
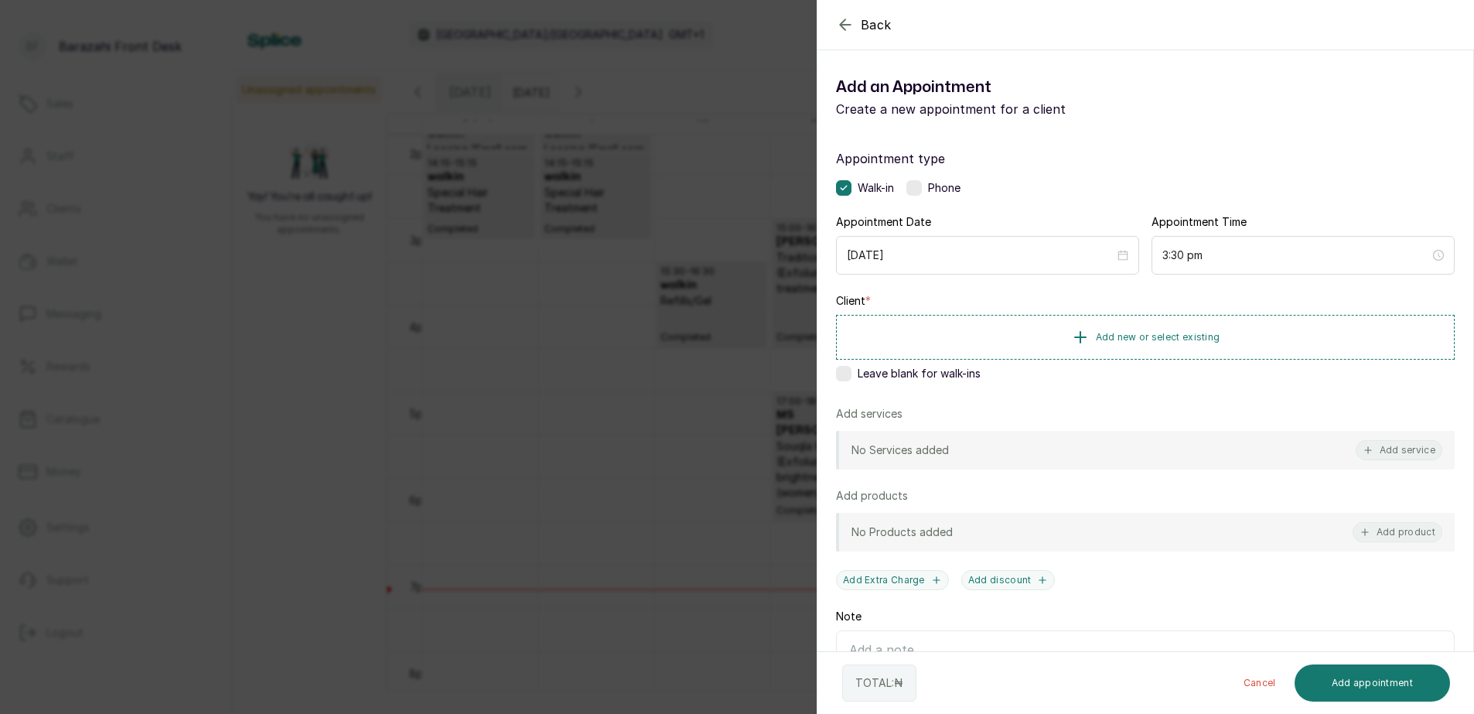
click at [849, 380] on label at bounding box center [843, 373] width 15 height 15
click at [1385, 445] on button "Add service" at bounding box center [1398, 450] width 87 height 20
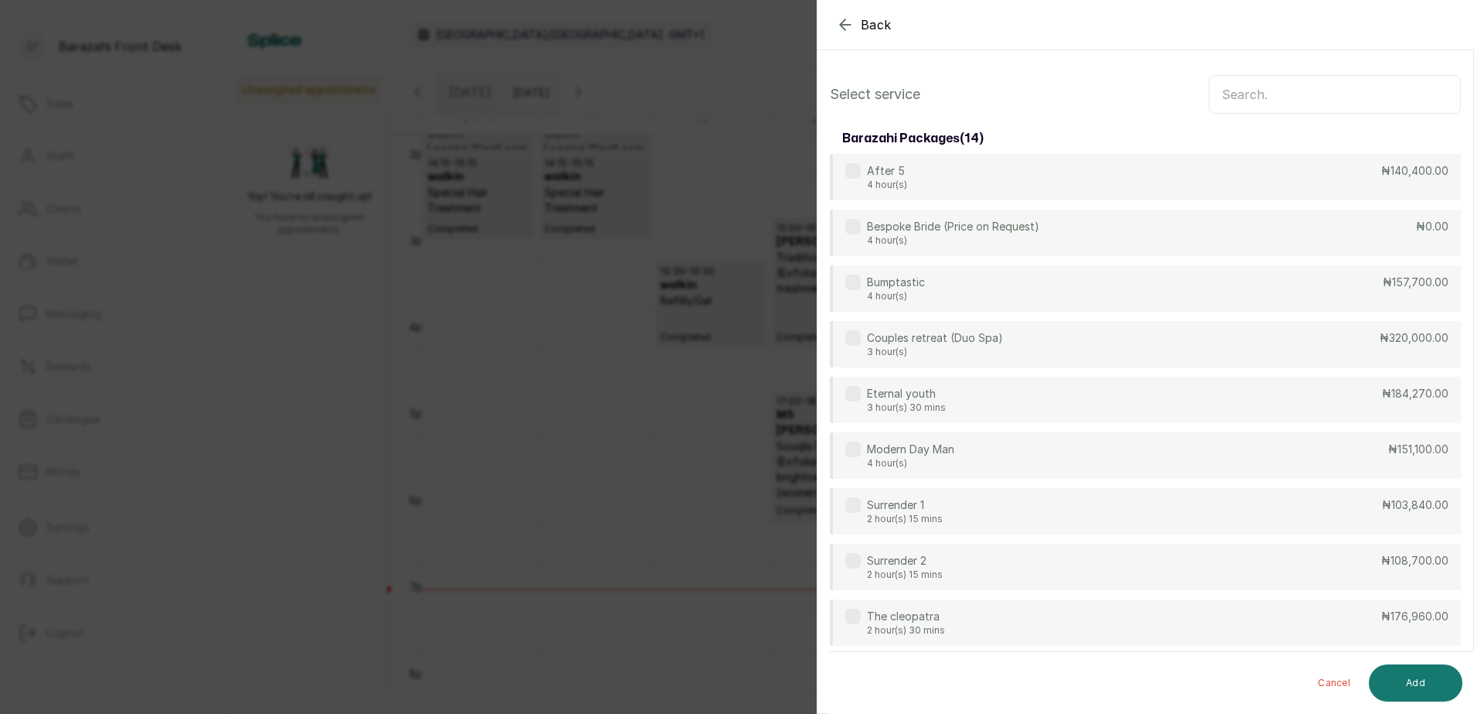
click at [1252, 97] on input "text" at bounding box center [1334, 94] width 252 height 39
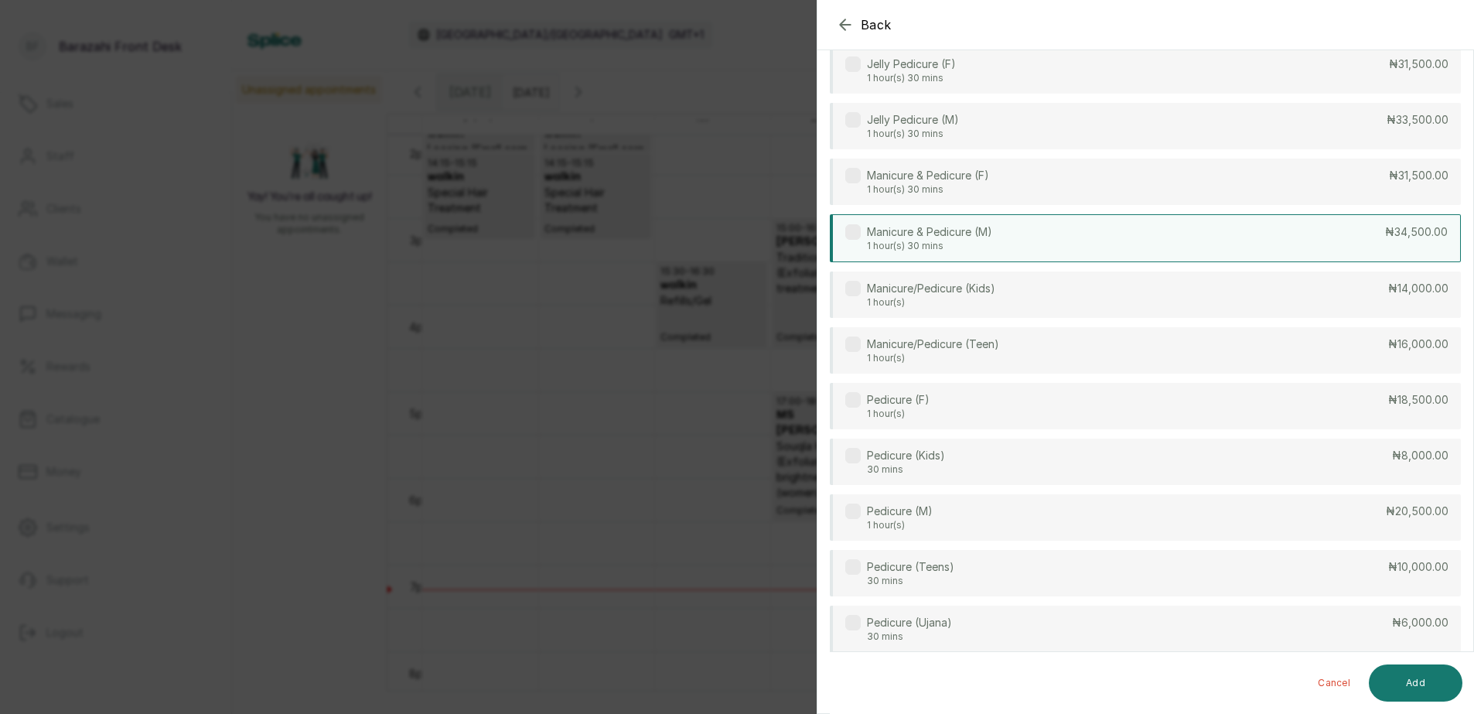
scroll to position [309, 0]
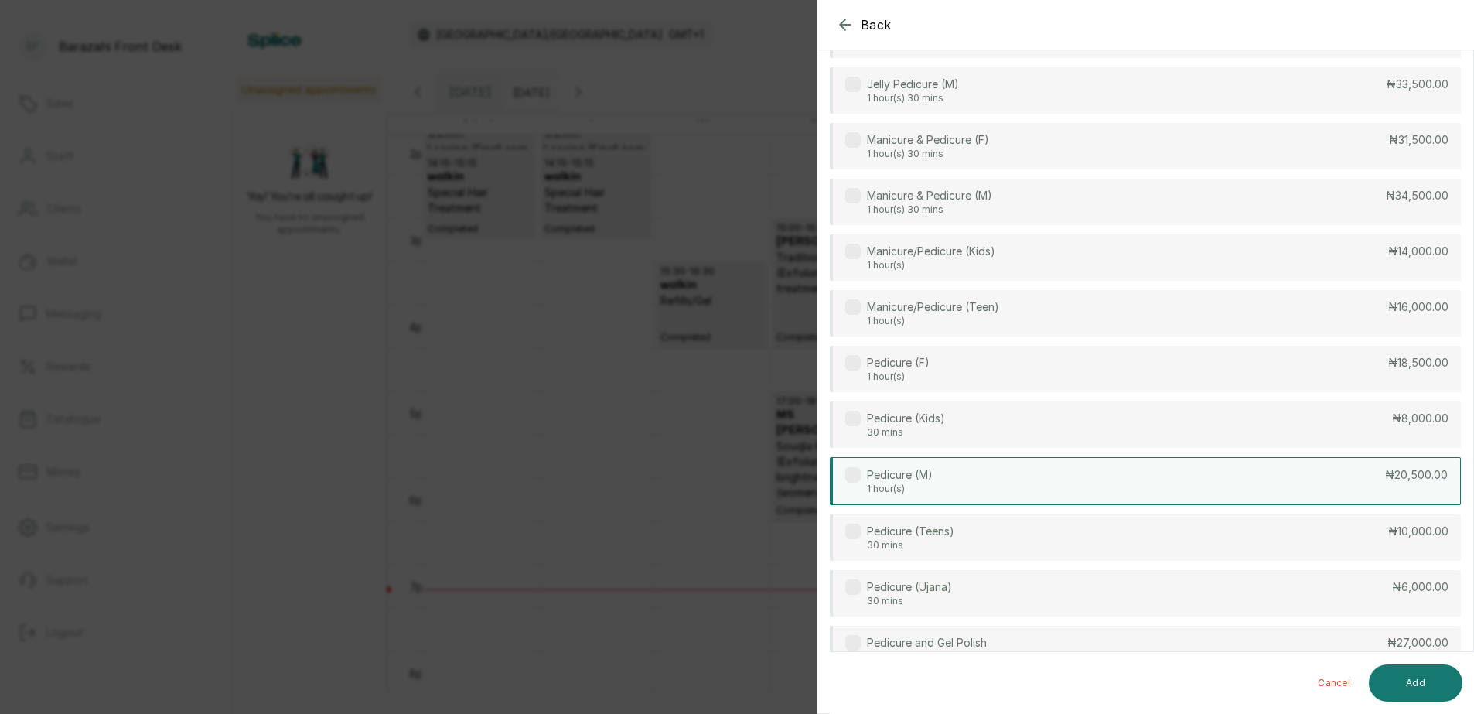
type input "PED"
click at [1082, 474] on div "Pedicure (M) 1 hour(s) ₦20,500.00" at bounding box center [1145, 481] width 631 height 48
click at [1417, 686] on button "Add" at bounding box center [1415, 682] width 94 height 37
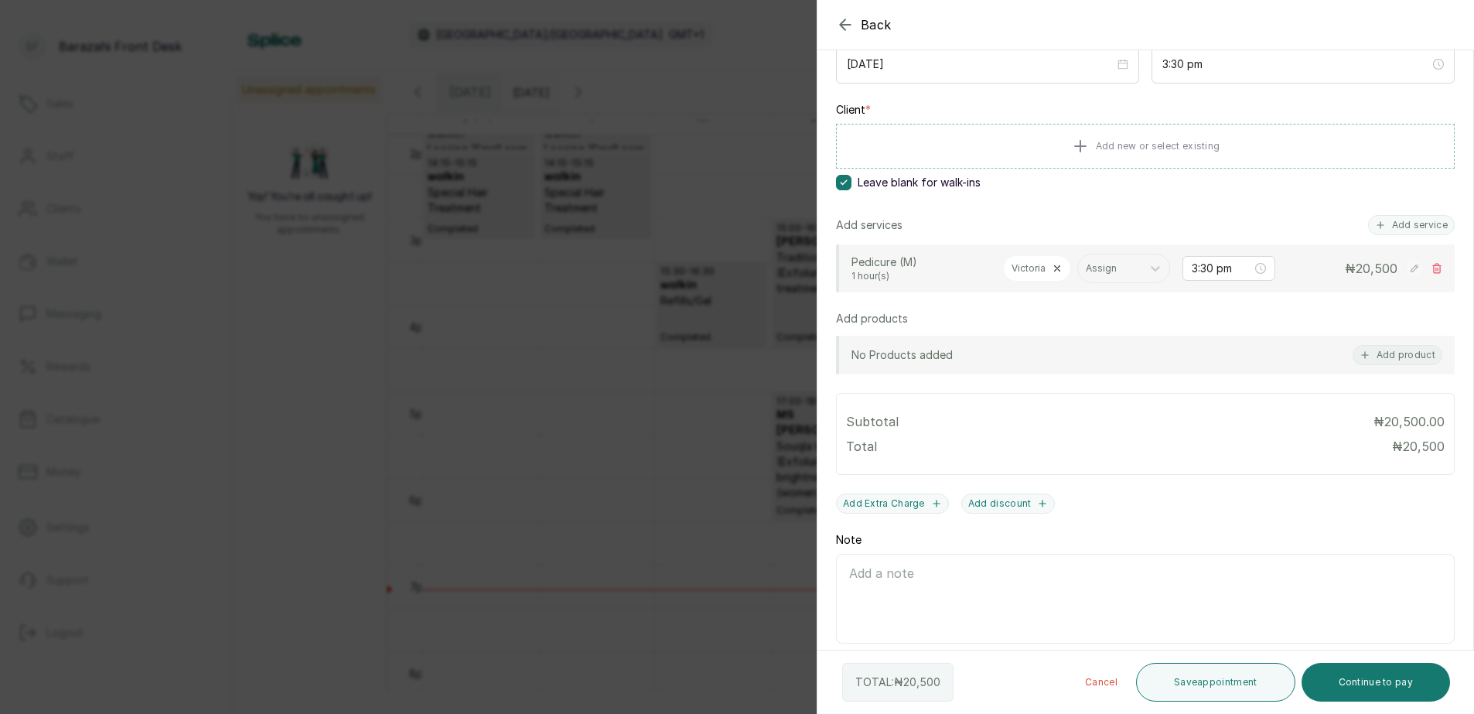
scroll to position [253, 0]
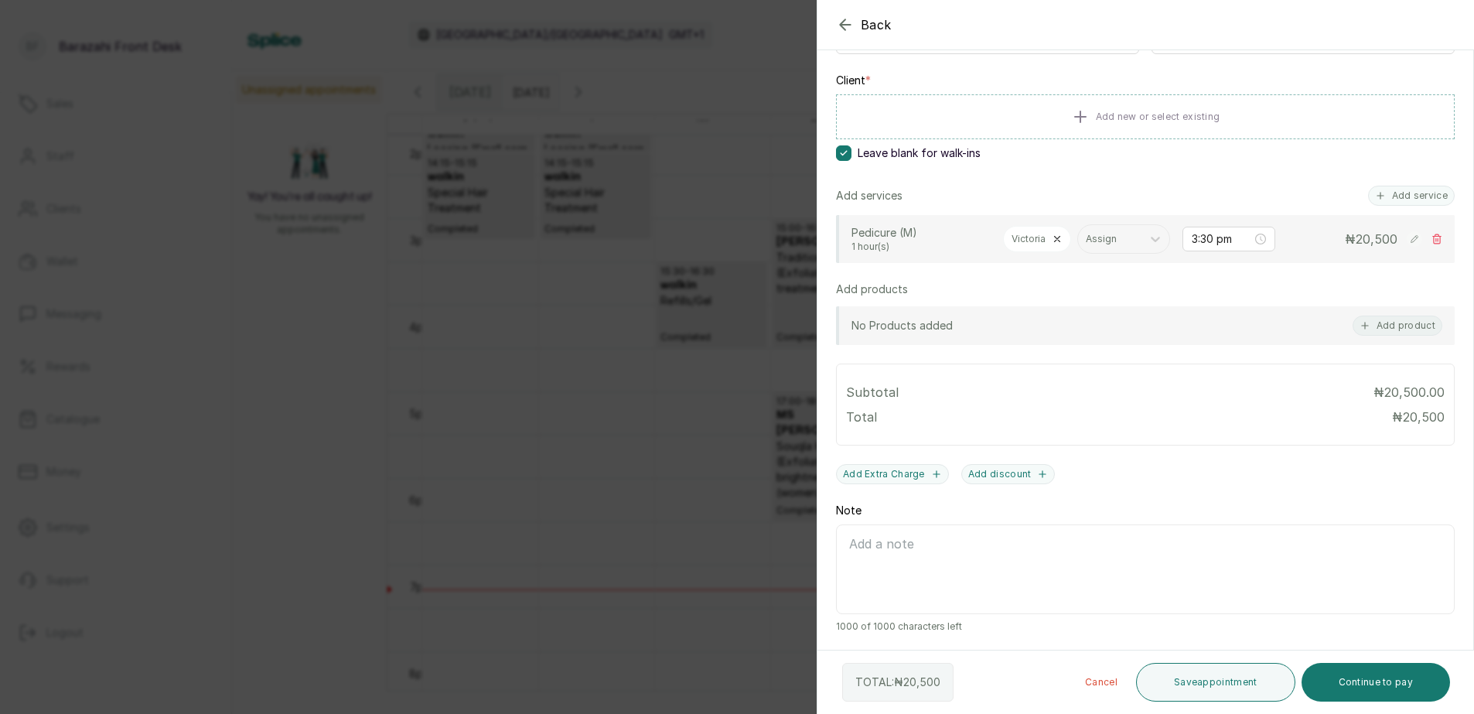
click at [1059, 237] on icon at bounding box center [1057, 239] width 5 height 5
click at [1065, 232] on div "Assign" at bounding box center [1035, 239] width 63 height 20
type input "FUN"
click at [1041, 273] on div "[PERSON_NAME]" at bounding box center [1049, 277] width 155 height 29
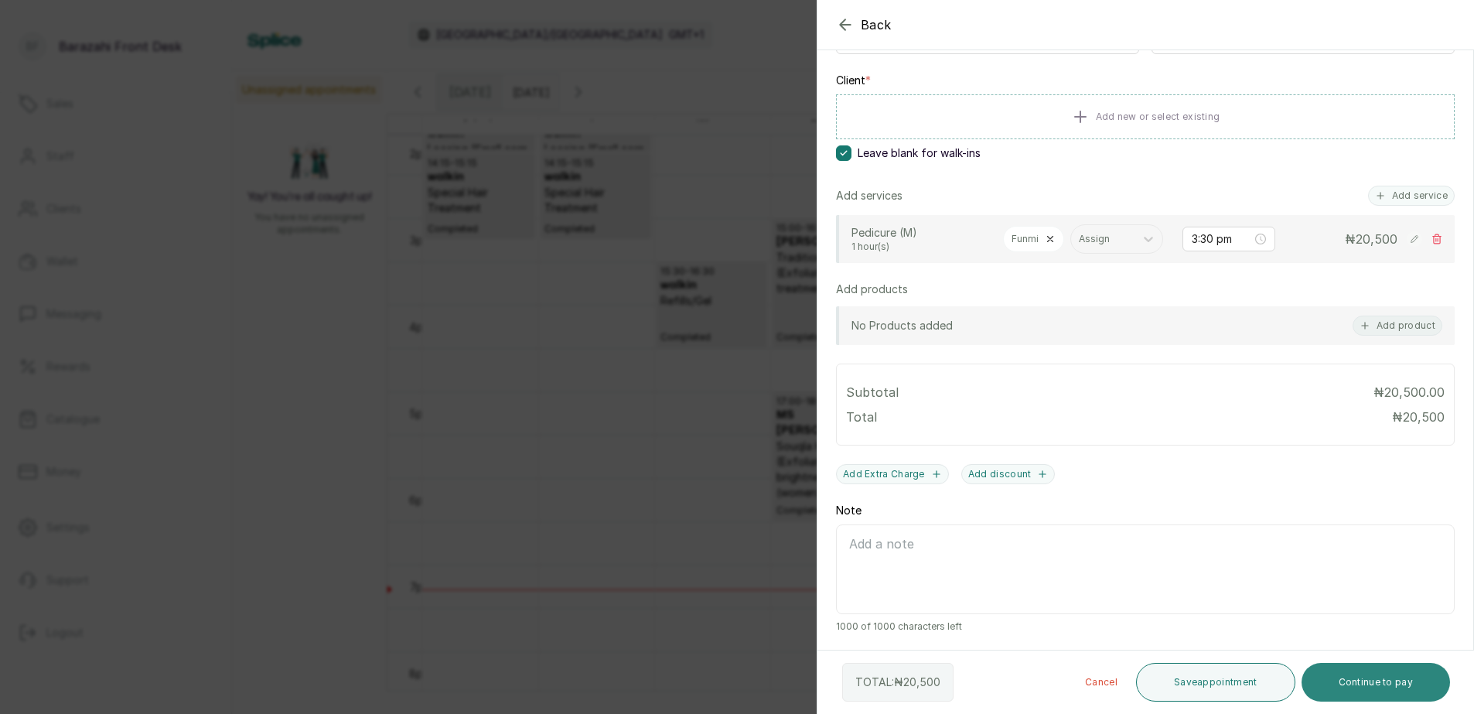
click at [1356, 687] on button "Continue to pay" at bounding box center [1375, 682] width 149 height 39
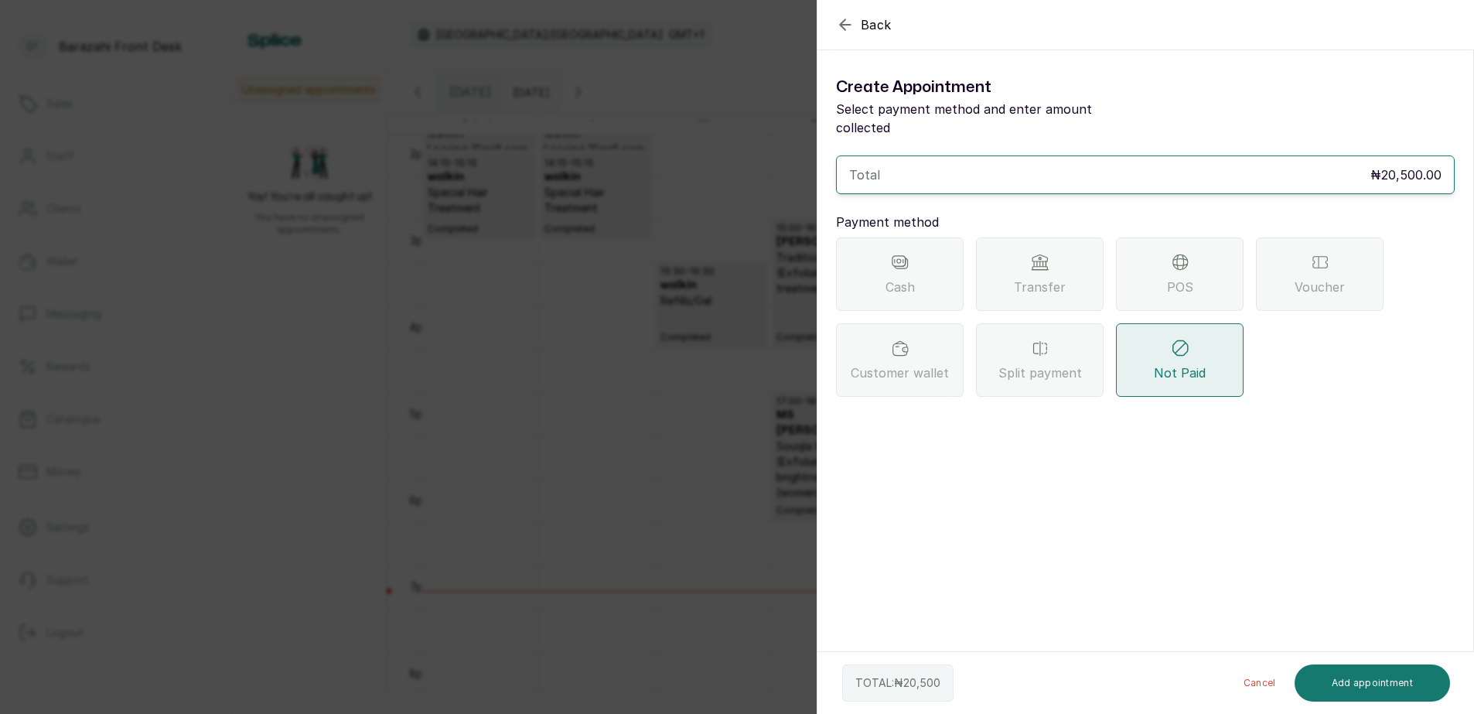
click at [1144, 246] on div "POS" at bounding box center [1180, 273] width 128 height 73
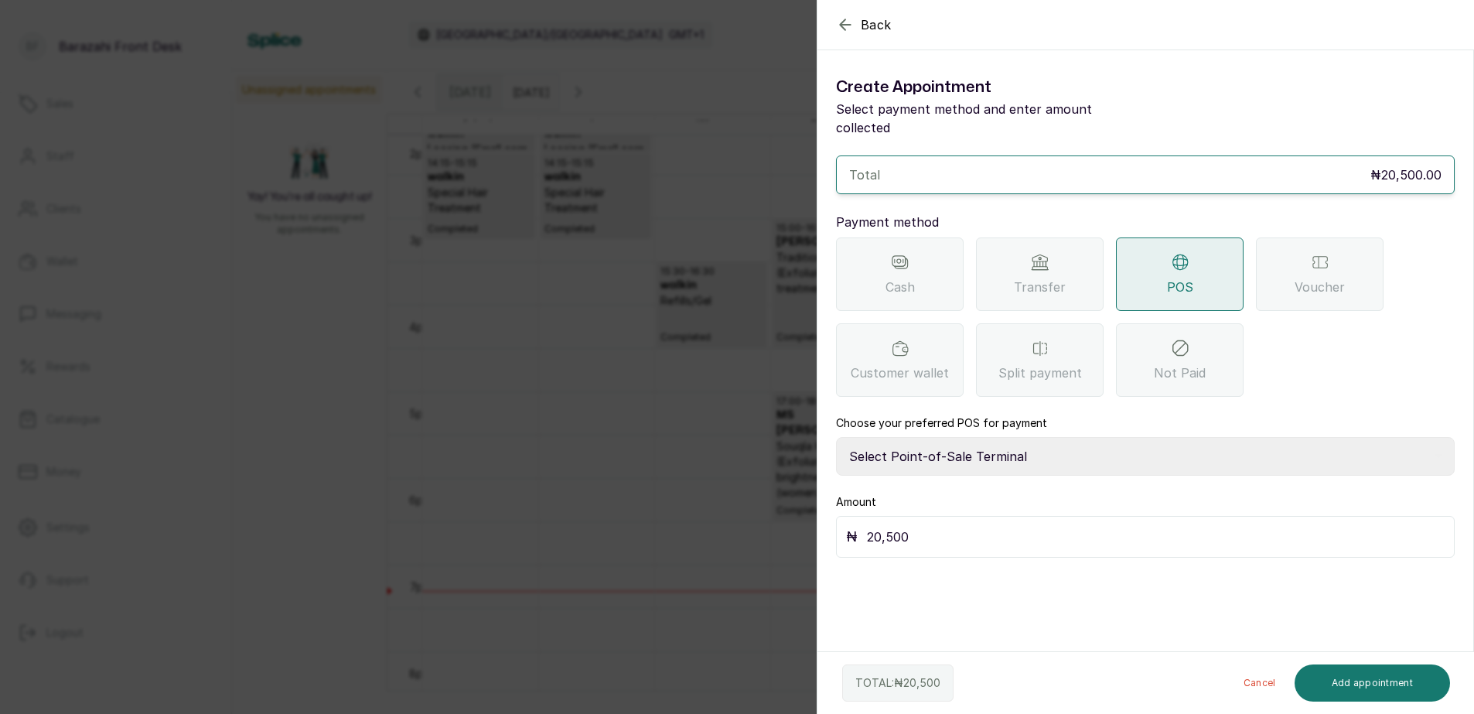
click at [954, 437] on select "Select Point-of-Sale Terminal [GEOGRAPHIC_DATA] POS Paystack-Titan Access POS A…" at bounding box center [1145, 456] width 619 height 39
select select "4d1b21be-96f6-4525-8484-90dd038af117"
click at [836, 437] on select "Select Point-of-Sale Terminal [GEOGRAPHIC_DATA] POS Paystack-Titan Access POS A…" at bounding box center [1145, 456] width 619 height 39
click at [1341, 688] on button "Add appointment" at bounding box center [1372, 682] width 156 height 37
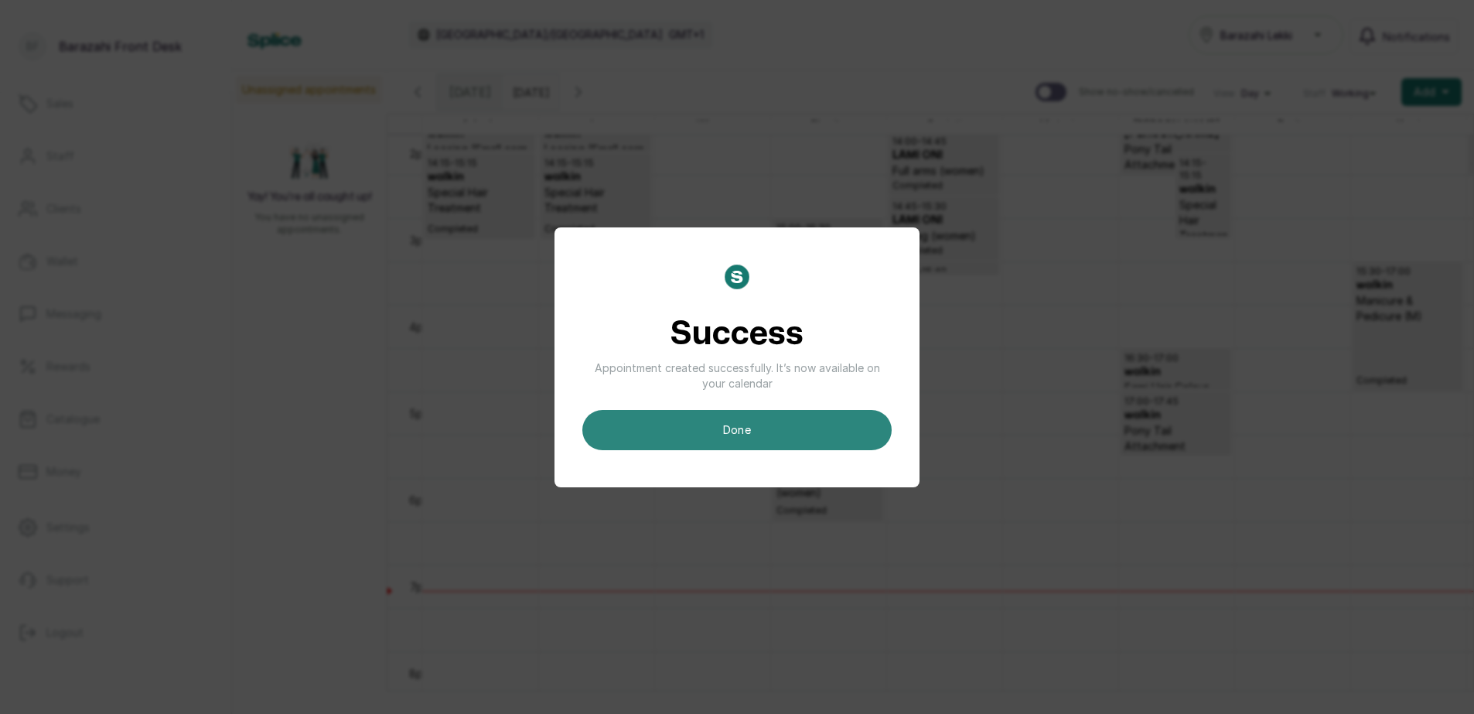
click at [849, 432] on button "done" at bounding box center [736, 430] width 309 height 40
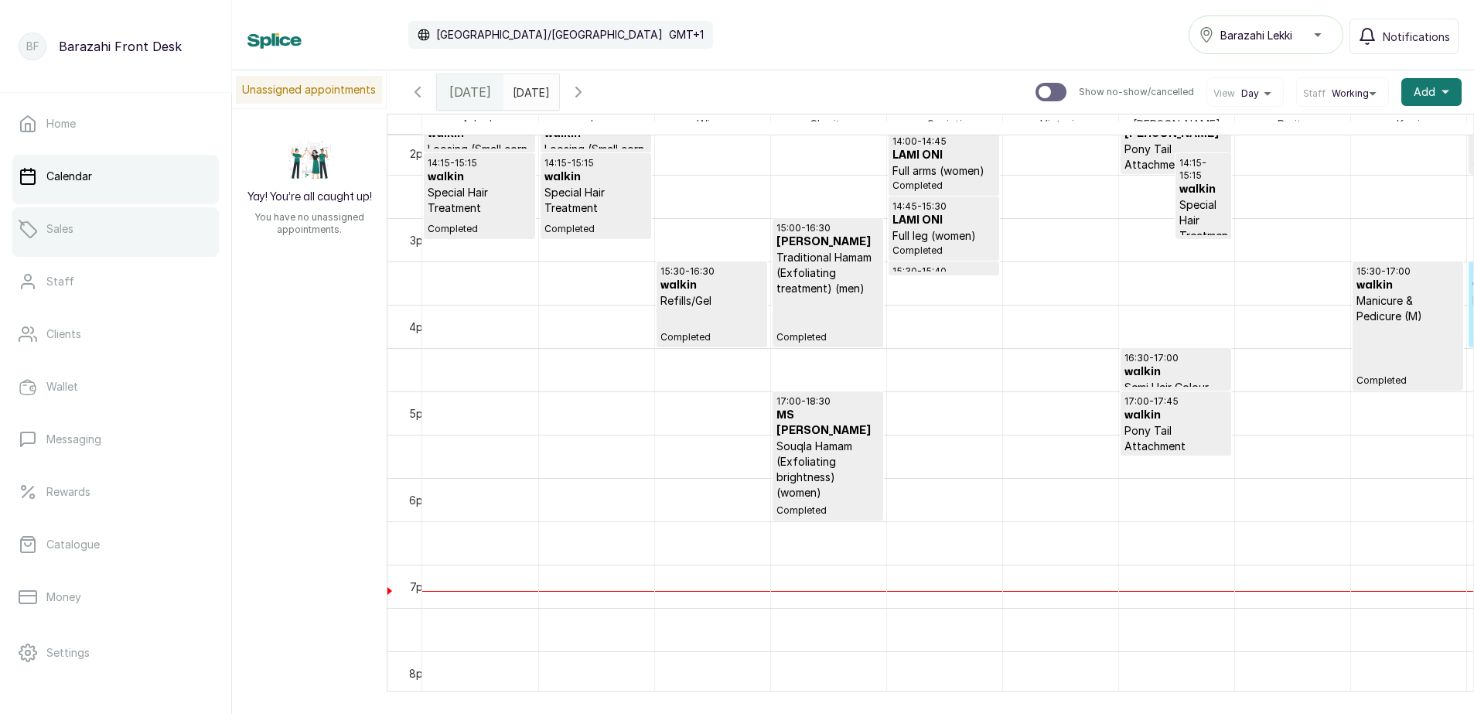
click at [131, 233] on link "Sales" at bounding box center [115, 228] width 206 height 43
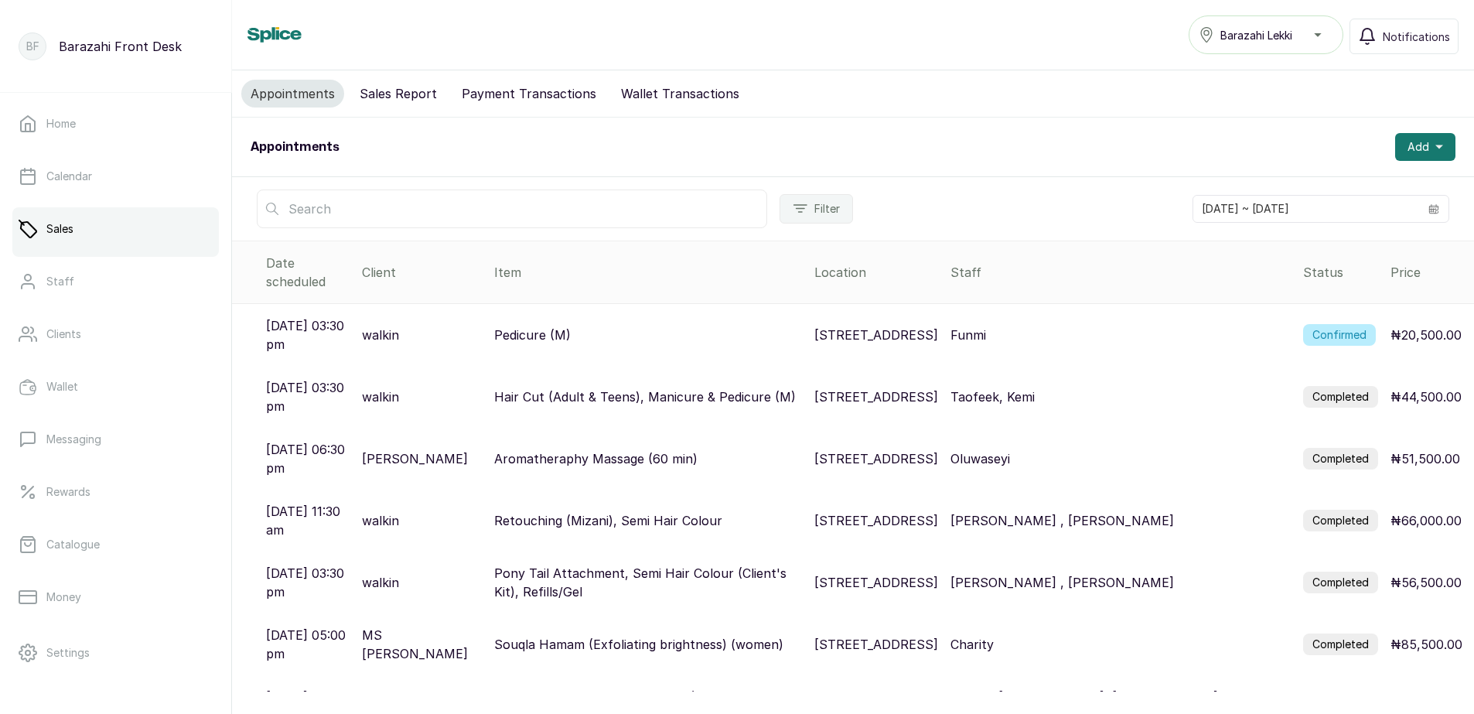
click at [1317, 324] on label "Confirmed" at bounding box center [1339, 335] width 73 height 22
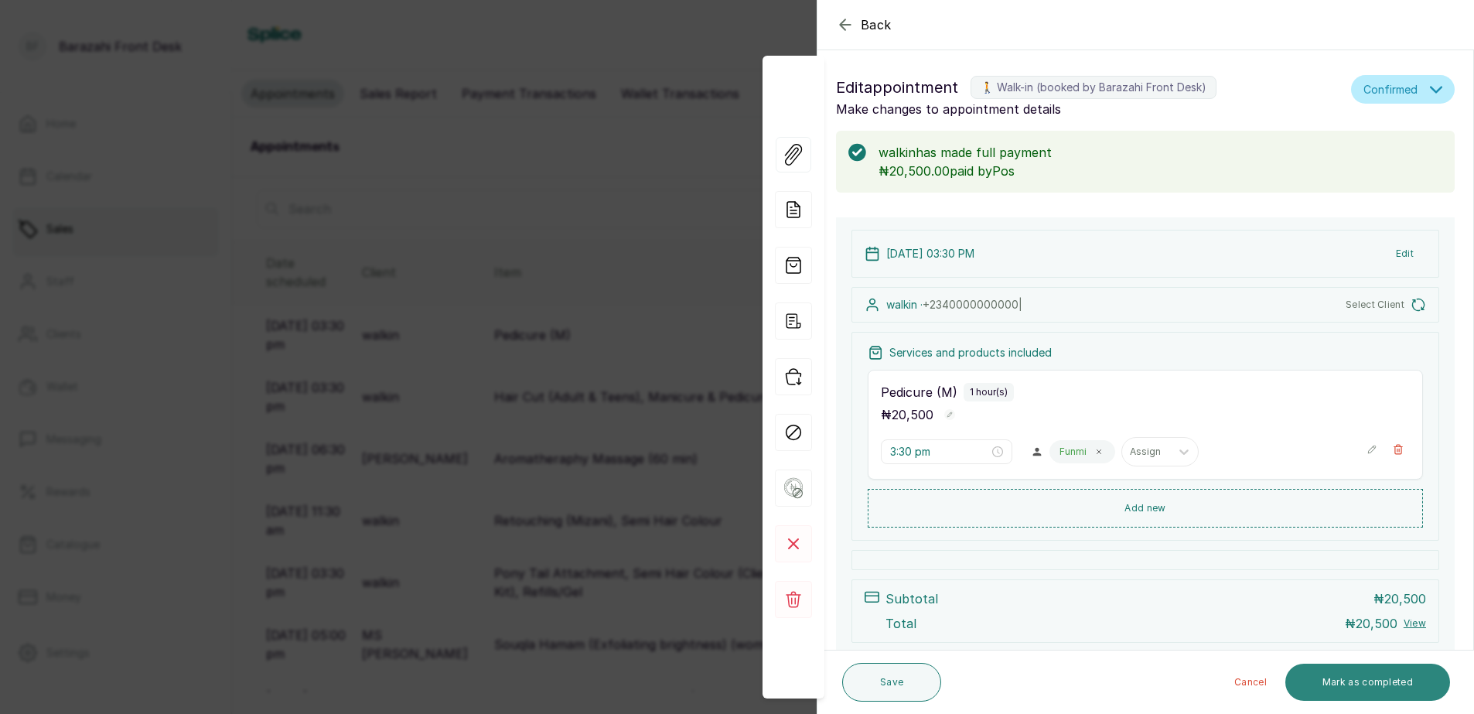
click at [1333, 680] on button "Mark as completed" at bounding box center [1367, 681] width 165 height 37
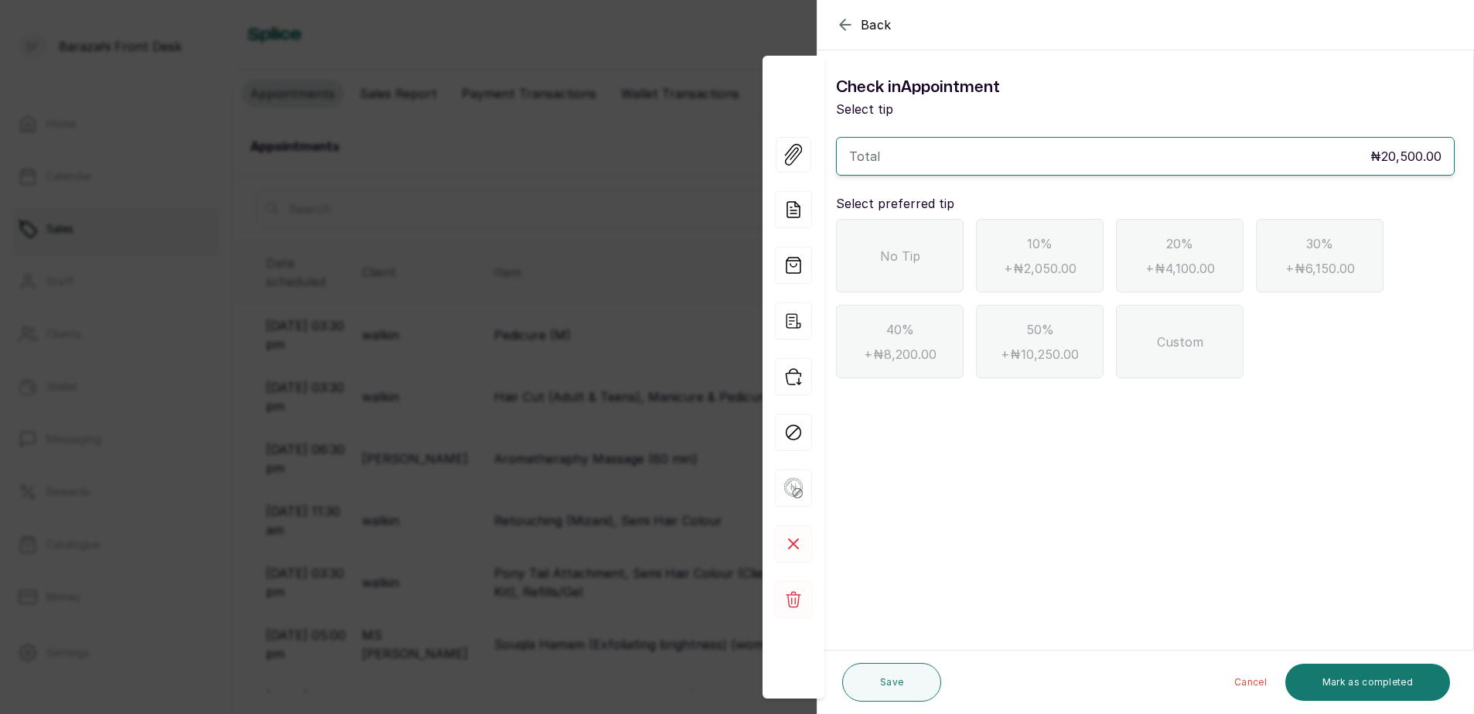
click at [884, 248] on span "No Tip" at bounding box center [900, 256] width 40 height 19
click at [1319, 681] on button "Mark as completed" at bounding box center [1367, 681] width 165 height 37
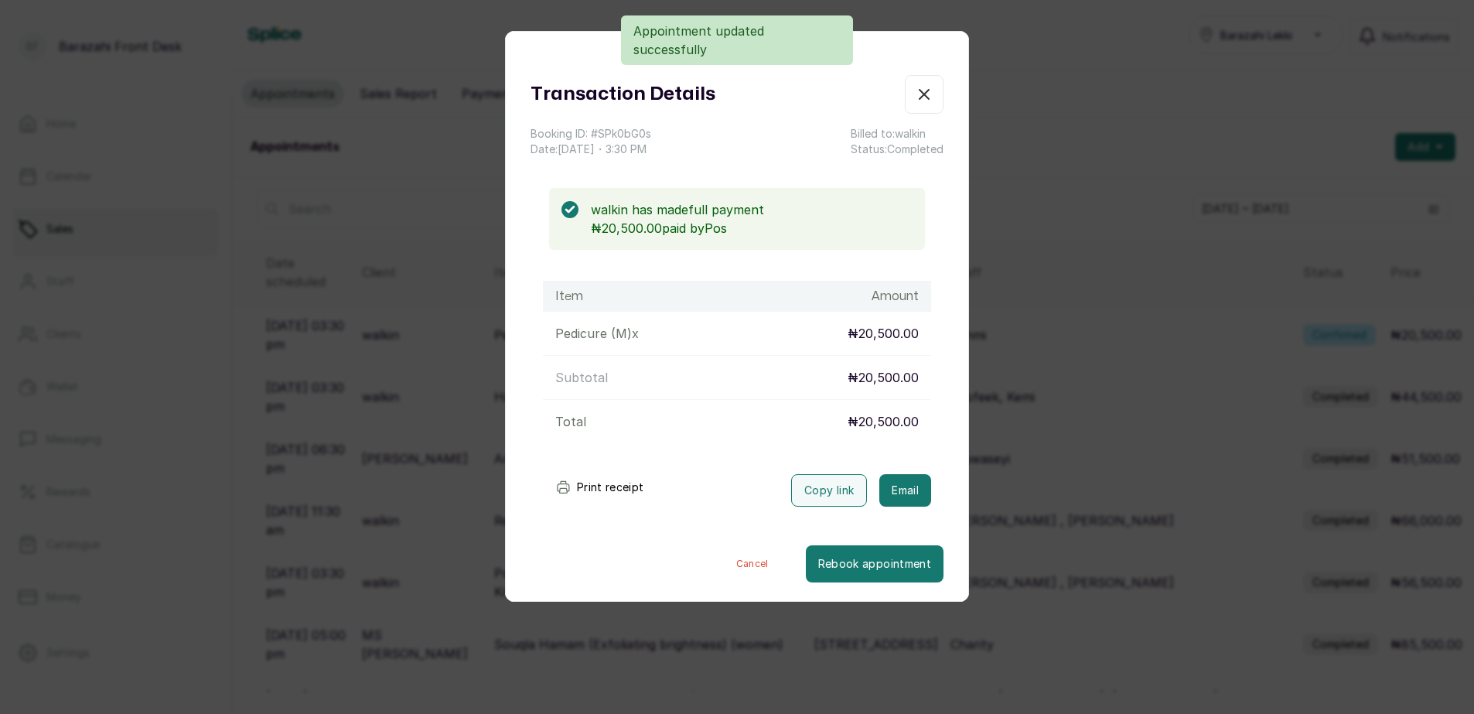
click at [567, 481] on icon "submit" at bounding box center [562, 486] width 15 height 15
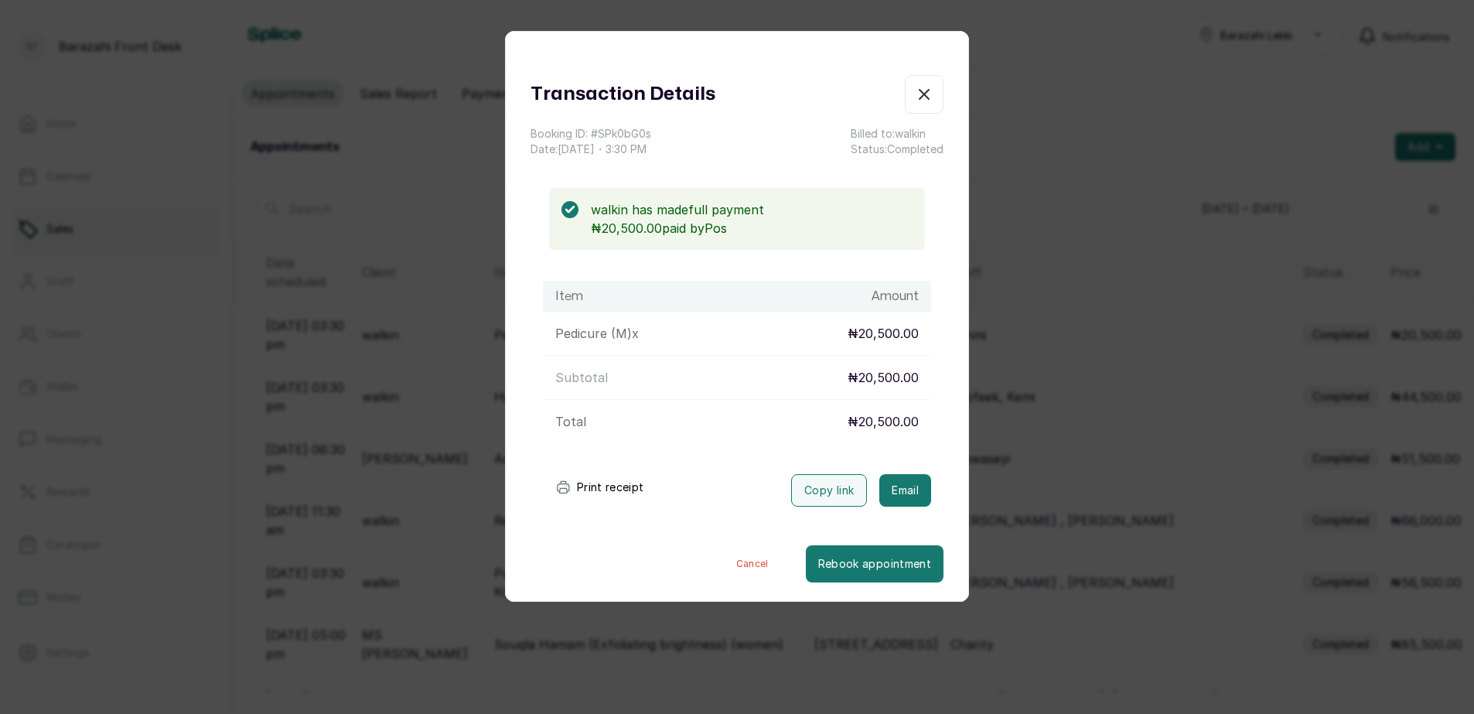
click at [919, 99] on icon "button" at bounding box center [923, 94] width 9 height 9
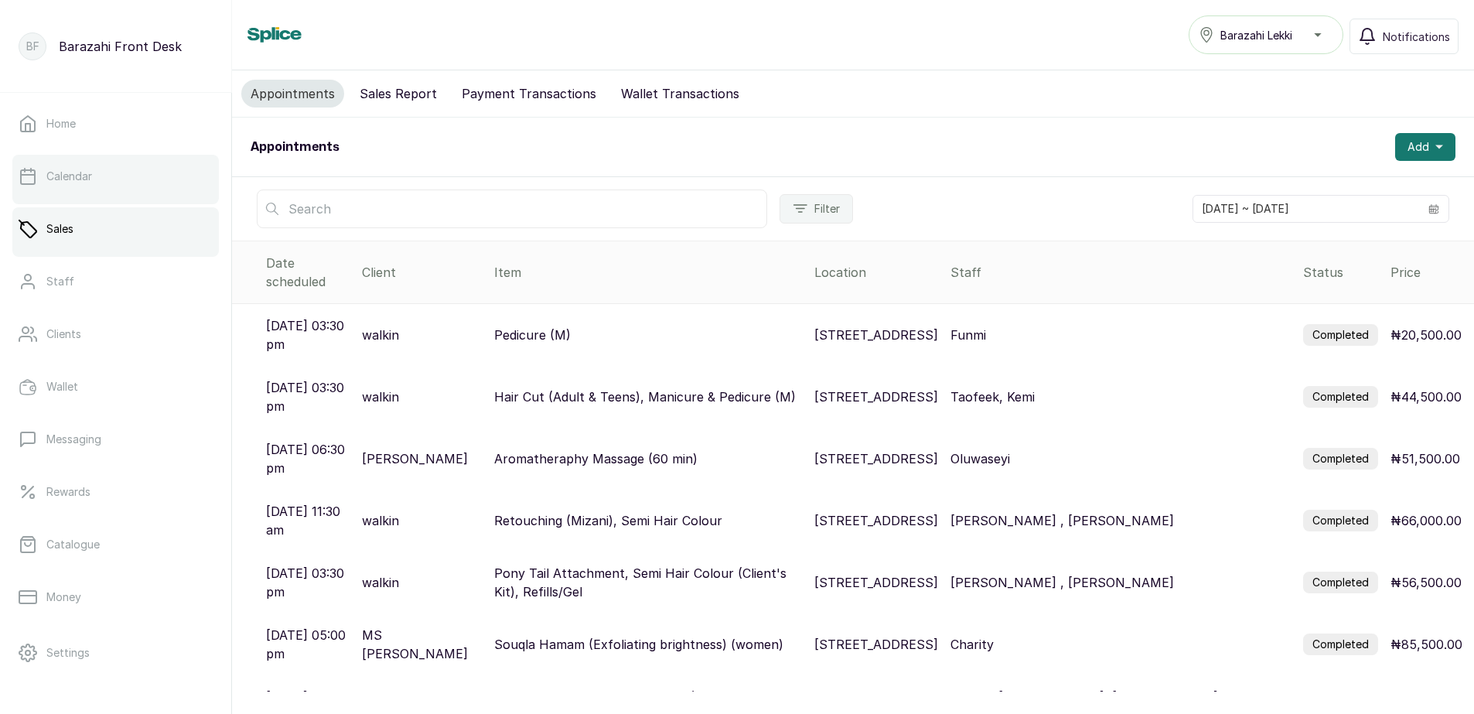
click at [91, 189] on link "Calendar" at bounding box center [115, 176] width 206 height 43
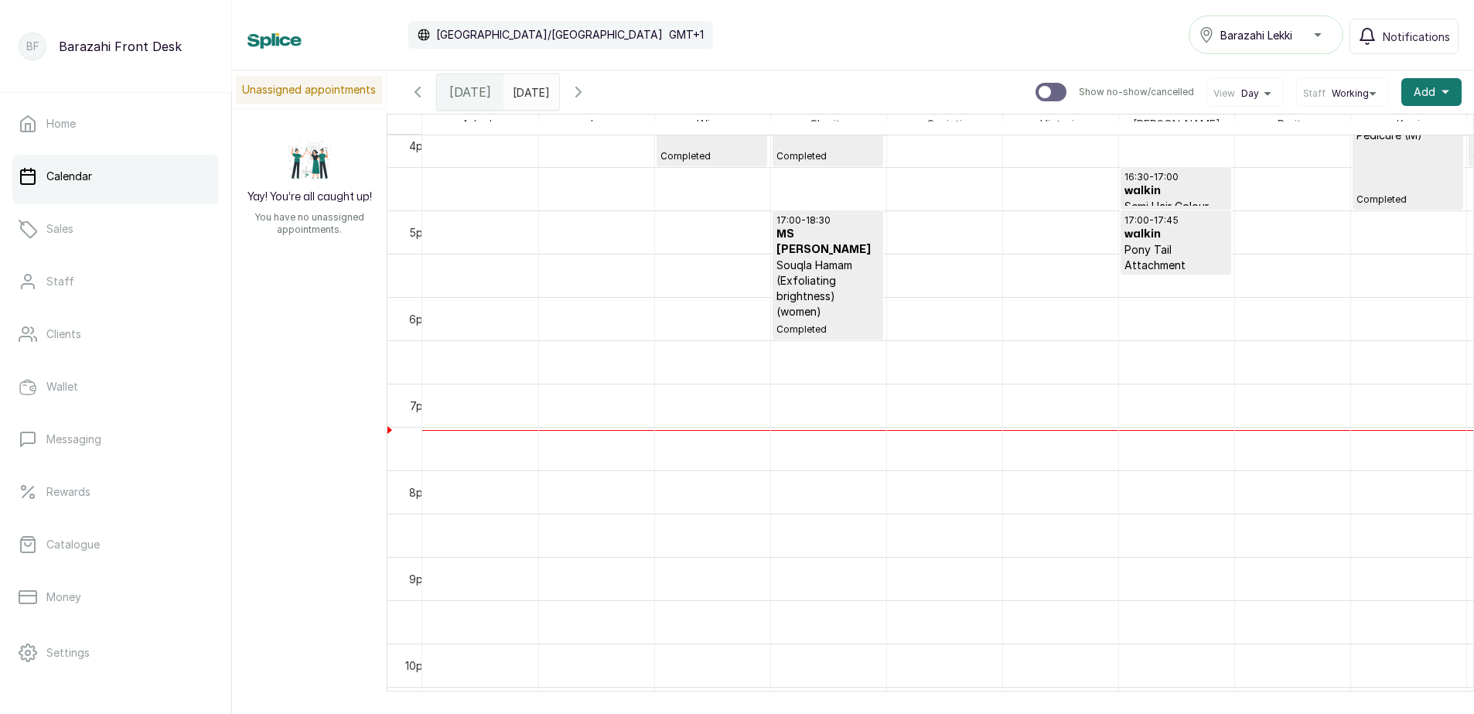
scroll to position [1508, 0]
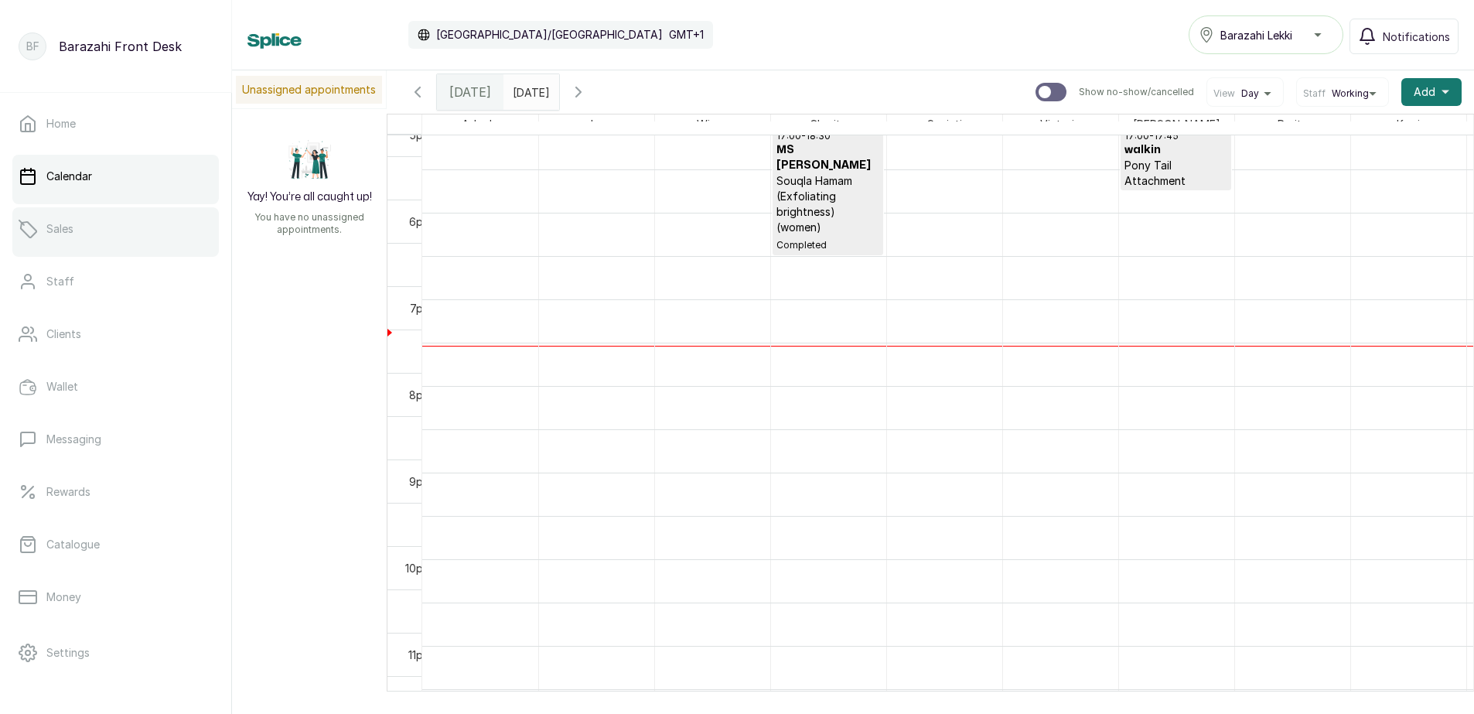
click at [121, 231] on link "Sales" at bounding box center [115, 228] width 206 height 43
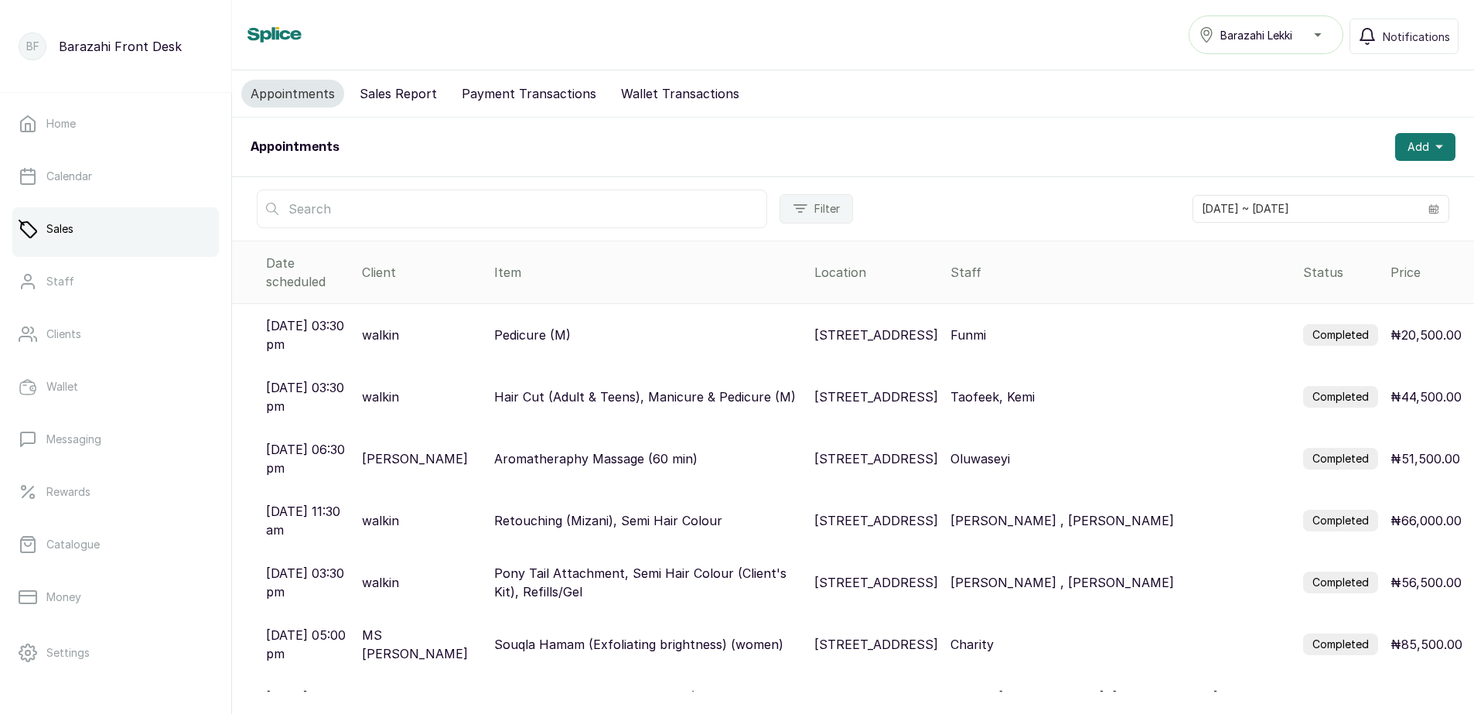
click at [510, 90] on button "Payment Transactions" at bounding box center [528, 94] width 153 height 28
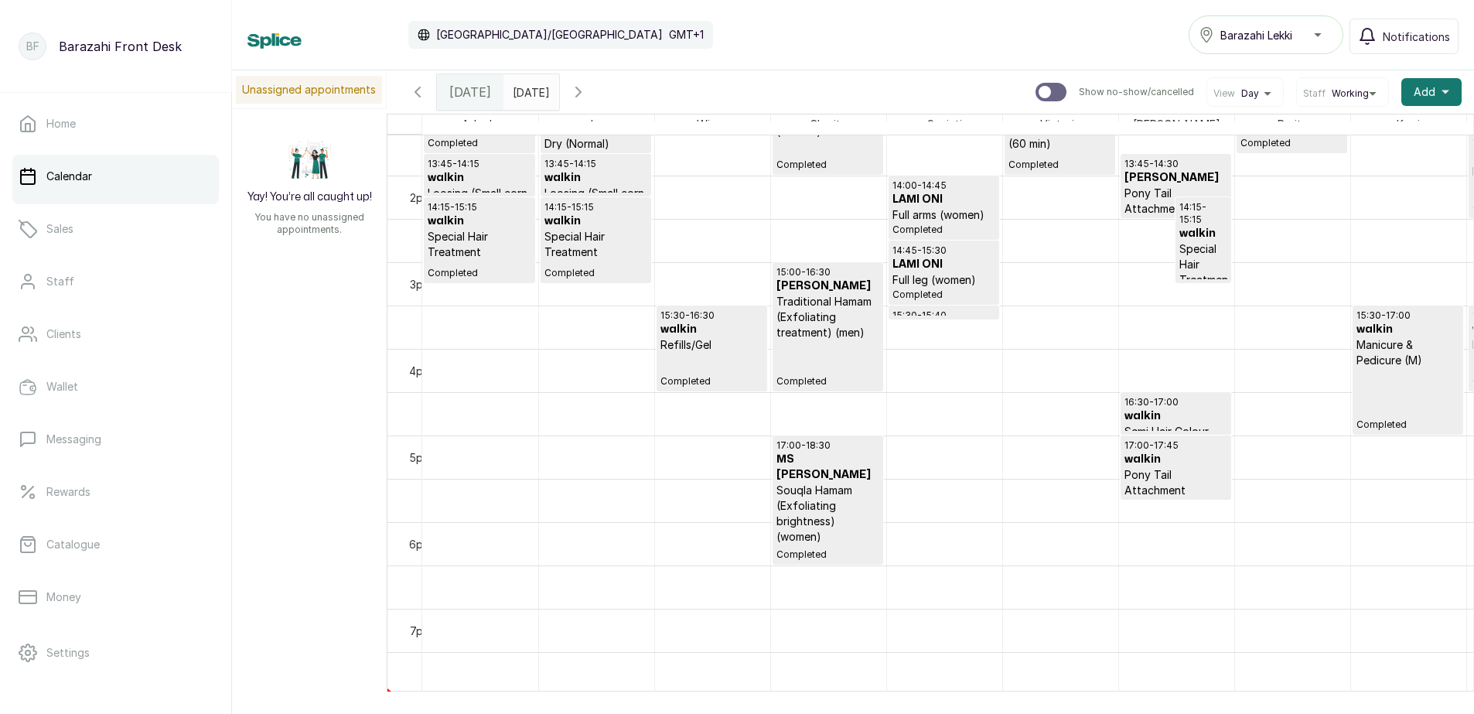
scroll to position [1121, 0]
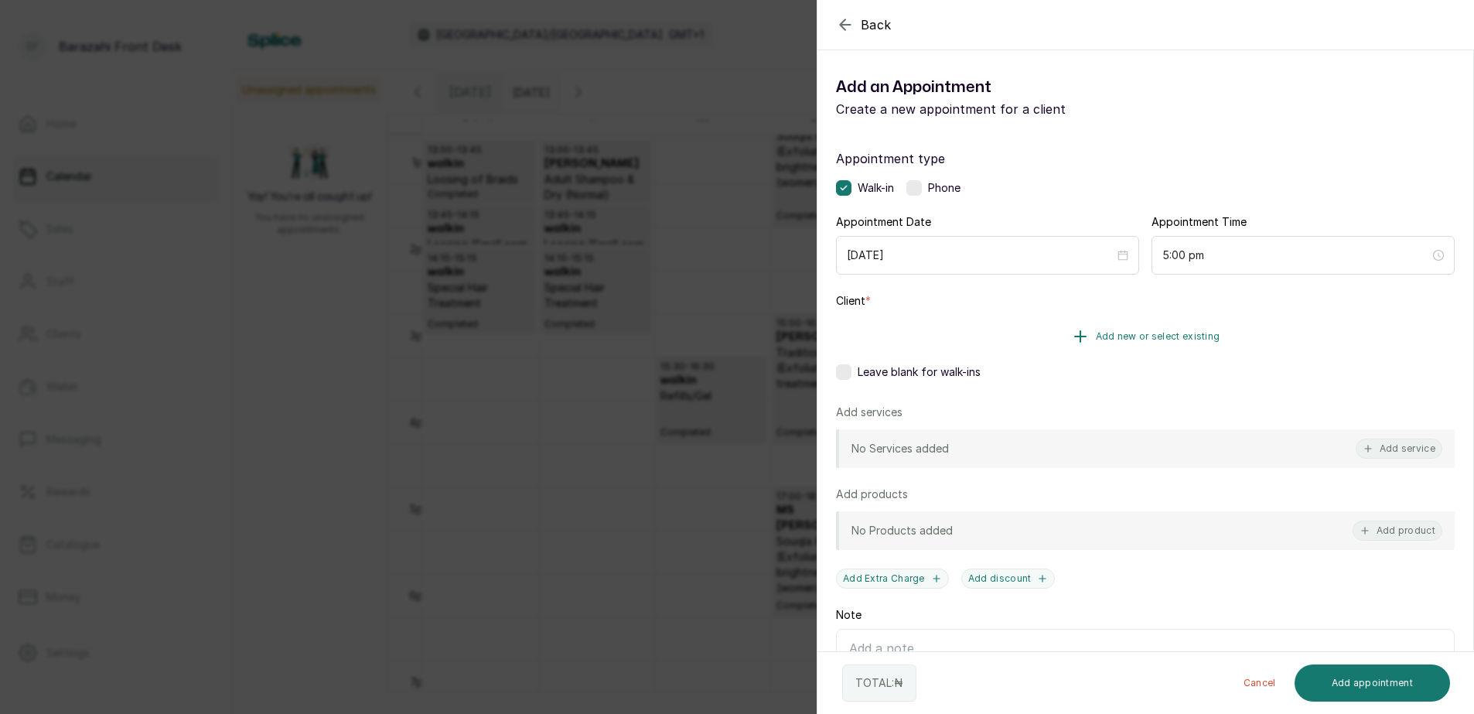
click at [1156, 338] on span "Add new or select existing" at bounding box center [1158, 336] width 124 height 12
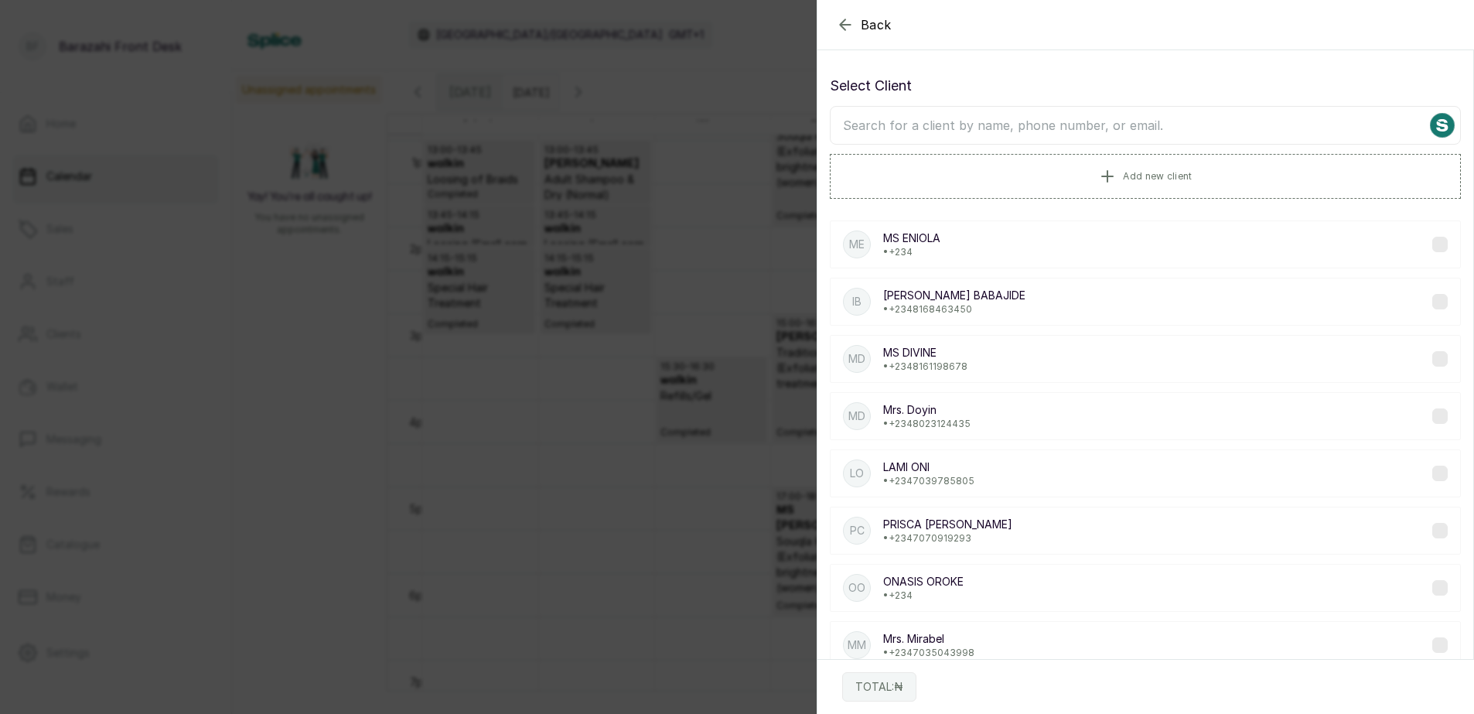
click at [958, 124] on input "text" at bounding box center [1145, 125] width 631 height 39
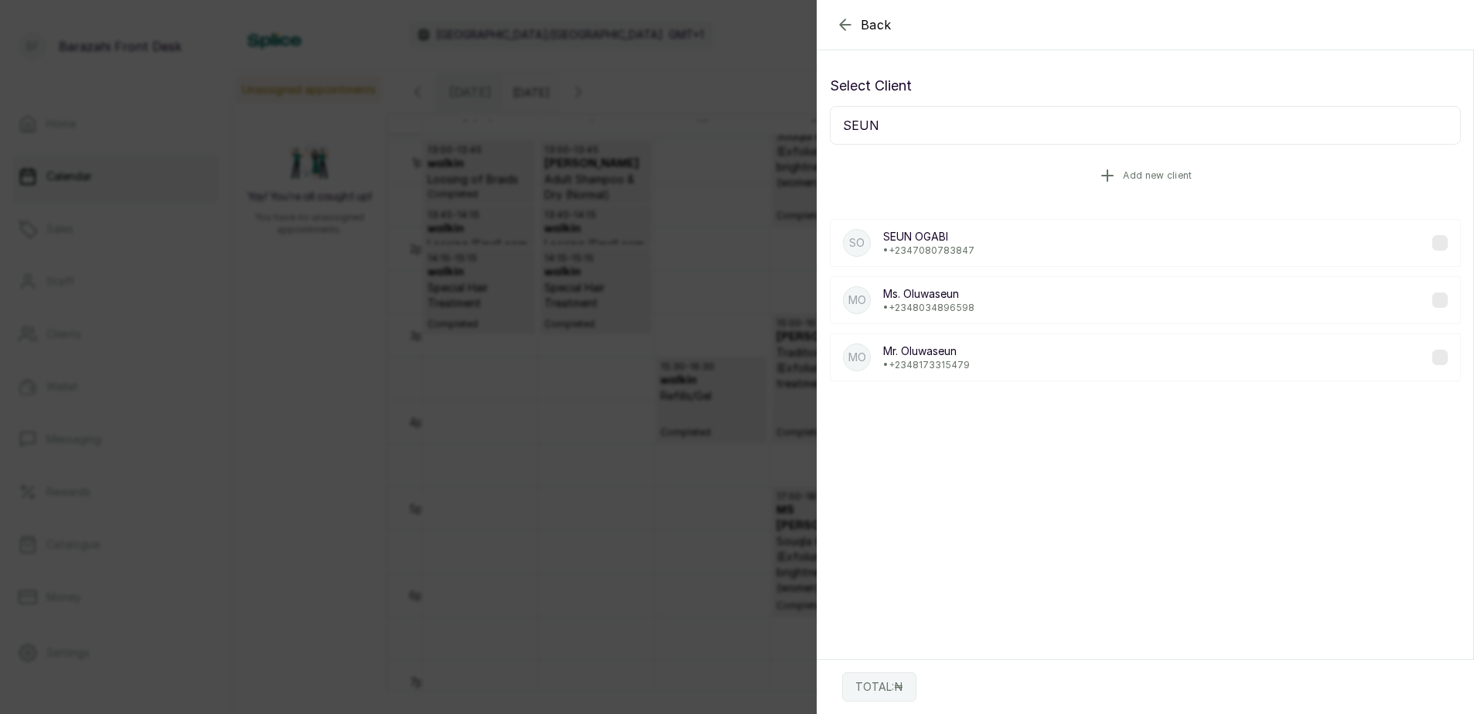
type input "SEUN"
click at [1126, 169] on span "Add new client" at bounding box center [1157, 175] width 69 height 12
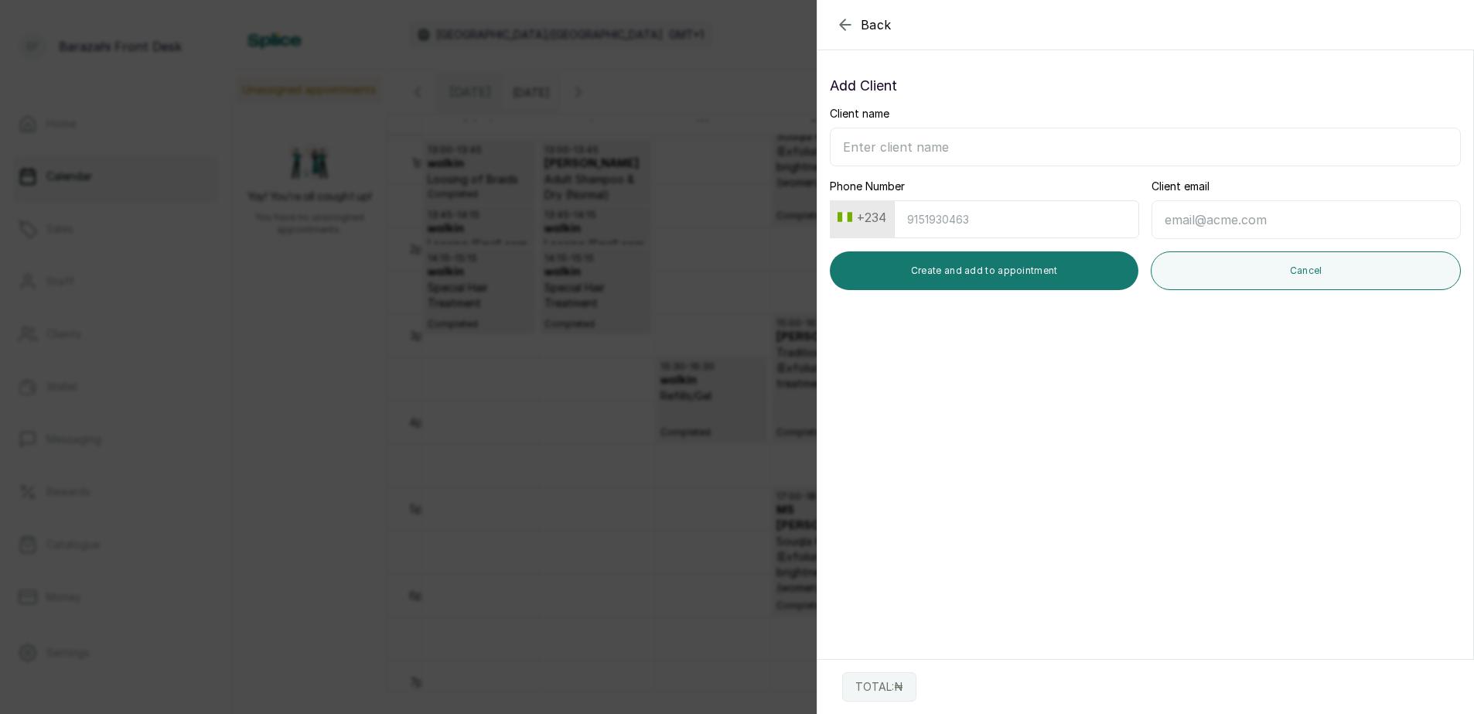
click at [984, 146] on input "Client name" at bounding box center [1145, 147] width 631 height 39
type input "[PERSON_NAME]"
click at [993, 223] on input "Phone Number" at bounding box center [1016, 219] width 245 height 38
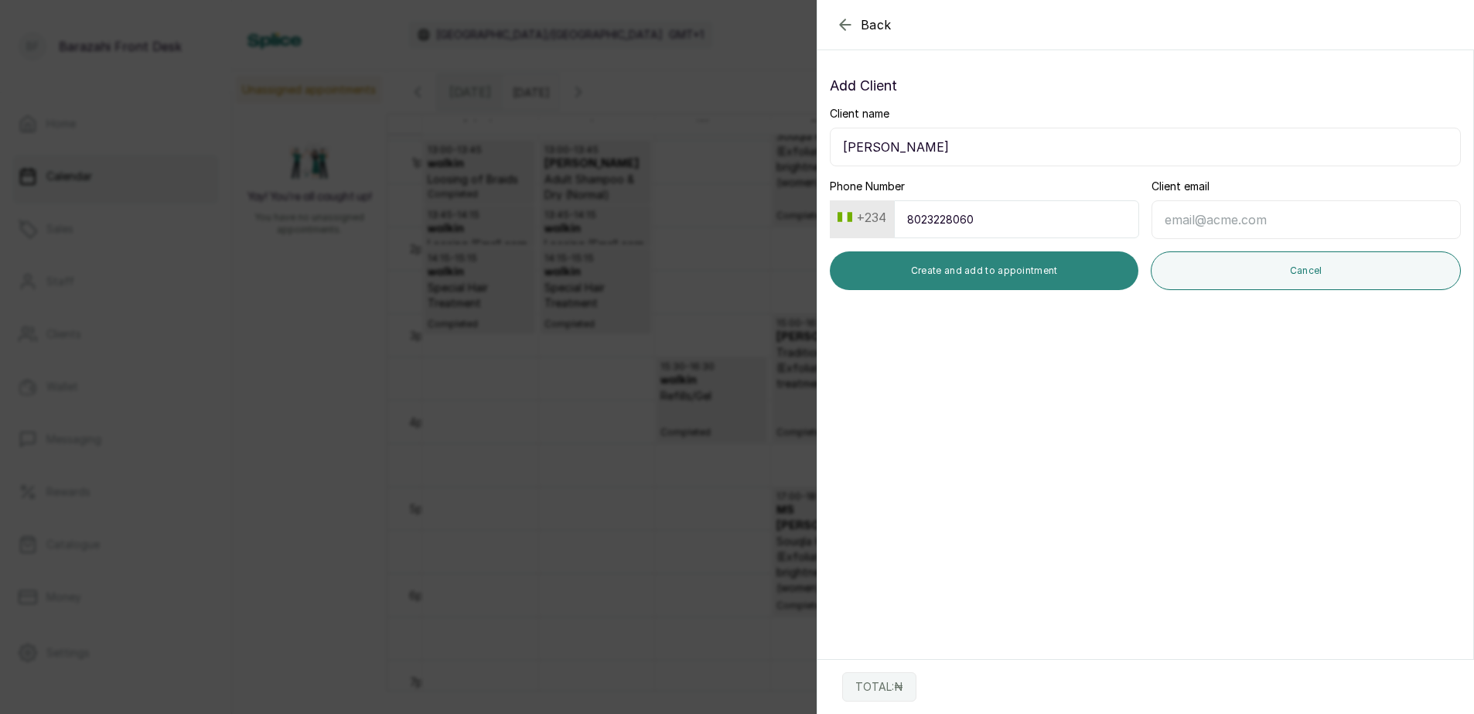
type input "8023228060"
click at [984, 268] on button "Create and add to appointment" at bounding box center [984, 270] width 308 height 39
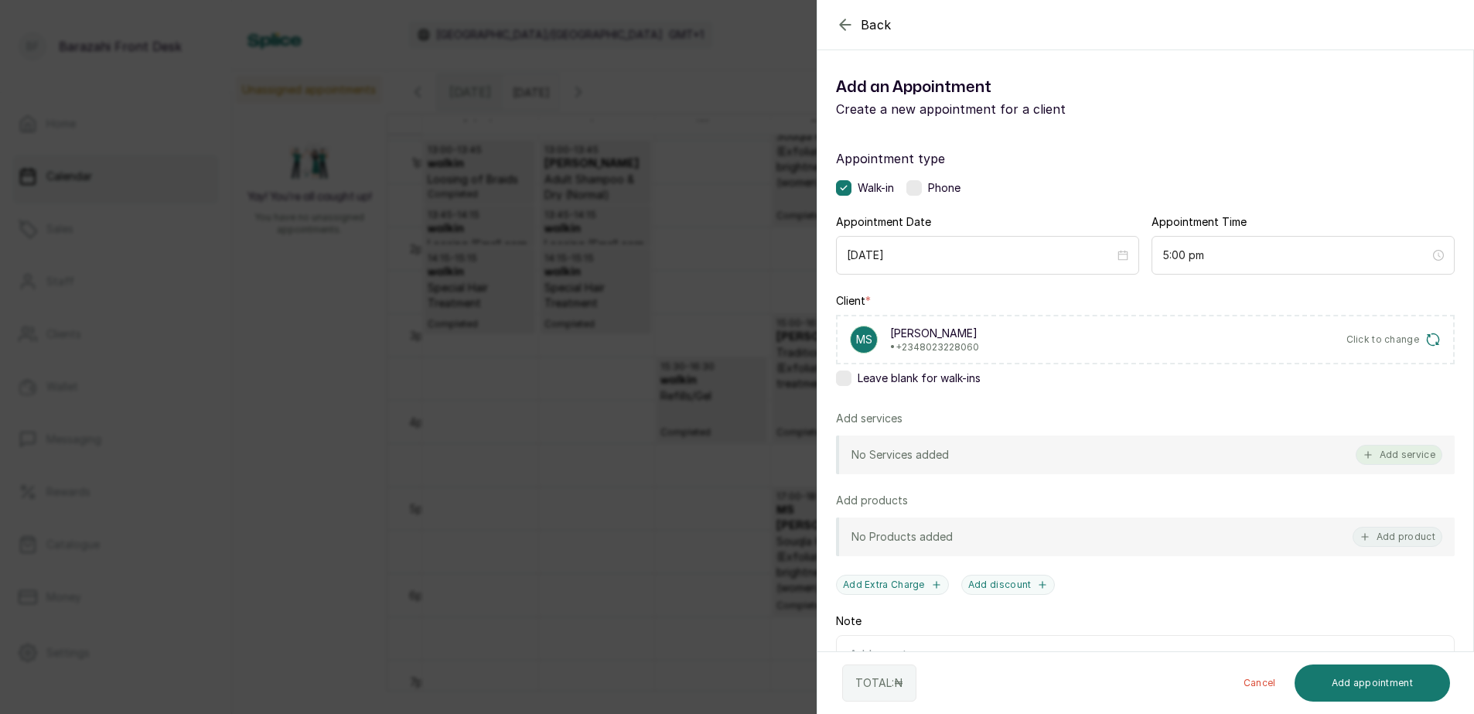
click at [1406, 455] on button "Add service" at bounding box center [1398, 455] width 87 height 20
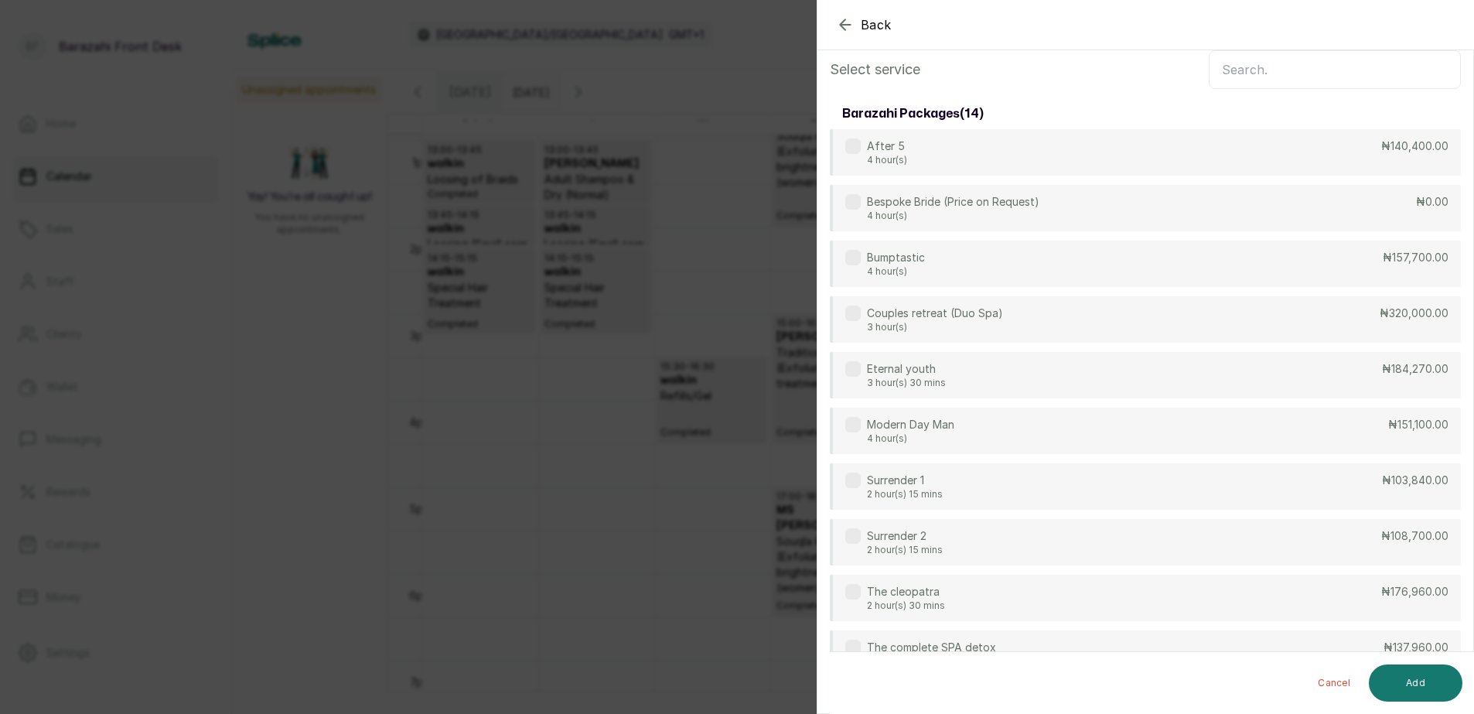
scroll to position [0, 0]
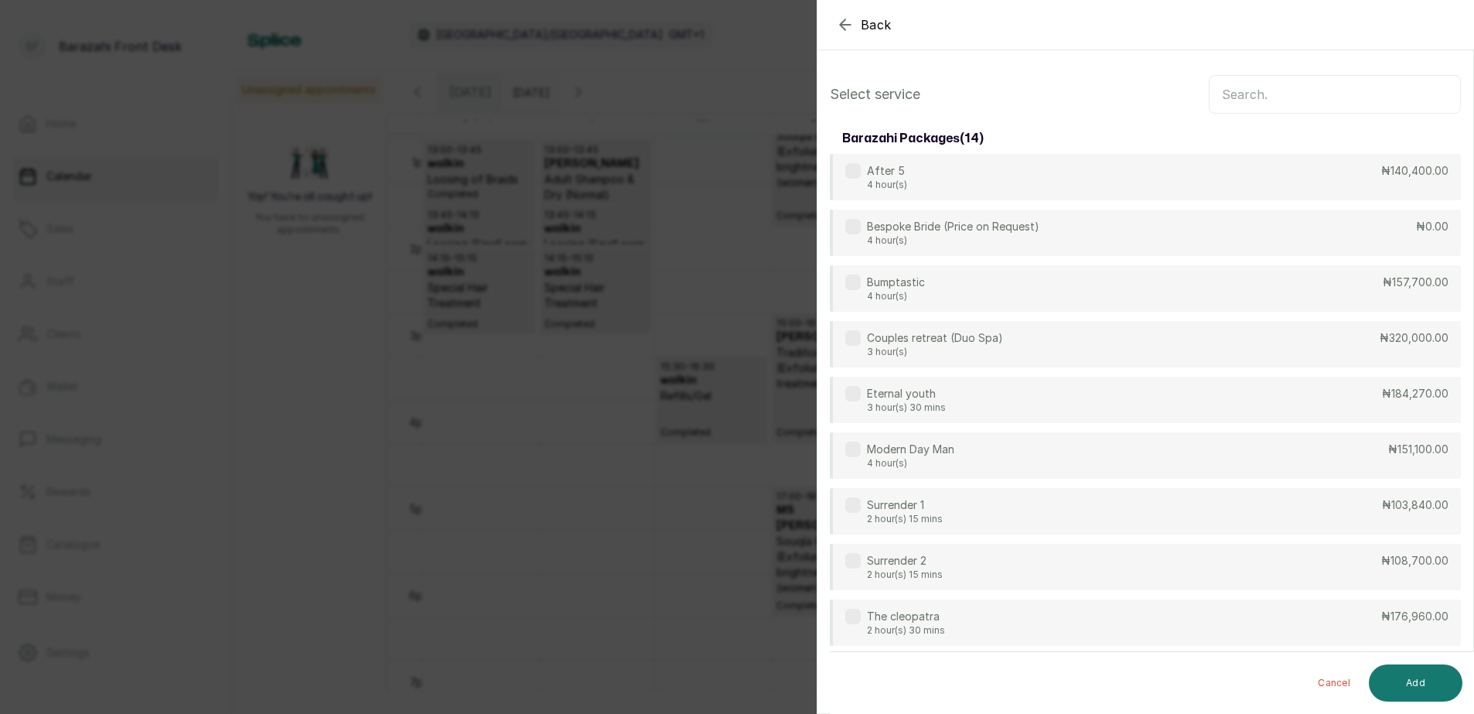
click at [1259, 99] on input "text" at bounding box center [1334, 94] width 252 height 39
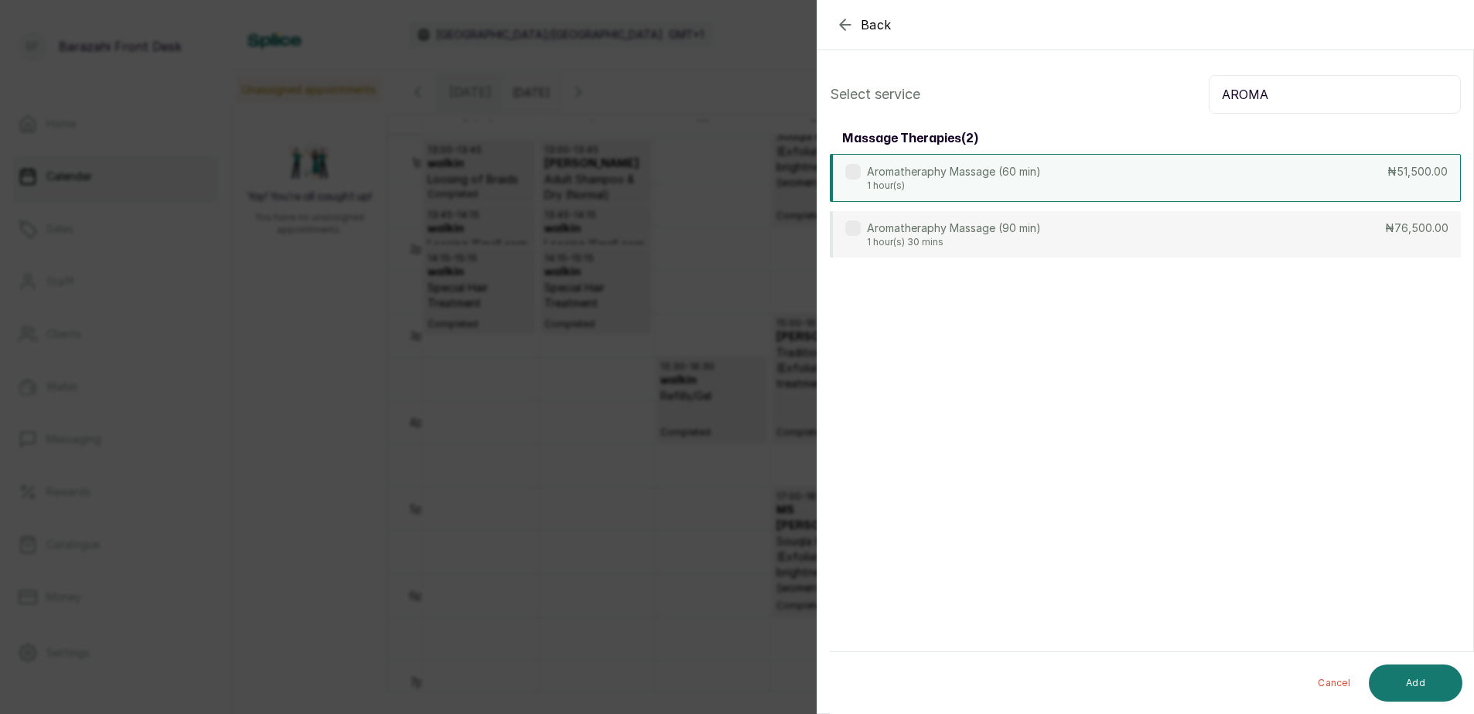
type input "AROMA"
click at [1092, 182] on div "Aromatheraphy Massage (60 min) 1 hour(s) ₦51,500.00" at bounding box center [1145, 178] width 631 height 48
click at [1402, 688] on button "Add" at bounding box center [1415, 682] width 94 height 37
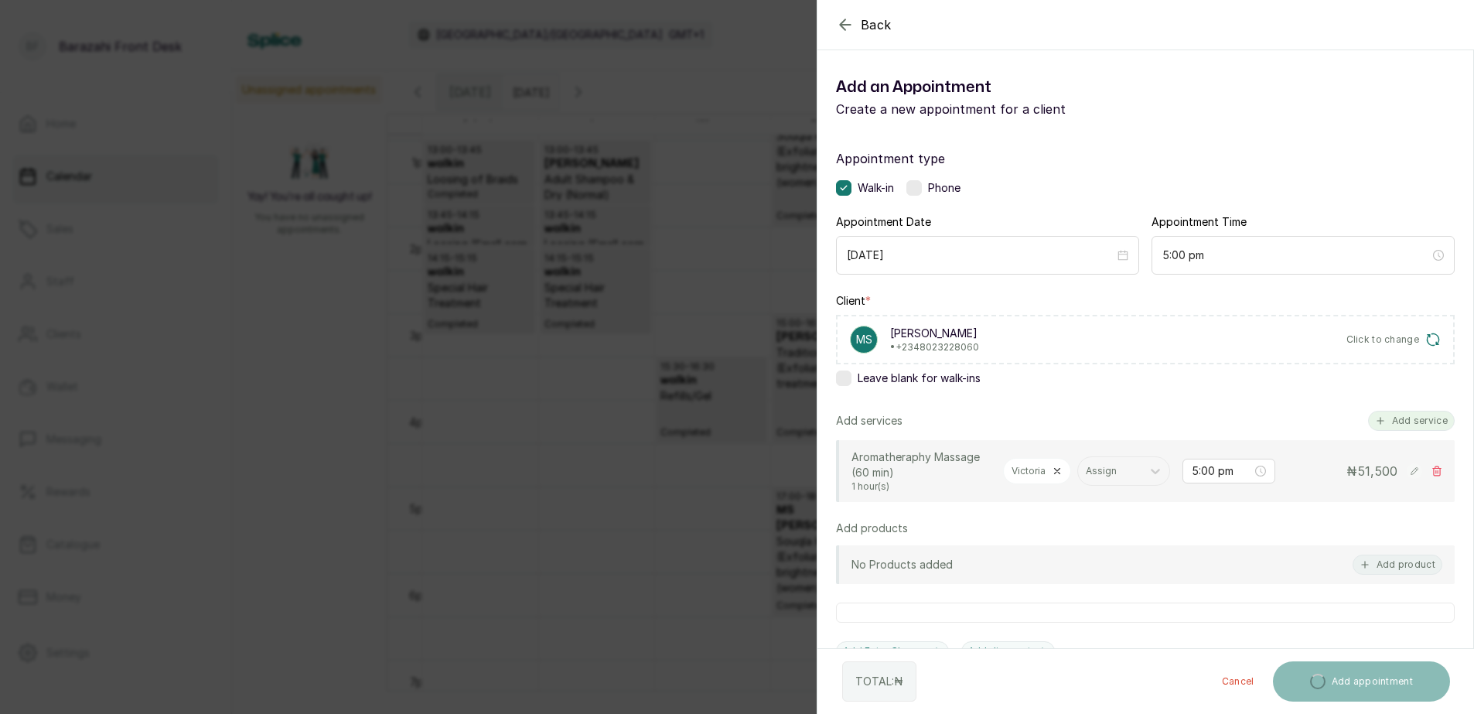
click at [1387, 424] on button "Add service" at bounding box center [1411, 421] width 87 height 20
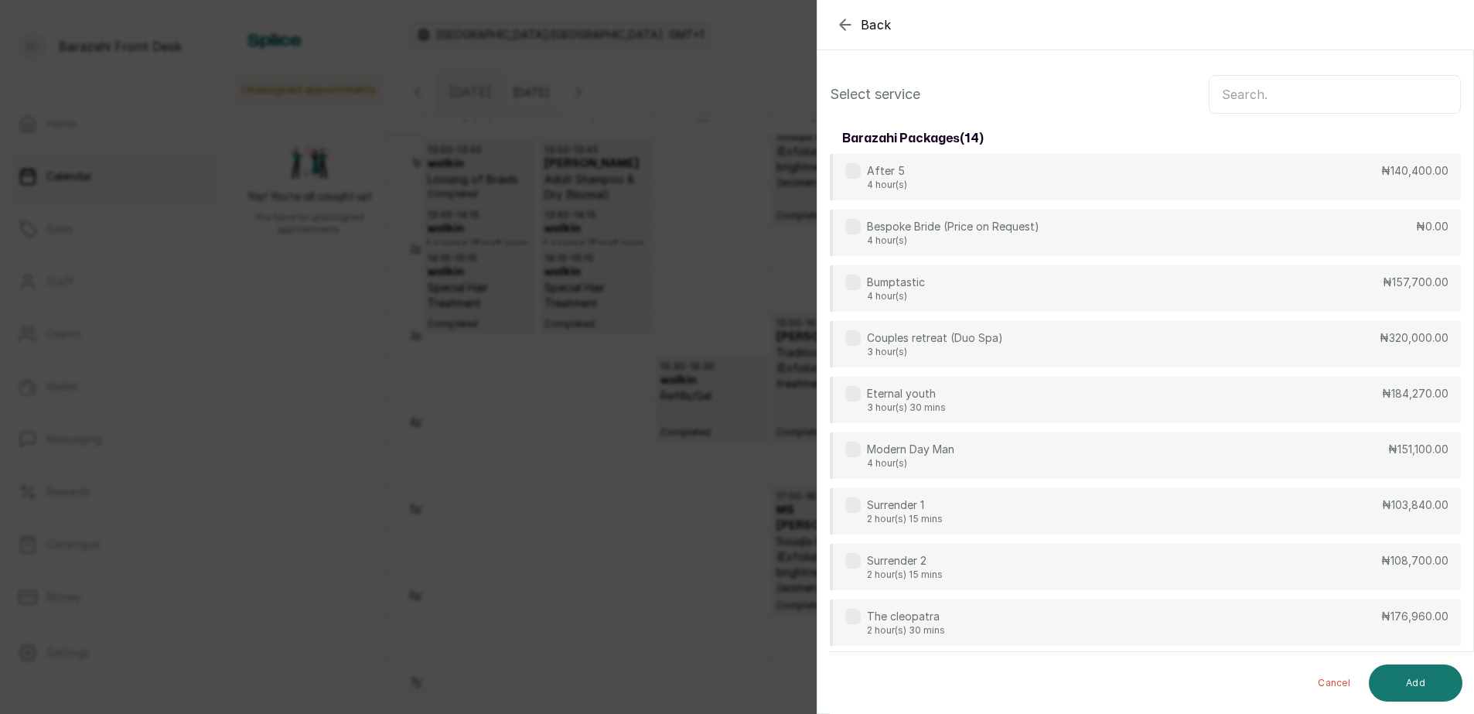
click at [1324, 95] on input "text" at bounding box center [1334, 94] width 252 height 39
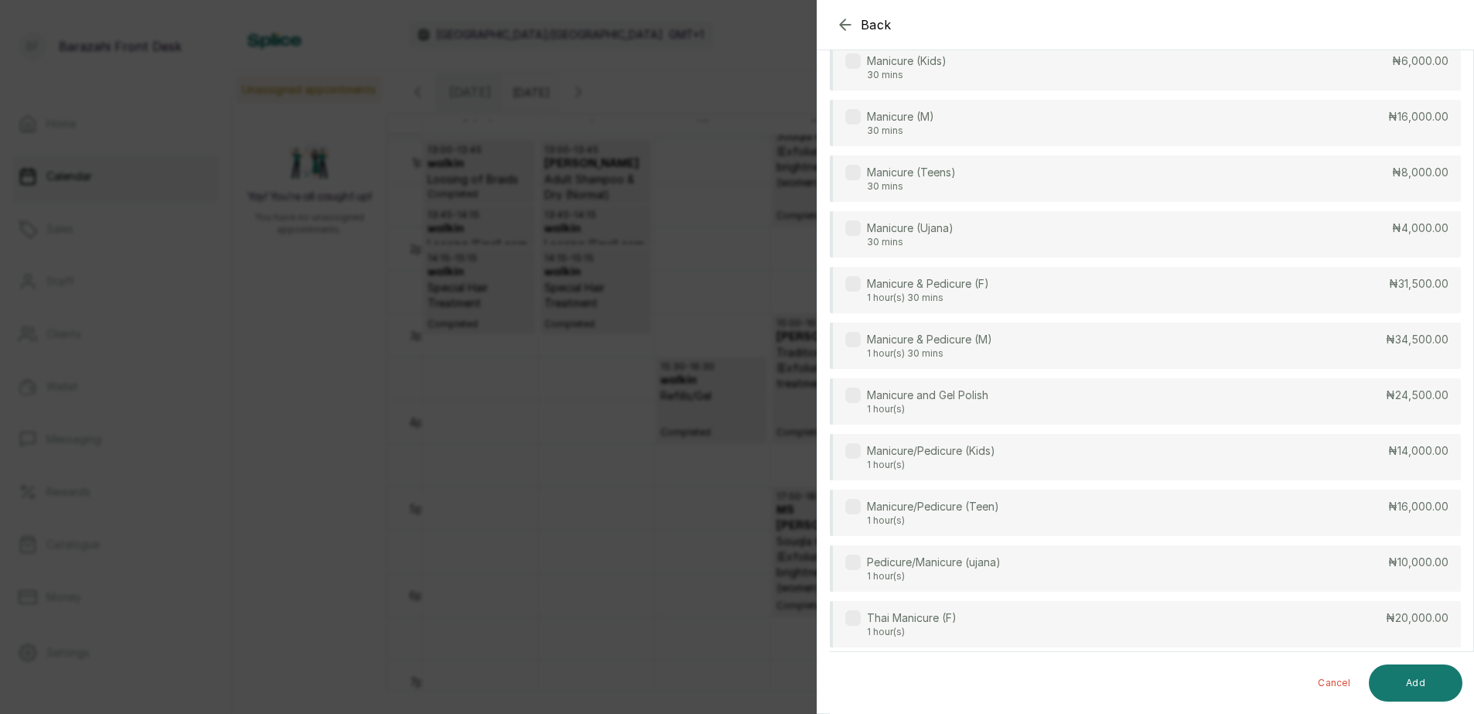
scroll to position [330, 0]
type input "MANI"
click at [1327, 338] on div "Manicure & Pedicure (M) 1 hour(s) 30 mins ₦34,500.00" at bounding box center [1145, 349] width 631 height 48
click at [1420, 683] on button "Add" at bounding box center [1415, 682] width 94 height 37
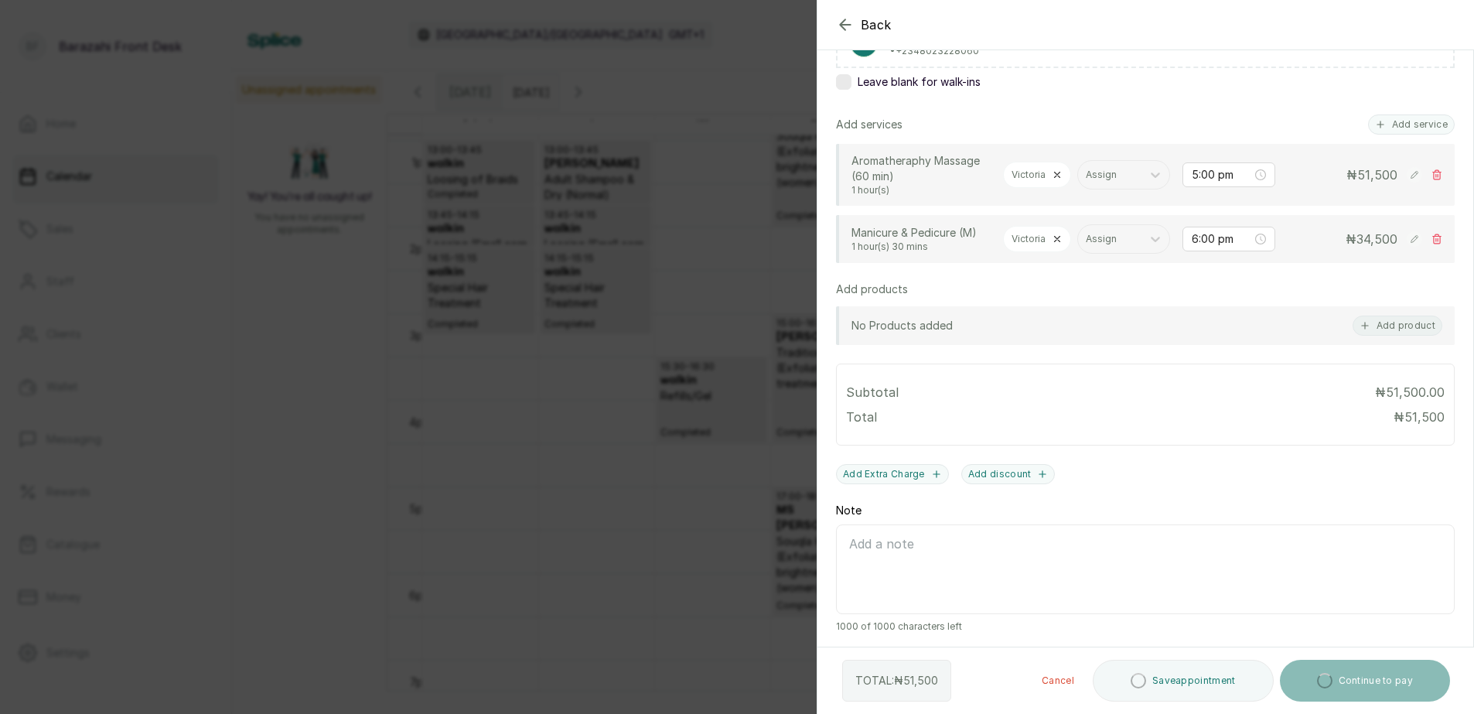
click at [1056, 237] on icon at bounding box center [1057, 239] width 5 height 5
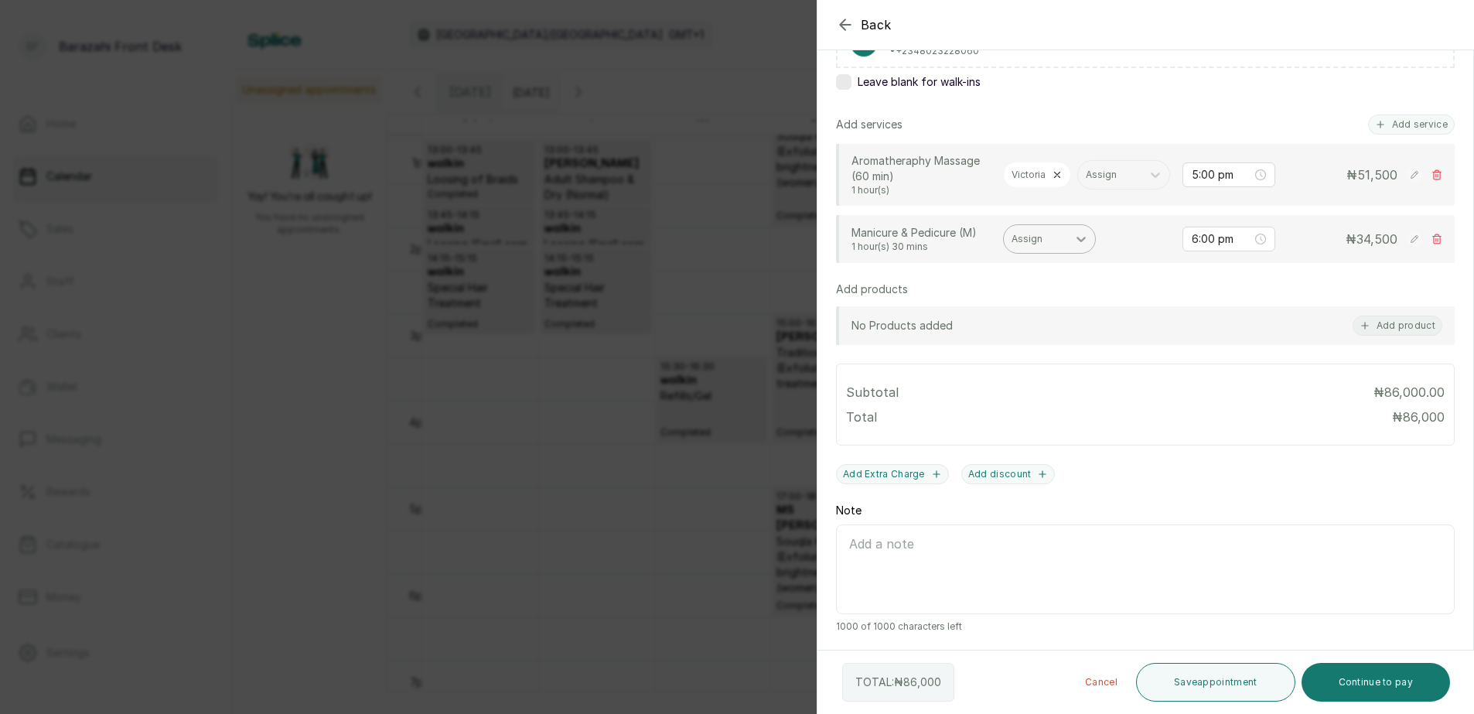
click at [1069, 242] on div at bounding box center [1081, 239] width 28 height 28
type input "KEM"
click at [1056, 274] on div "[PERSON_NAME] - Nail Technician" at bounding box center [1049, 285] width 155 height 45
click at [1194, 670] on button "Save appointment" at bounding box center [1215, 682] width 159 height 39
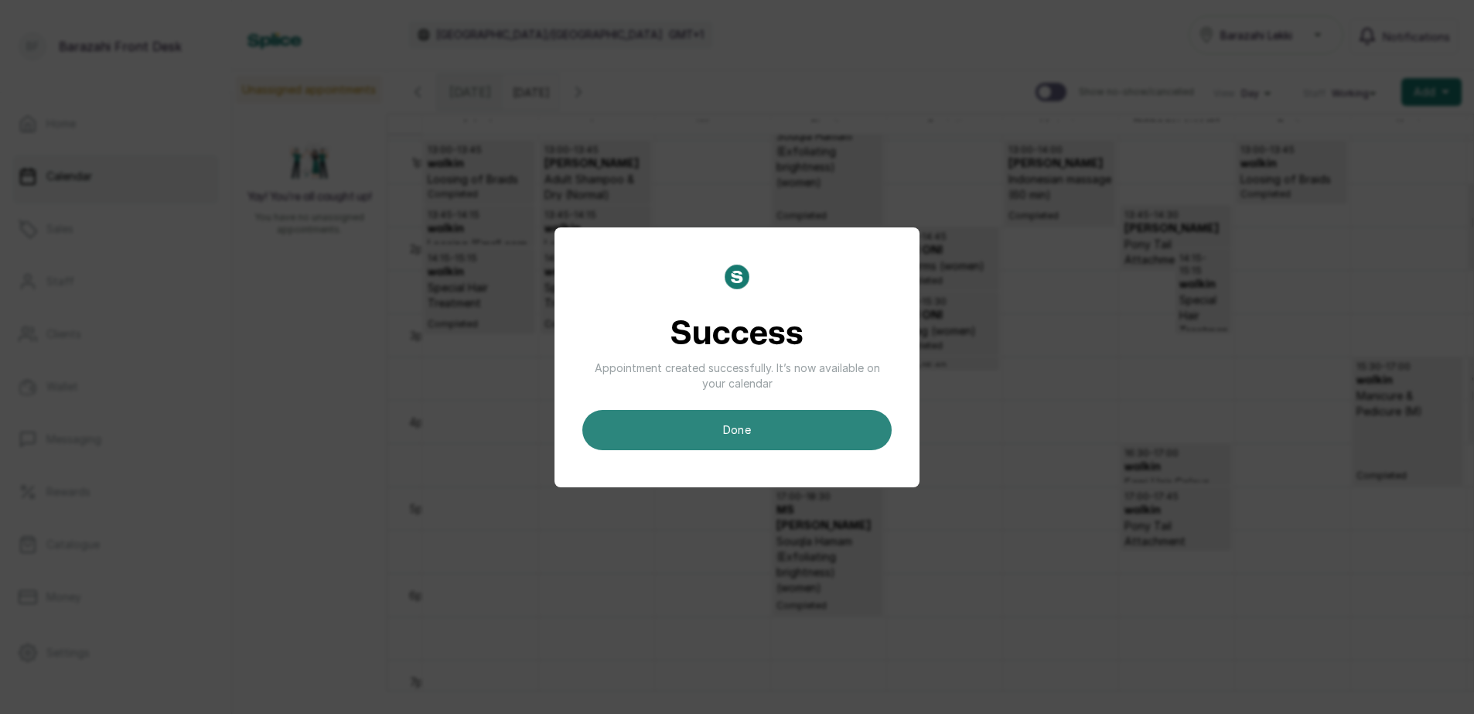
click at [763, 442] on button "done" at bounding box center [736, 430] width 309 height 40
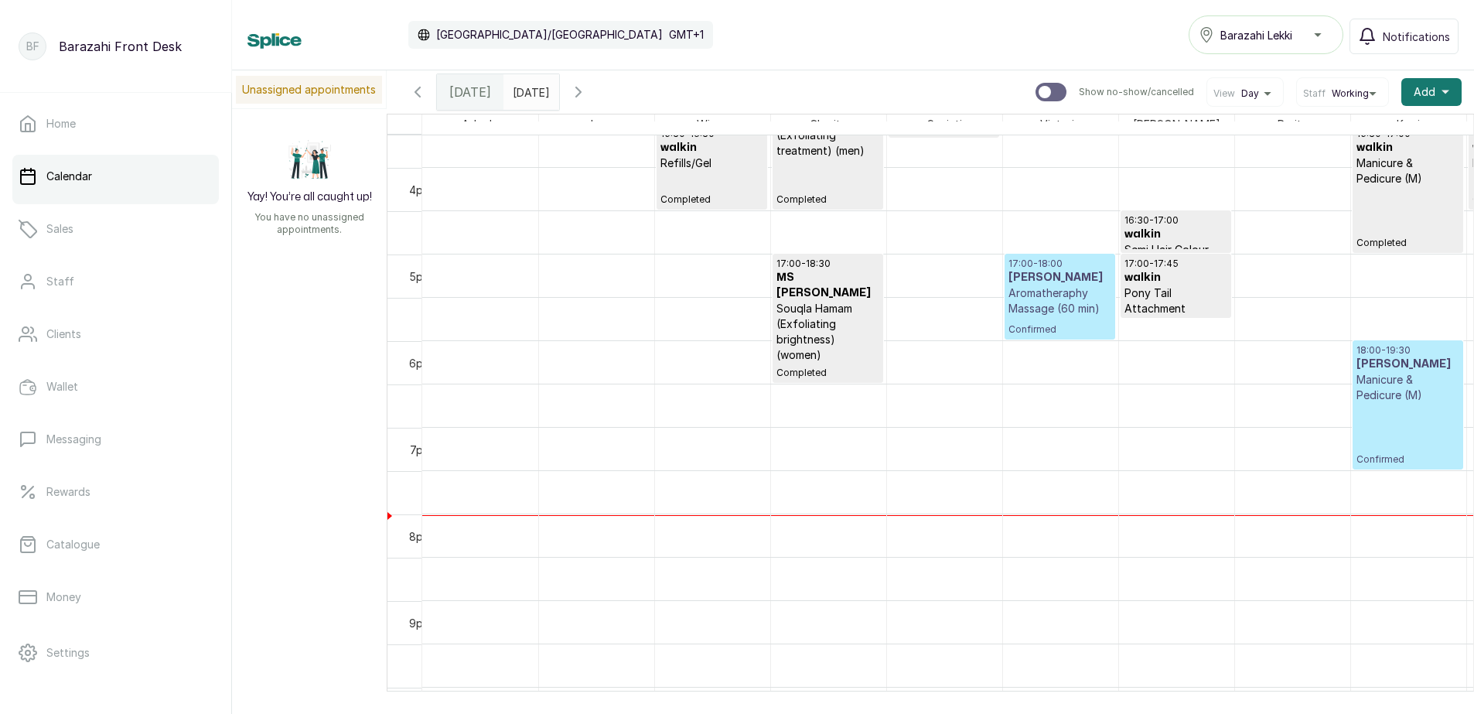
scroll to position [1353, 0]
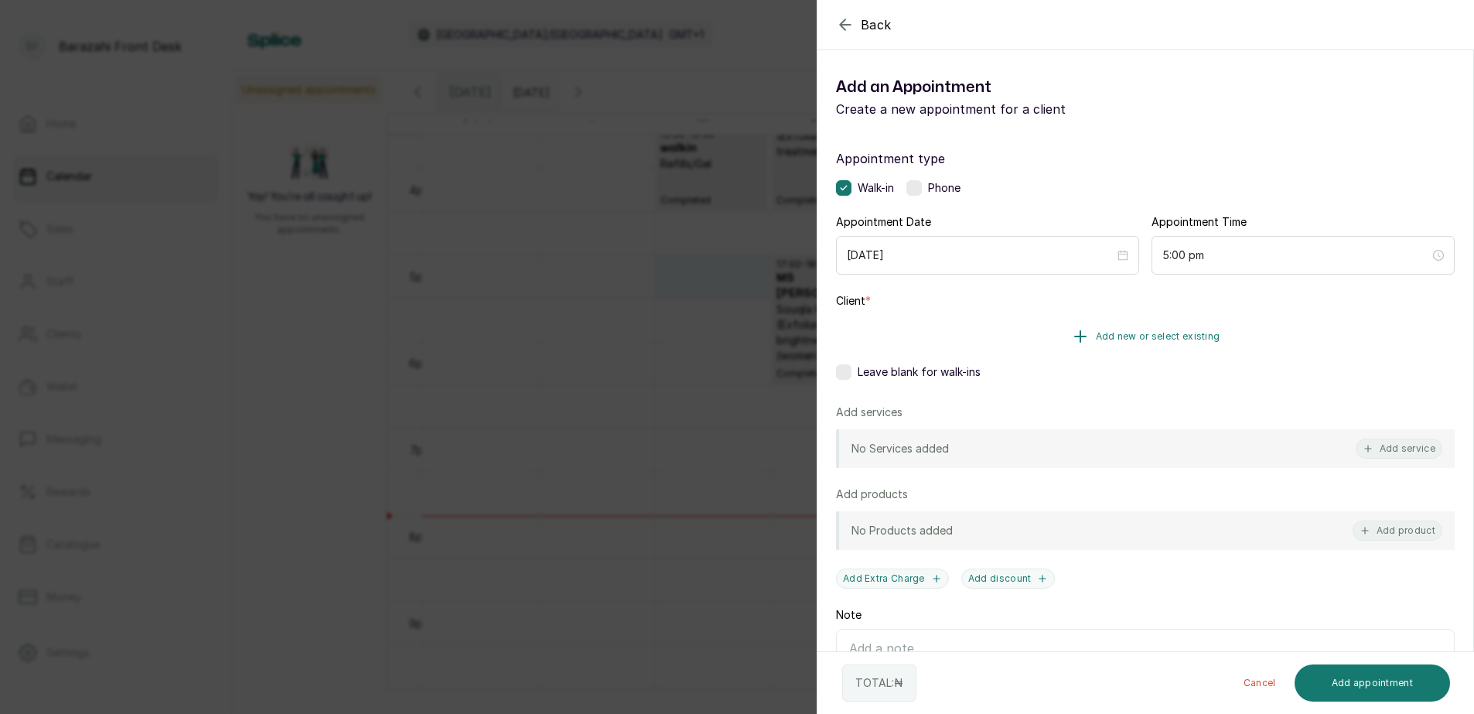
click at [1167, 336] on span "Add new or select existing" at bounding box center [1158, 336] width 124 height 12
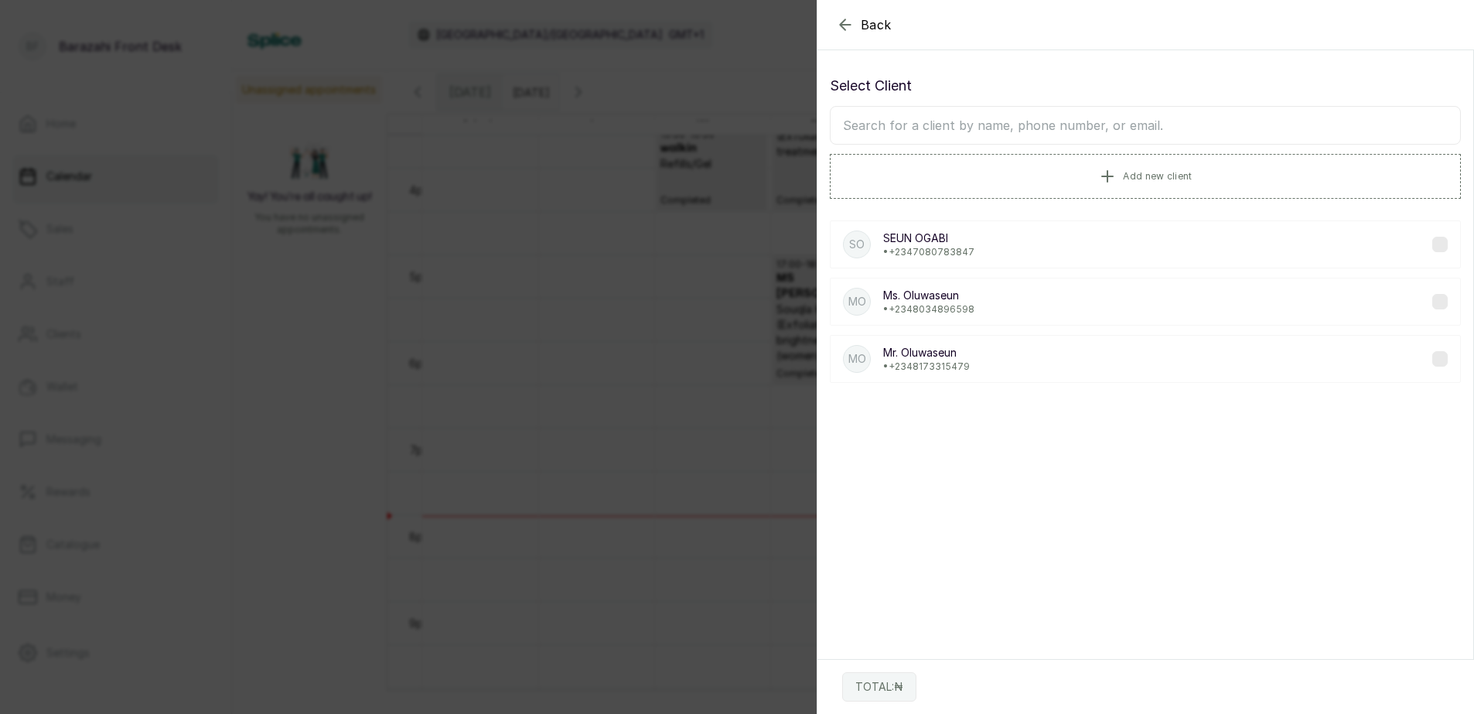
click at [961, 127] on input "text" at bounding box center [1145, 125] width 631 height 39
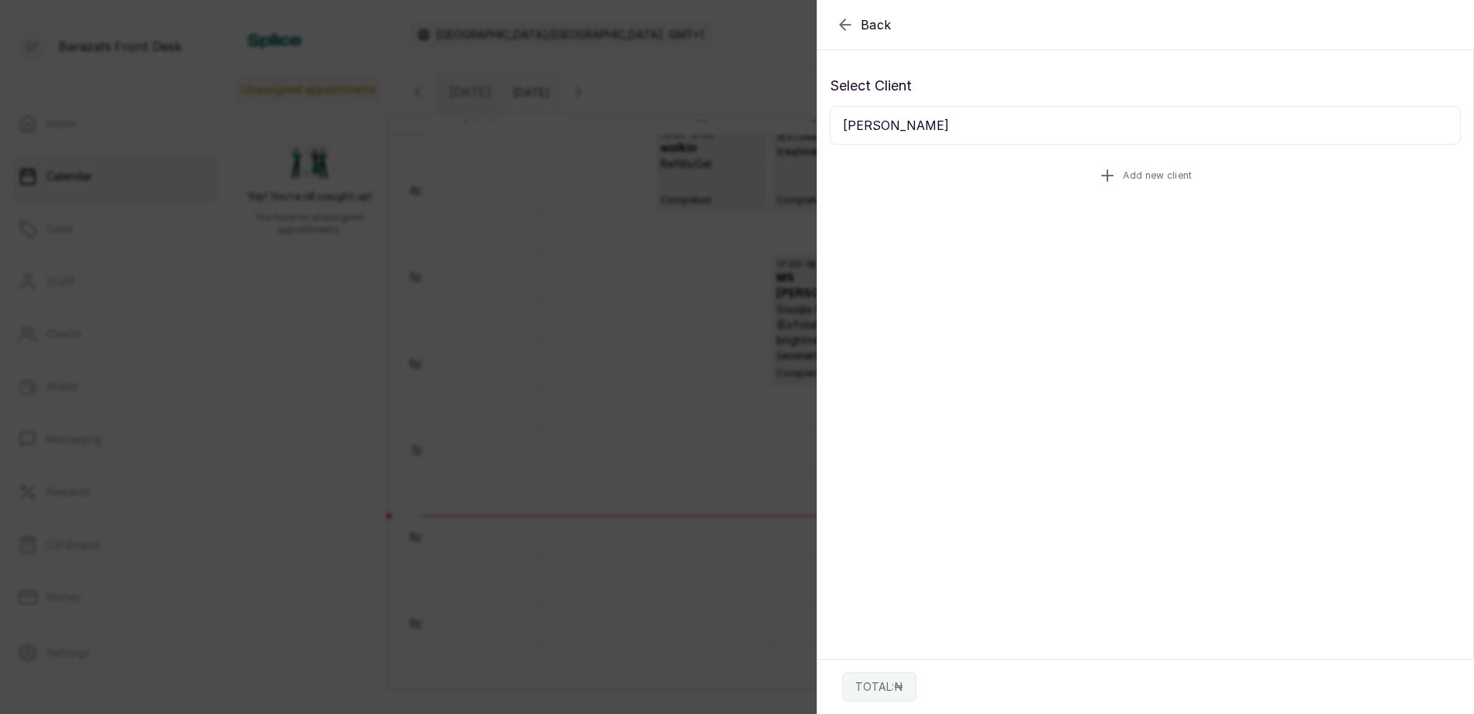
type input "[PERSON_NAME]"
click at [1129, 175] on span "Add new client" at bounding box center [1157, 175] width 69 height 12
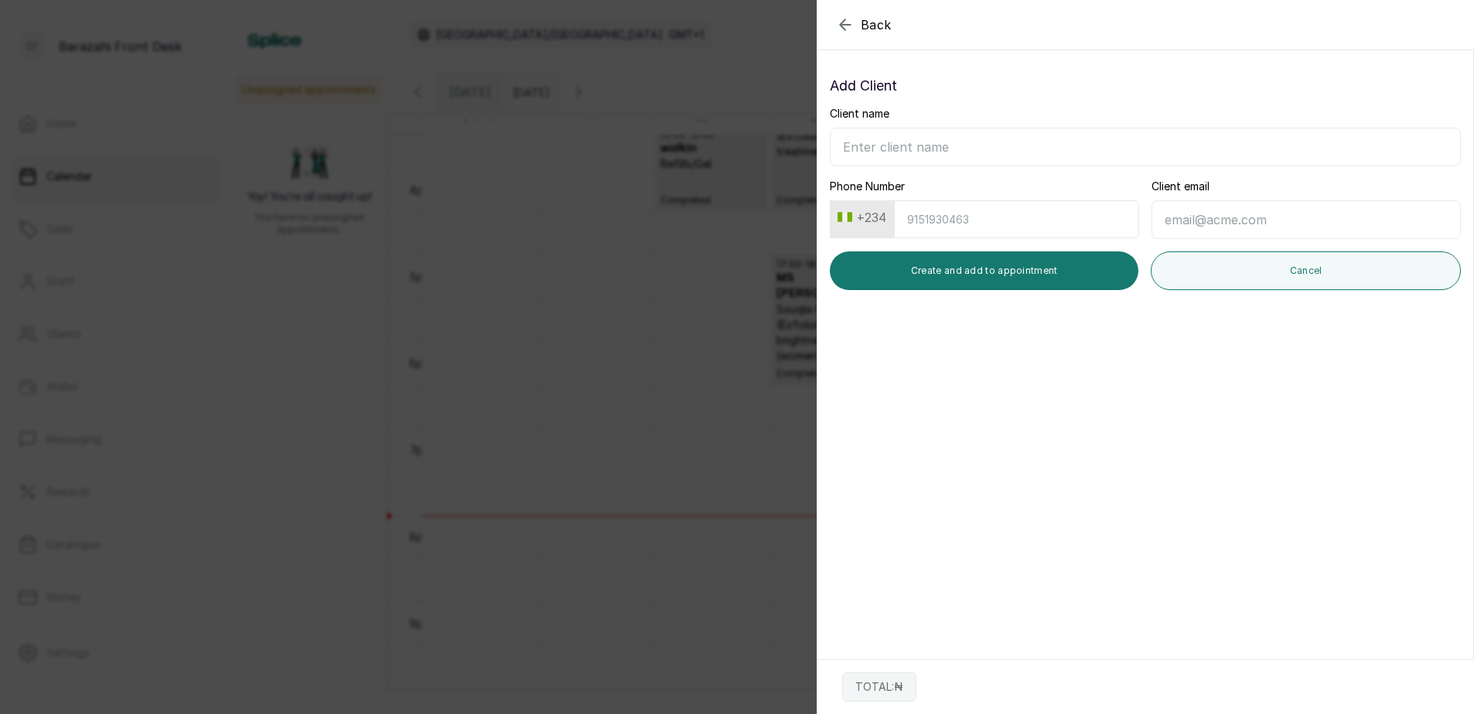
click at [839, 33] on icon "button" at bounding box center [845, 24] width 19 height 19
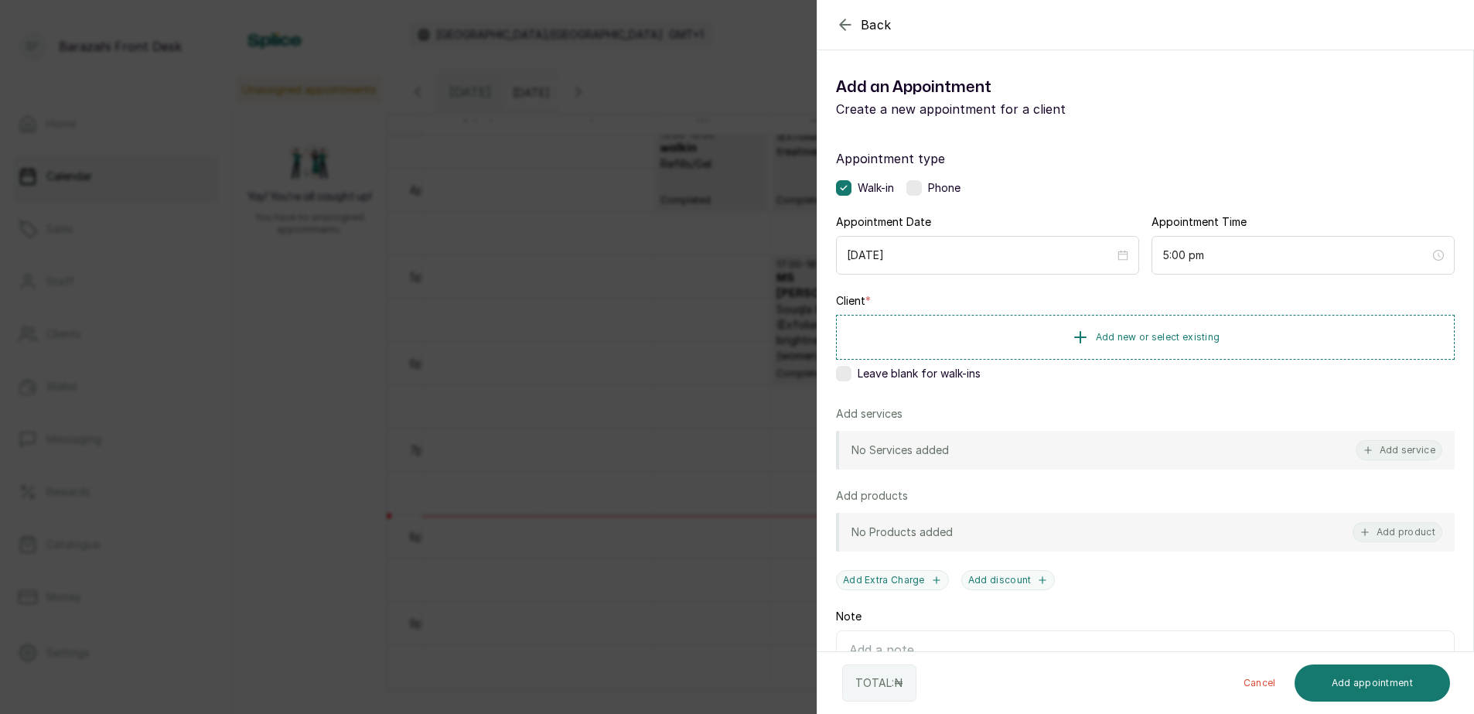
click at [844, 377] on label at bounding box center [843, 373] width 15 height 15
click at [1401, 448] on button "Add service" at bounding box center [1398, 450] width 87 height 20
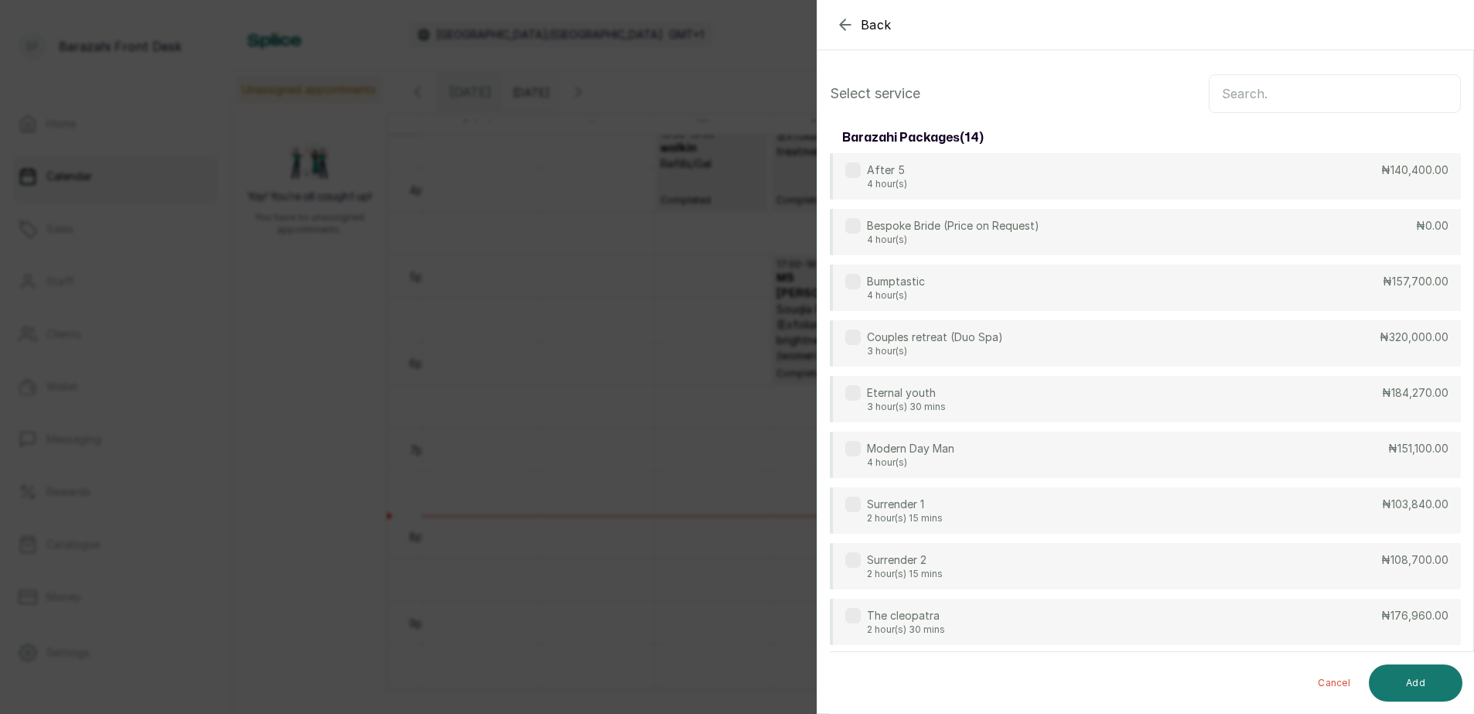
scroll to position [0, 0]
click at [1275, 78] on input "text" at bounding box center [1334, 94] width 252 height 39
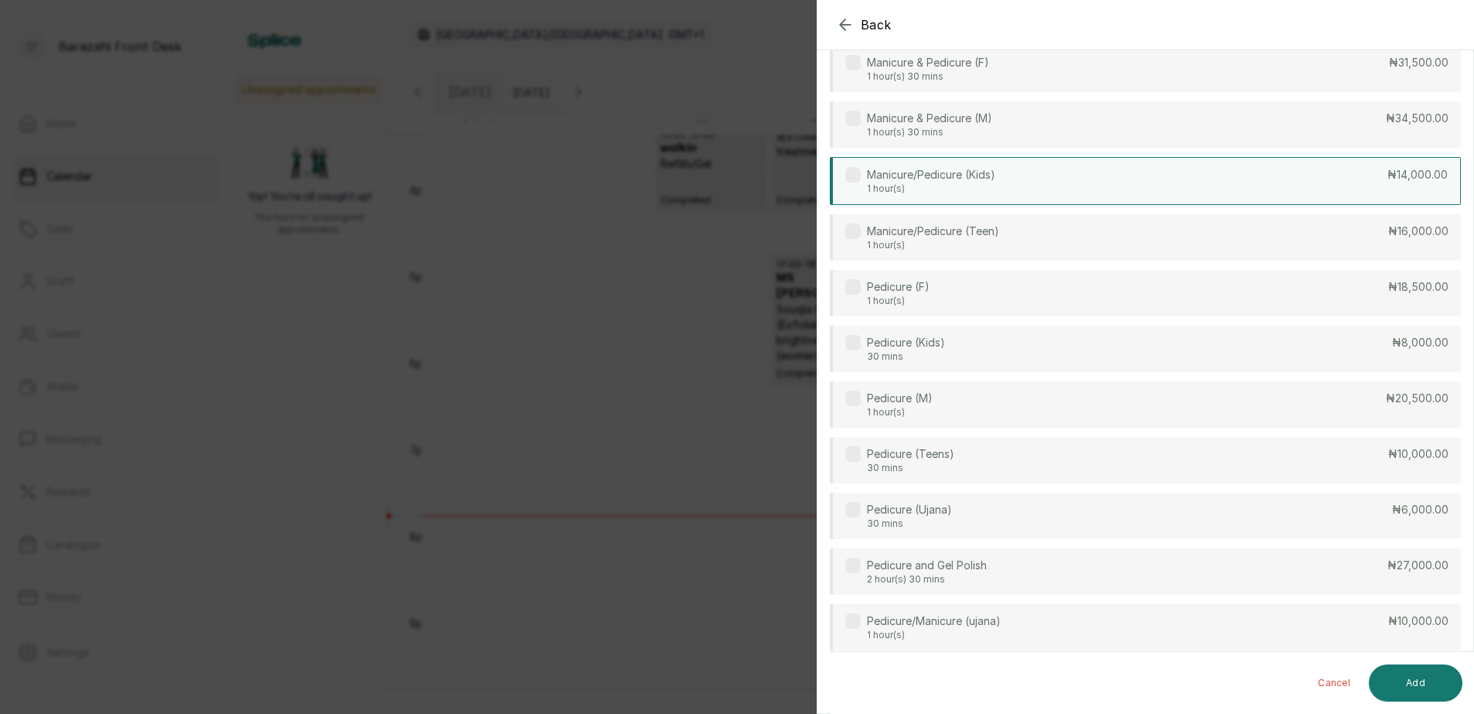
scroll to position [464, 0]
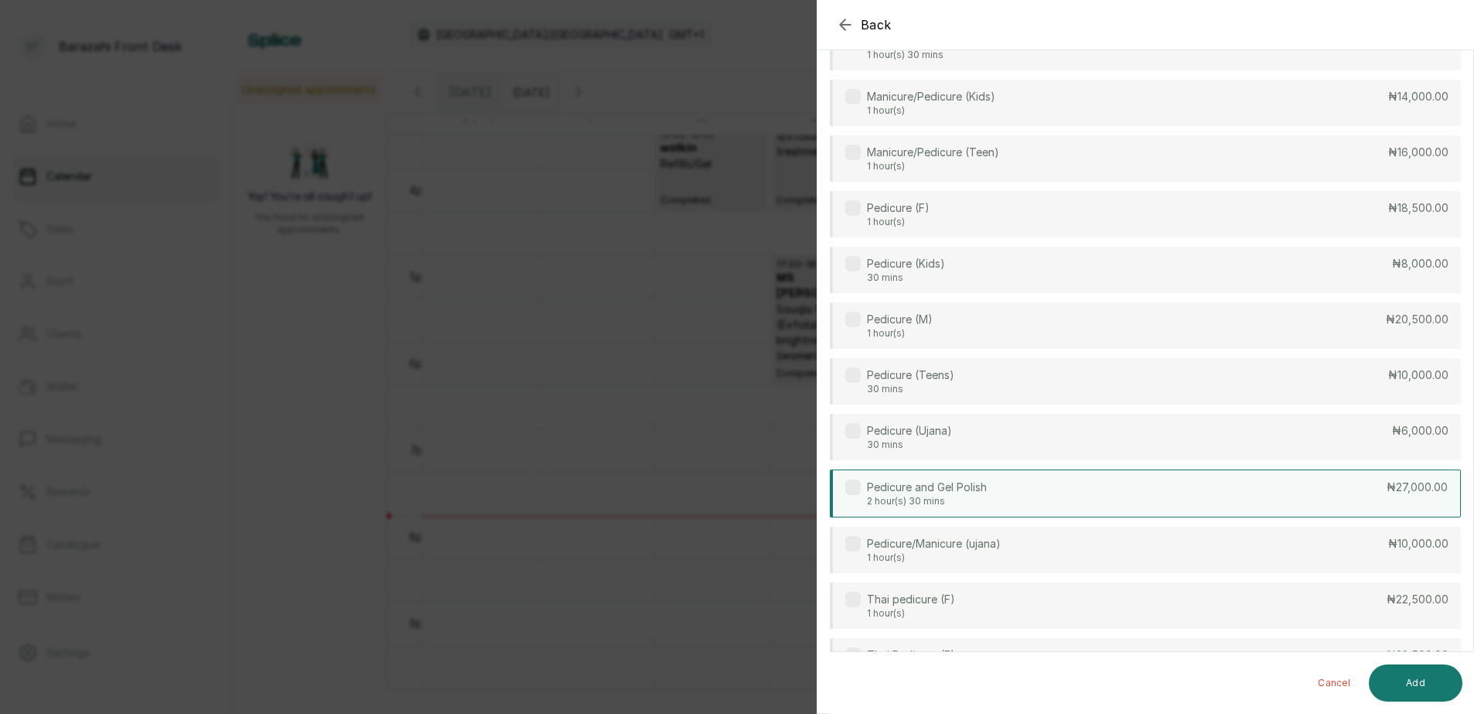
type input "PED"
click at [1153, 482] on div "Pedicure and Gel Polish 2 hour(s) 30 mins ₦27,000.00" at bounding box center [1145, 493] width 631 height 48
click at [1406, 674] on button "Add" at bounding box center [1415, 682] width 94 height 37
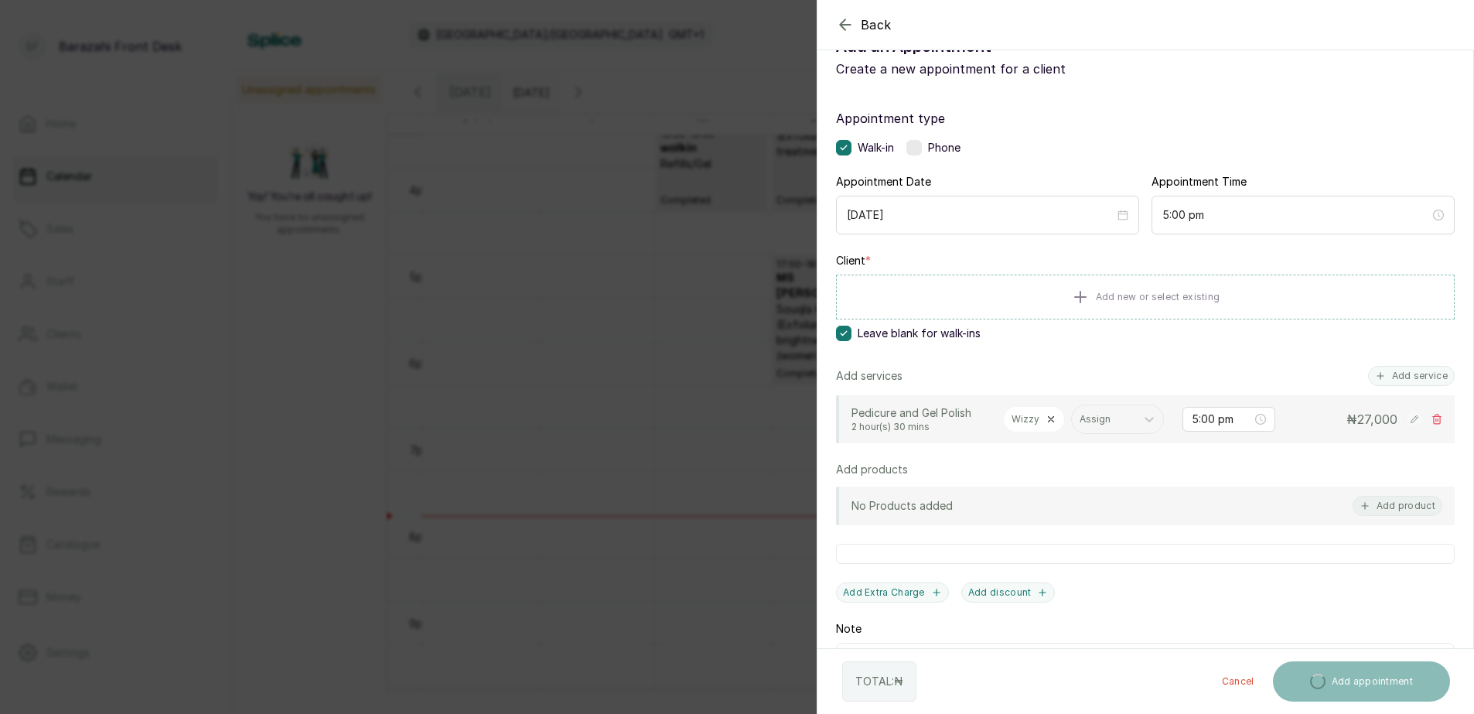
scroll to position [0, 0]
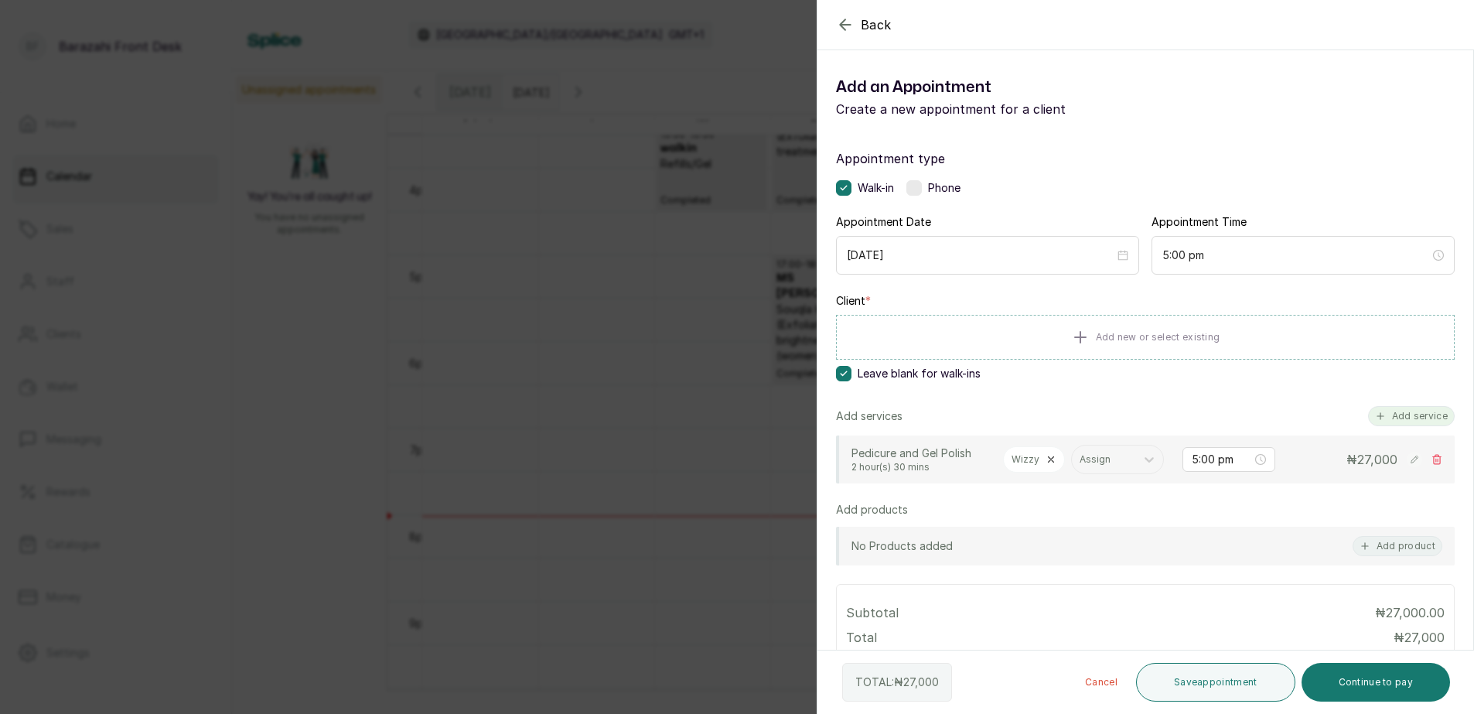
click at [1382, 412] on button "Add service" at bounding box center [1411, 416] width 87 height 20
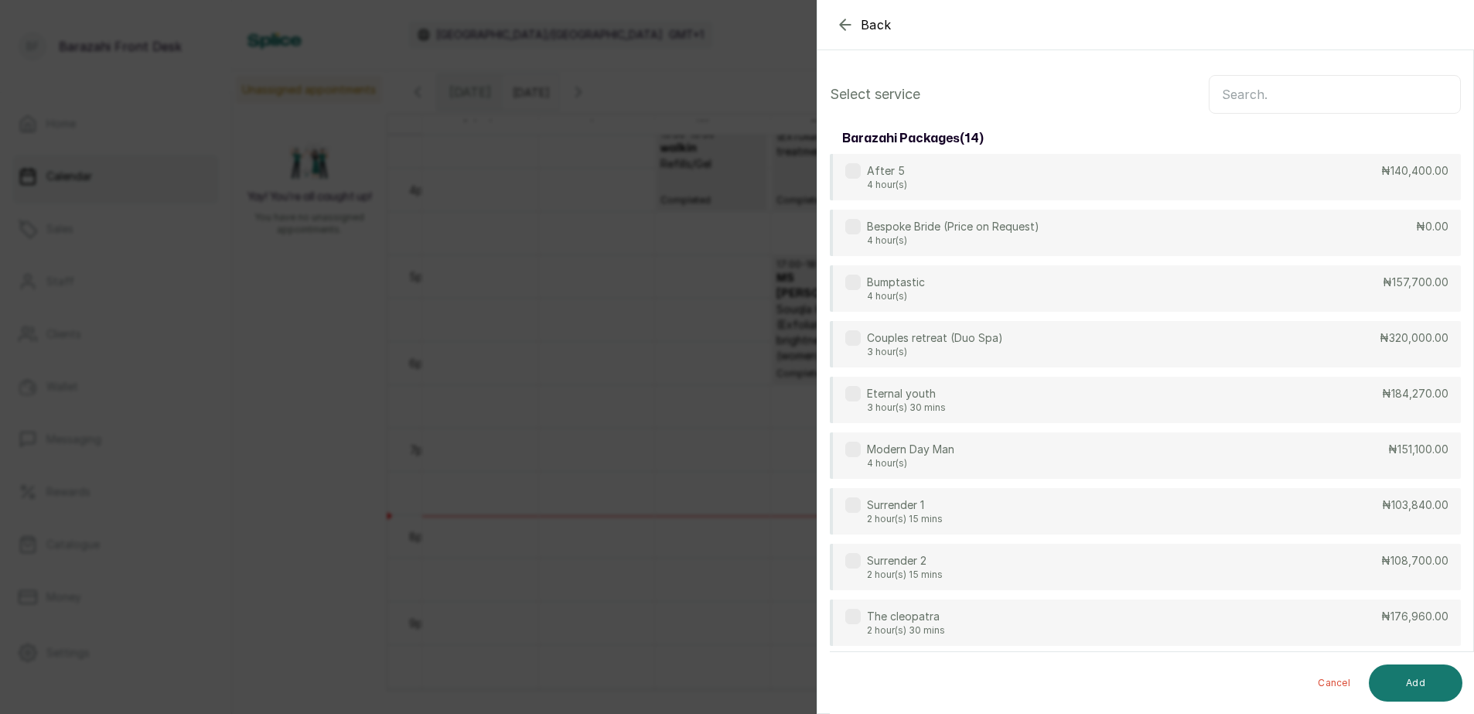
click at [1345, 93] on input "text" at bounding box center [1334, 94] width 252 height 39
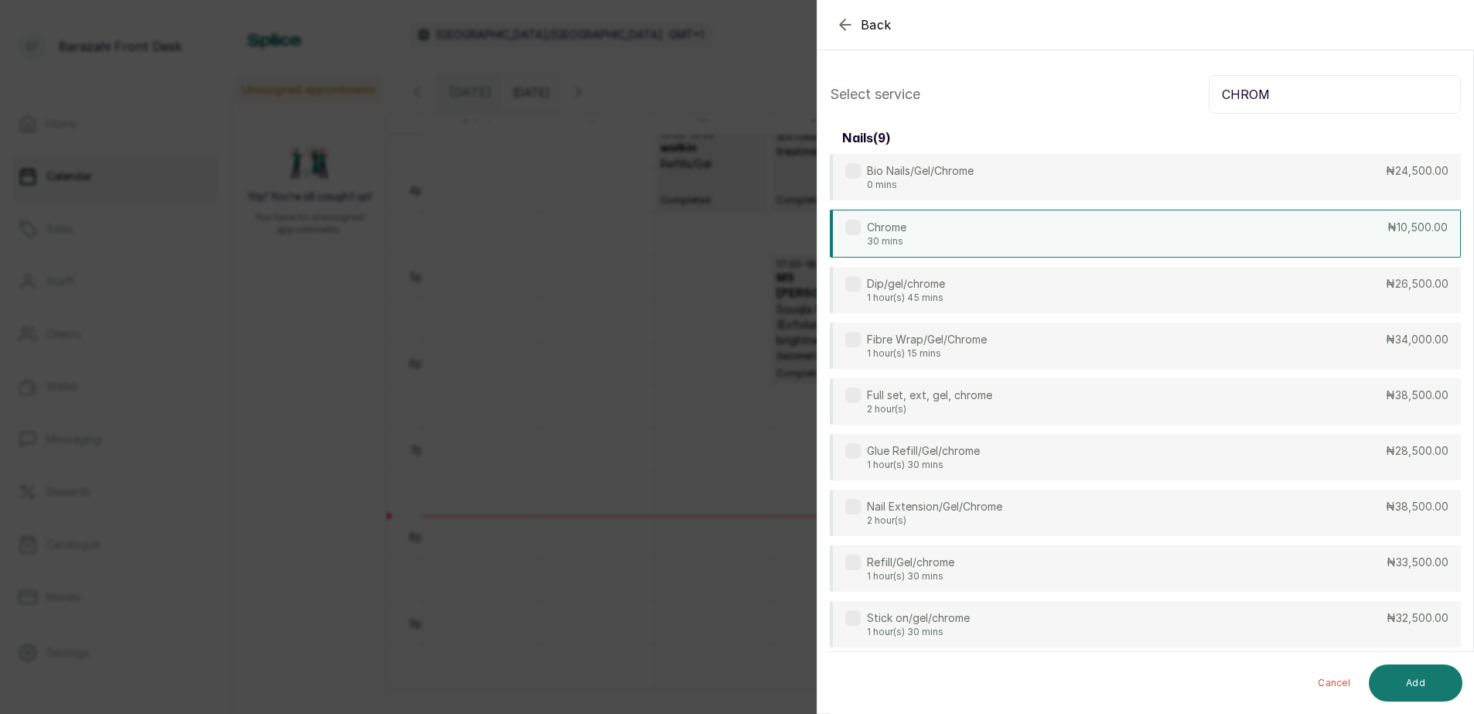
type input "CHROM"
click at [1218, 233] on div "Chrome 30 mins ₦10,500.00" at bounding box center [1145, 234] width 631 height 48
click at [1398, 683] on button "Add" at bounding box center [1415, 682] width 94 height 37
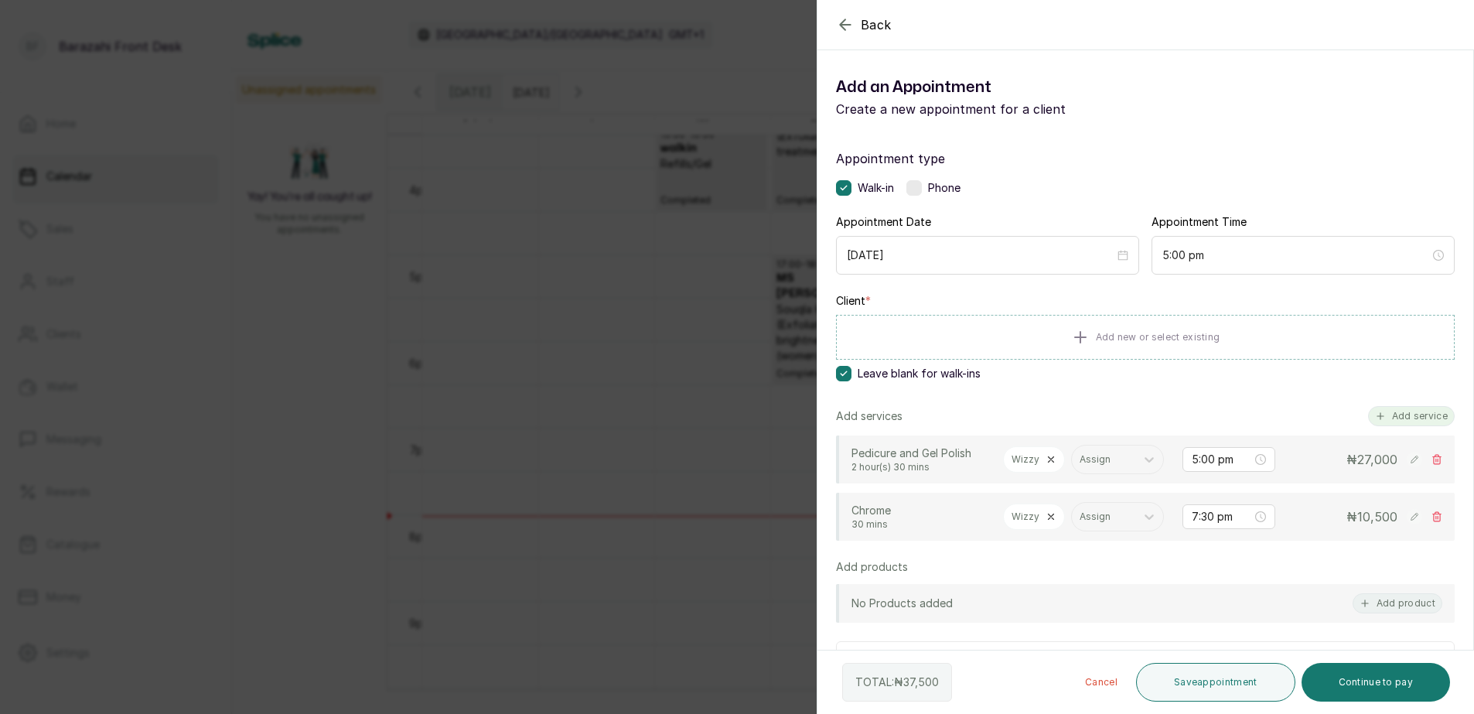
click at [1378, 417] on button "Add service" at bounding box center [1411, 416] width 87 height 20
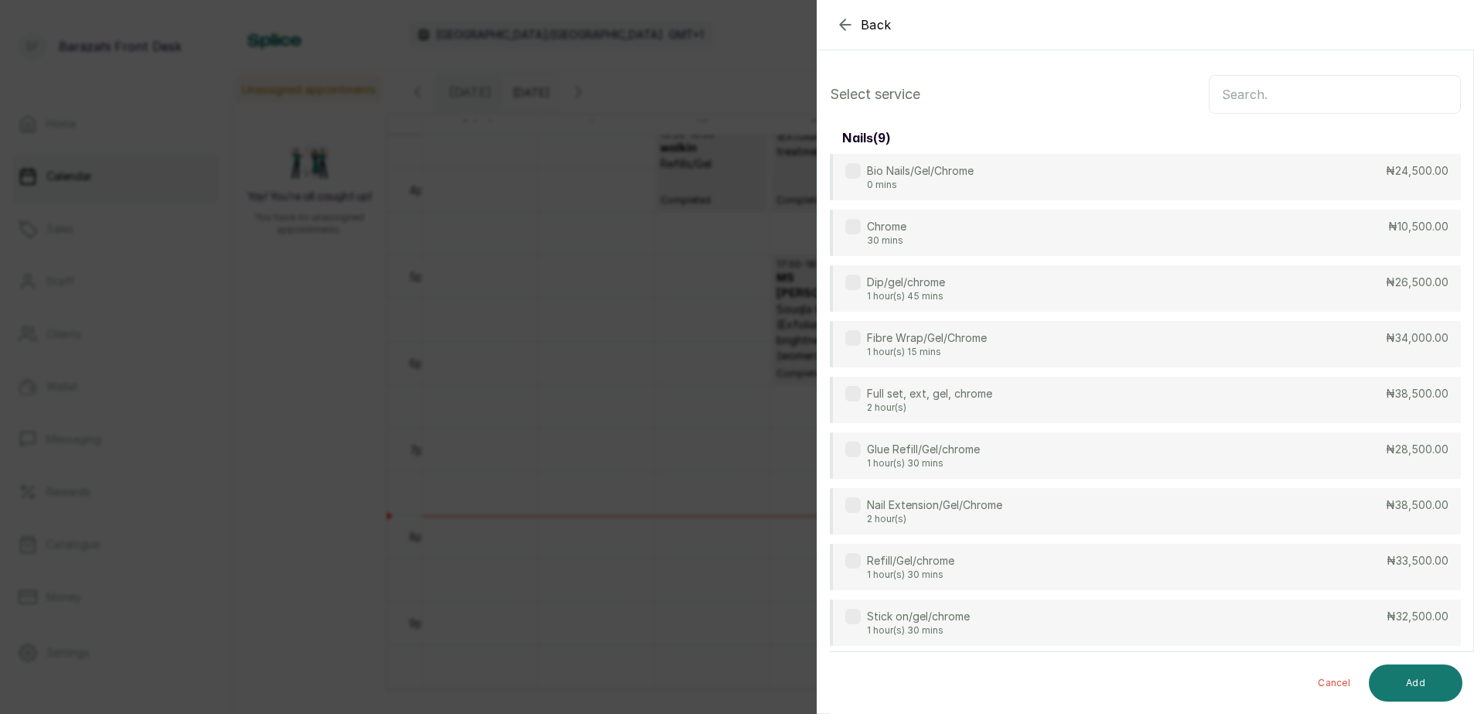
scroll to position [7, 0]
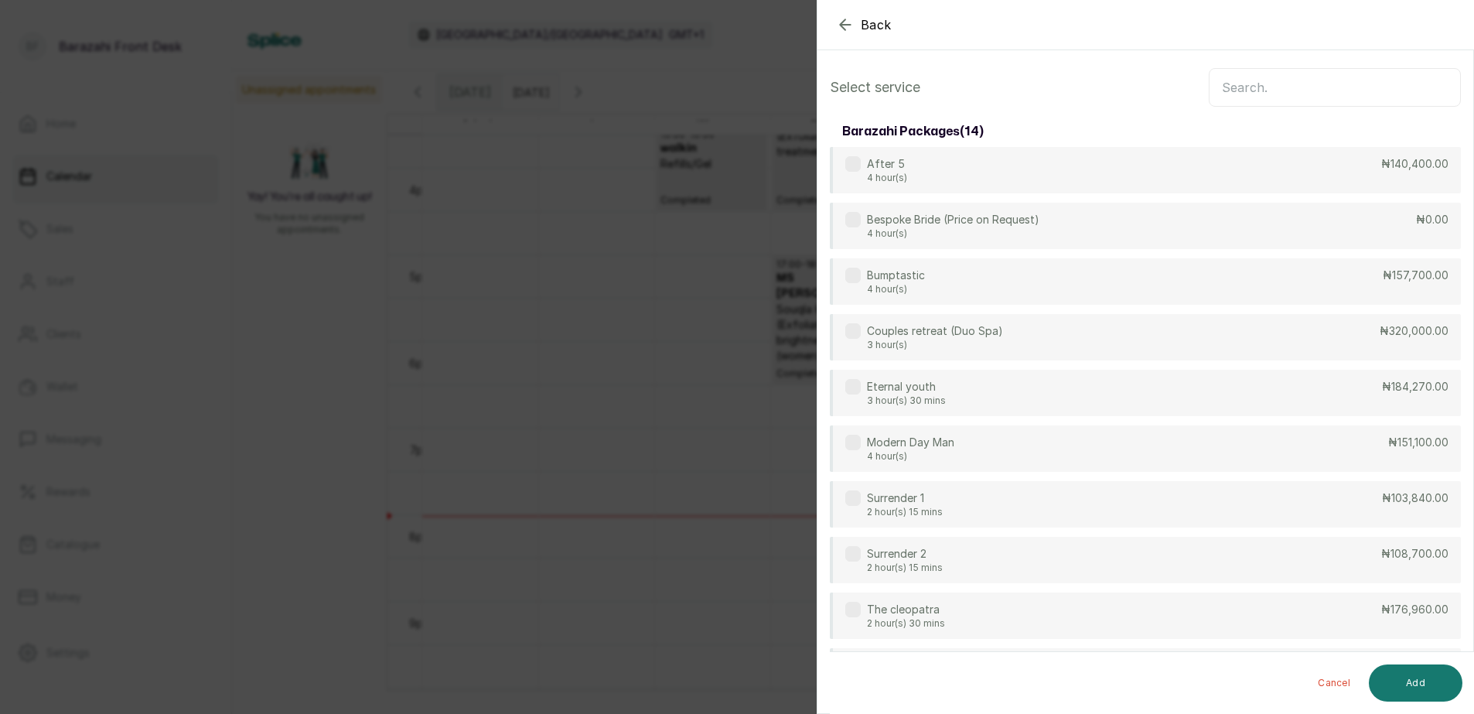
click at [1302, 90] on input "text" at bounding box center [1334, 87] width 252 height 39
type input "I"
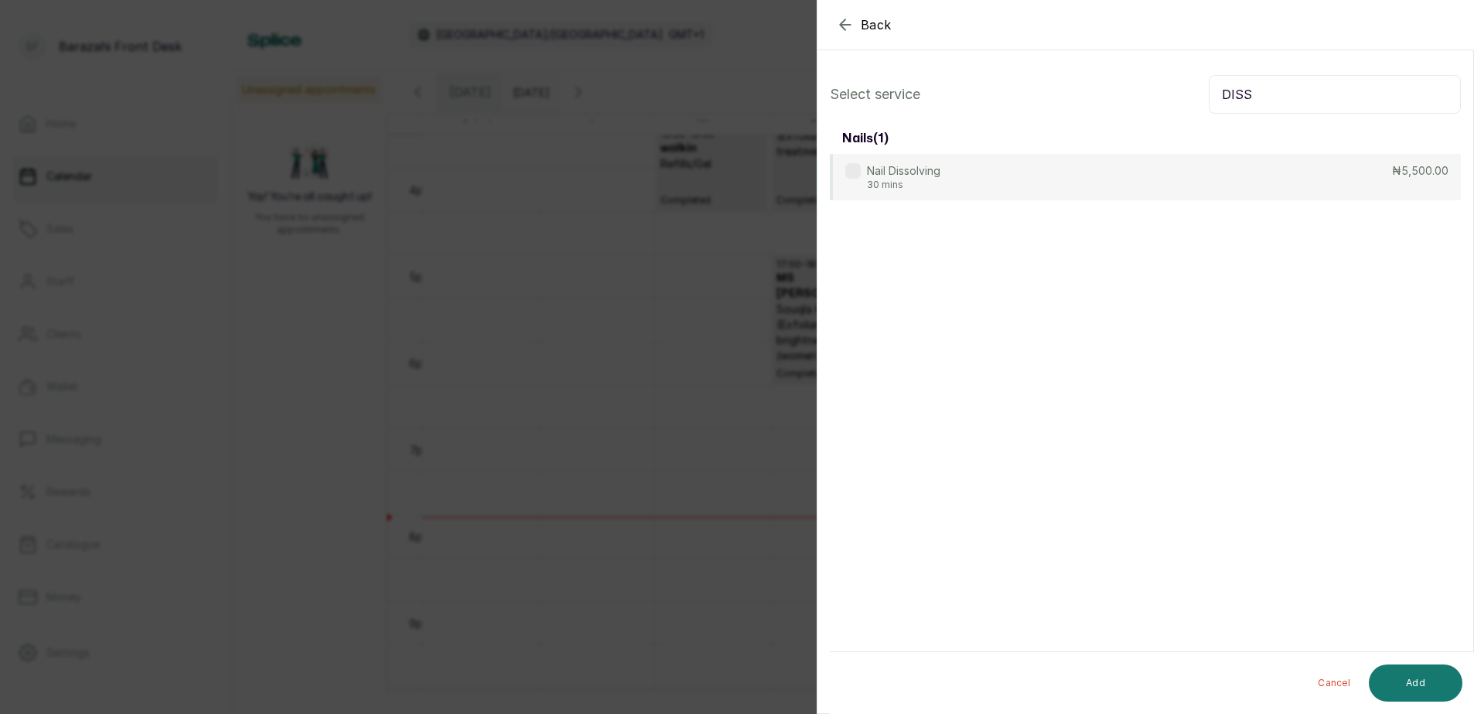
scroll to position [0, 0]
type input "DISS"
click at [1334, 165] on div "Nail Dissolving 30 mins ₦5,500.00" at bounding box center [1145, 178] width 631 height 48
click at [1409, 691] on button "Add" at bounding box center [1415, 682] width 94 height 37
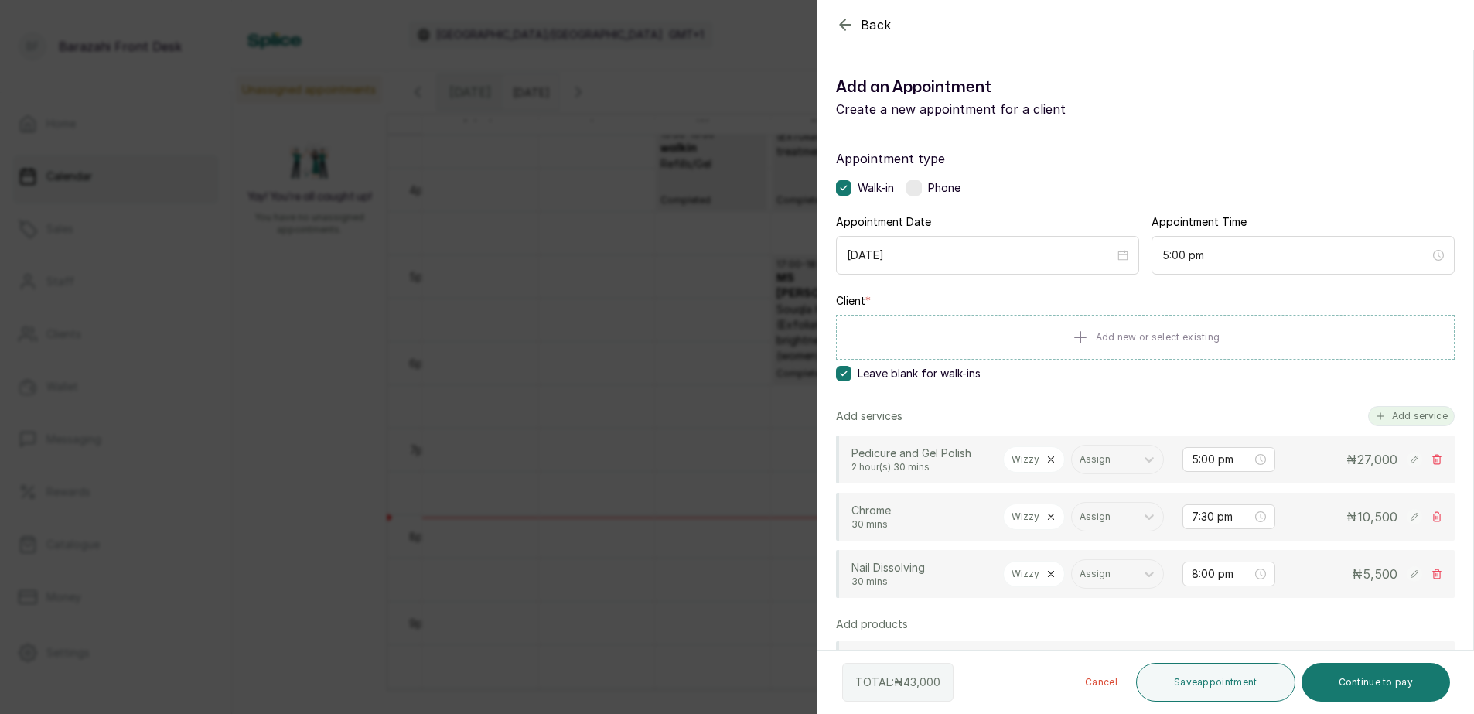
click at [1404, 414] on button "Add service" at bounding box center [1411, 416] width 87 height 20
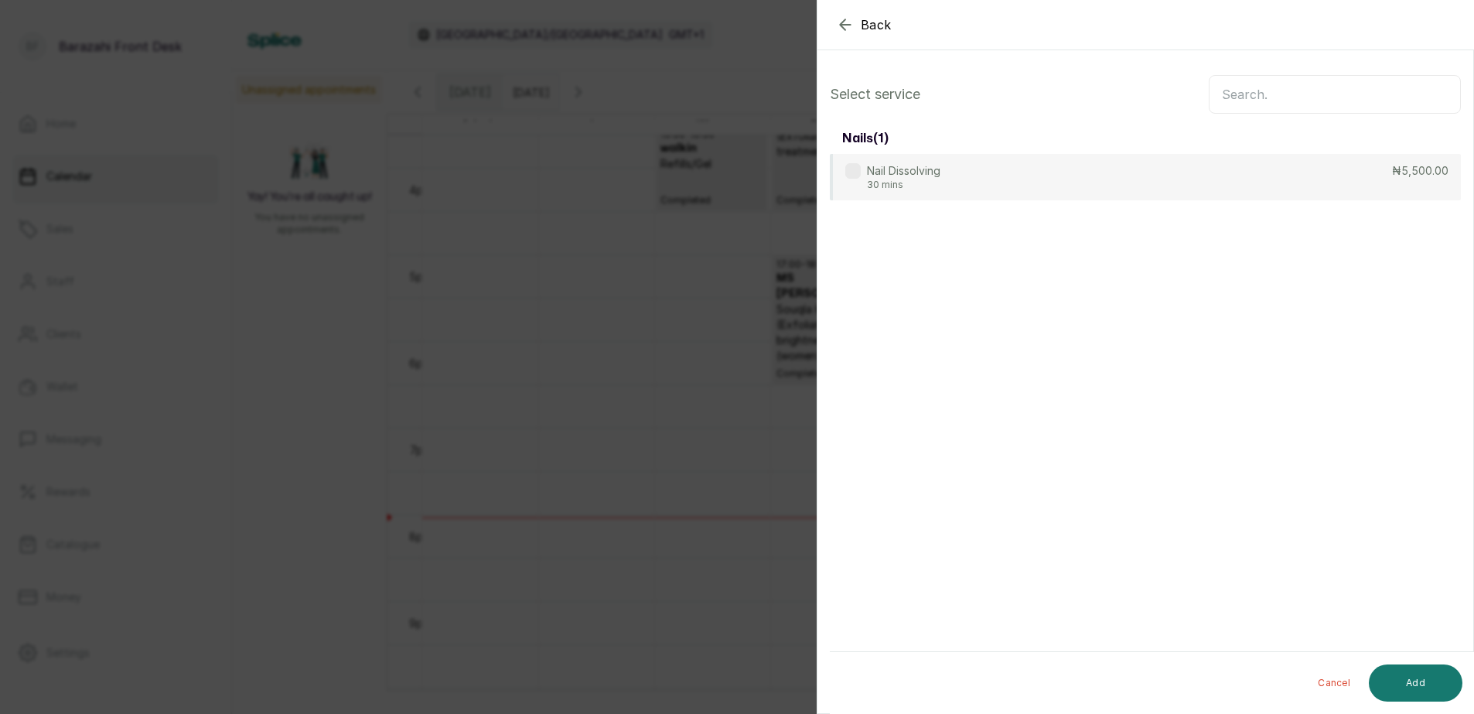
click at [1331, 98] on input "text" at bounding box center [1334, 94] width 252 height 39
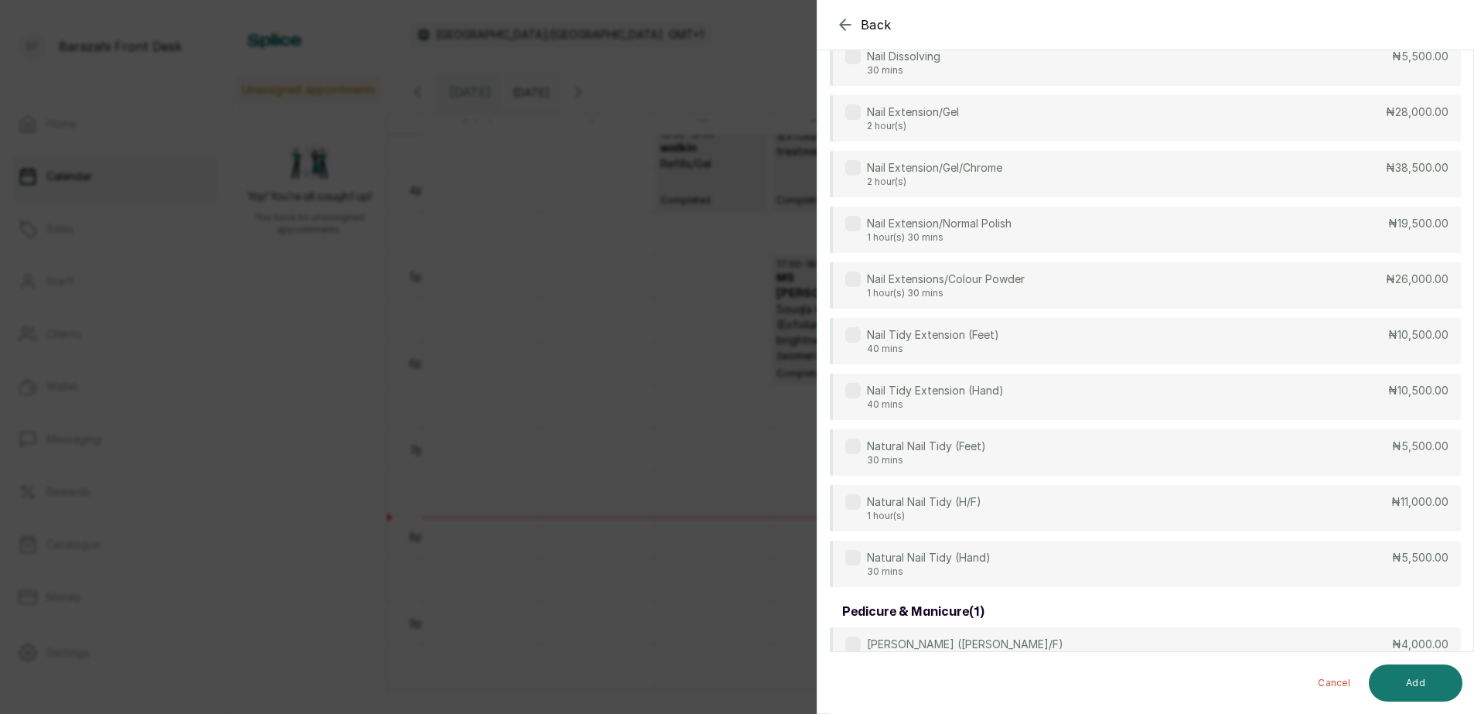
scroll to position [387, 0]
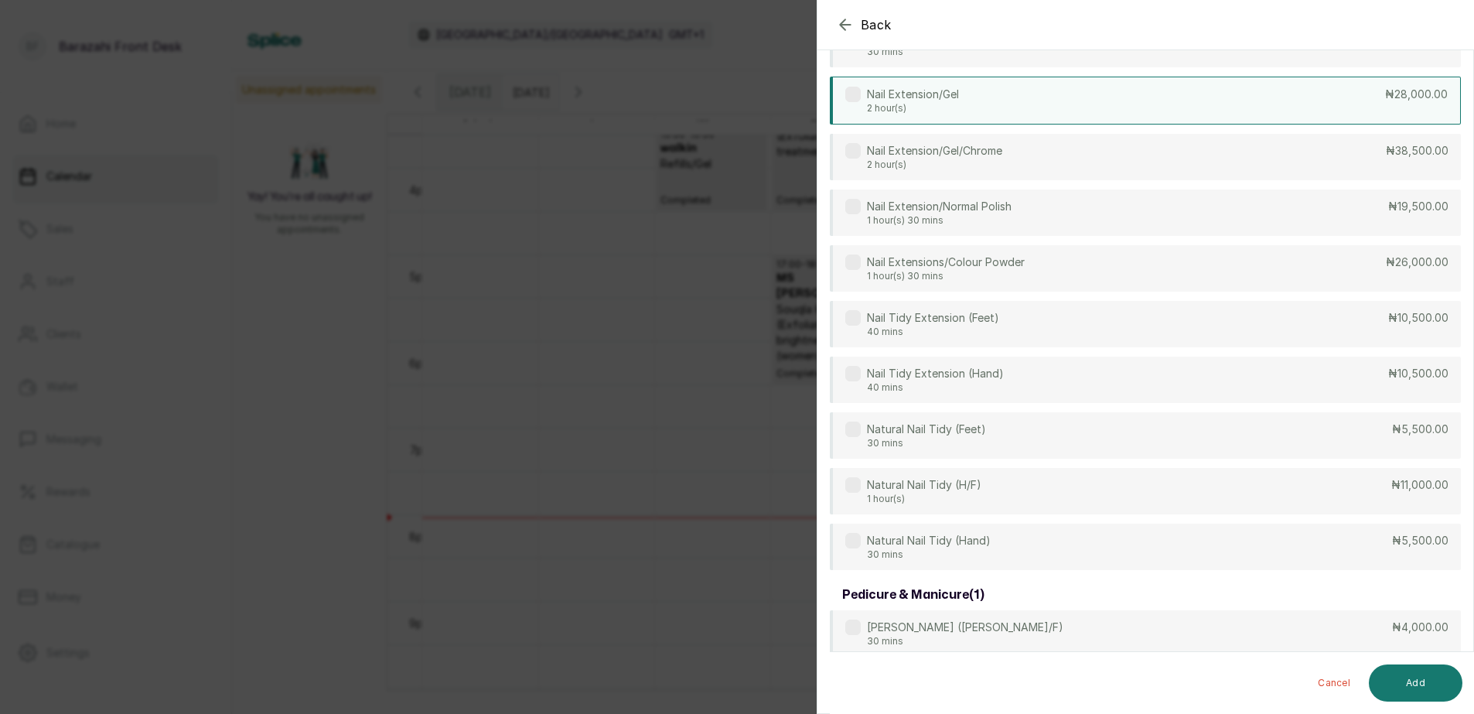
type input "NAIL"
click at [1269, 108] on div "Nail Extension/Gel 2 hour(s) ₦28,000.00" at bounding box center [1145, 101] width 631 height 48
click at [1399, 676] on button "Add" at bounding box center [1415, 682] width 94 height 37
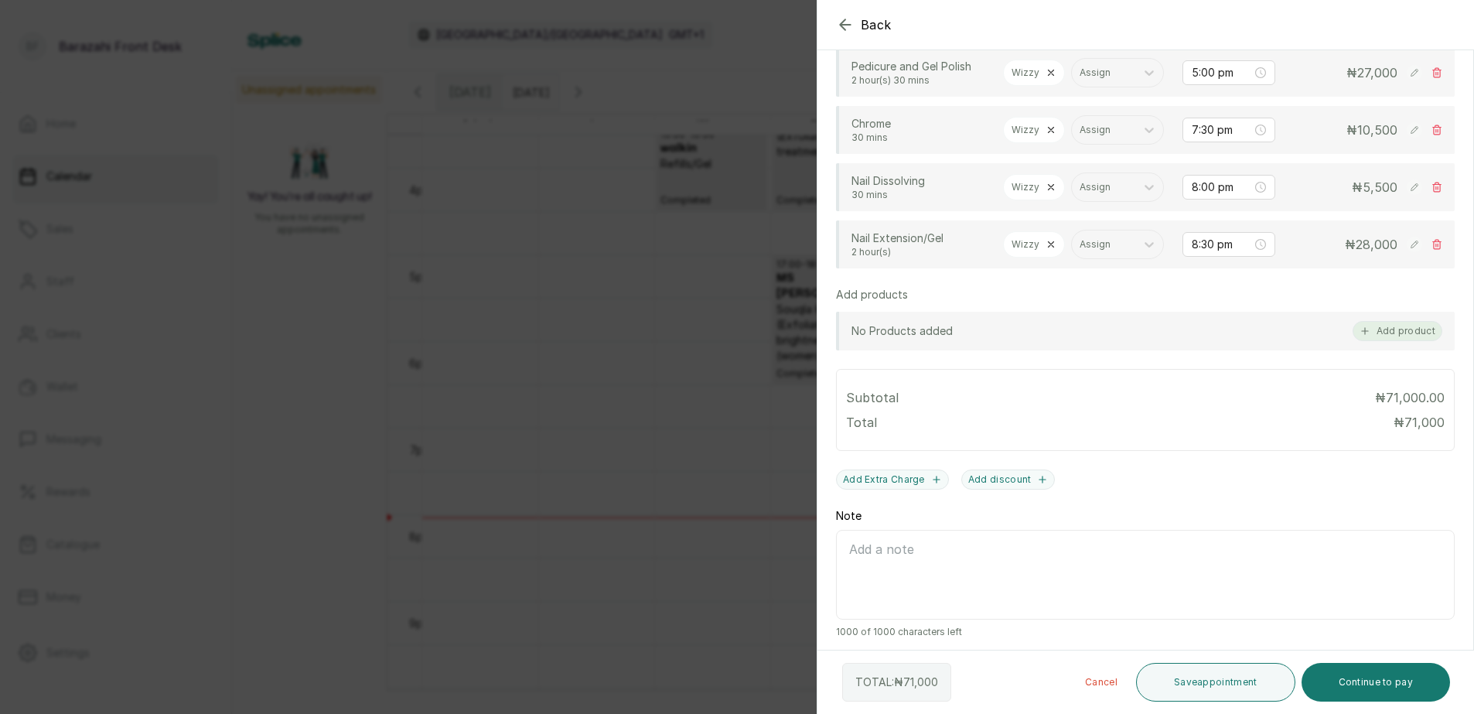
click at [1385, 341] on button "Add product" at bounding box center [1397, 331] width 90 height 20
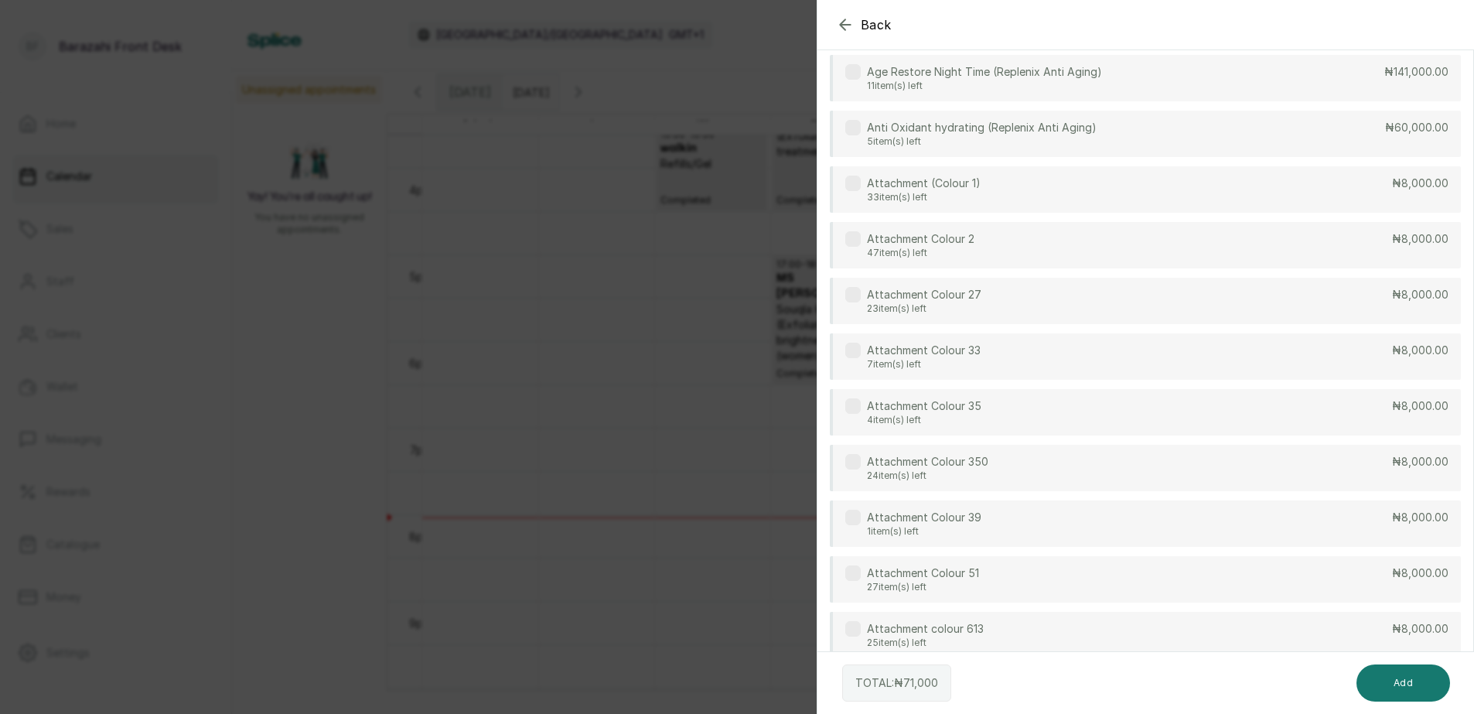
scroll to position [0, 0]
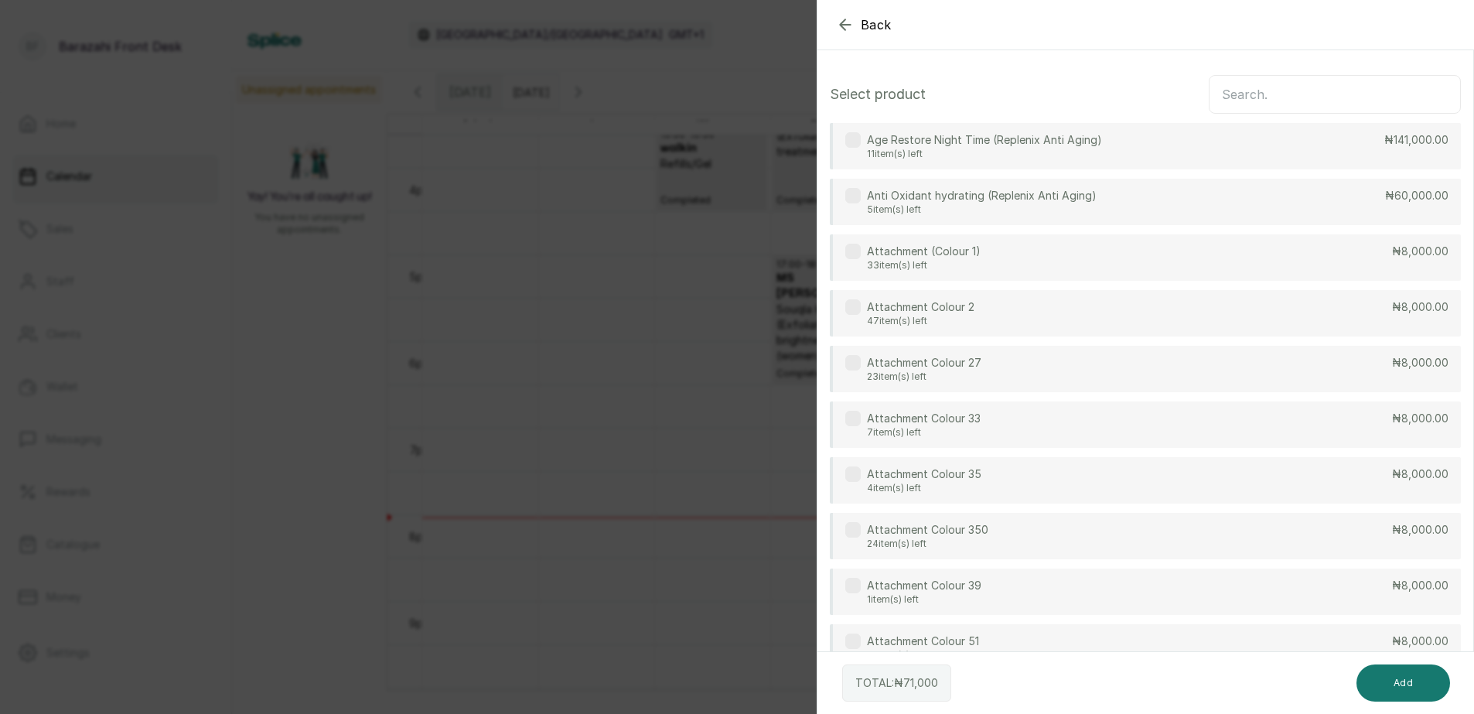
click at [1307, 87] on input "text" at bounding box center [1334, 94] width 252 height 39
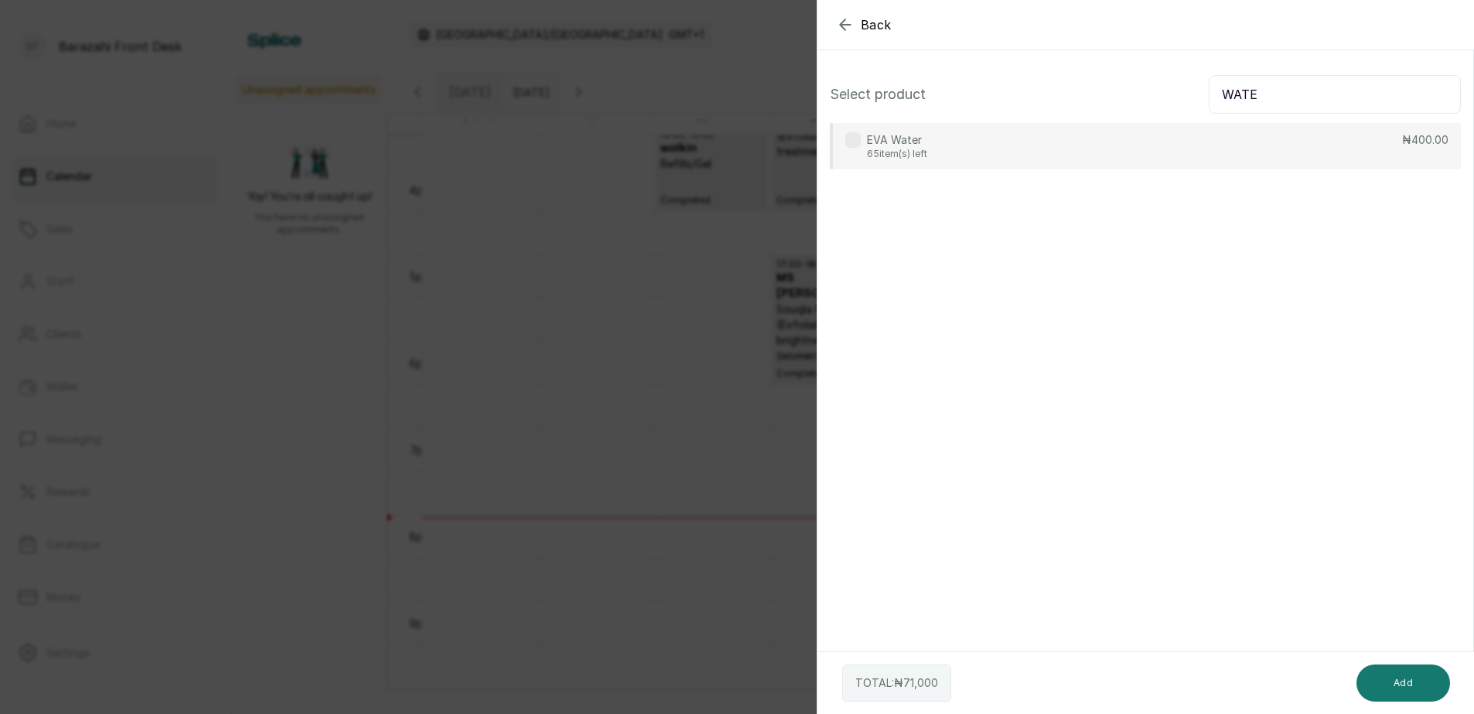
type input "WATE"
click at [1267, 148] on div "EVA Water 65 item(s) left ₦400.00" at bounding box center [1145, 146] width 631 height 46
click at [1375, 681] on button "Add" at bounding box center [1403, 682] width 94 height 37
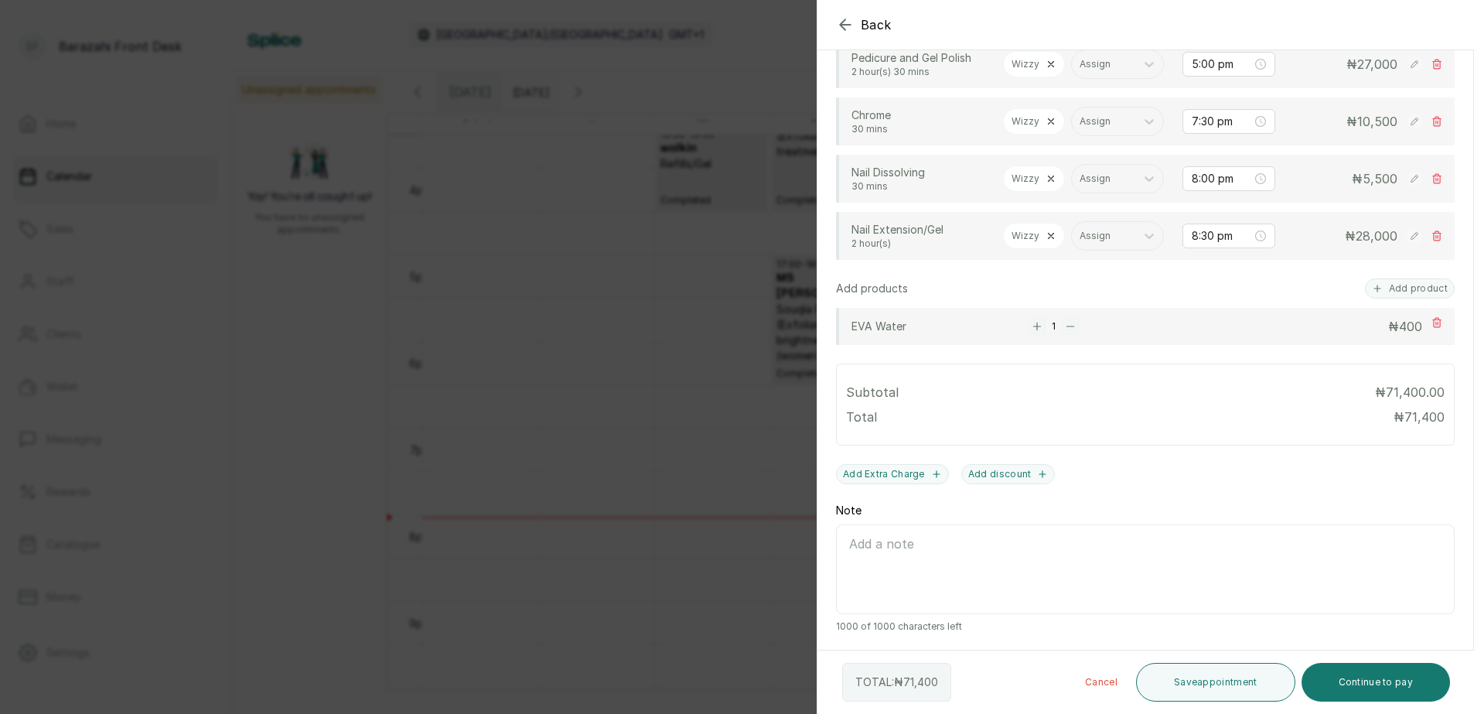
scroll to position [525, 0]
click at [1380, 682] on button "Continue to pay" at bounding box center [1375, 682] width 149 height 39
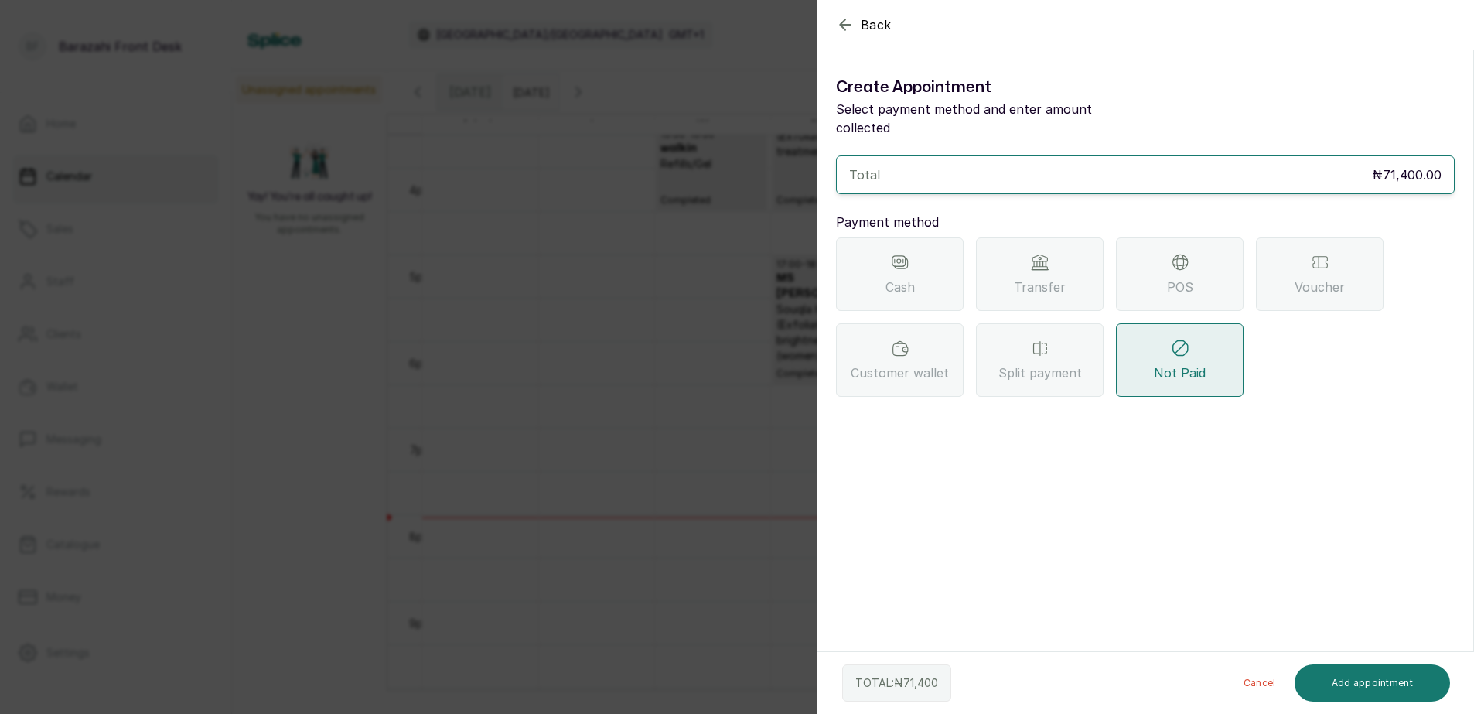
scroll to position [0, 0]
click at [1041, 278] on span "Transfer" at bounding box center [1040, 287] width 52 height 19
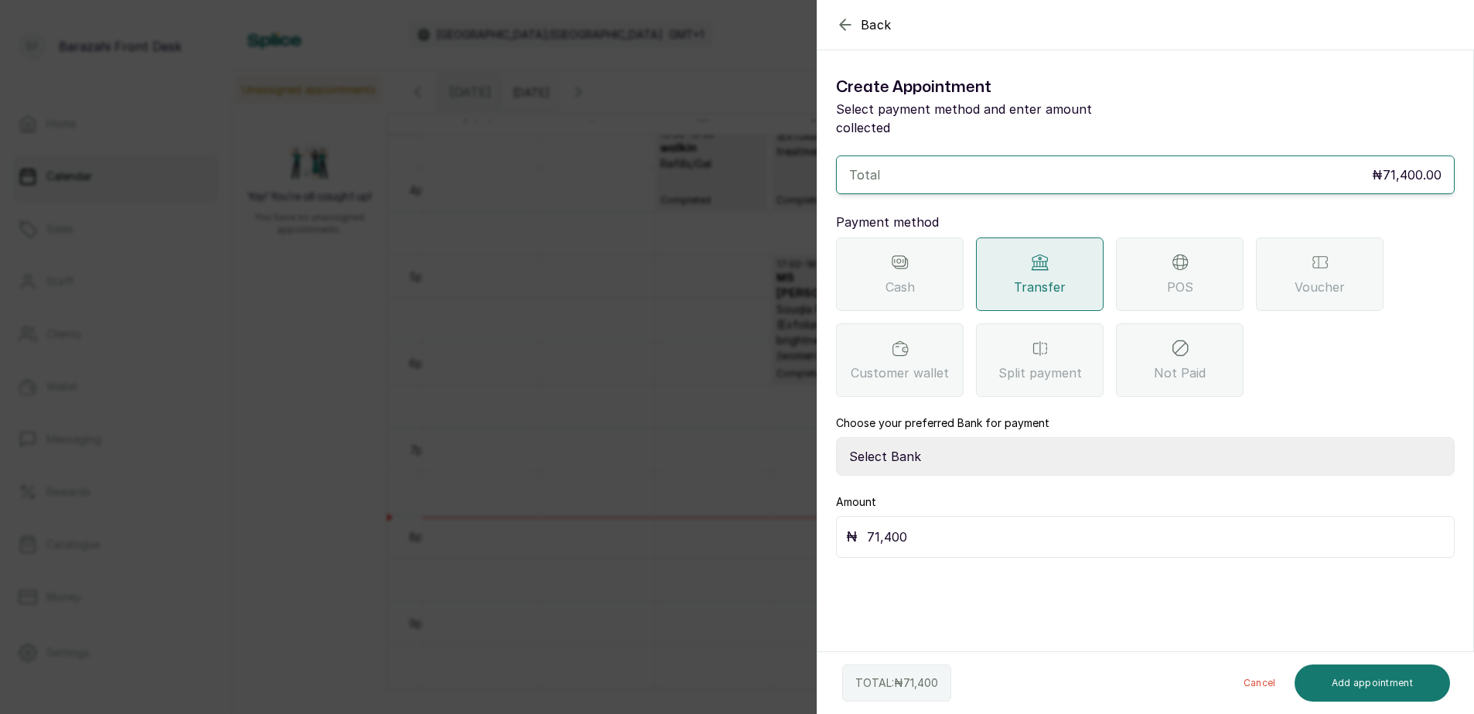
click at [996, 437] on select "Select Bank BARAZAHI LIMITED Access Bank TRACTION/TR BARAZAHI Paystack-Titan Ba…" at bounding box center [1145, 456] width 619 height 39
select select "3da602f6-cb5f-407a-81f6-dc86d0307638"
click at [836, 437] on select "Select Bank BARAZAHI LIMITED Access Bank TRACTION/TR BARAZAHI Paystack-Titan Ba…" at bounding box center [1145, 456] width 619 height 39
click at [1344, 678] on button "Add appointment" at bounding box center [1372, 682] width 156 height 37
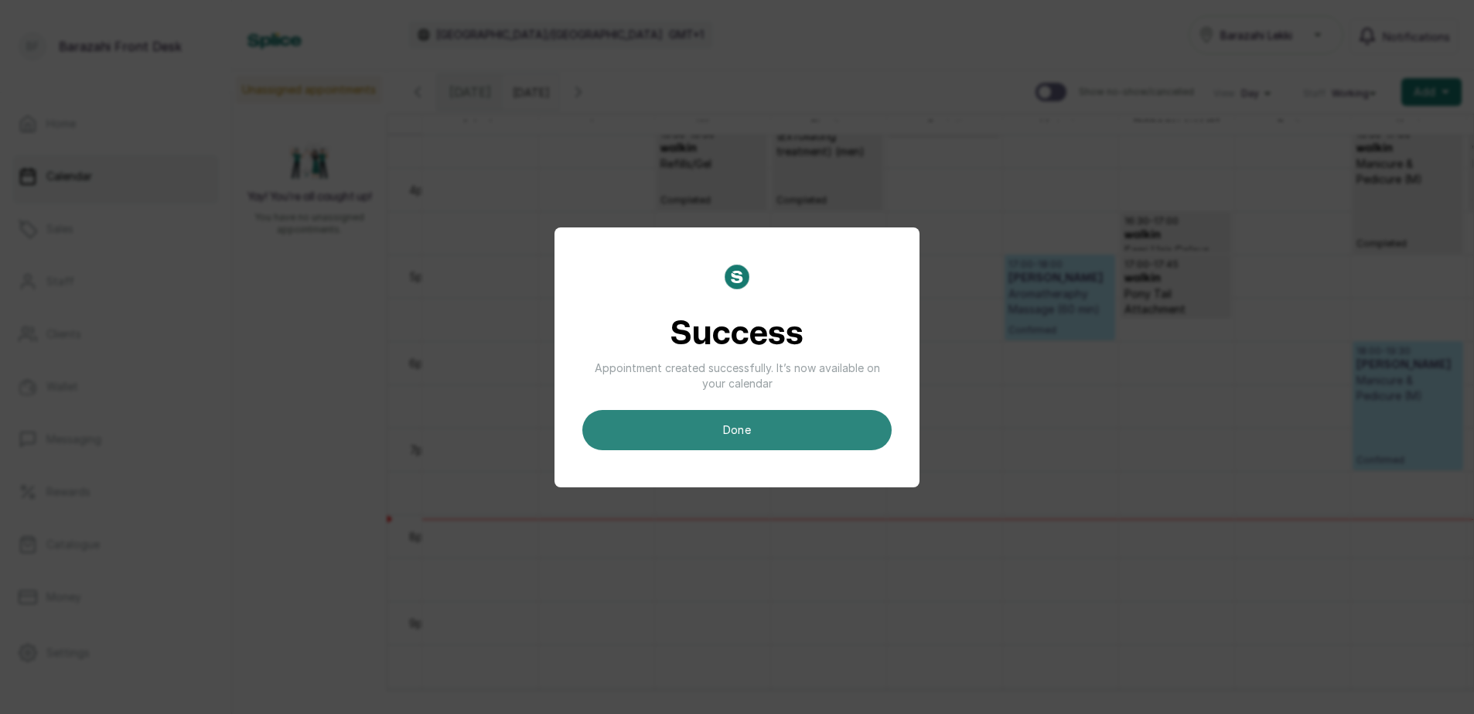
click at [827, 428] on button "done" at bounding box center [736, 430] width 309 height 40
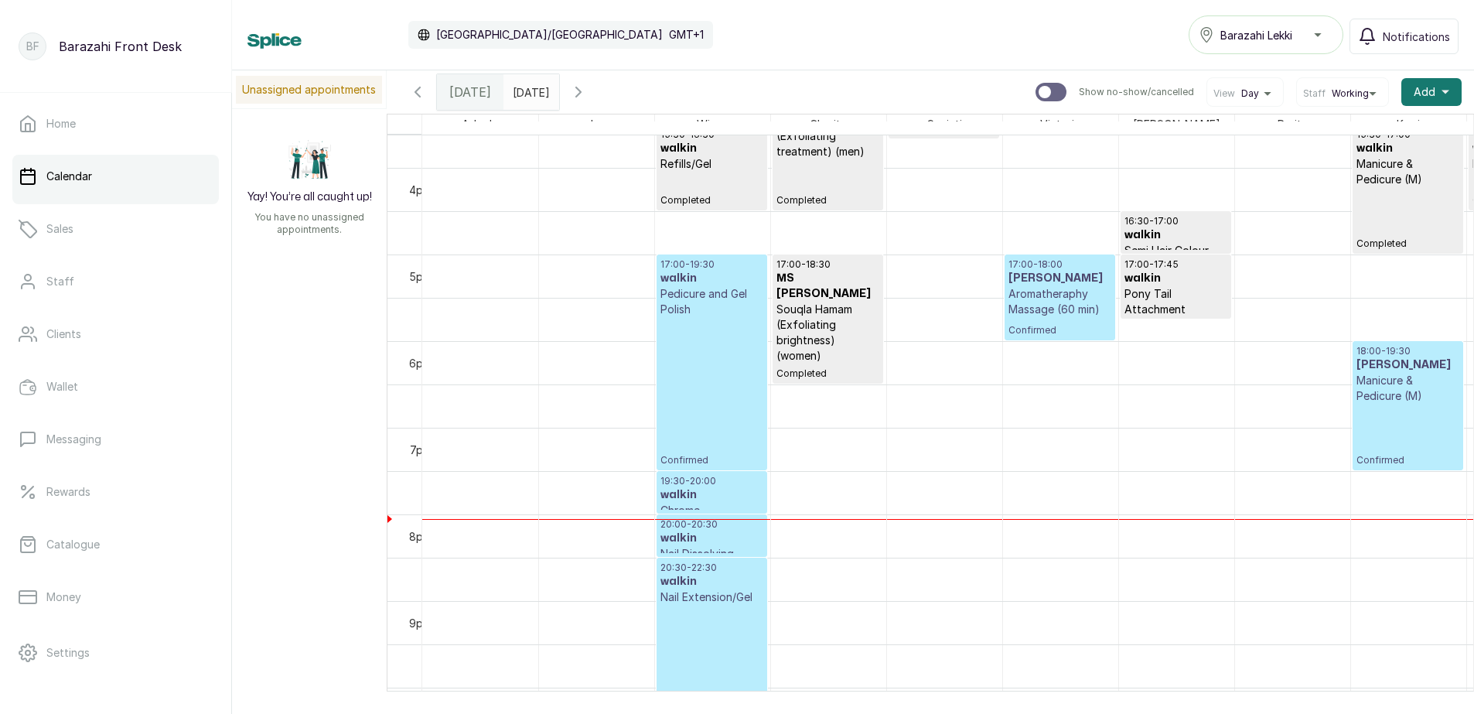
click at [694, 343] on div "17:00 - 19:30 walkin Pedicure and Gel Polish Confirmed" at bounding box center [711, 362] width 103 height 208
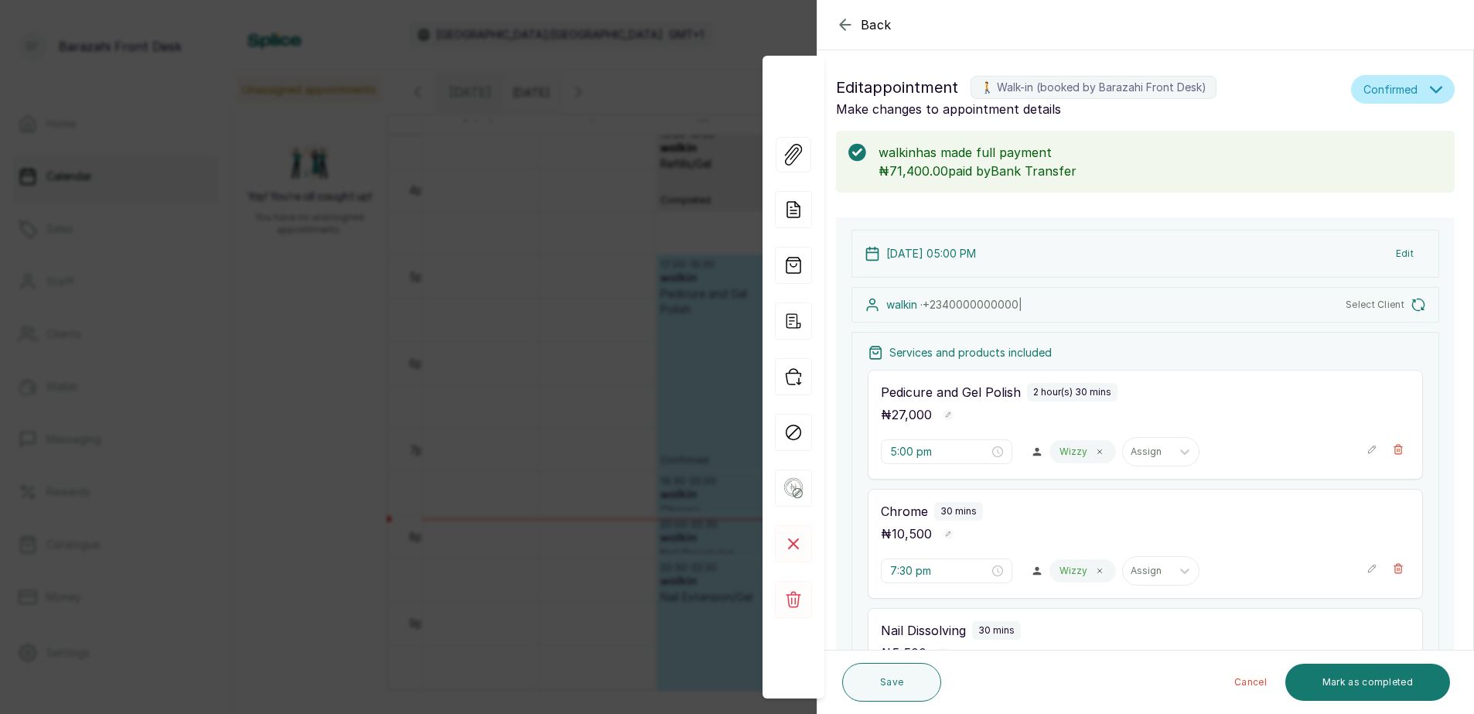
click at [1345, 686] on button "Mark as completed" at bounding box center [1367, 681] width 165 height 37
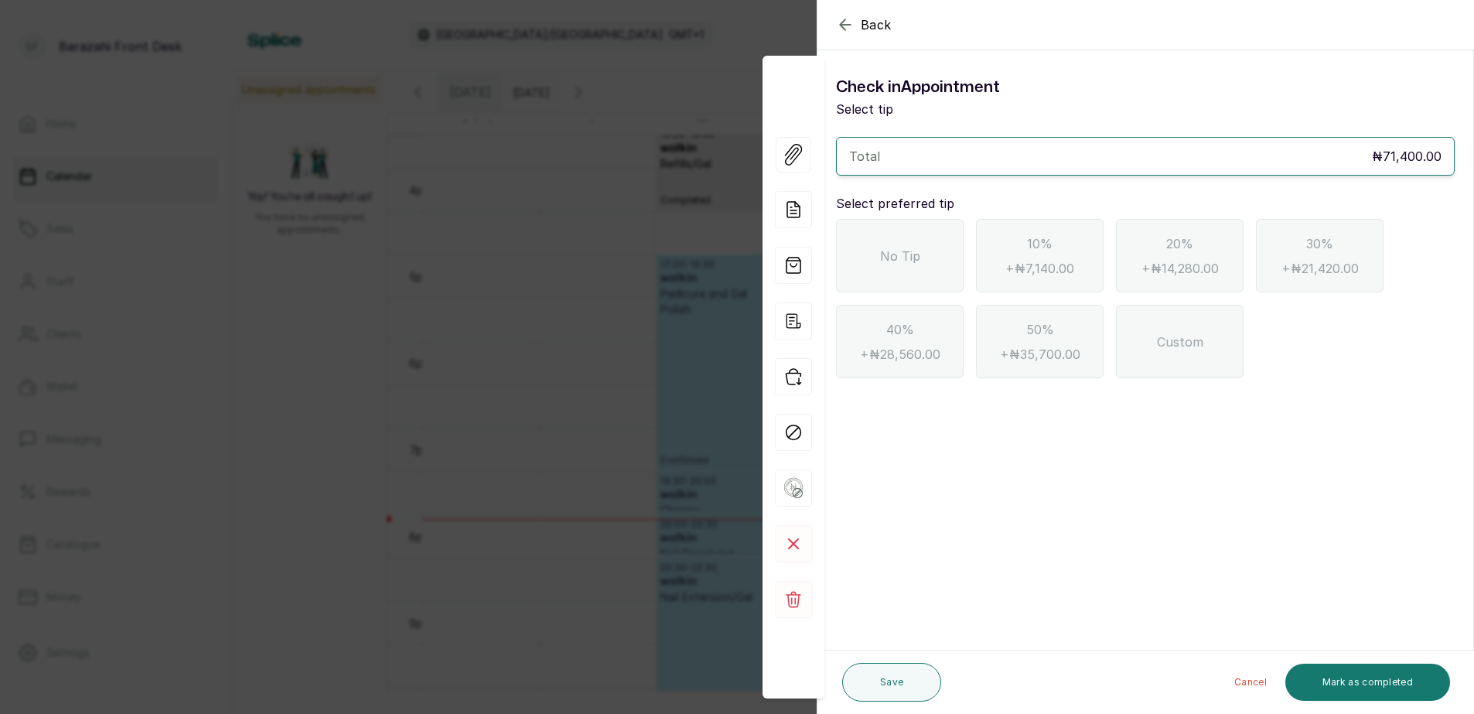
click at [875, 244] on div "No Tip" at bounding box center [900, 255] width 128 height 73
drag, startPoint x: 1382, startPoint y: 679, endPoint x: 1089, endPoint y: 610, distance: 301.7
click at [1382, 679] on button "Mark as completed" at bounding box center [1367, 681] width 165 height 37
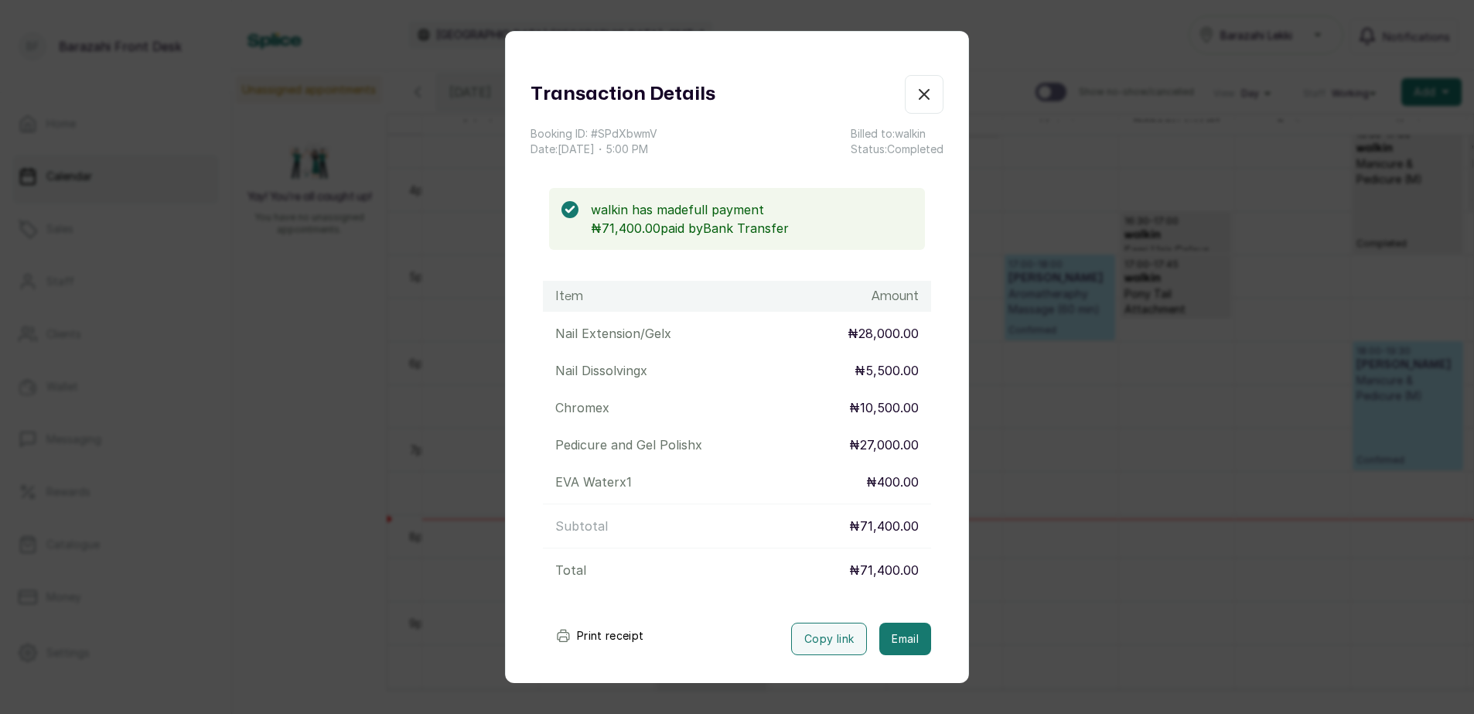
click at [588, 634] on button "Print receipt" at bounding box center [600, 635] width 114 height 31
click at [915, 92] on icon "button" at bounding box center [924, 94] width 19 height 19
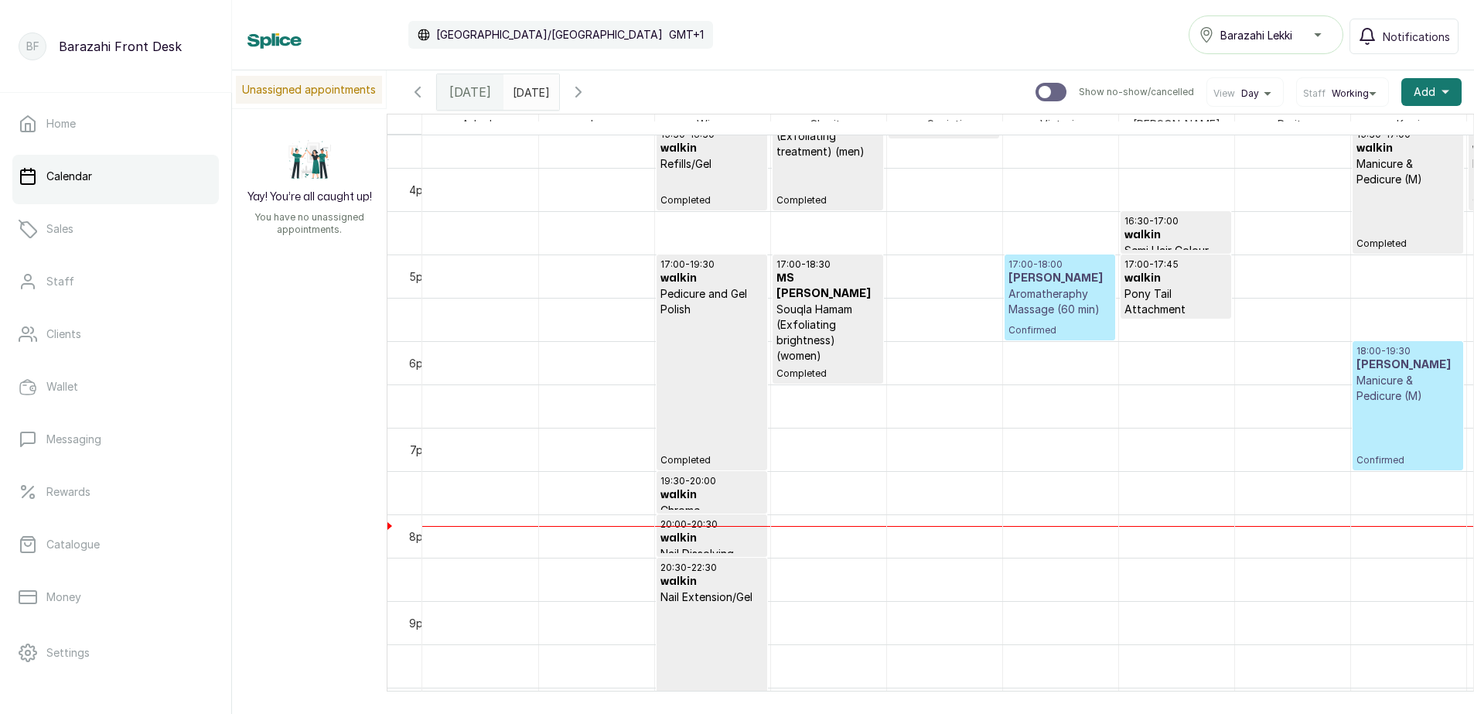
click at [1028, 308] on p "Aromatheraphy Massage (60 min)" at bounding box center [1059, 301] width 103 height 31
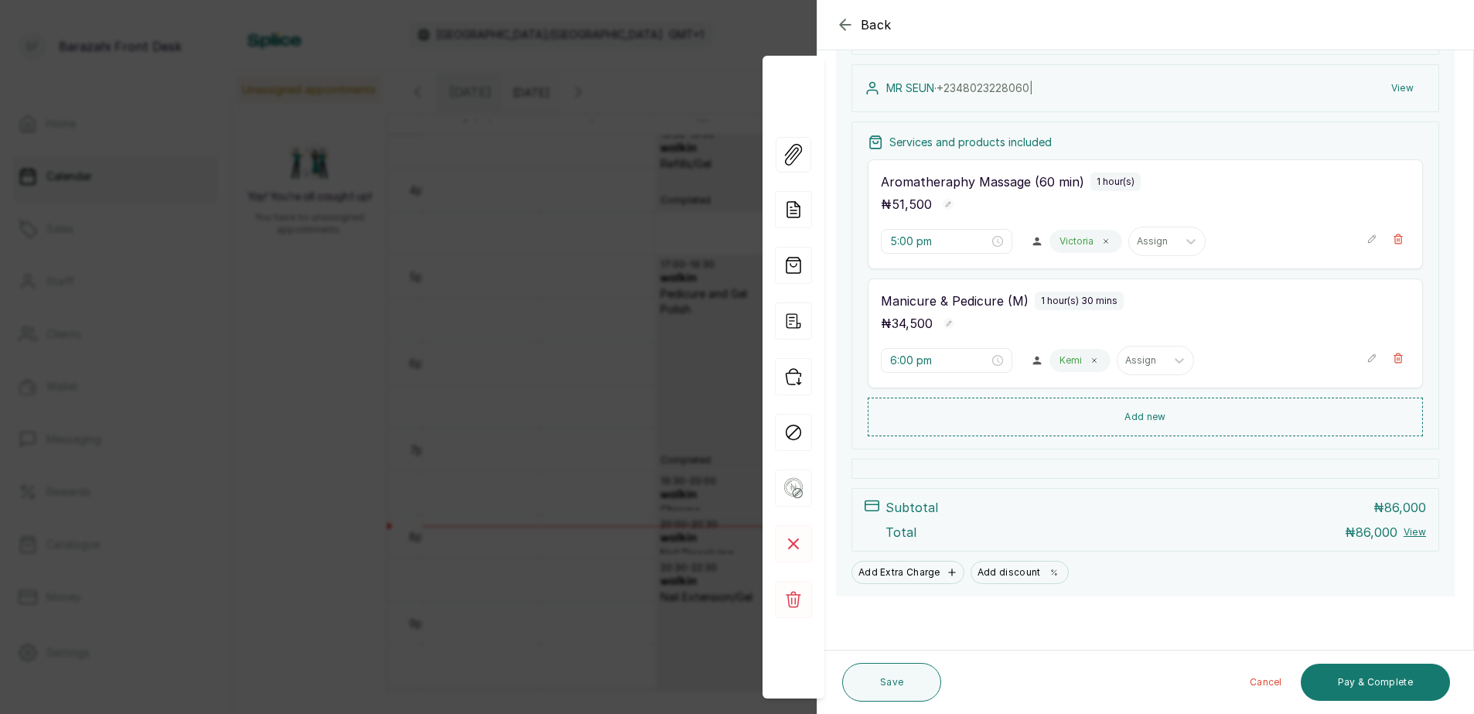
scroll to position [162, 0]
click at [1355, 688] on button "Pay & Complete" at bounding box center [1374, 681] width 149 height 37
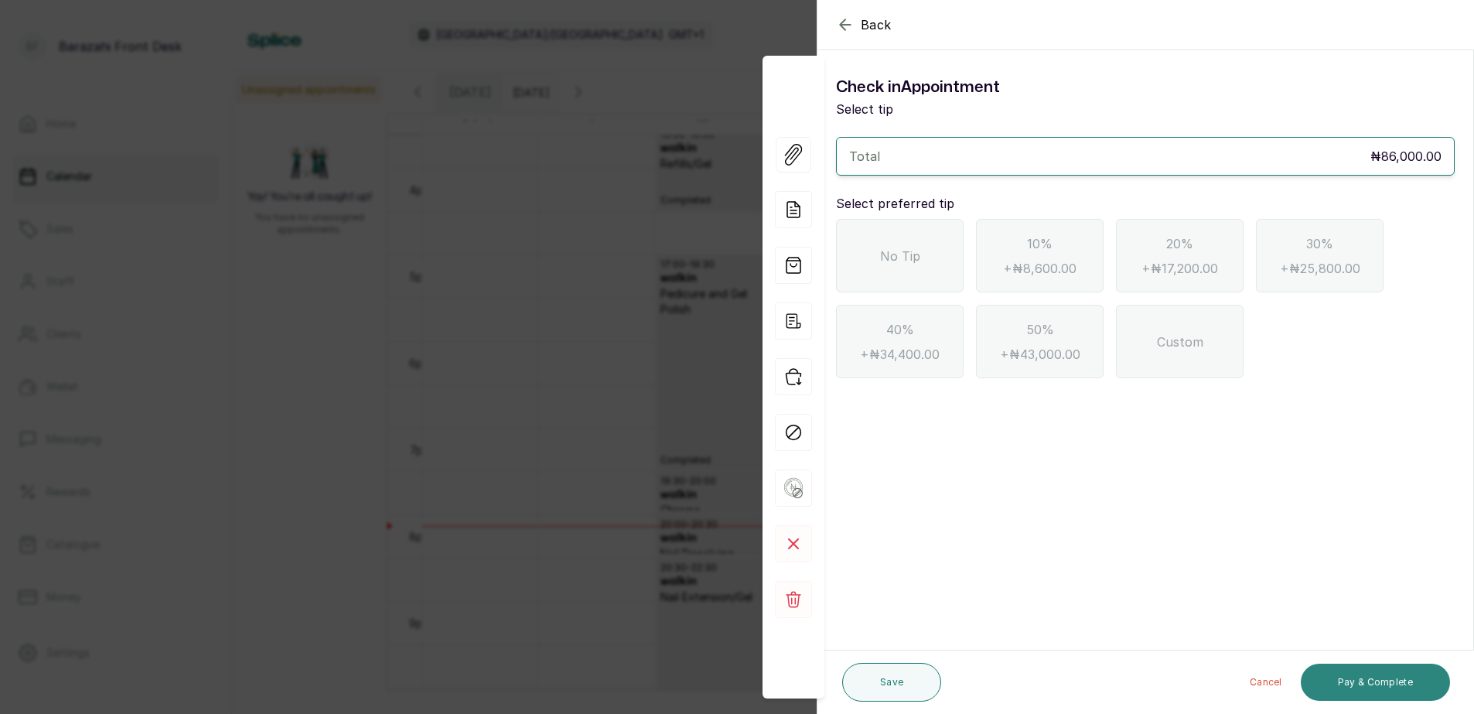
scroll to position [0, 0]
click at [930, 282] on div "No Tip" at bounding box center [900, 255] width 128 height 73
click at [1356, 679] on button "Pay & Complete" at bounding box center [1374, 681] width 149 height 37
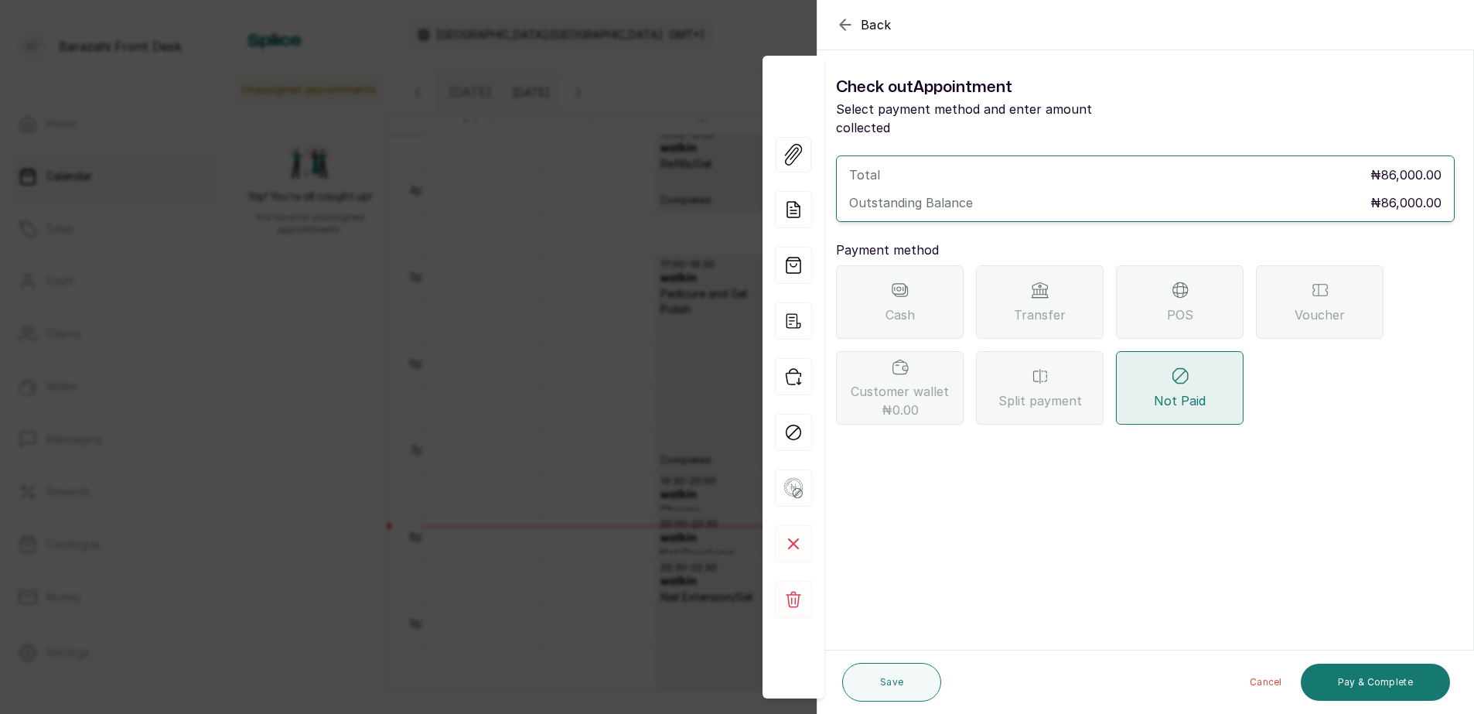
click at [1140, 306] on div "POS" at bounding box center [1180, 301] width 128 height 73
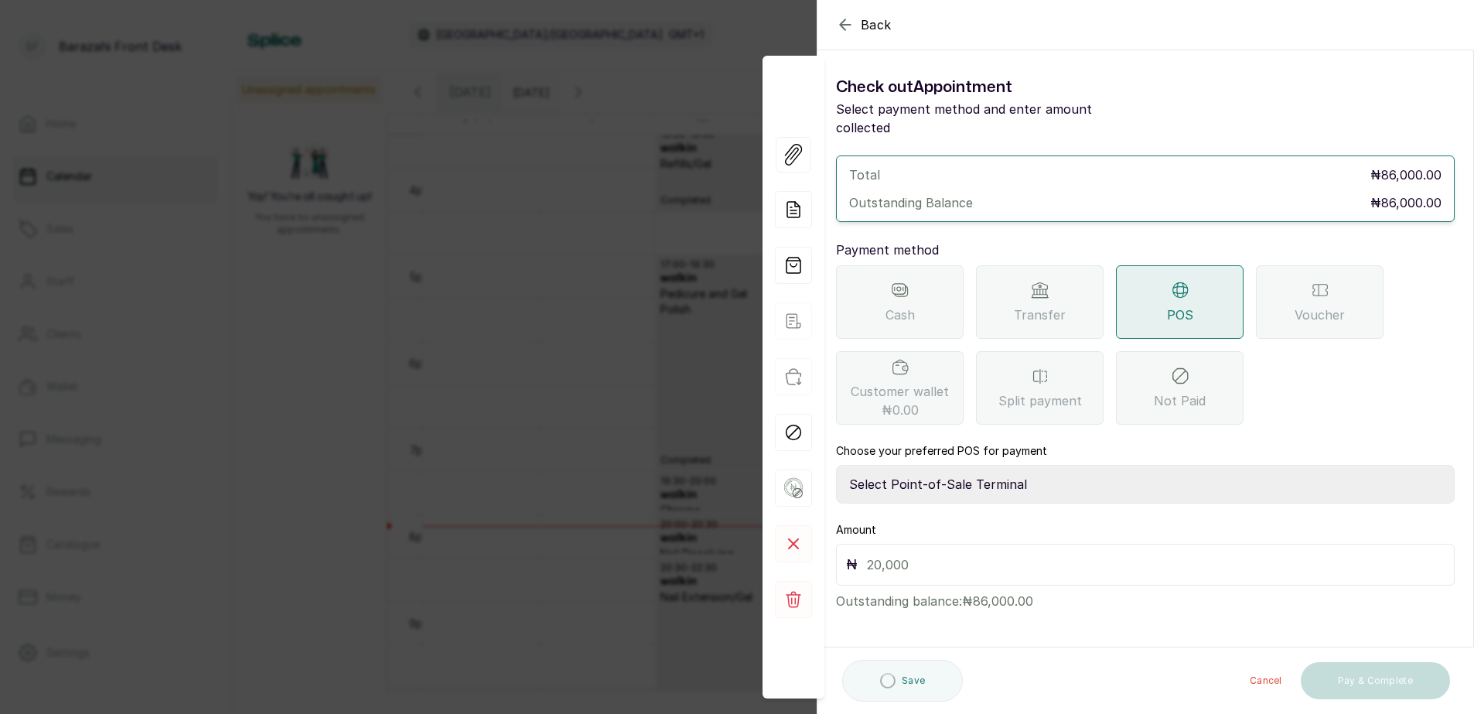
click at [940, 465] on select "Select Point-of-Sale Terminal [GEOGRAPHIC_DATA] POS Paystack-Titan Access POS A…" at bounding box center [1145, 484] width 619 height 39
select select "167b6f8a-d5d1-4786-a93b-04c747e16f1a"
click at [836, 465] on select "Select Point-of-Sale Terminal [GEOGRAPHIC_DATA] POS Paystack-Titan Access POS A…" at bounding box center [1145, 484] width 619 height 39
click at [1086, 544] on div "₦" at bounding box center [1145, 565] width 619 height 42
click at [1068, 554] on input "text" at bounding box center [1156, 565] width 578 height 22
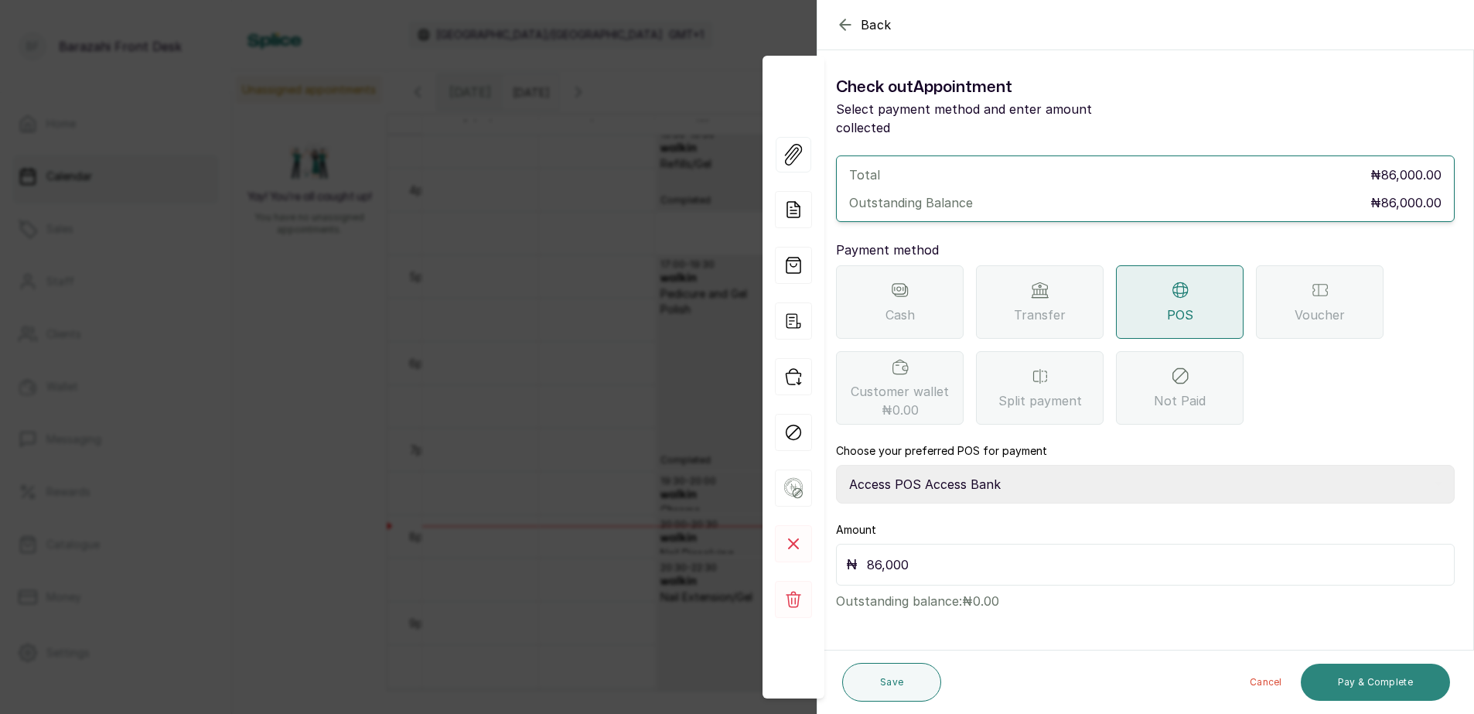
type input "86,000"
click at [1345, 679] on button "Pay & Complete" at bounding box center [1374, 681] width 149 height 37
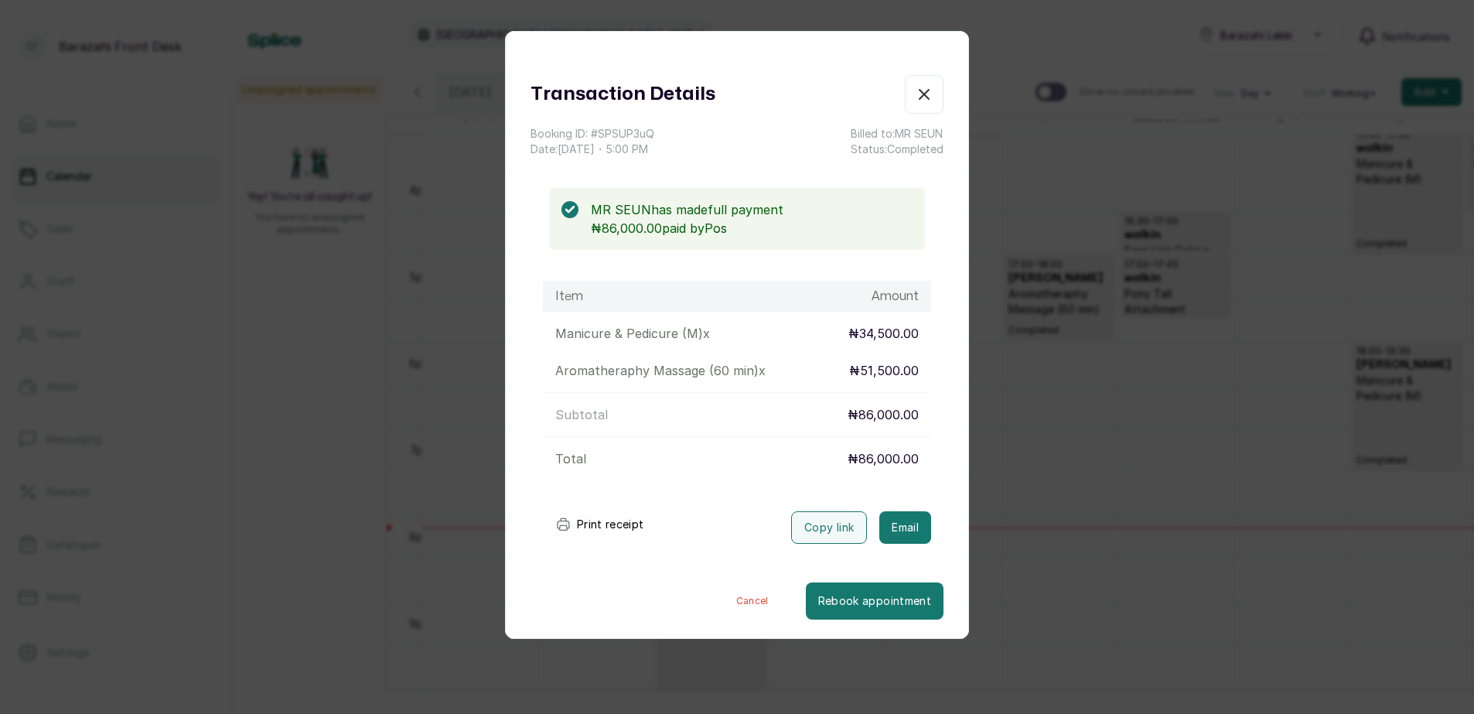
click at [590, 516] on button "Print receipt" at bounding box center [600, 524] width 114 height 31
click at [915, 88] on icon "button" at bounding box center [924, 94] width 19 height 19
